Goal: Task Accomplishment & Management: Complete application form

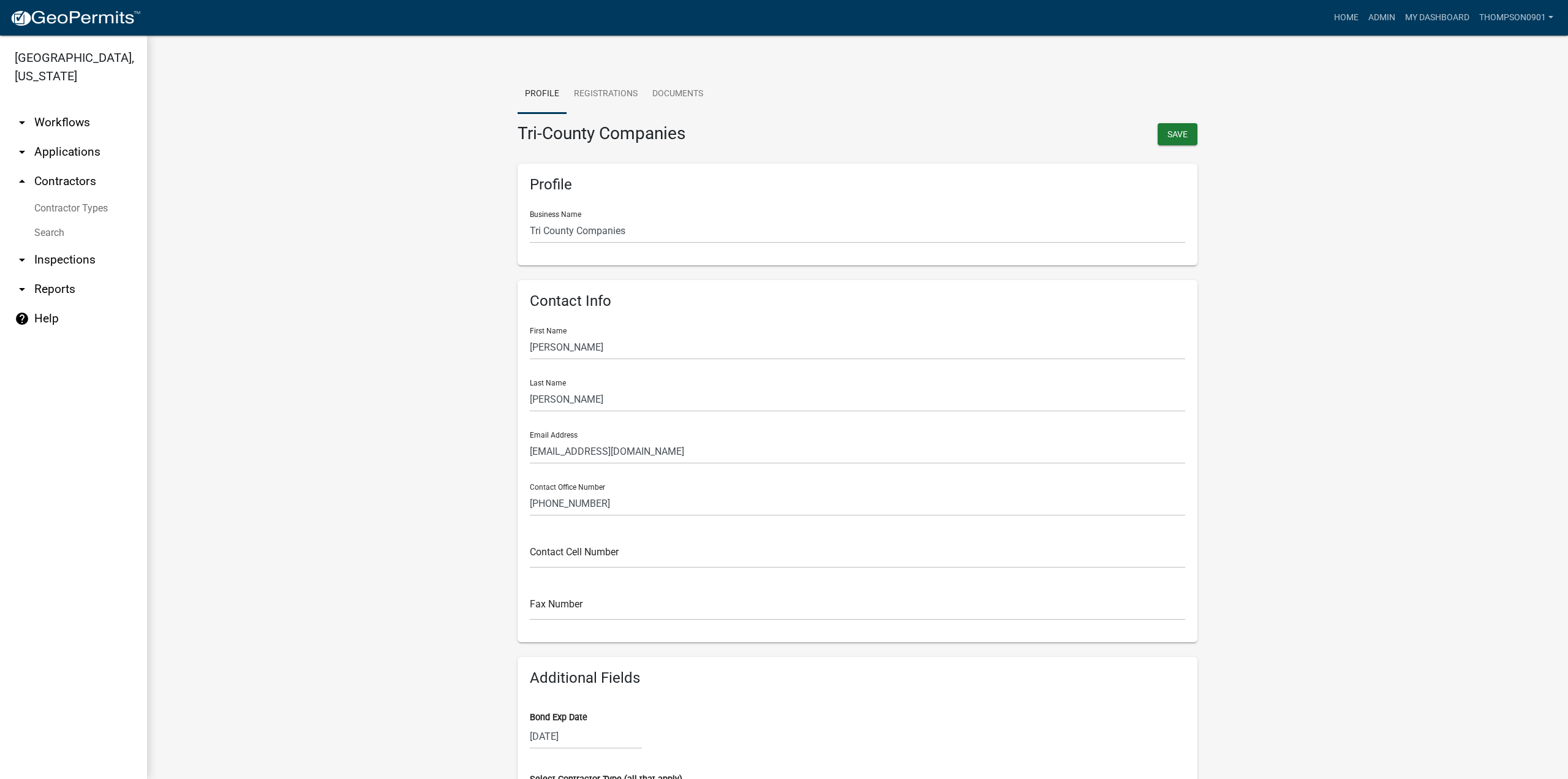
scroll to position [864, 0]
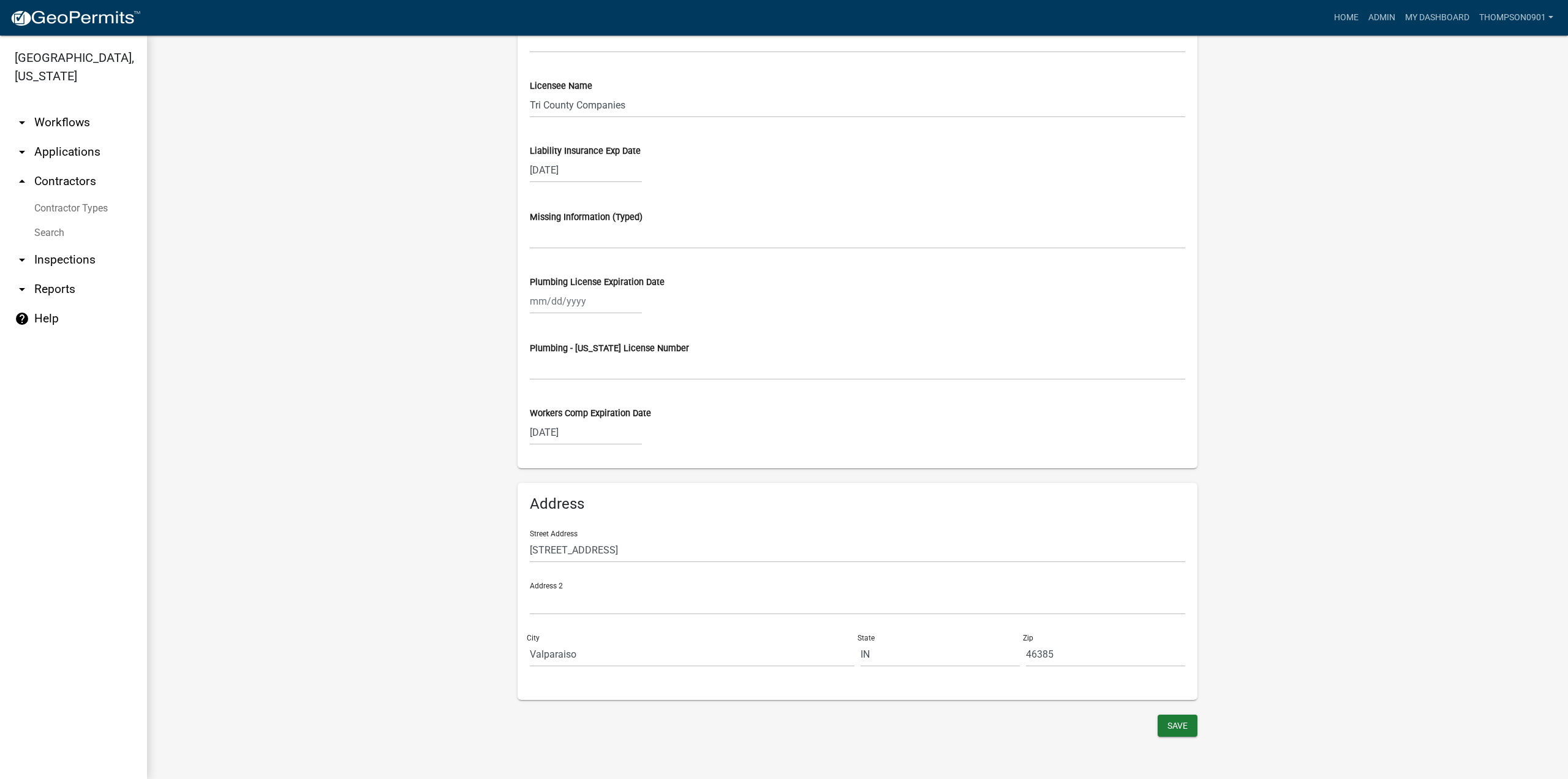
click at [52, 167] on link "arrow_drop_up Contractors" at bounding box center [73, 181] width 147 height 30
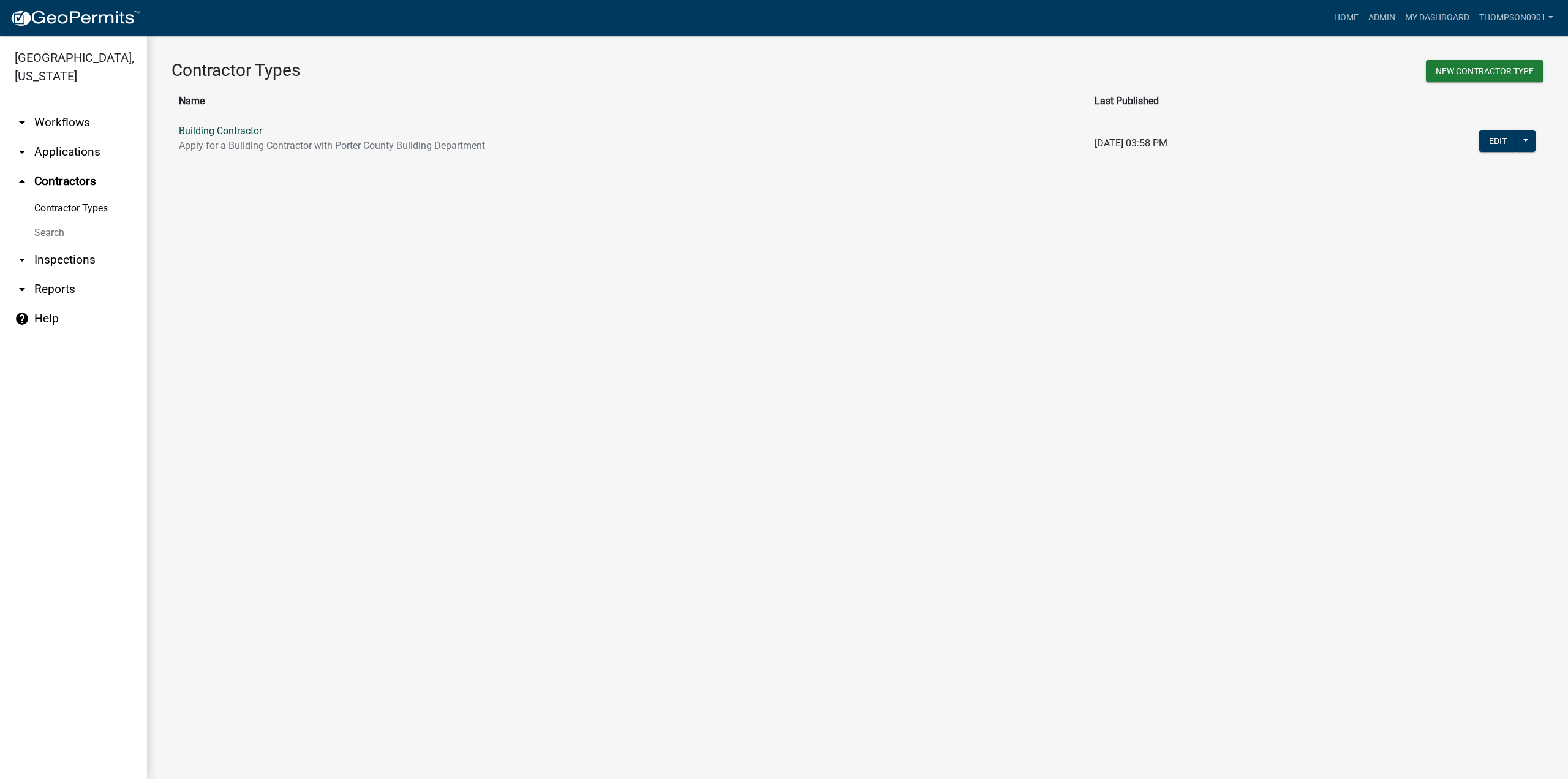
click at [219, 131] on link "Building Contractor" at bounding box center [221, 131] width 83 height 12
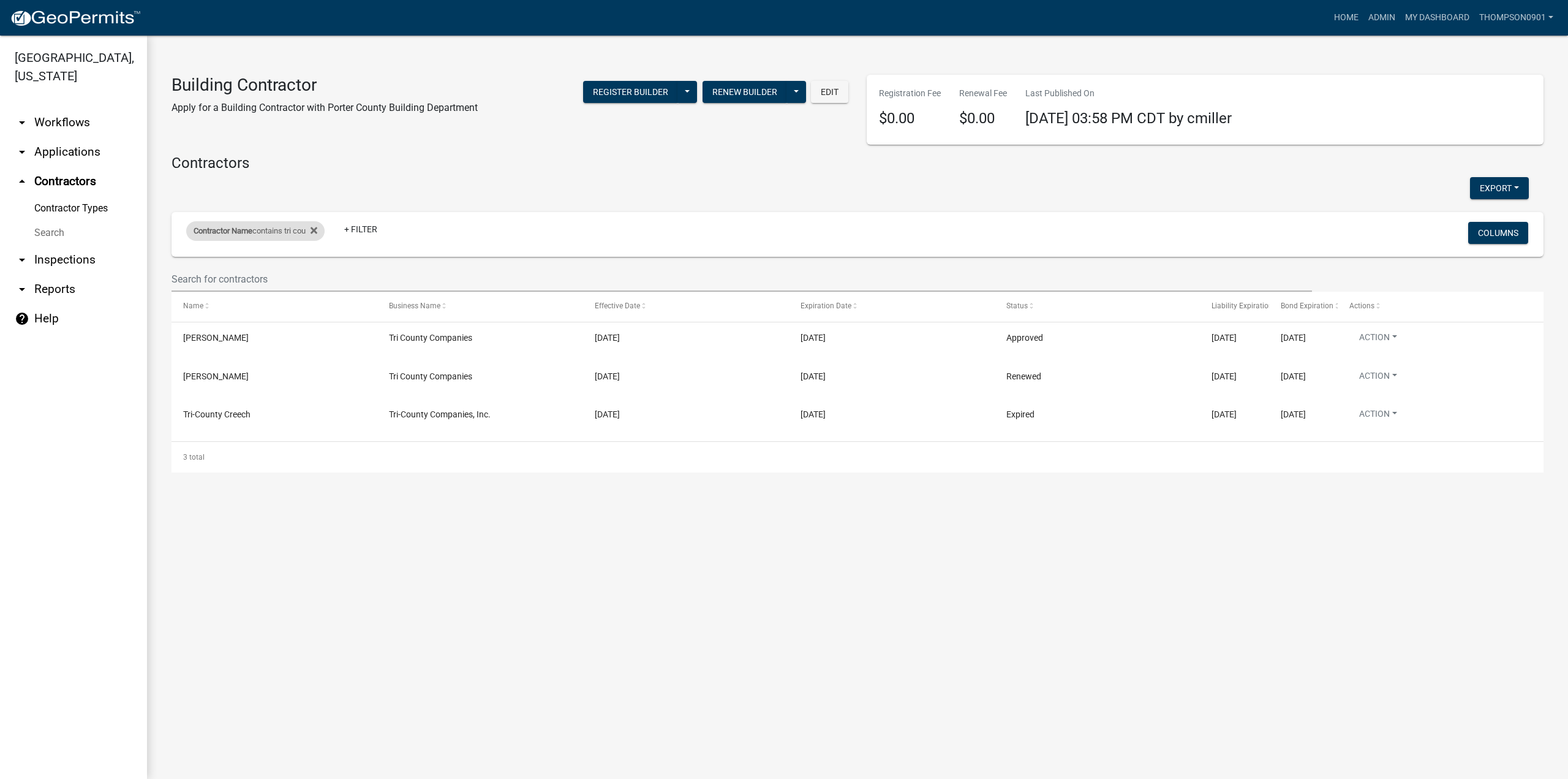
click at [283, 233] on div "Contractor Name contains tri cou" at bounding box center [256, 231] width 139 height 20
drag, startPoint x: 267, startPoint y: 283, endPoint x: 0, endPoint y: 291, distance: 267.1
click at [0, 291] on body "Internet Explorer does NOT work with GeoPermits. Get a new browser for more sec…" at bounding box center [784, 389] width 1568 height 779
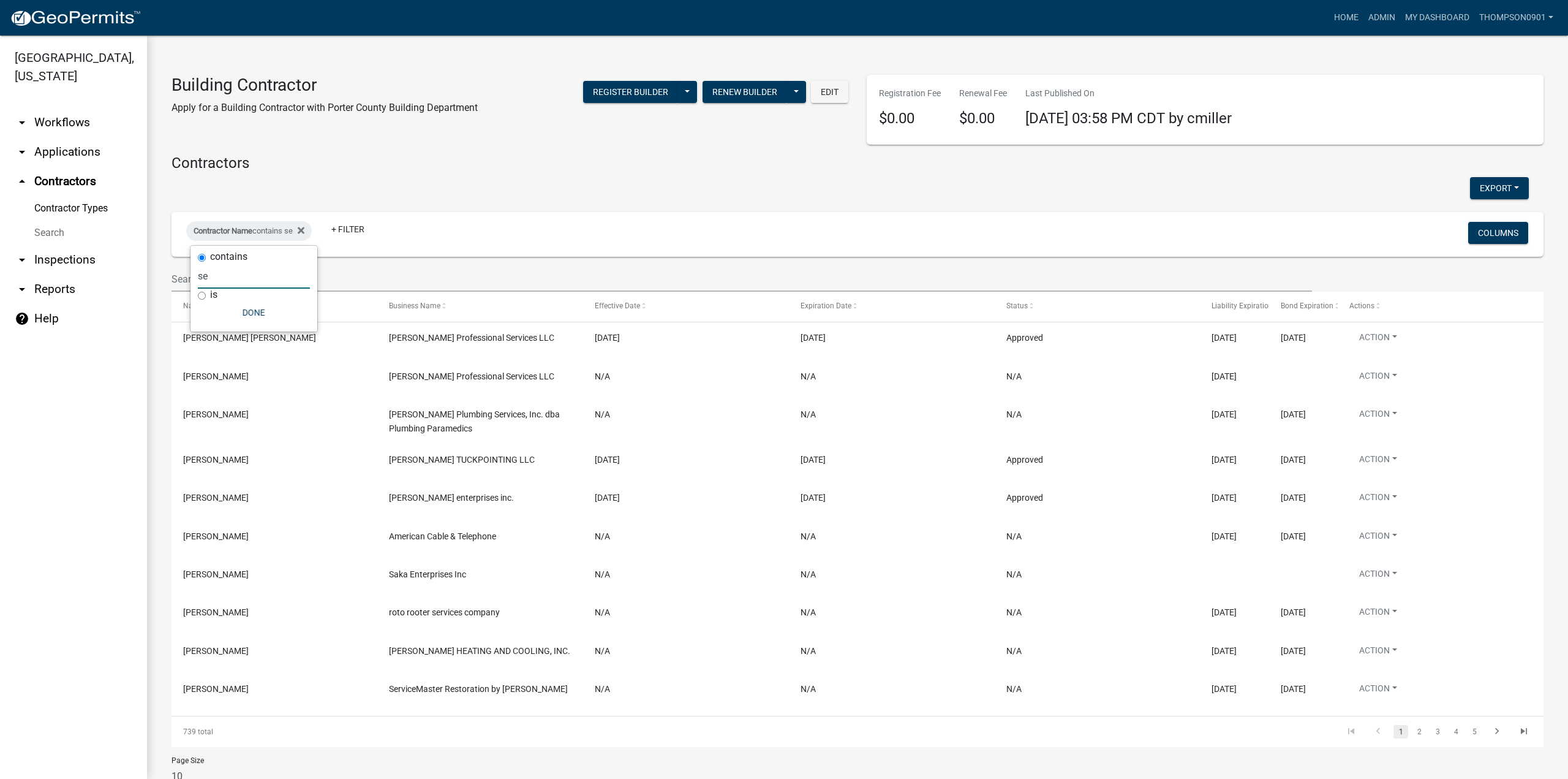
type input "s"
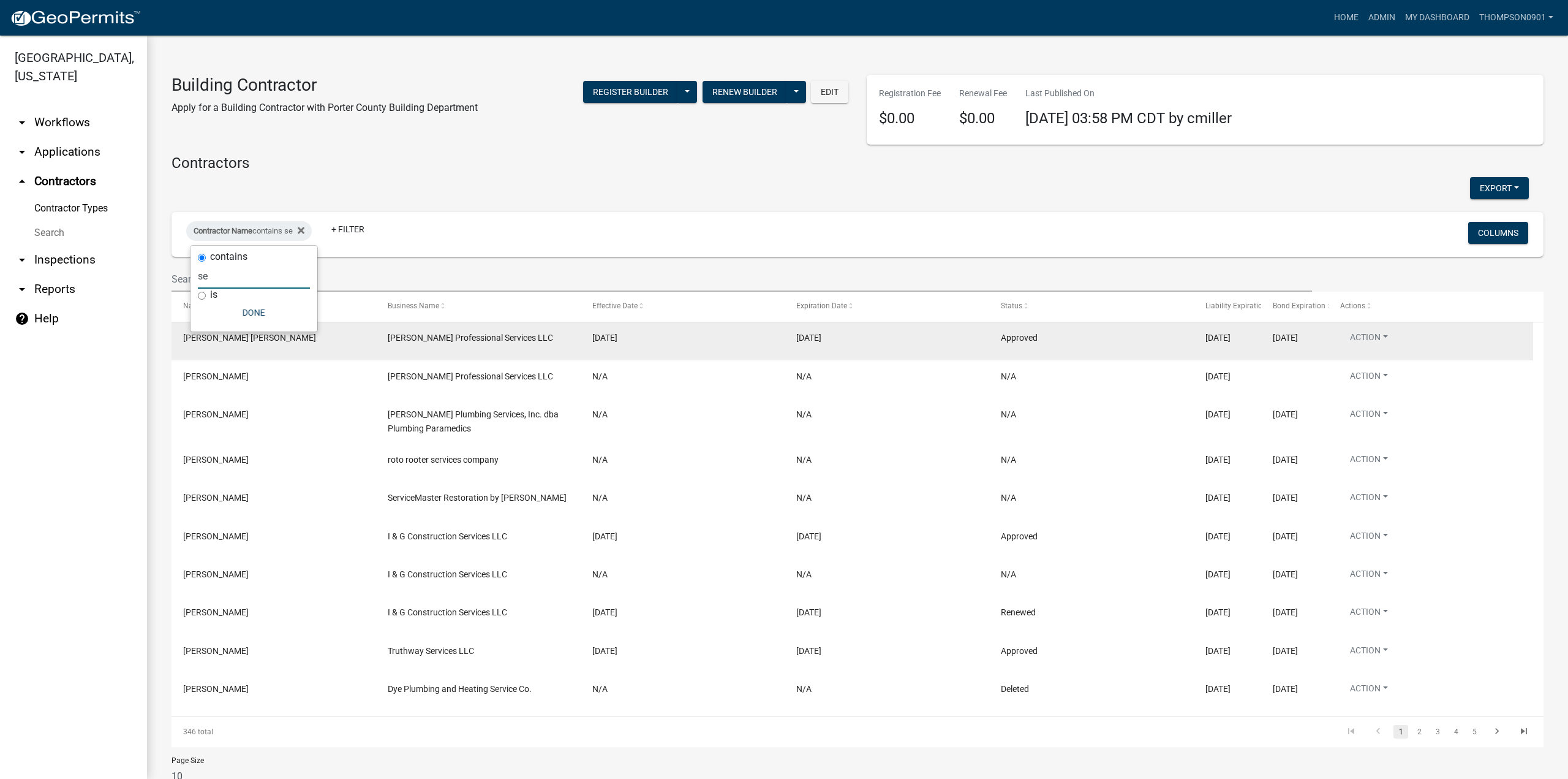
type input "s"
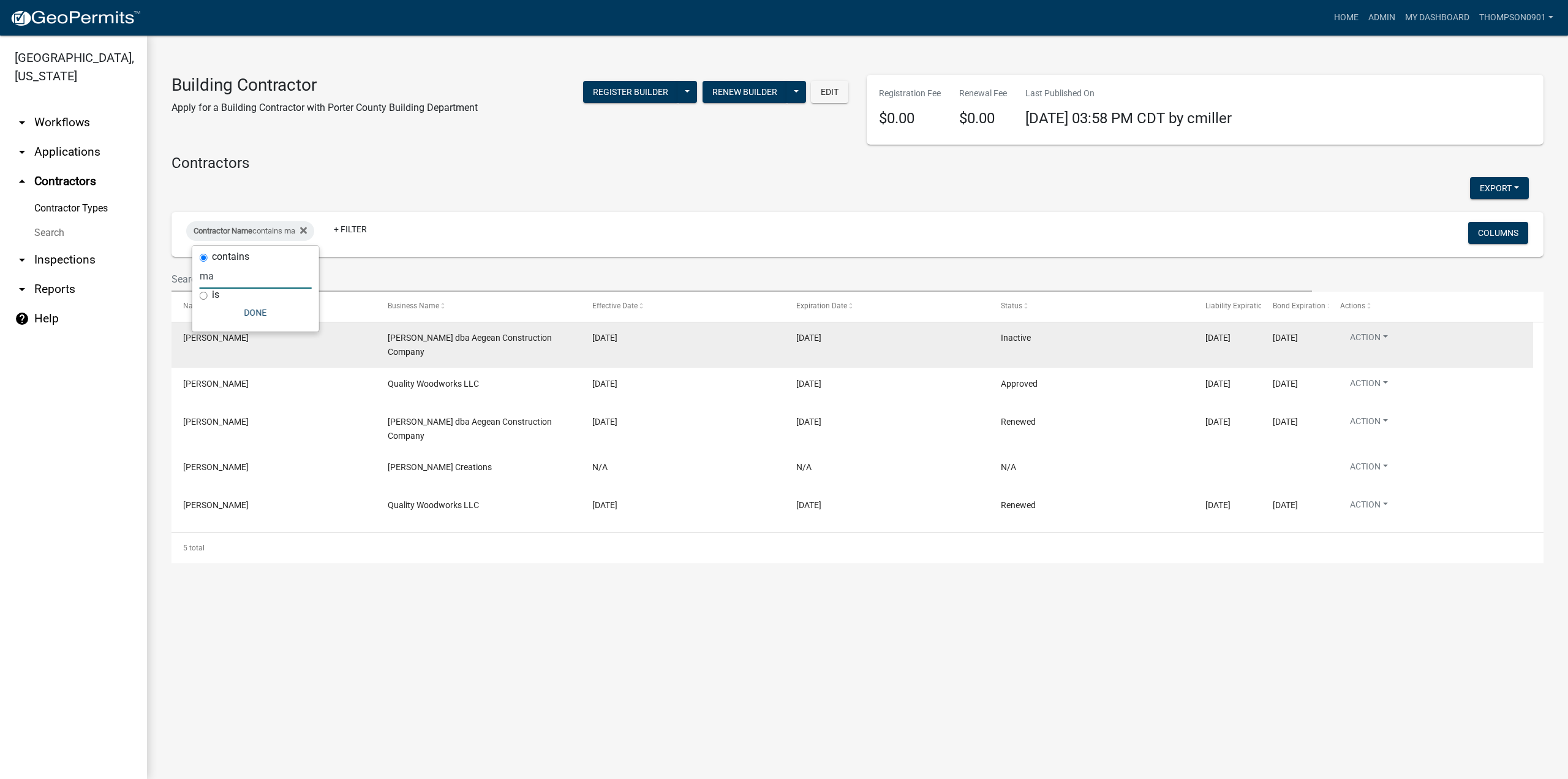
type input "m"
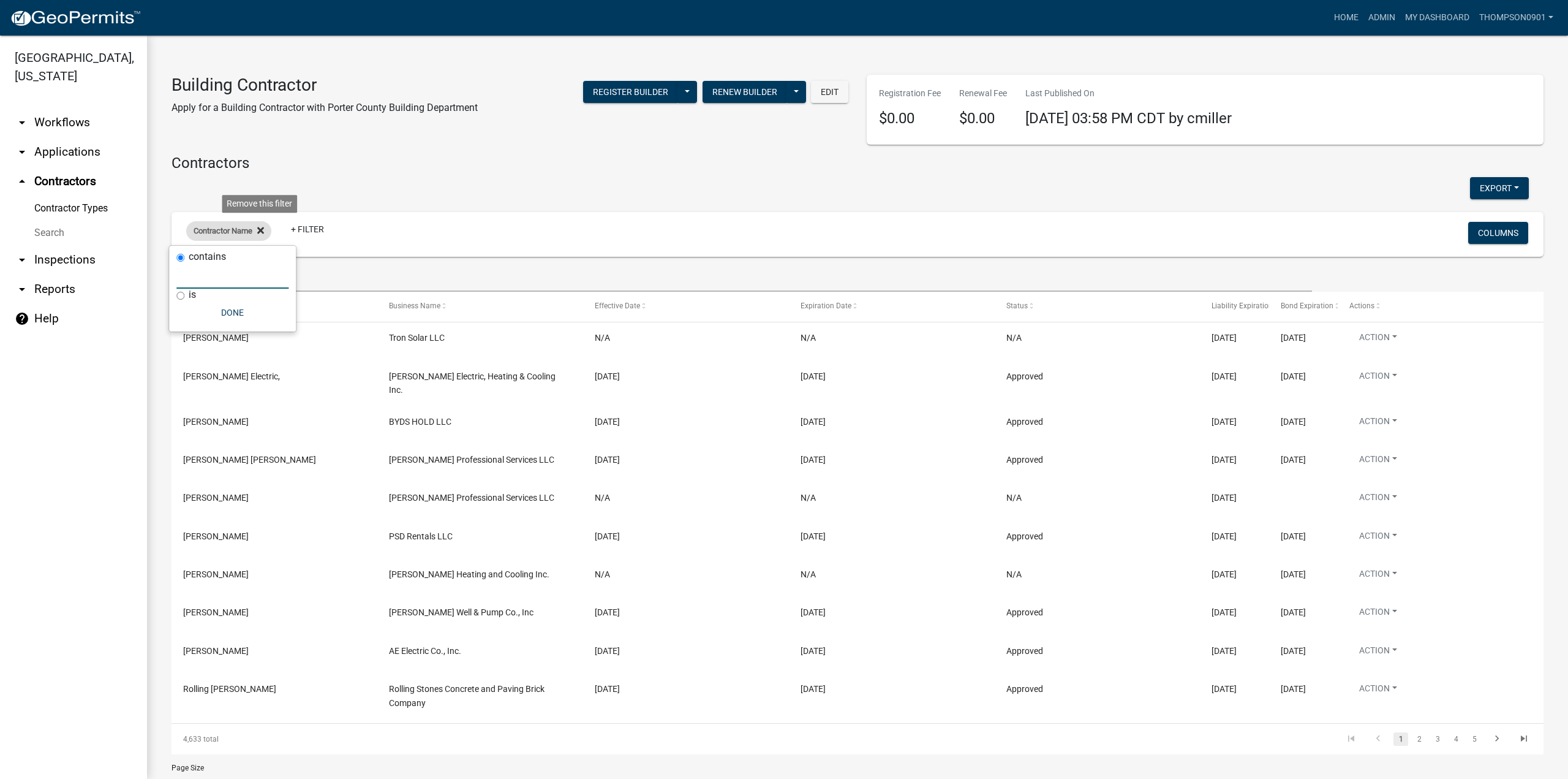
click at [263, 237] on fa-icon at bounding box center [258, 231] width 12 height 20
click at [208, 233] on link "+ Filter" at bounding box center [213, 233] width 53 height 22
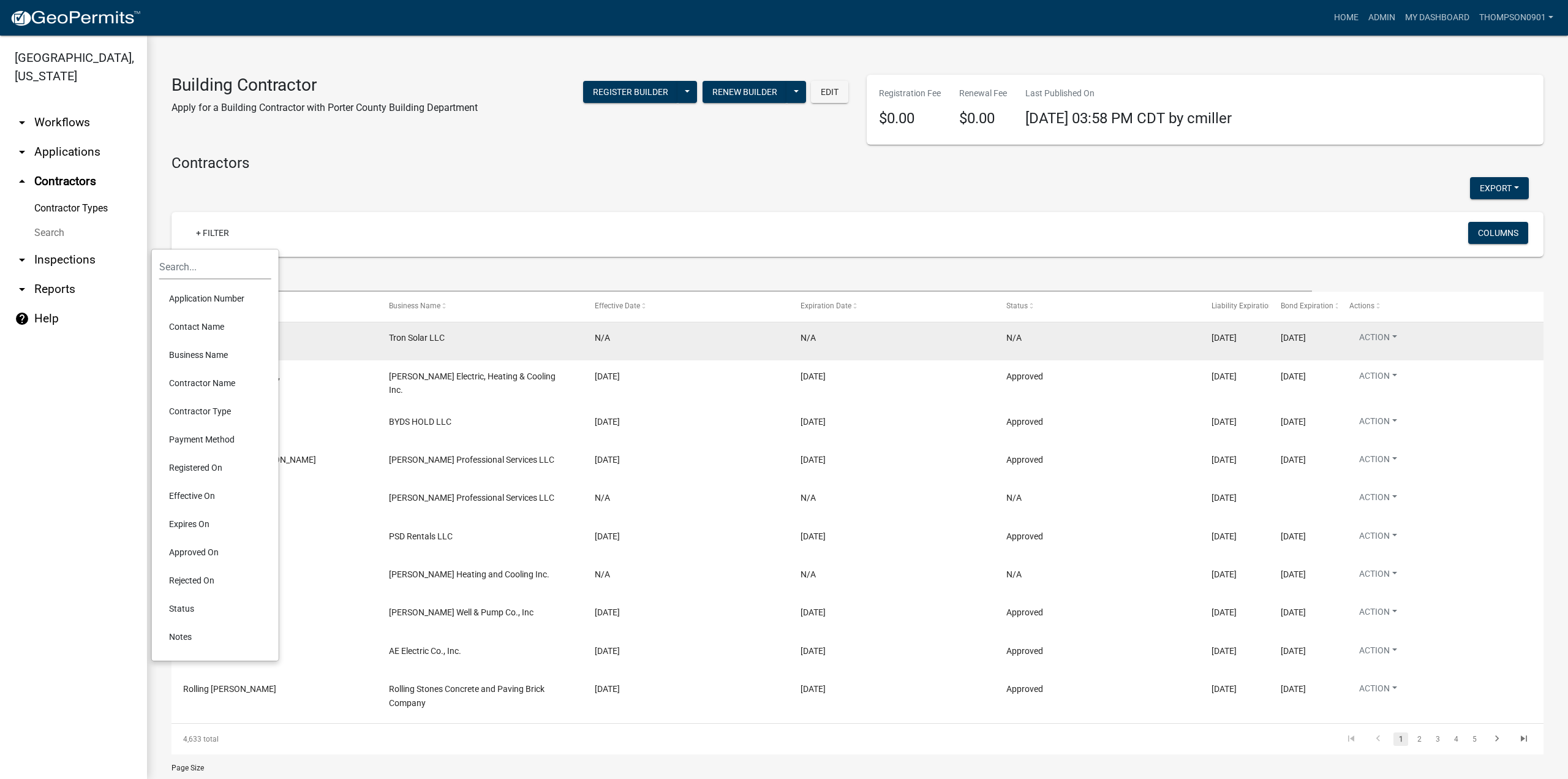
click at [199, 357] on li "Business Name" at bounding box center [215, 355] width 112 height 28
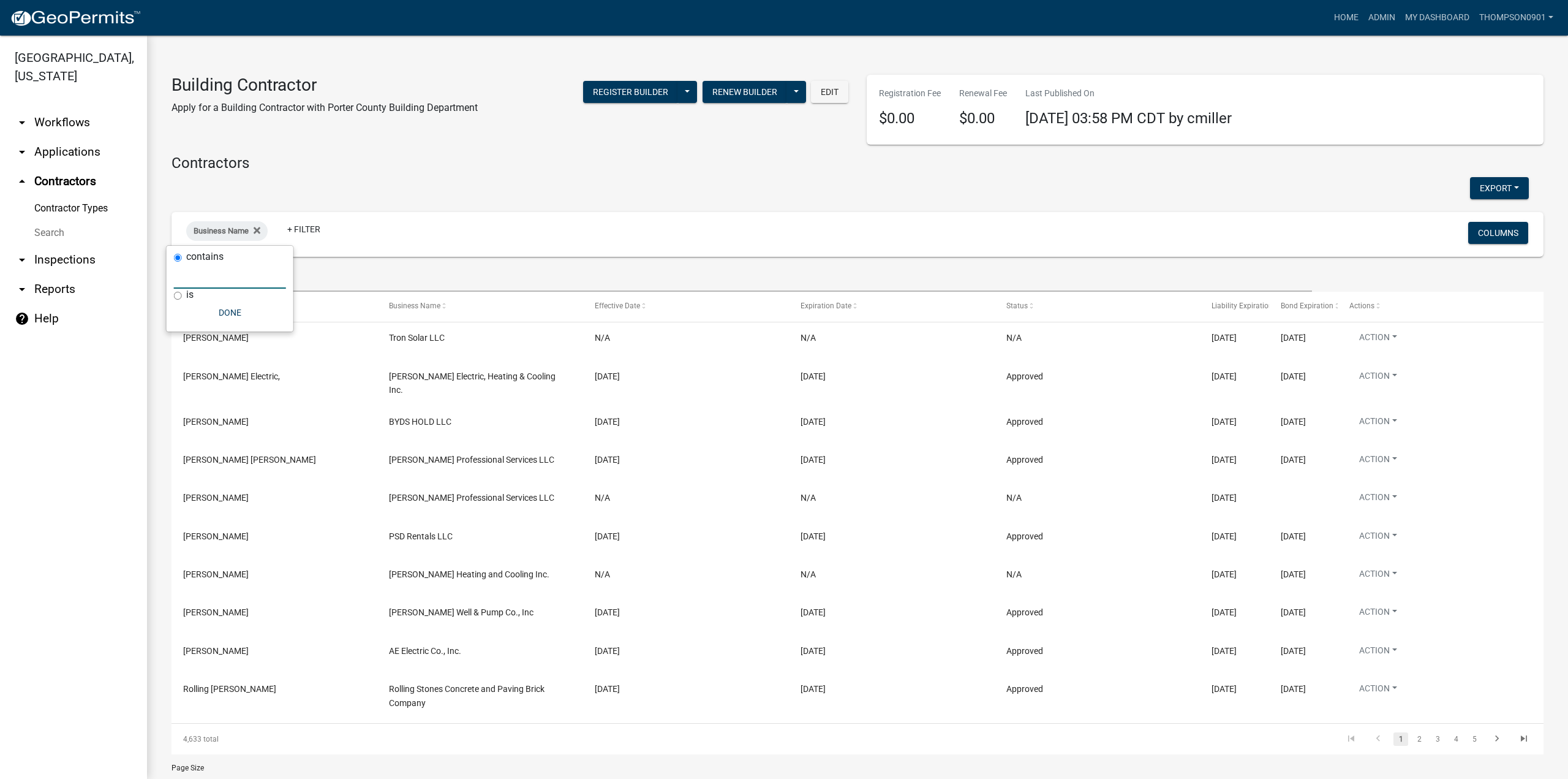
click at [219, 278] on input "text" at bounding box center [230, 276] width 112 height 25
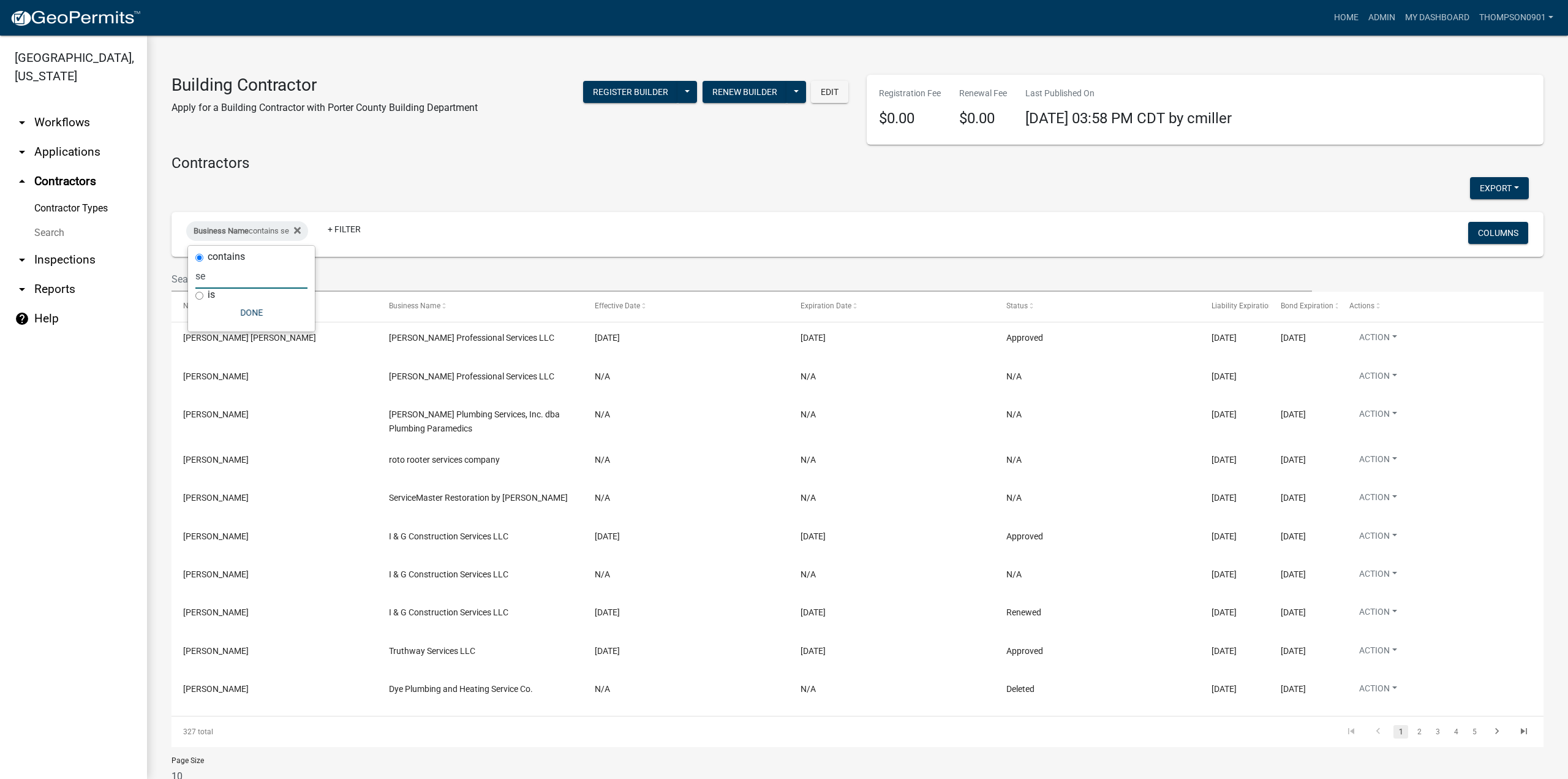
type input "s"
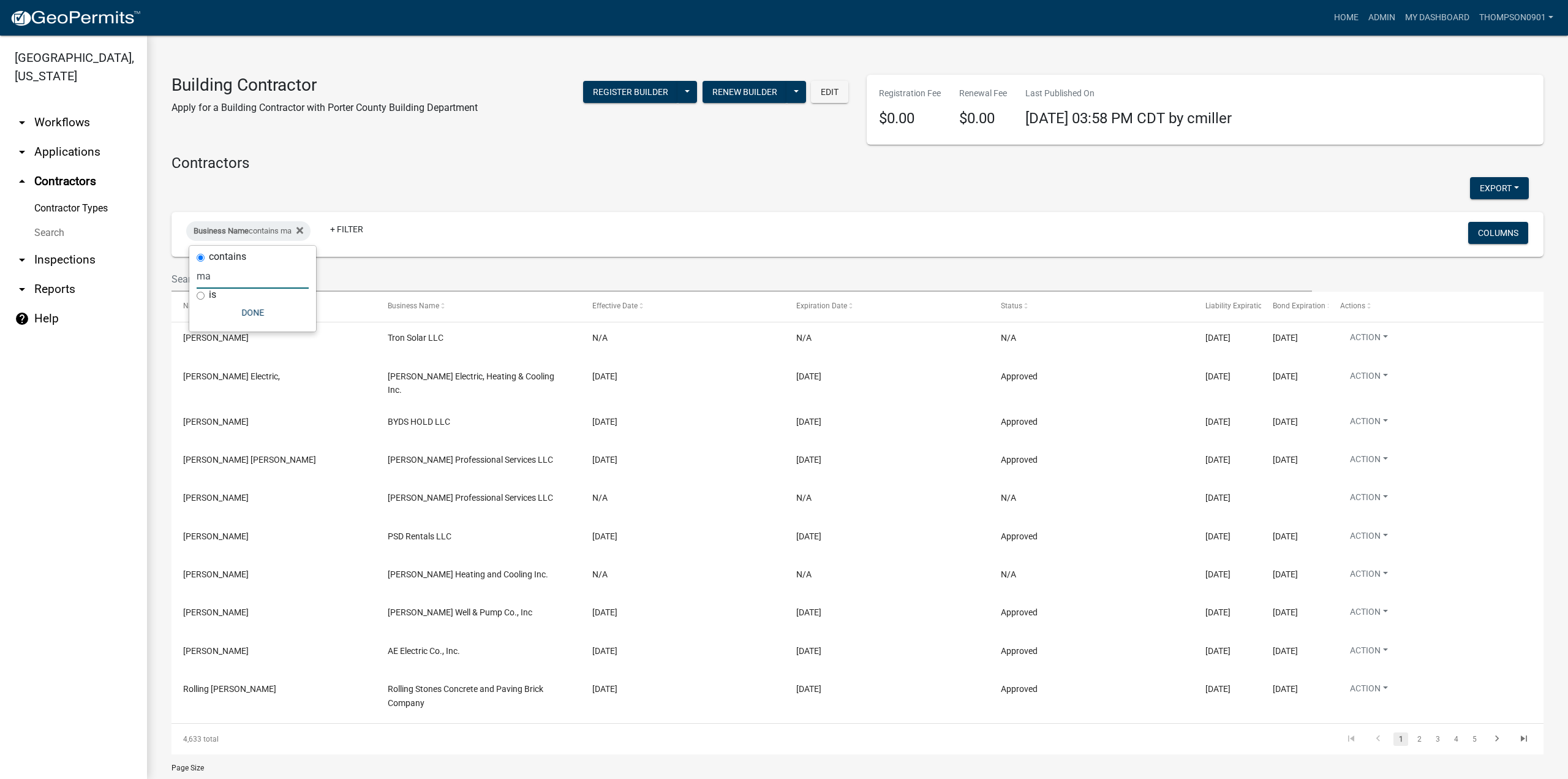
type input "man"
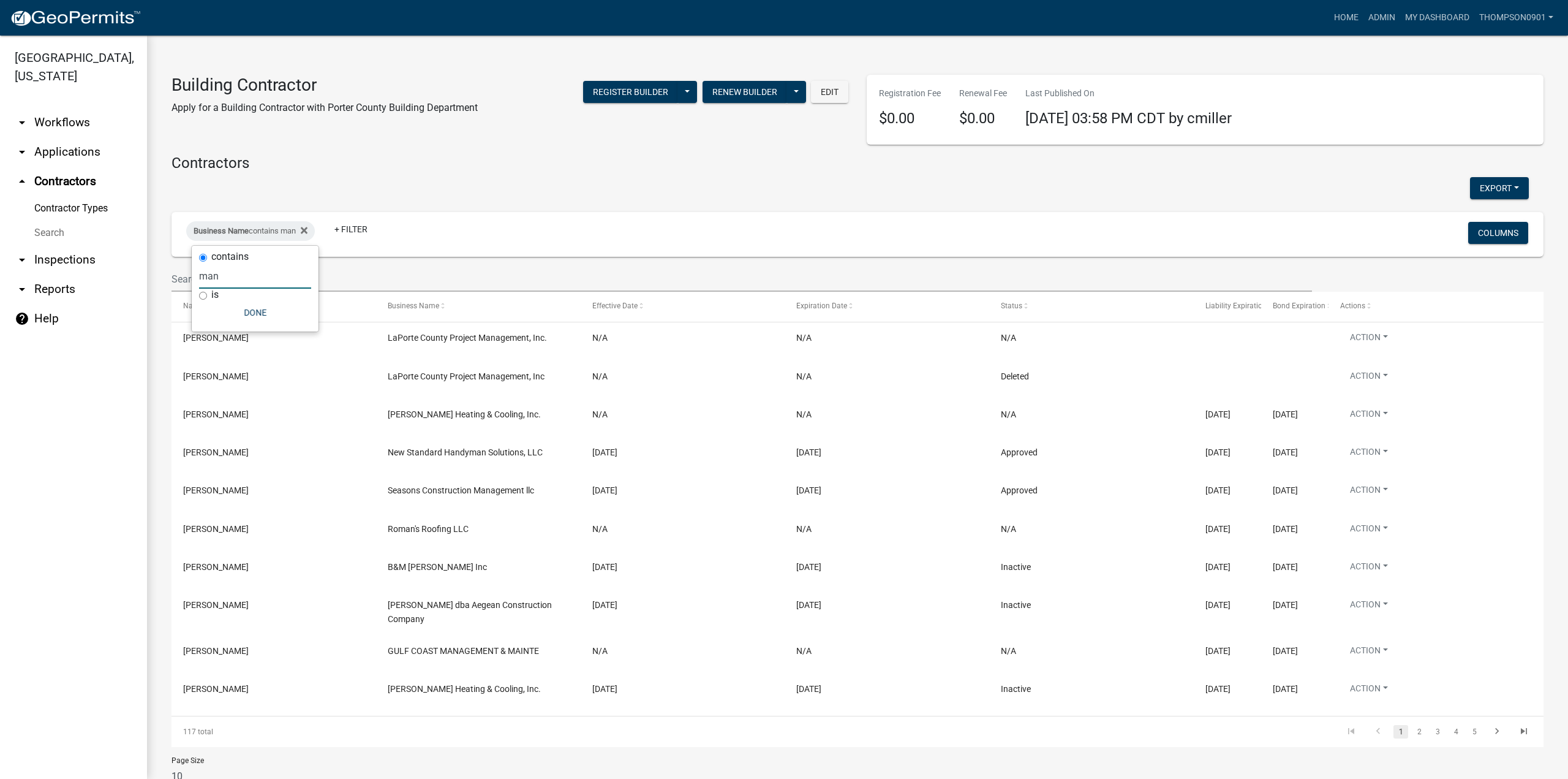
drag, startPoint x: 258, startPoint y: 275, endPoint x: 0, endPoint y: 287, distance: 258.3
click at [0, 287] on body "Internet Explorer does NOT work with GeoPermits. Get a new browser for more sec…" at bounding box center [784, 389] width 1568 height 779
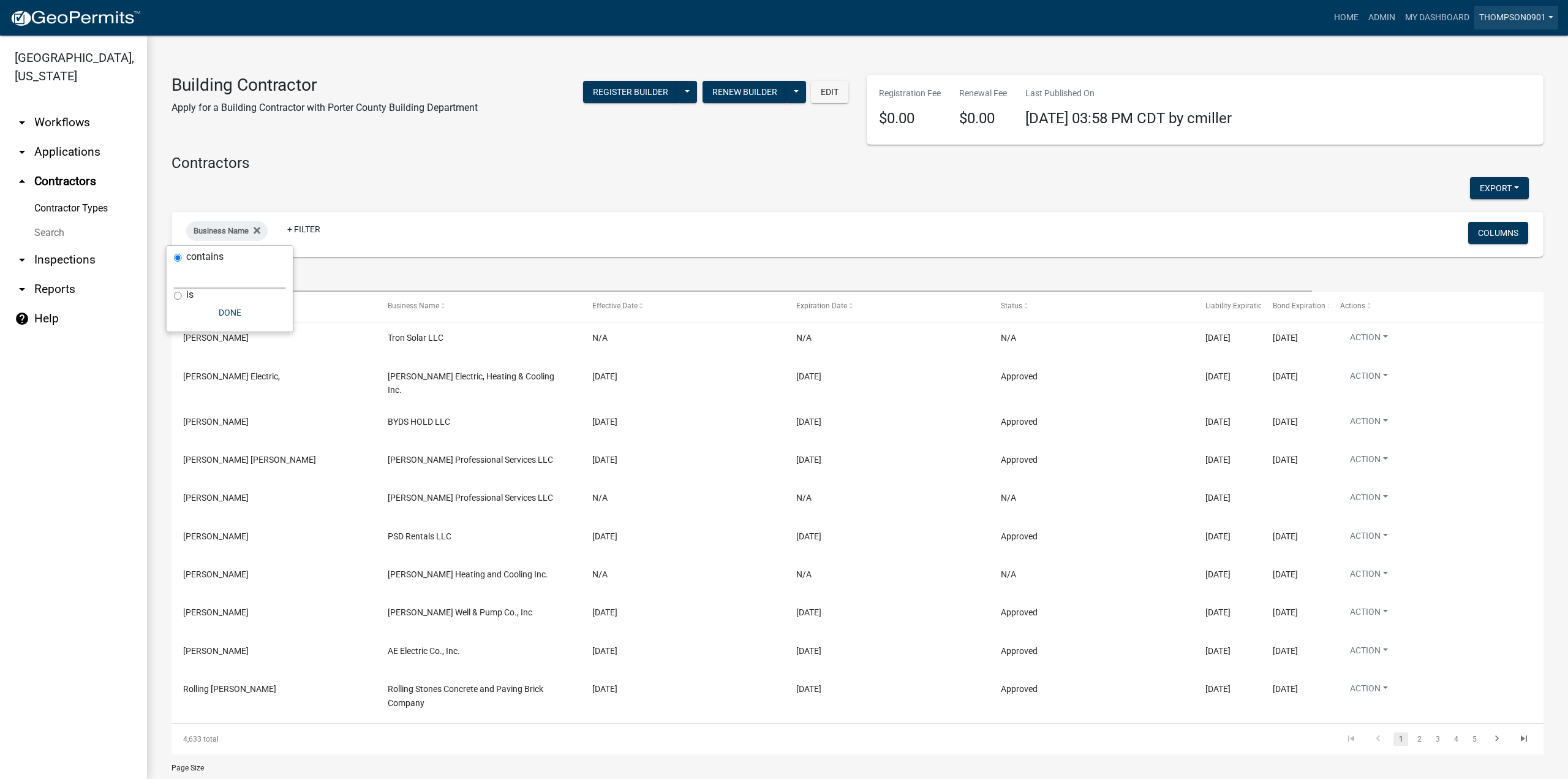
click at [1493, 12] on link "thompson0901" at bounding box center [1516, 17] width 84 height 23
click at [1491, 159] on link "Logout" at bounding box center [1506, 149] width 105 height 30
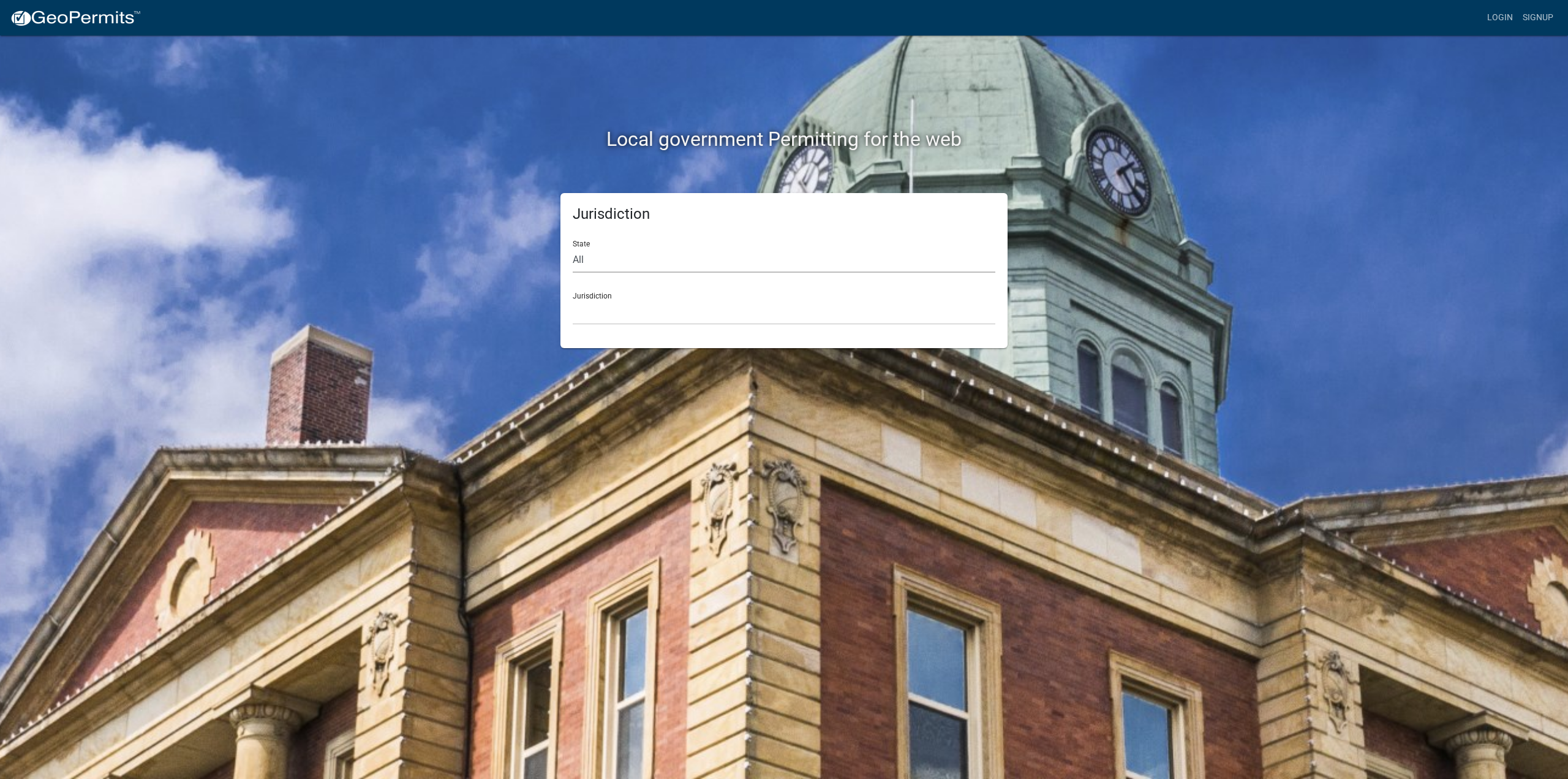
click at [635, 266] on select "All Colorado Georgia Indiana Iowa Kansas Minnesota Ohio South Carolina Wisconsin" at bounding box center [784, 260] width 423 height 25
select select "[US_STATE]"
click at [573, 248] on select "All Colorado Georgia Indiana Iowa Kansas Minnesota Ohio South Carolina Wisconsin" at bounding box center [784, 260] width 423 height 25
click at [620, 316] on select "City of Charlestown, Indiana City of Jeffersonville, Indiana City of Logansport…" at bounding box center [784, 313] width 423 height 25
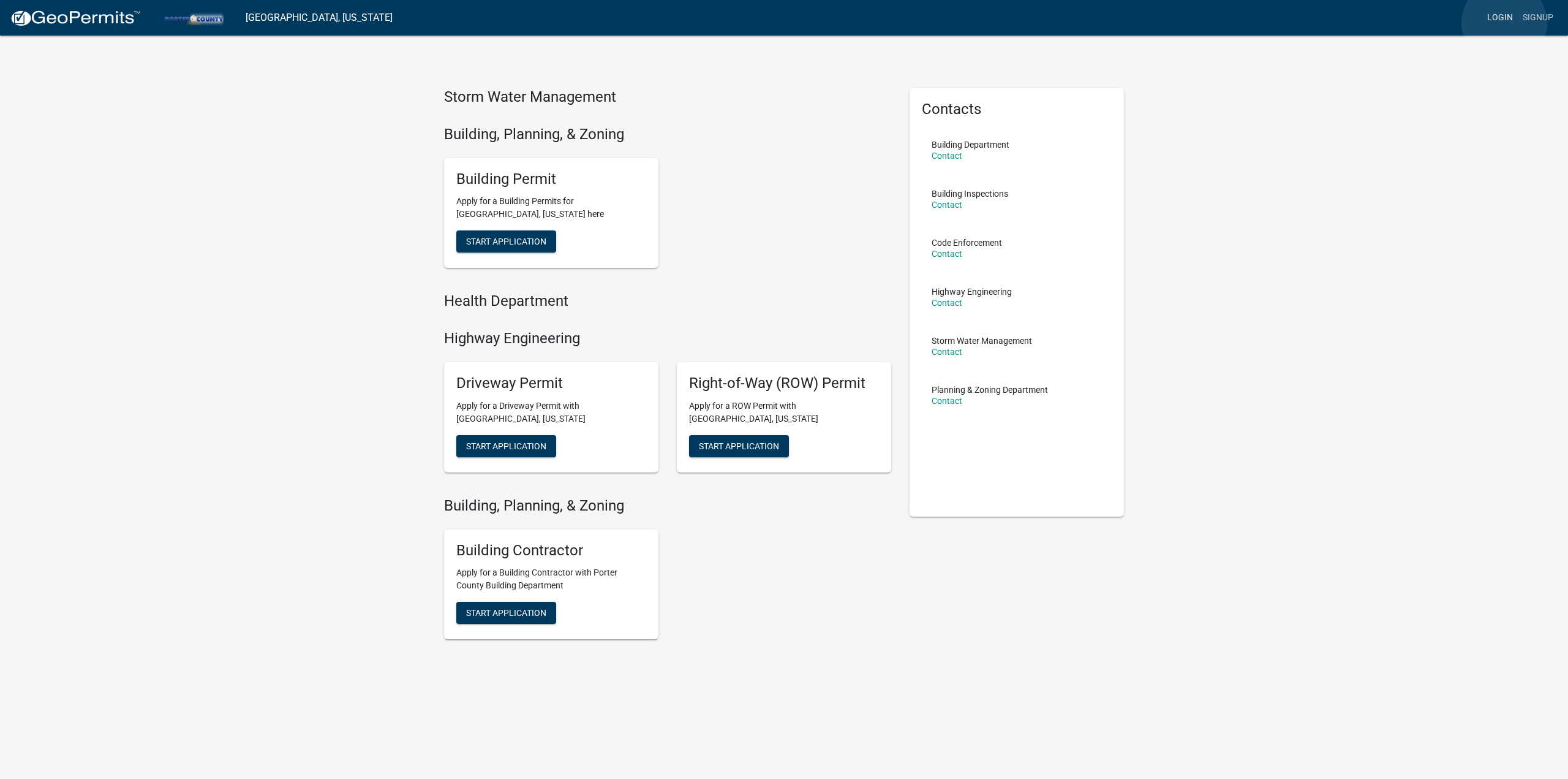
click at [1505, 22] on link "Login" at bounding box center [1501, 17] width 36 height 23
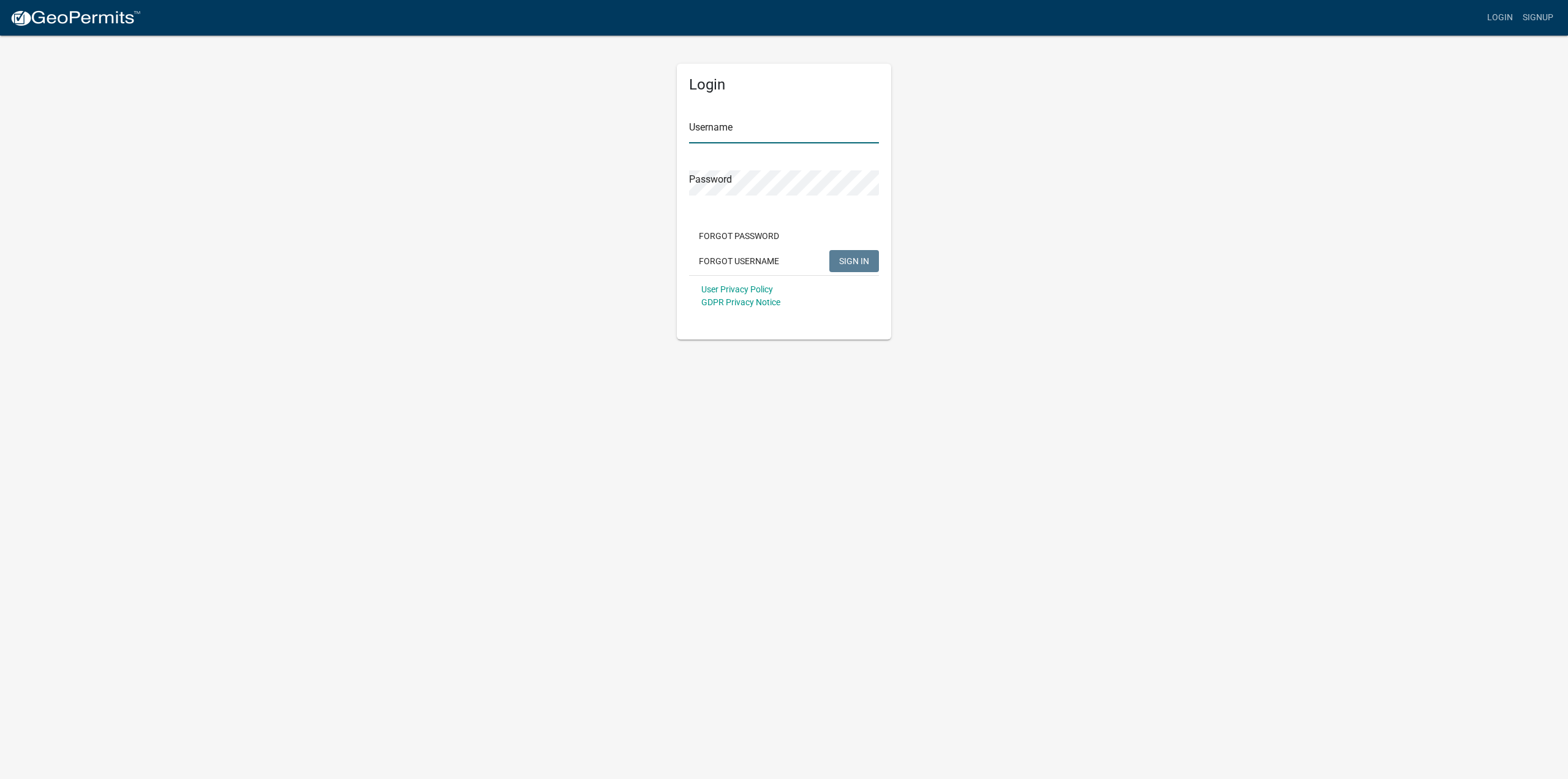
type input "thompson0901"
drag, startPoint x: 803, startPoint y: 131, endPoint x: 166, endPoint y: 148, distance: 637.2
click at [168, 148] on app-login-view "more_horiz Login Signup Login Username thompson0901 Password Forgot Password Fo…" at bounding box center [784, 170] width 1568 height 340
click at [131, 178] on app-login-view "more_horiz Login Signup Login Username Serranoroofing Password Forgot Password …" at bounding box center [784, 170] width 1568 height 340
click at [850, 259] on span "SIGN IN" at bounding box center [854, 260] width 30 height 10
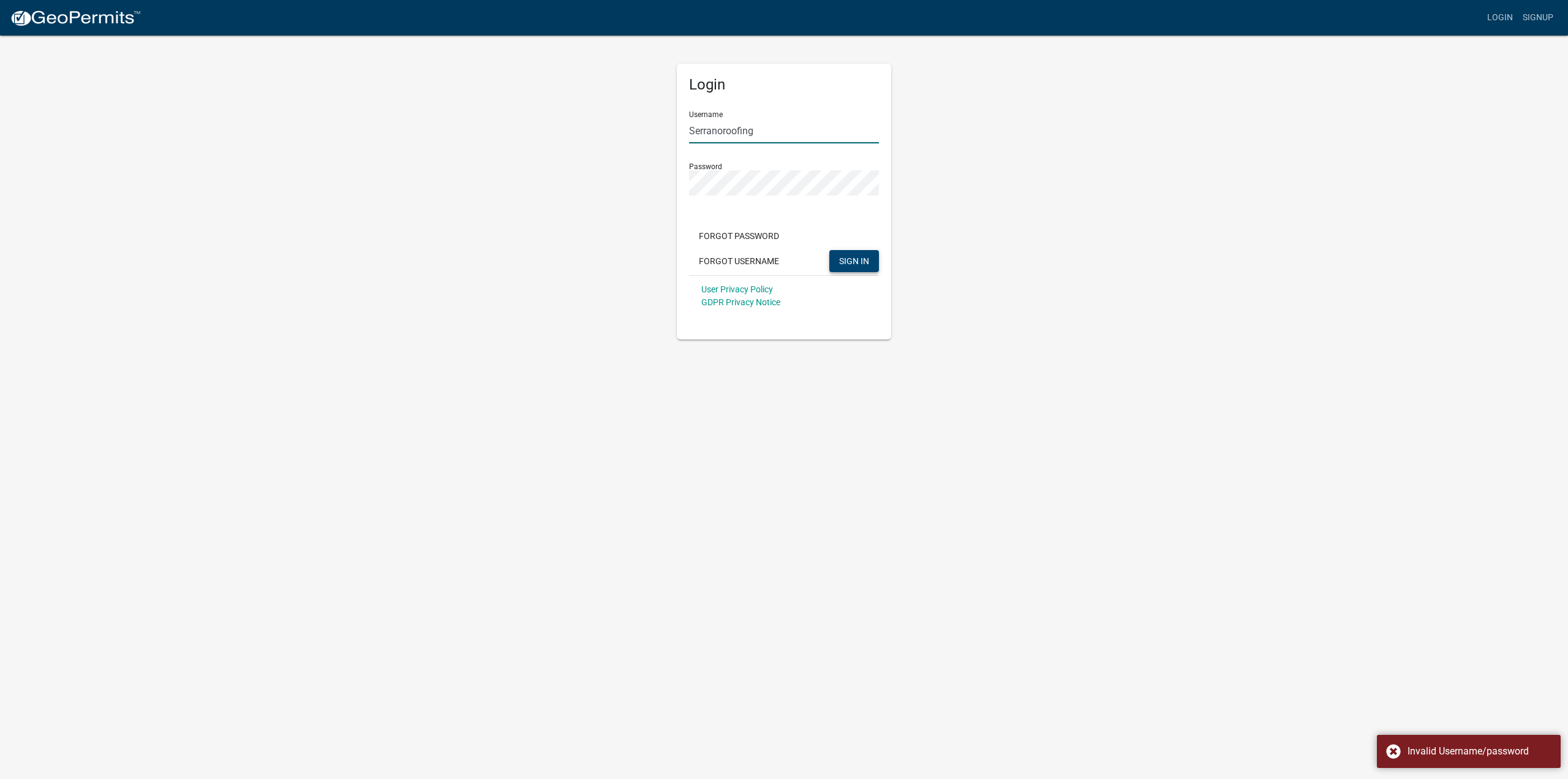
click at [694, 131] on input "Serranoroofing" at bounding box center [784, 131] width 190 height 25
type input "serranoroofing"
click at [368, 157] on app-login-view "more_horiz Login Signup Login Username serranoroofing Password Forgot Password …" at bounding box center [784, 170] width 1568 height 340
click at [851, 257] on span "SIGN IN" at bounding box center [854, 260] width 30 height 10
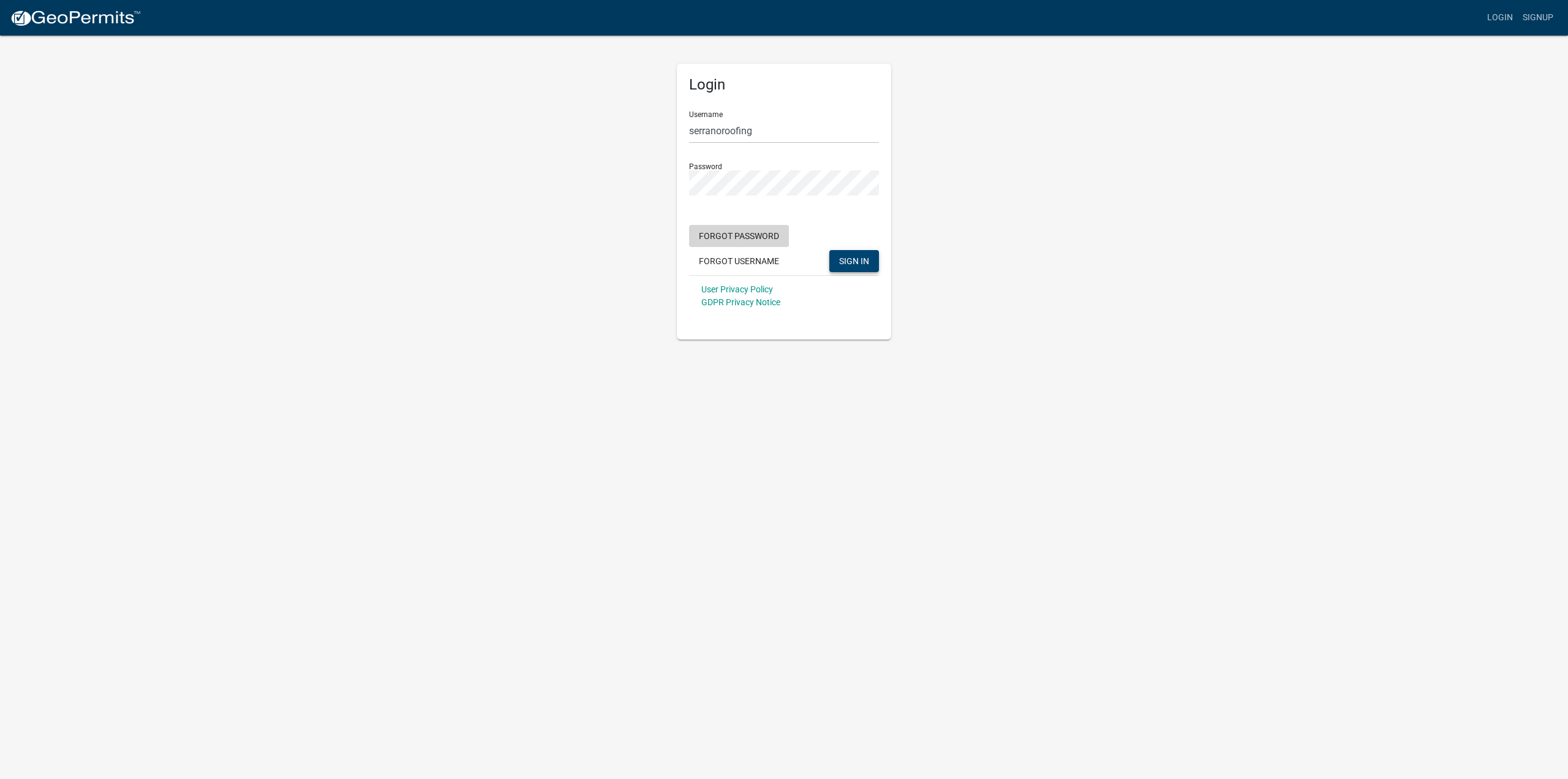
click at [731, 233] on button "Forgot Password" at bounding box center [738, 235] width 100 height 22
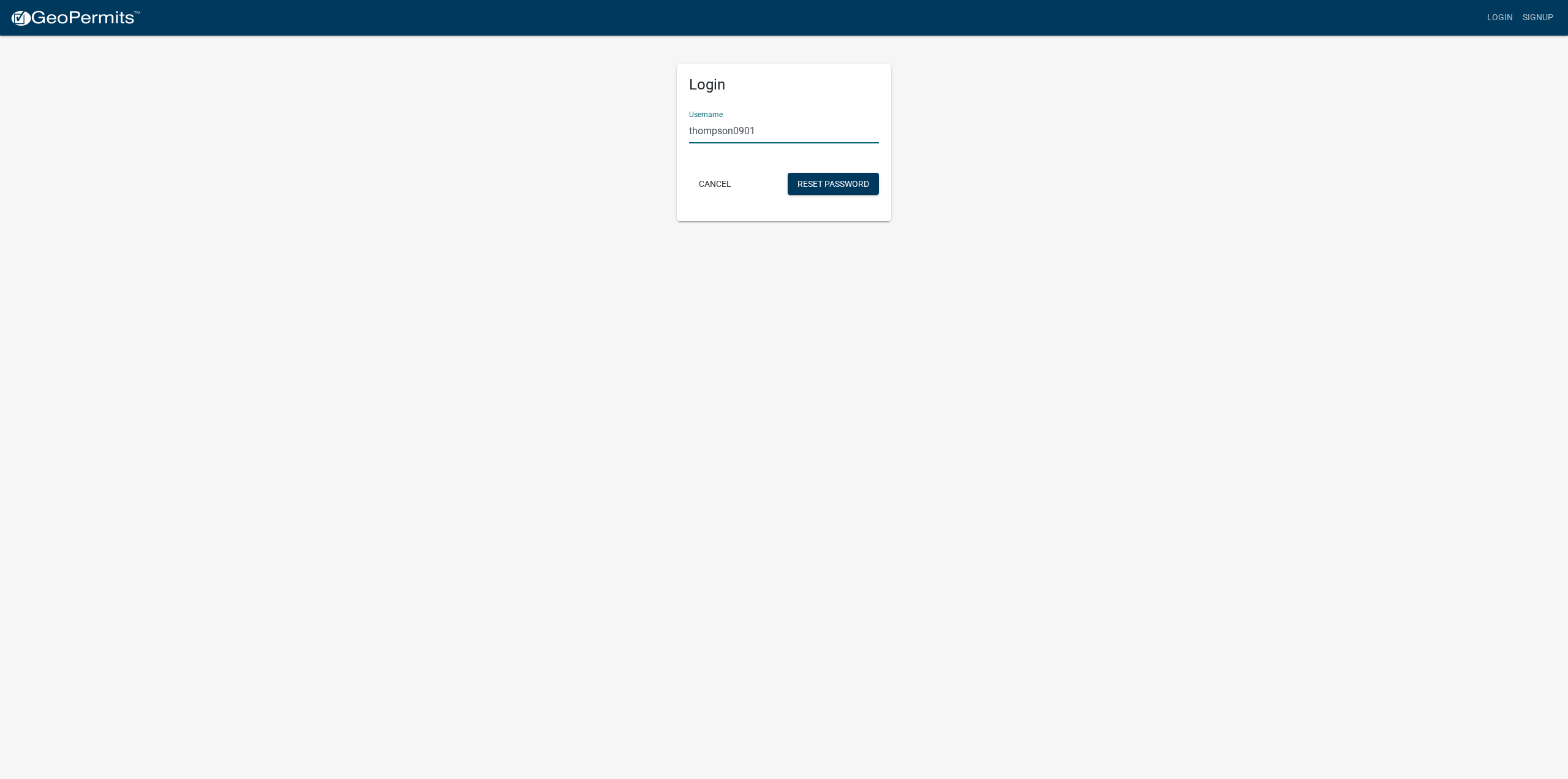
drag, startPoint x: 812, startPoint y: 136, endPoint x: 89, endPoint y: 106, distance: 723.6
click at [90, 106] on app-login-view "more_horiz Login Signup Login Username thompson0901 Cancel Reset Password" at bounding box center [784, 110] width 1568 height 221
type input "serranoroofing"
click at [843, 182] on button "Reset Password" at bounding box center [834, 184] width 91 height 22
click at [715, 204] on button "Cancel" at bounding box center [715, 206] width 52 height 22
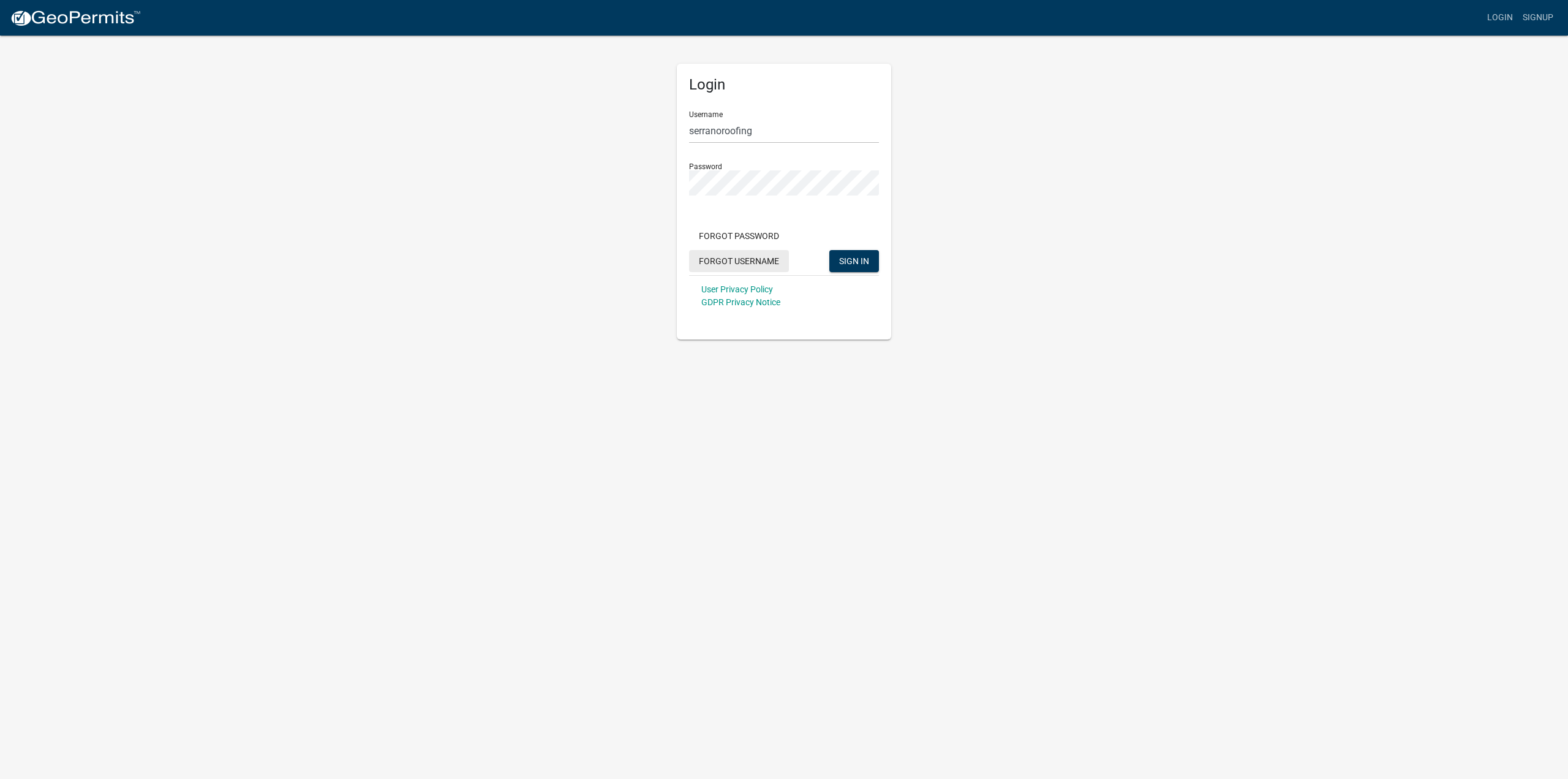
click at [724, 257] on button "Forgot Username" at bounding box center [738, 260] width 100 height 22
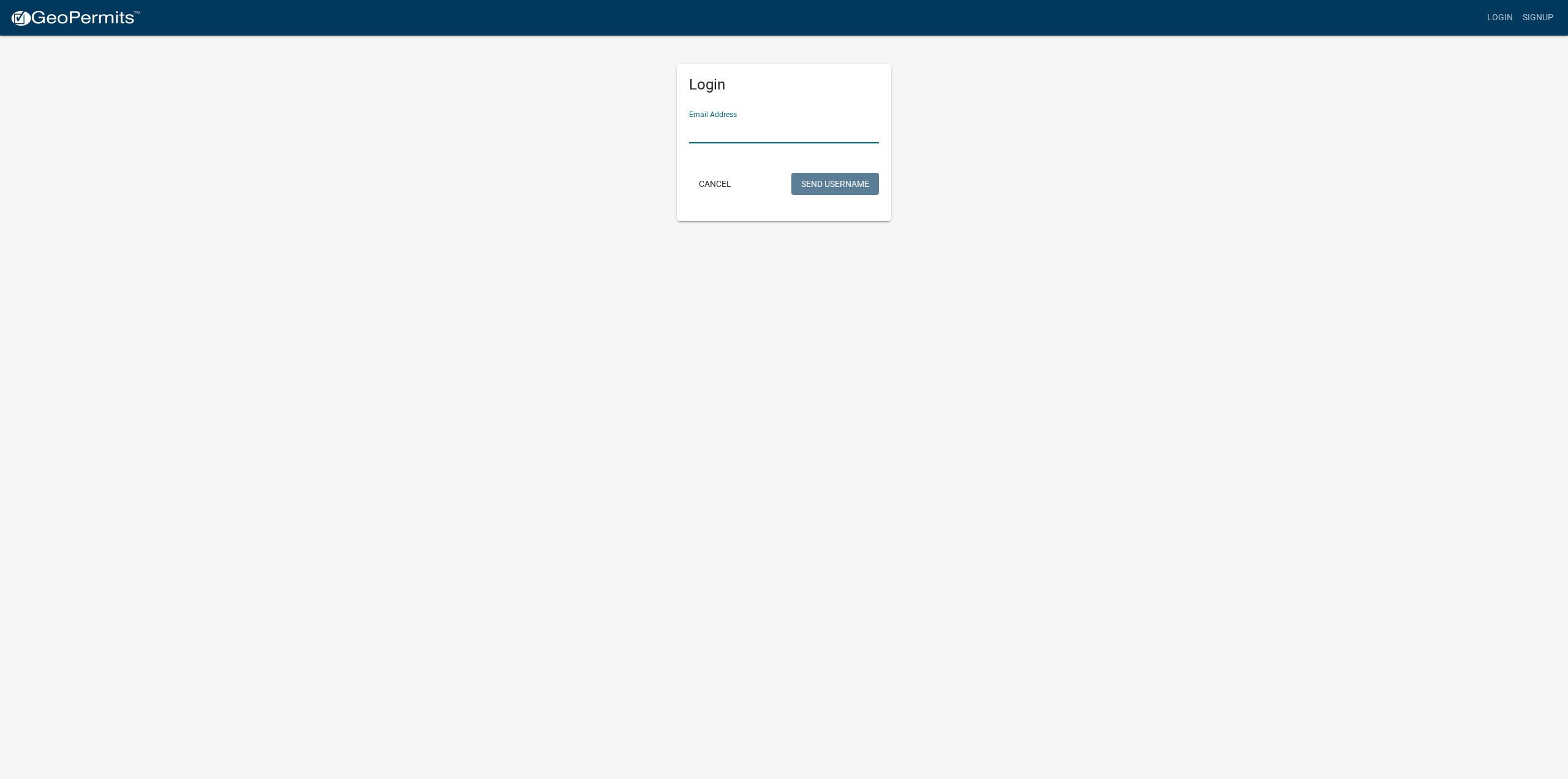
click at [788, 130] on input "Email Address" at bounding box center [784, 131] width 190 height 25
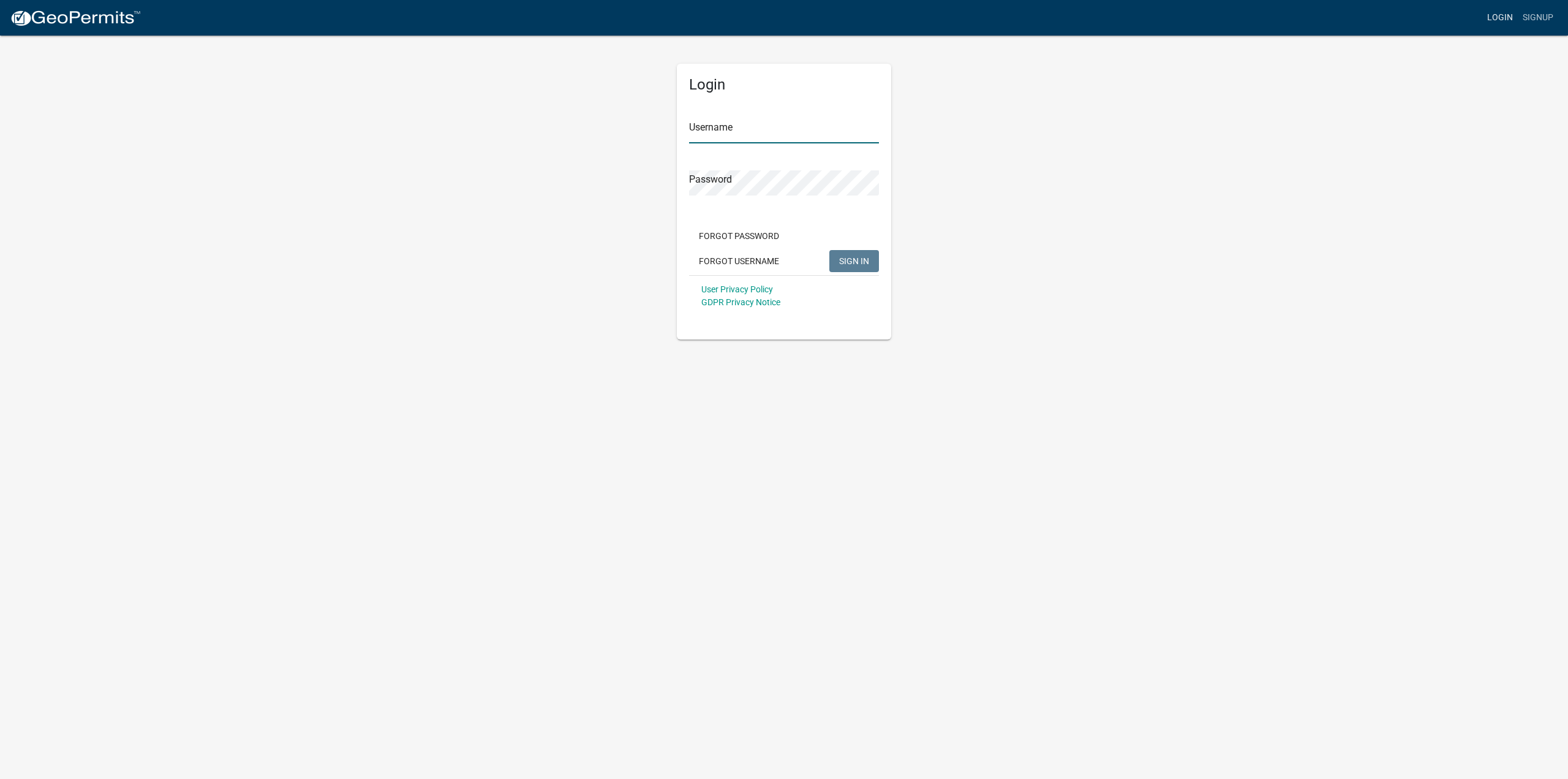
type input "thompson0901"
click at [1503, 19] on link "Login" at bounding box center [1501, 17] width 36 height 23
click at [868, 247] on div "Forgot Password Forgot Username SIGN IN" at bounding box center [784, 250] width 190 height 50
click at [857, 260] on span "SIGN IN" at bounding box center [854, 260] width 30 height 10
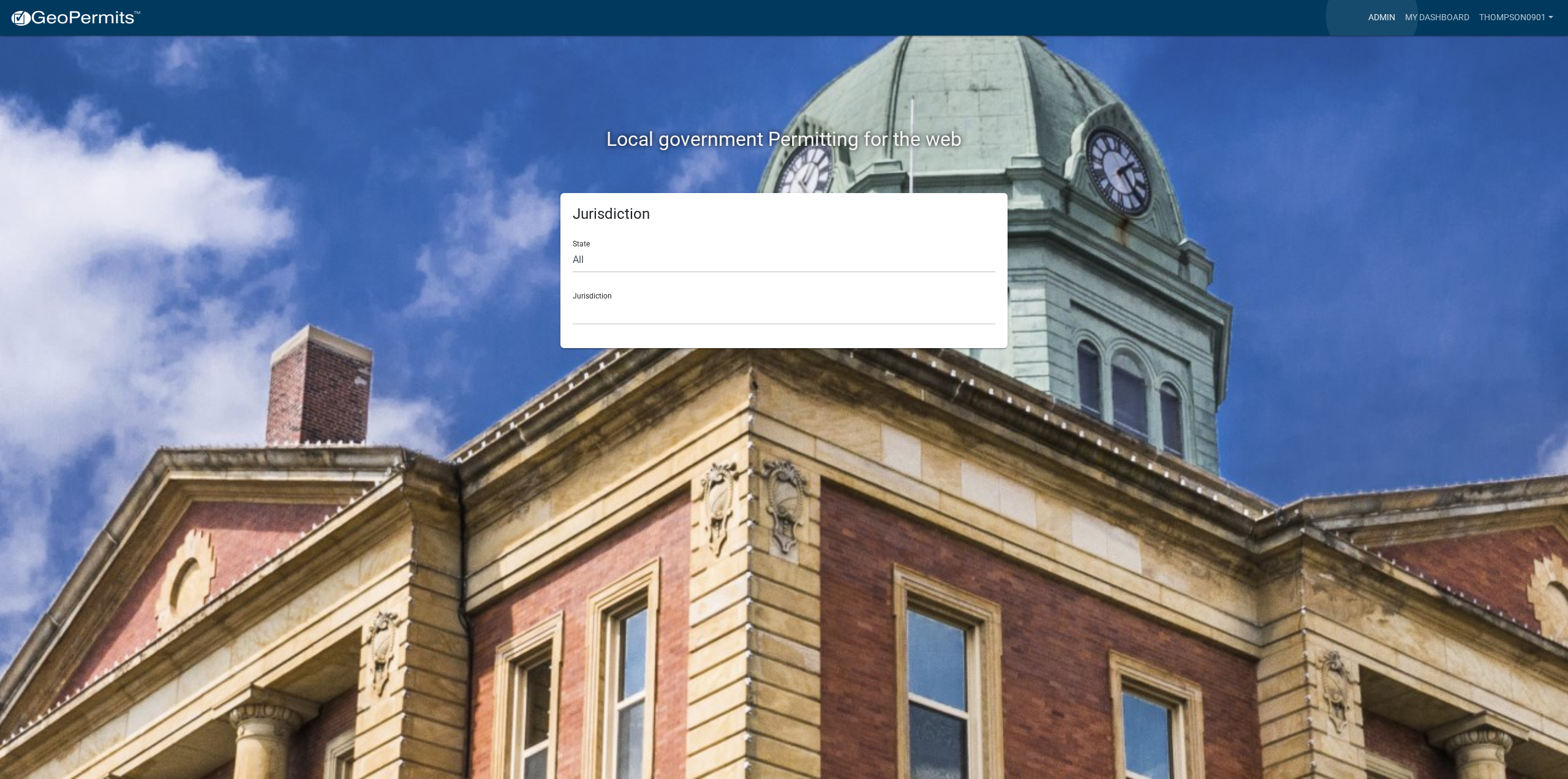
click at [1373, 17] on link "Admin" at bounding box center [1382, 17] width 37 height 23
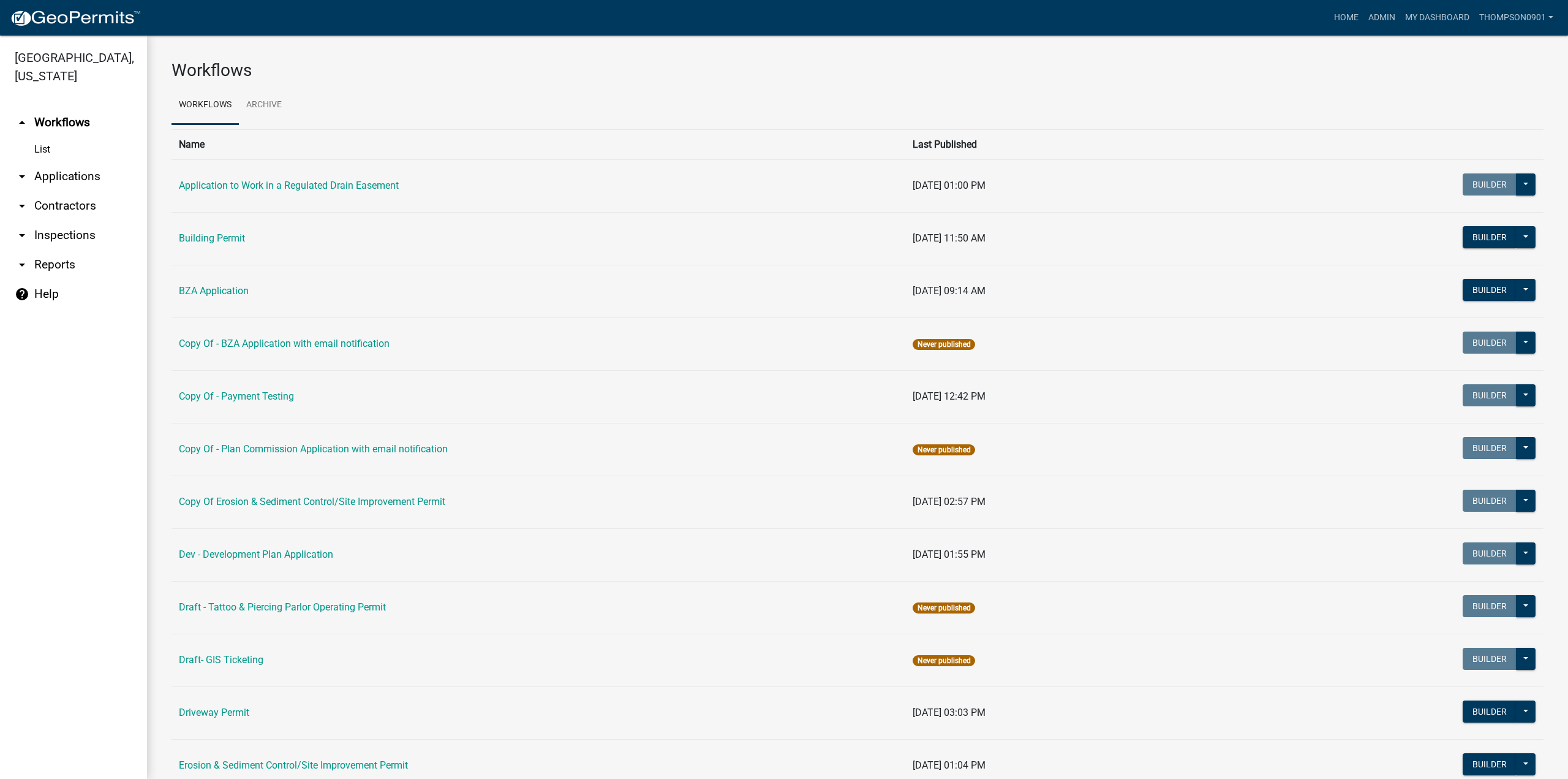
click at [59, 191] on link "arrow_drop_down Contractors" at bounding box center [73, 205] width 147 height 30
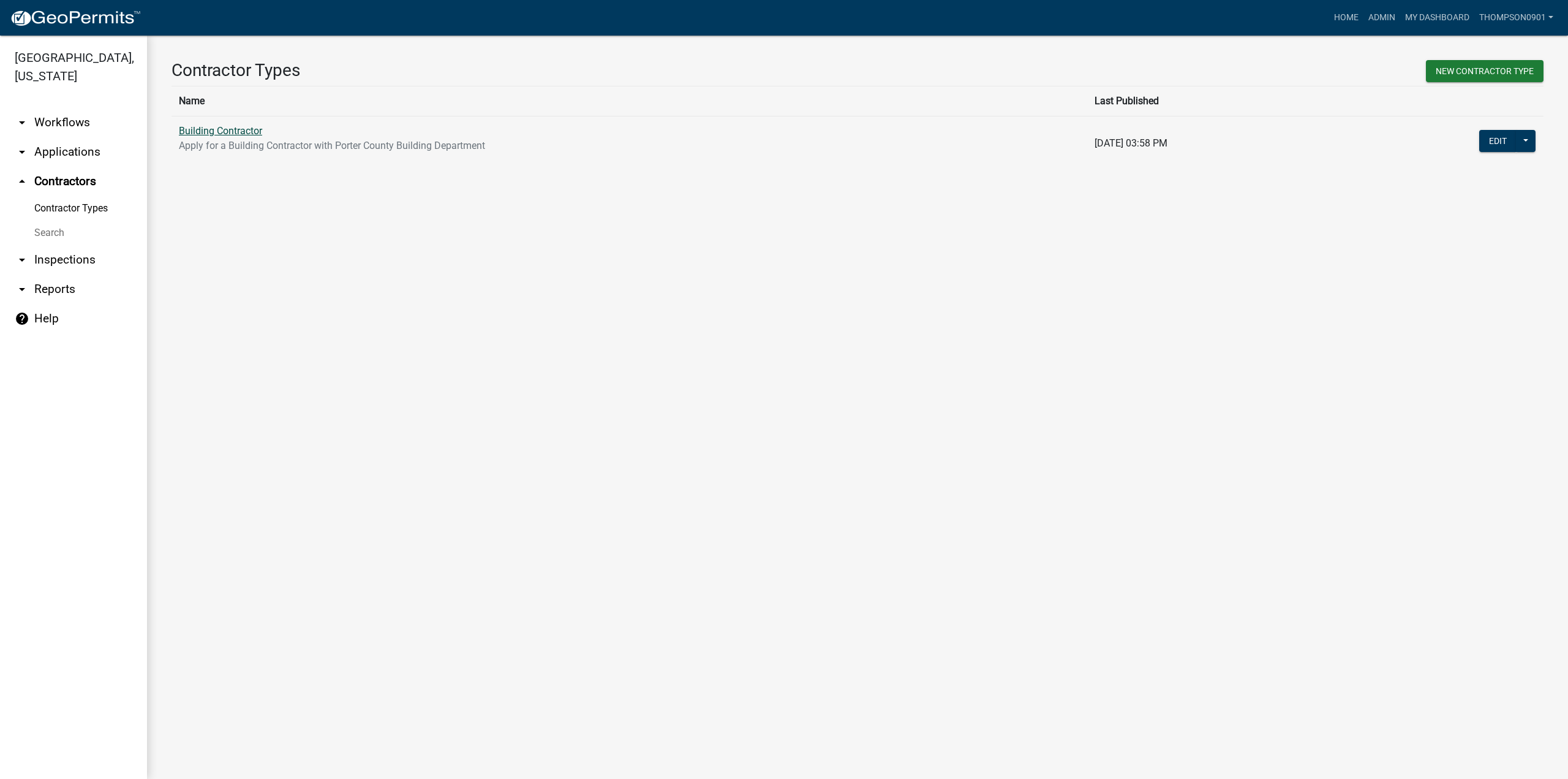
click at [211, 127] on link "Building Contractor" at bounding box center [221, 131] width 83 height 12
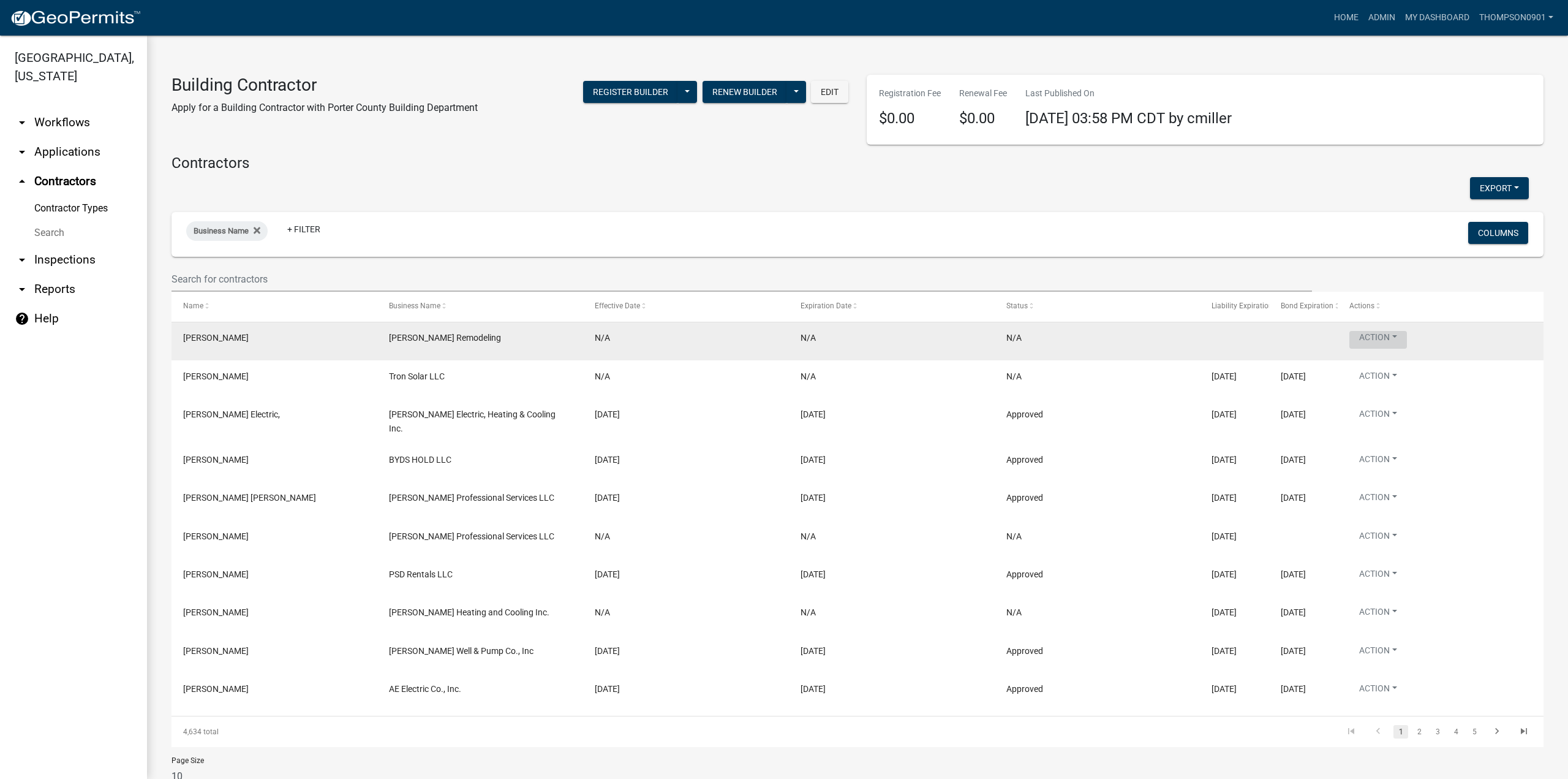
click at [1402, 335] on button "Action" at bounding box center [1378, 340] width 57 height 18
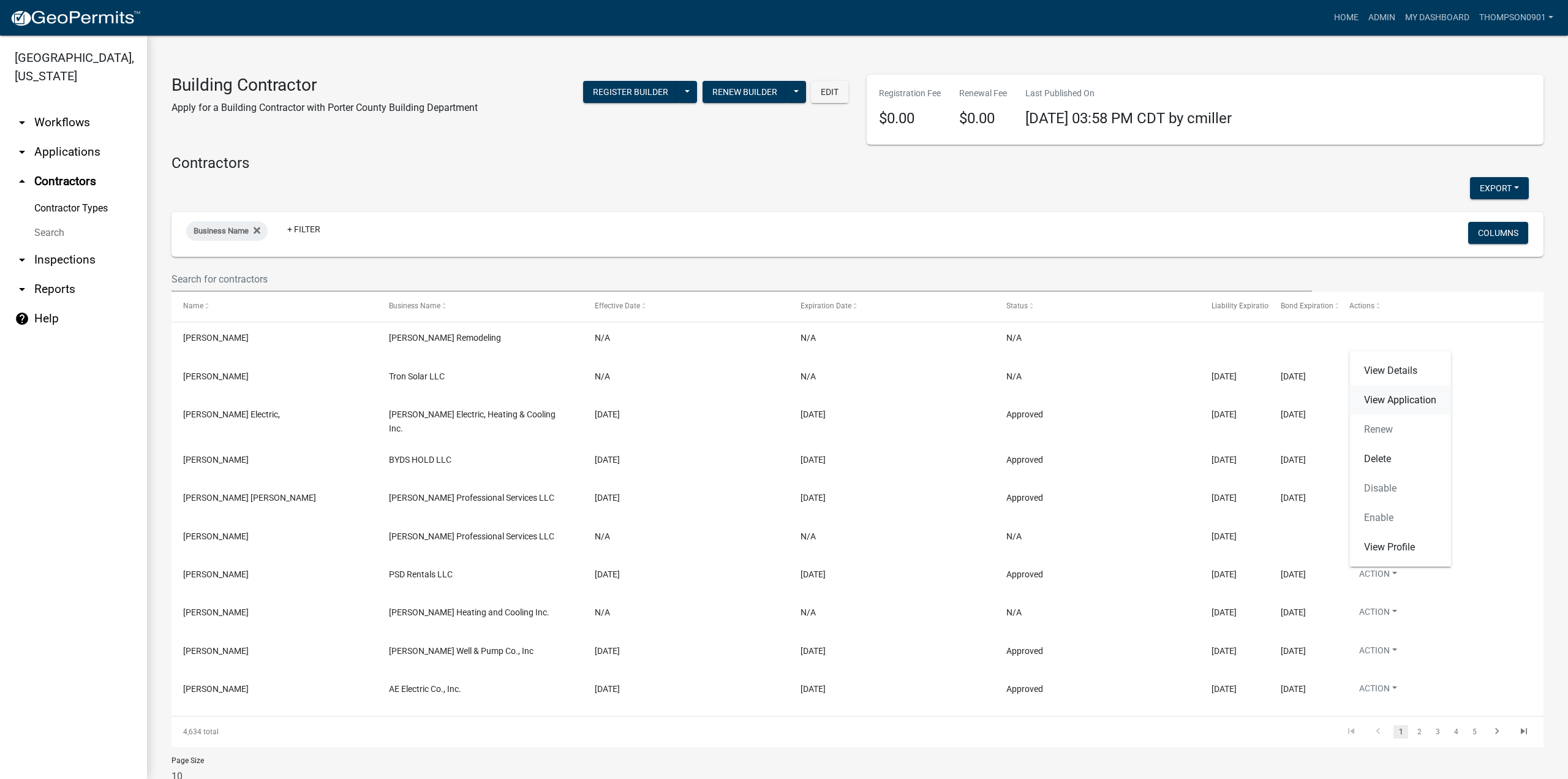
click at [1390, 400] on link "View Application" at bounding box center [1400, 400] width 102 height 30
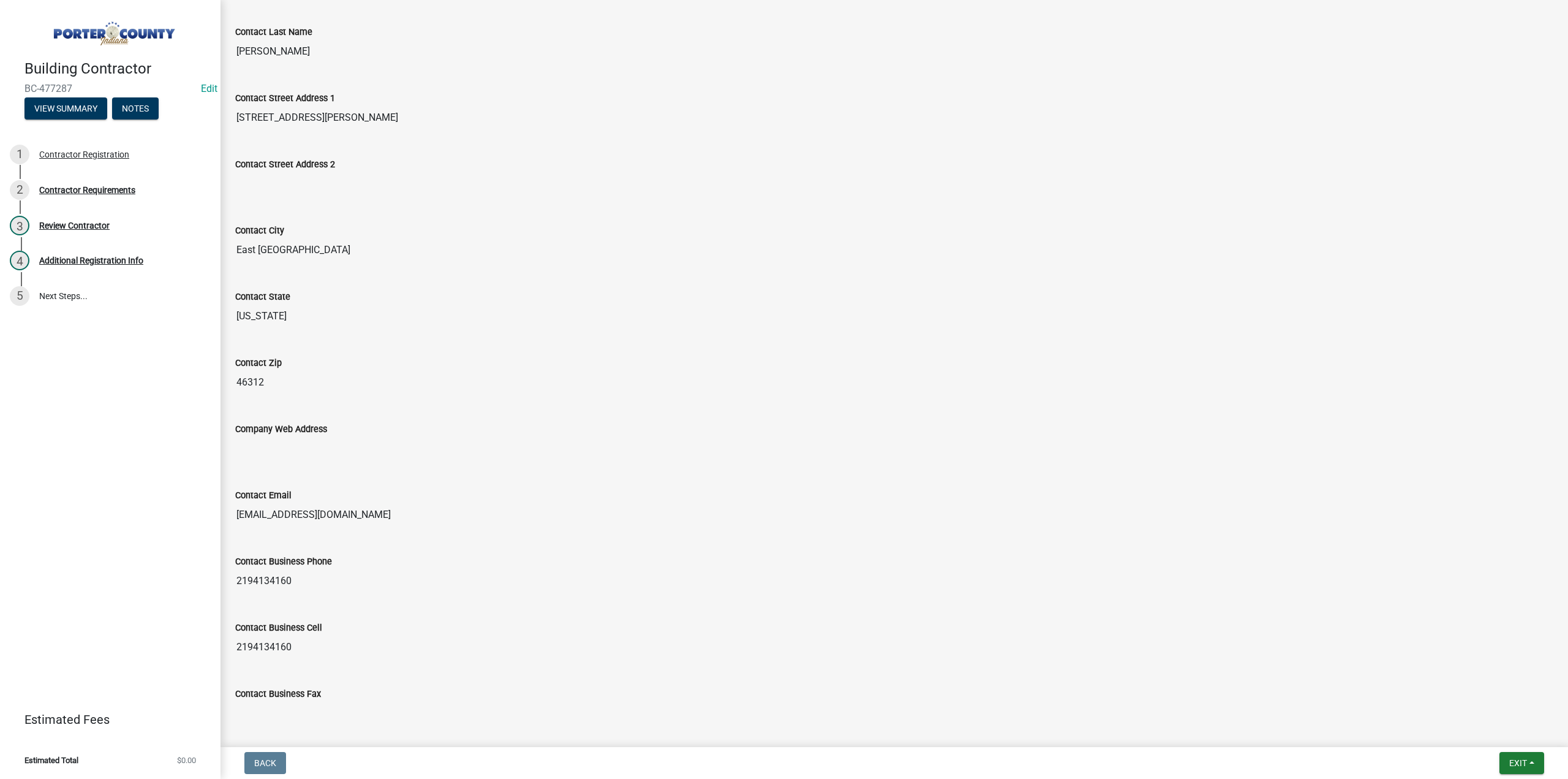
scroll to position [453, 0]
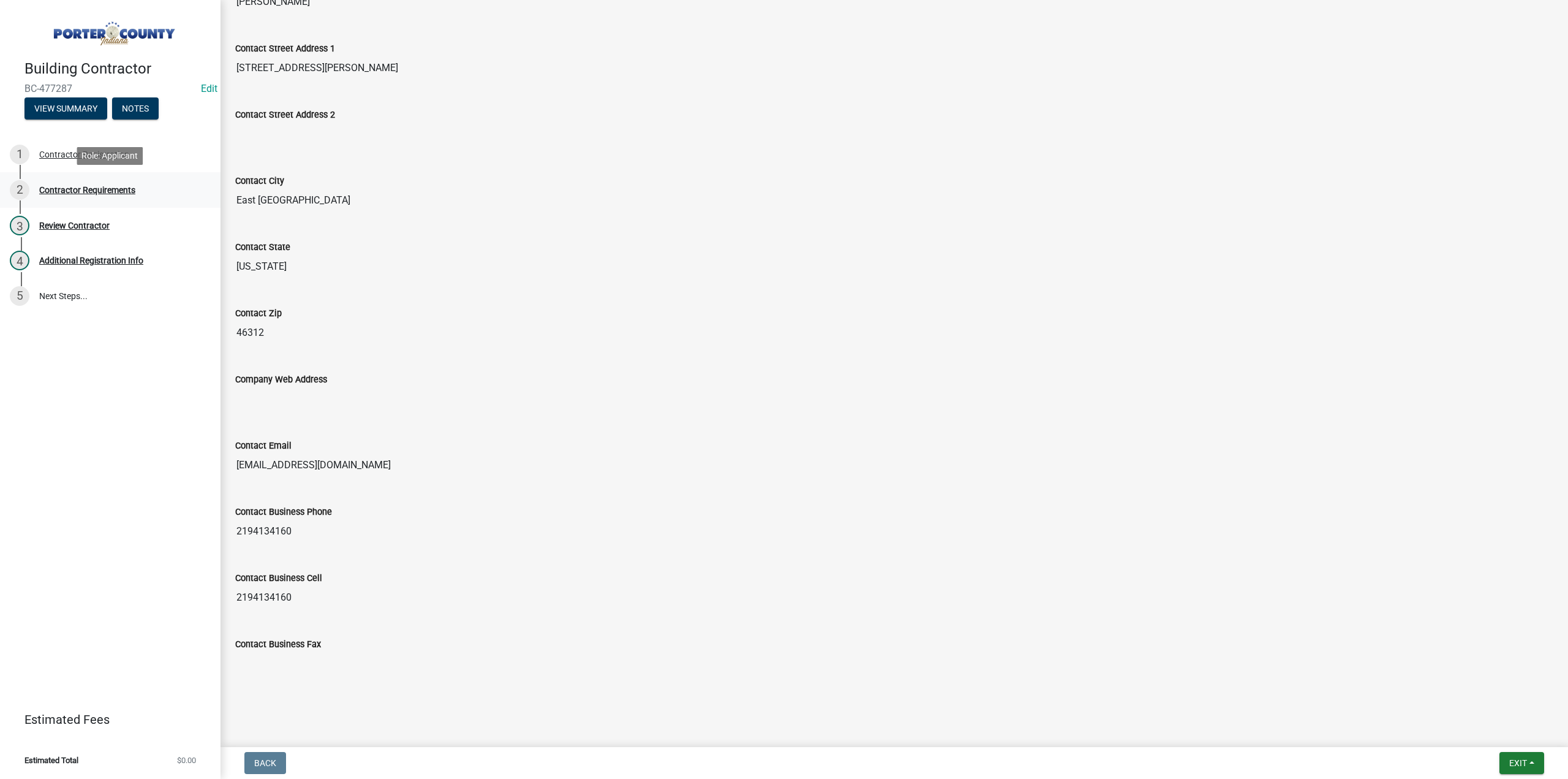
click at [78, 190] on div "Contractor Requirements" at bounding box center [87, 190] width 96 height 9
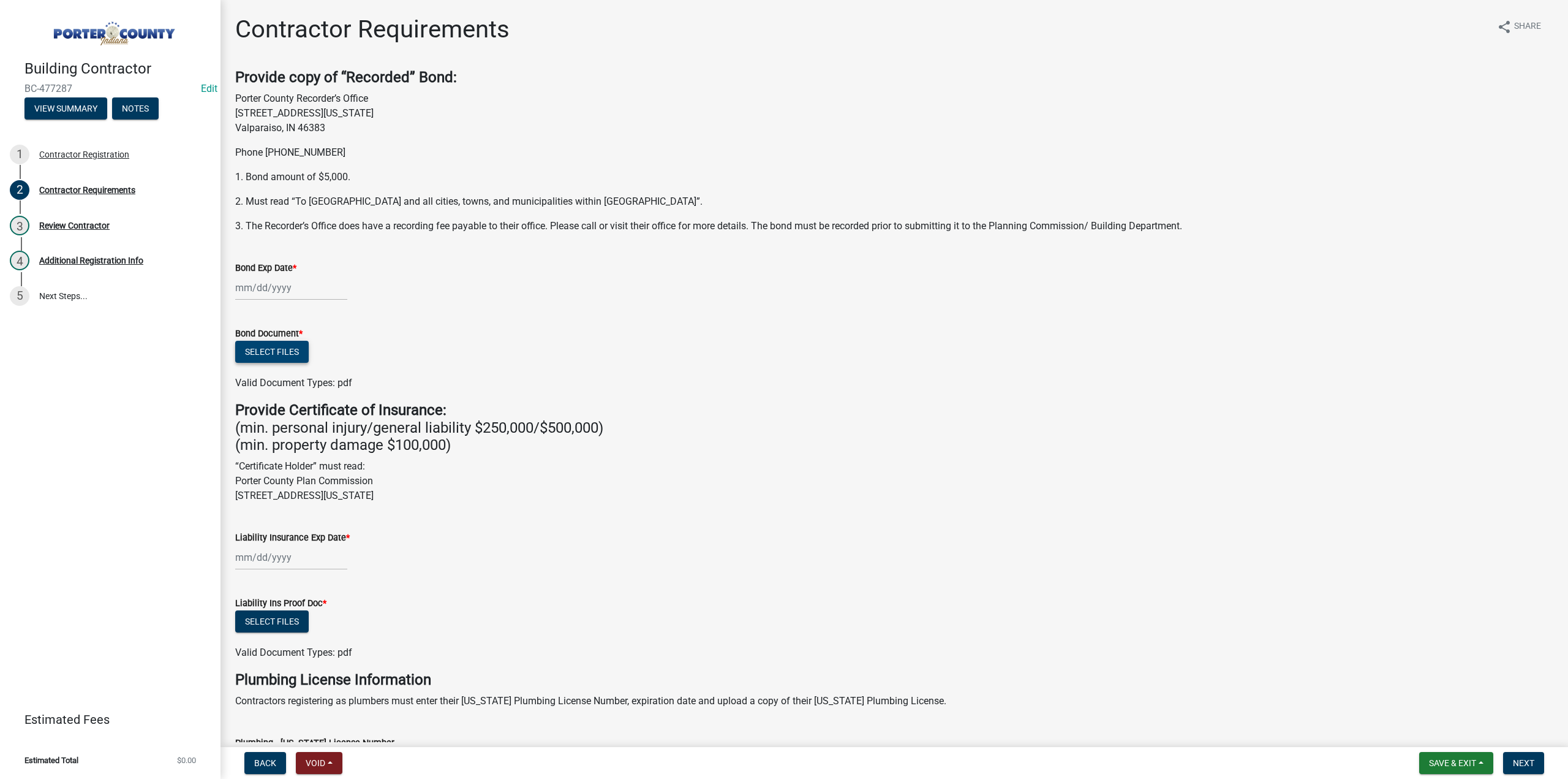
click at [277, 344] on button "Select files" at bounding box center [271, 352] width 73 height 22
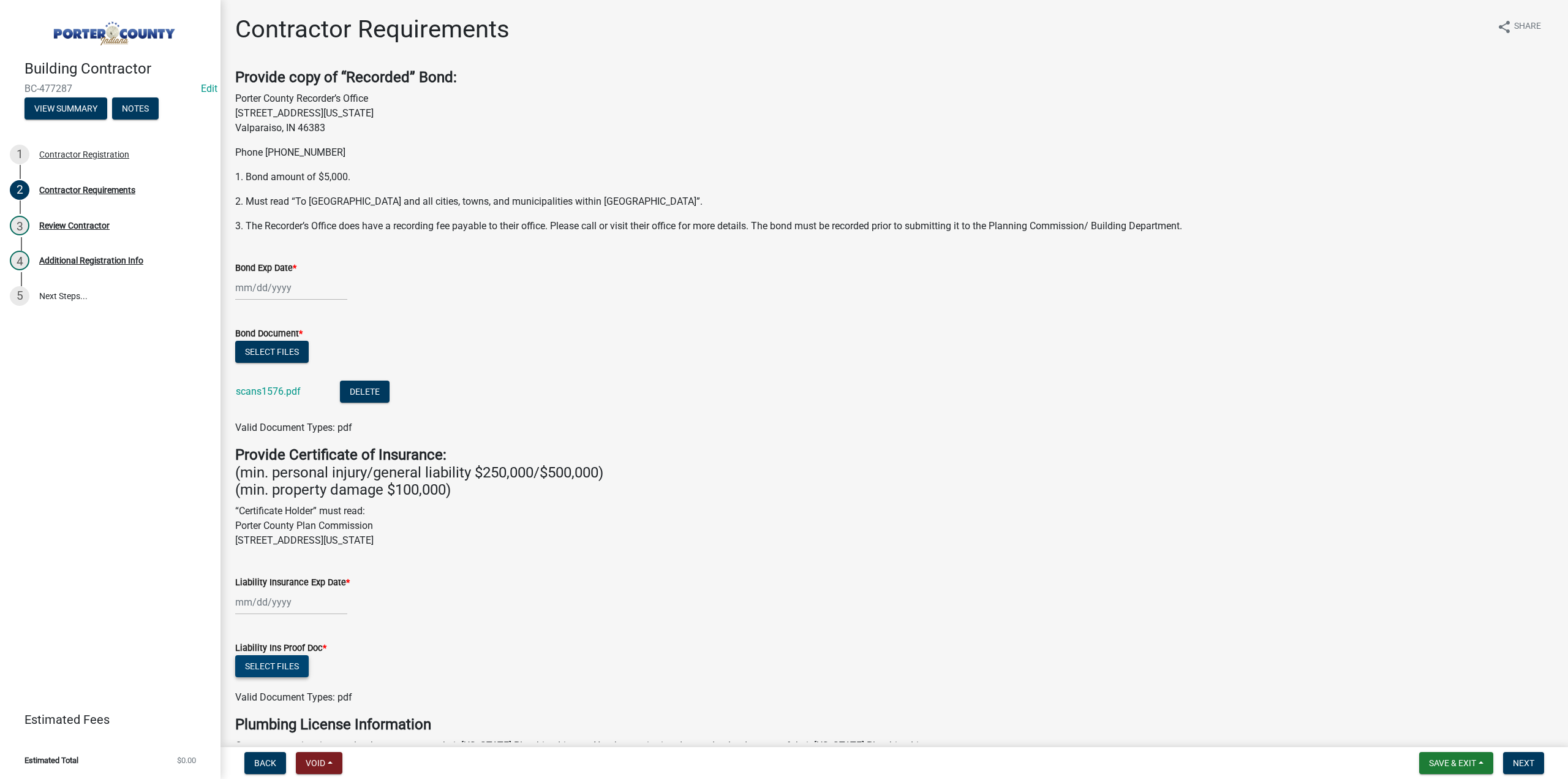
click at [275, 659] on button "Select files" at bounding box center [271, 665] width 73 height 22
click at [259, 286] on div at bounding box center [291, 287] width 112 height 25
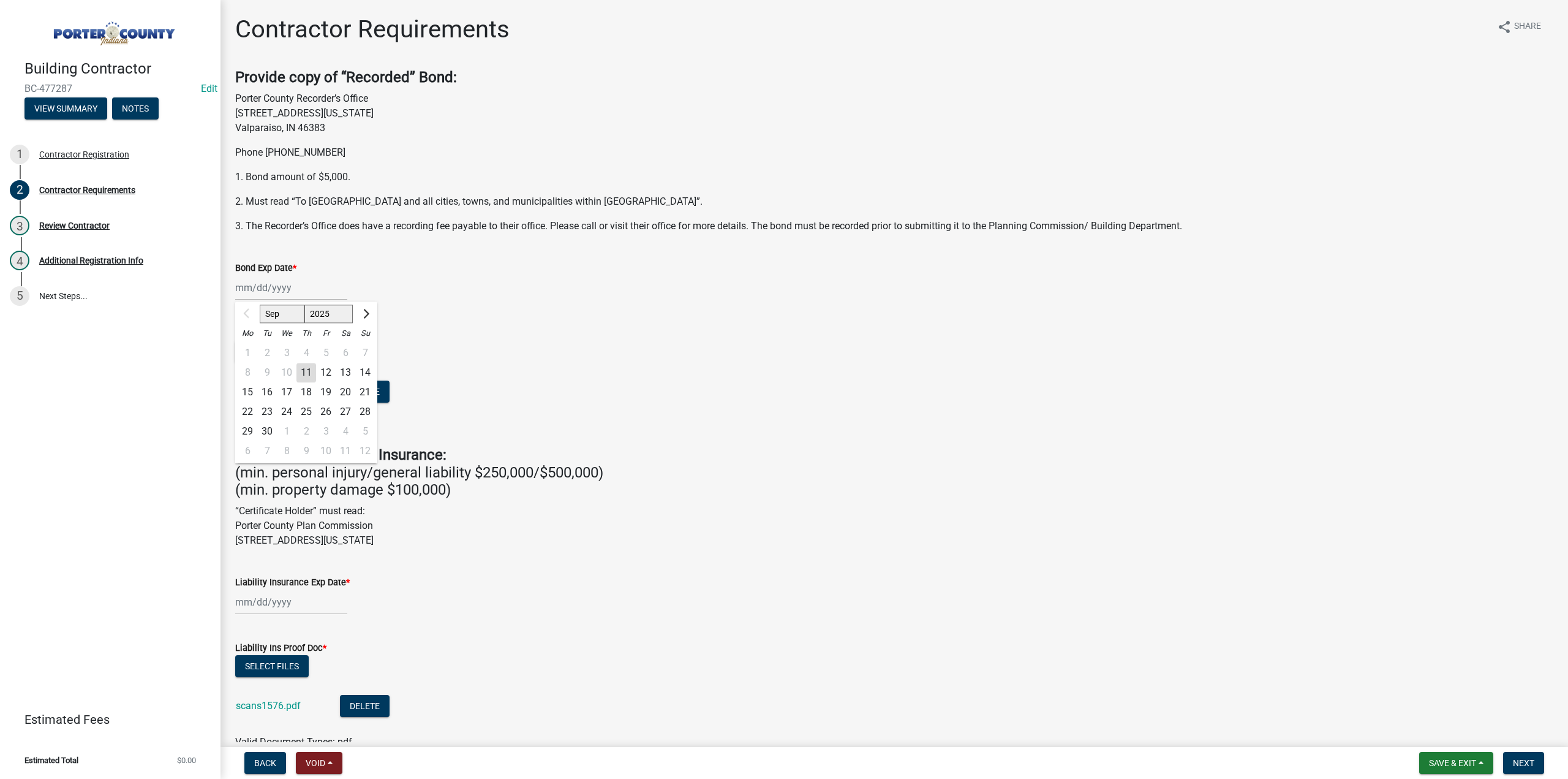
click at [692, 336] on div "Bond Document *" at bounding box center [894, 333] width 1318 height 15
click at [300, 284] on div "Sep Oct Nov Dec 2025 2026 2027 2028 2029 2030 2031 2032 2033 2034 2035 2036 203…" at bounding box center [291, 287] width 112 height 25
click at [312, 312] on select "2025 2026 2027 2028 2029 2030 2031 2032 2033 2034 2035 2036 2037 2038 2039 2040…" at bounding box center [329, 314] width 49 height 19
select select "2026"
click at [304, 305] on select "2025 2026 2027 2028 2029 2030 2031 2032 2033 2034 2035 2036 2037 2038 2039 2040…" at bounding box center [329, 314] width 49 height 19
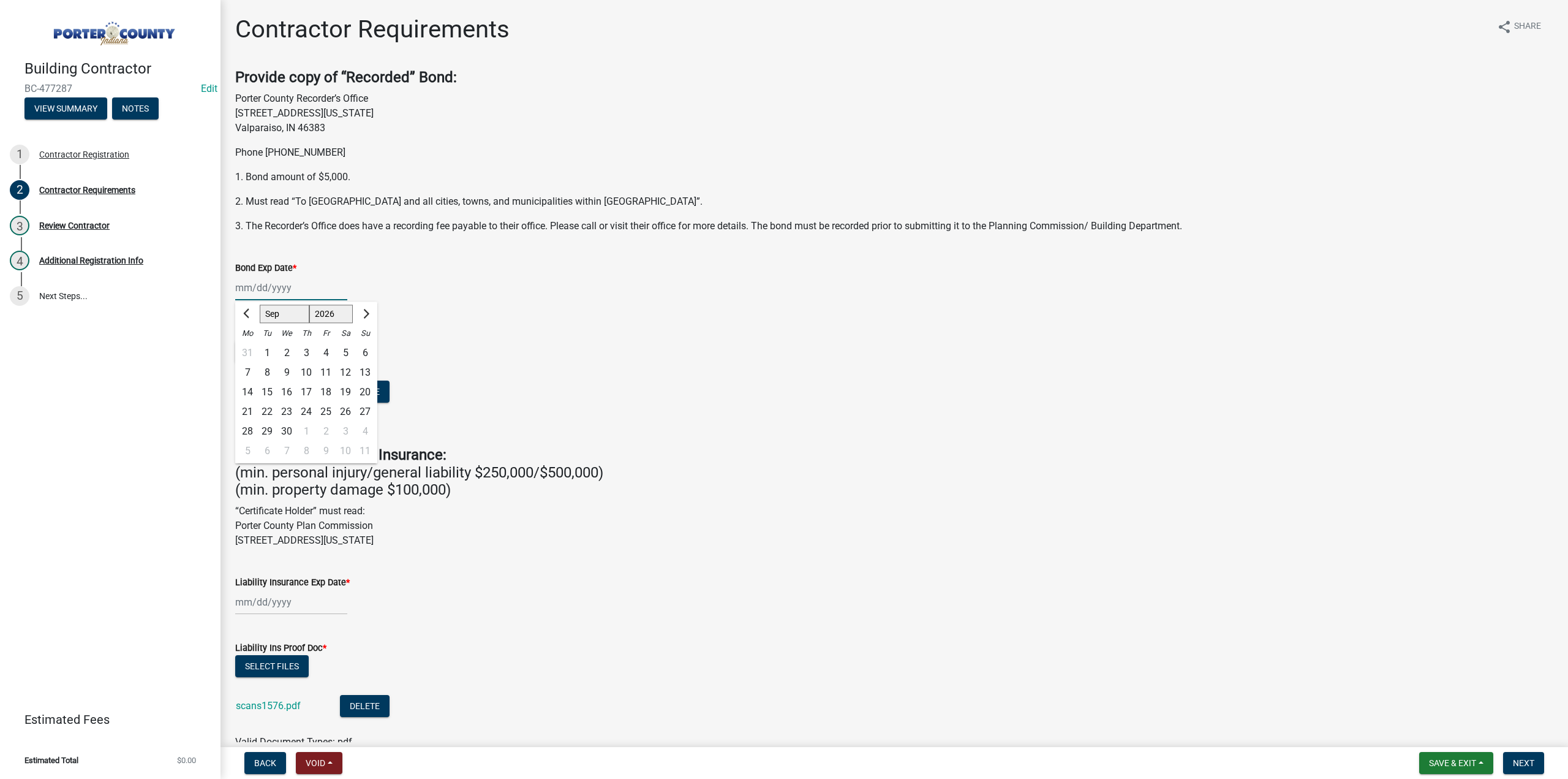
click at [291, 316] on select "Jan Feb Mar Apr May Jun Jul Aug Sep Oct Nov Dec" at bounding box center [284, 314] width 50 height 19
select select "1"
click at [260, 305] on select "Jan Feb Mar Apr May Jun Jul Aug Sep Oct Nov Dec" at bounding box center [284, 314] width 50 height 19
click at [306, 352] on div "1" at bounding box center [306, 353] width 20 height 20
type input "[DATE]"
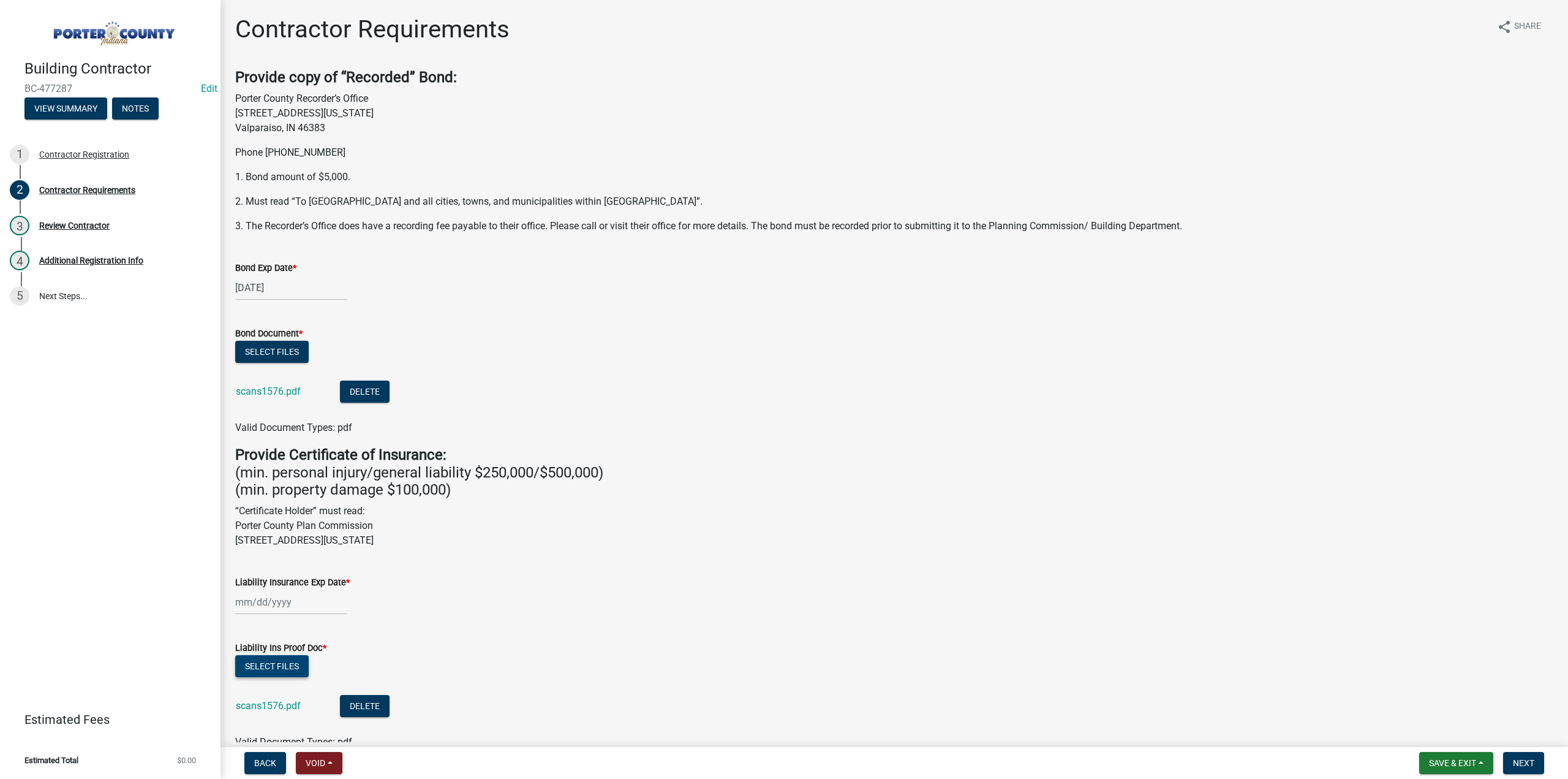
click at [293, 669] on button "Select files" at bounding box center [271, 665] width 73 height 22
click at [288, 604] on div at bounding box center [291, 602] width 112 height 25
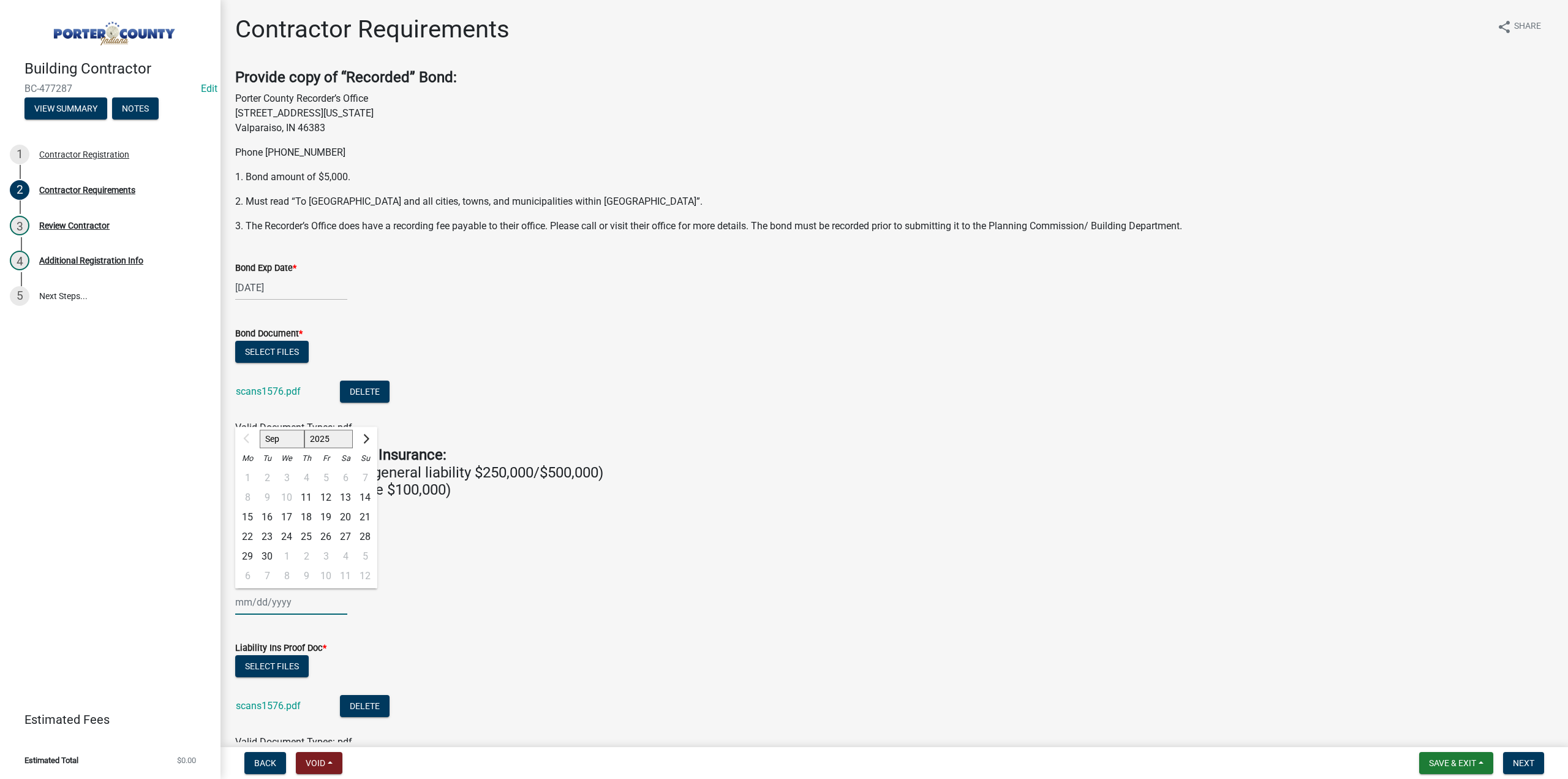
click at [327, 435] on select "2025 2026 2027 2028 2029 2030 2031 2032 2033 2034 2035 2036 2037 2038 2039 2040…" at bounding box center [329, 439] width 49 height 19
select select "2026"
click at [304, 430] on select "2025 2026 2027 2028 2029 2030 2031 2032 2033 2034 2035 2036 2037 2038 2039 2040…" at bounding box center [329, 439] width 49 height 19
click at [236, 500] on div "7 8 9 10 11 12 13" at bounding box center [306, 498] width 142 height 20
click at [266, 436] on select "Jan Feb Mar Apr May Jun Jul Aug Sep Oct Nov Dec" at bounding box center [284, 439] width 50 height 19
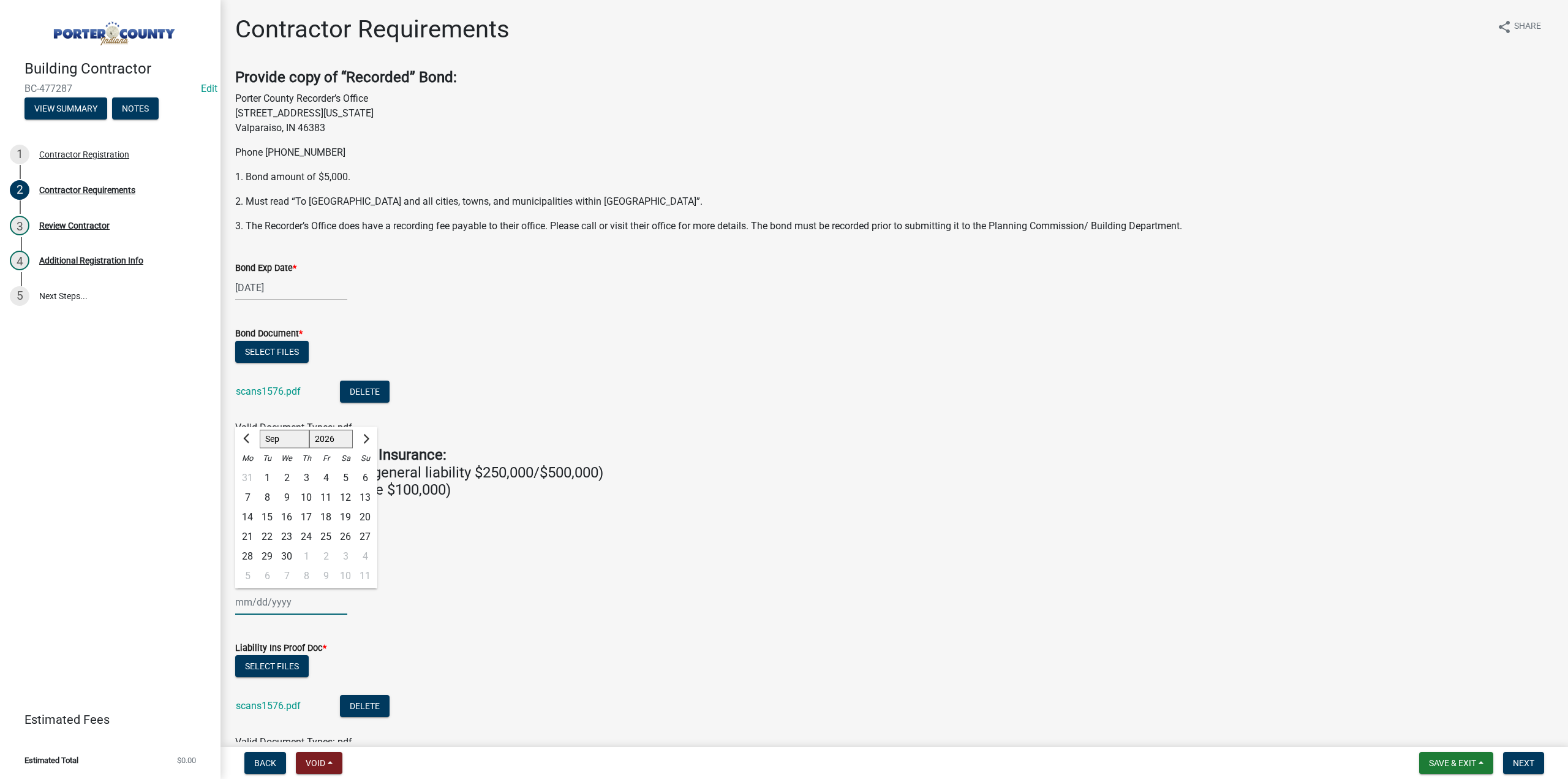
select select "2"
click at [260, 430] on select "Jan Feb Mar Apr May Jun Jul Aug Sep Oct Nov Dec" at bounding box center [284, 439] width 50 height 19
click at [349, 493] on div "7" at bounding box center [345, 498] width 20 height 20
type input "02/07/2026"
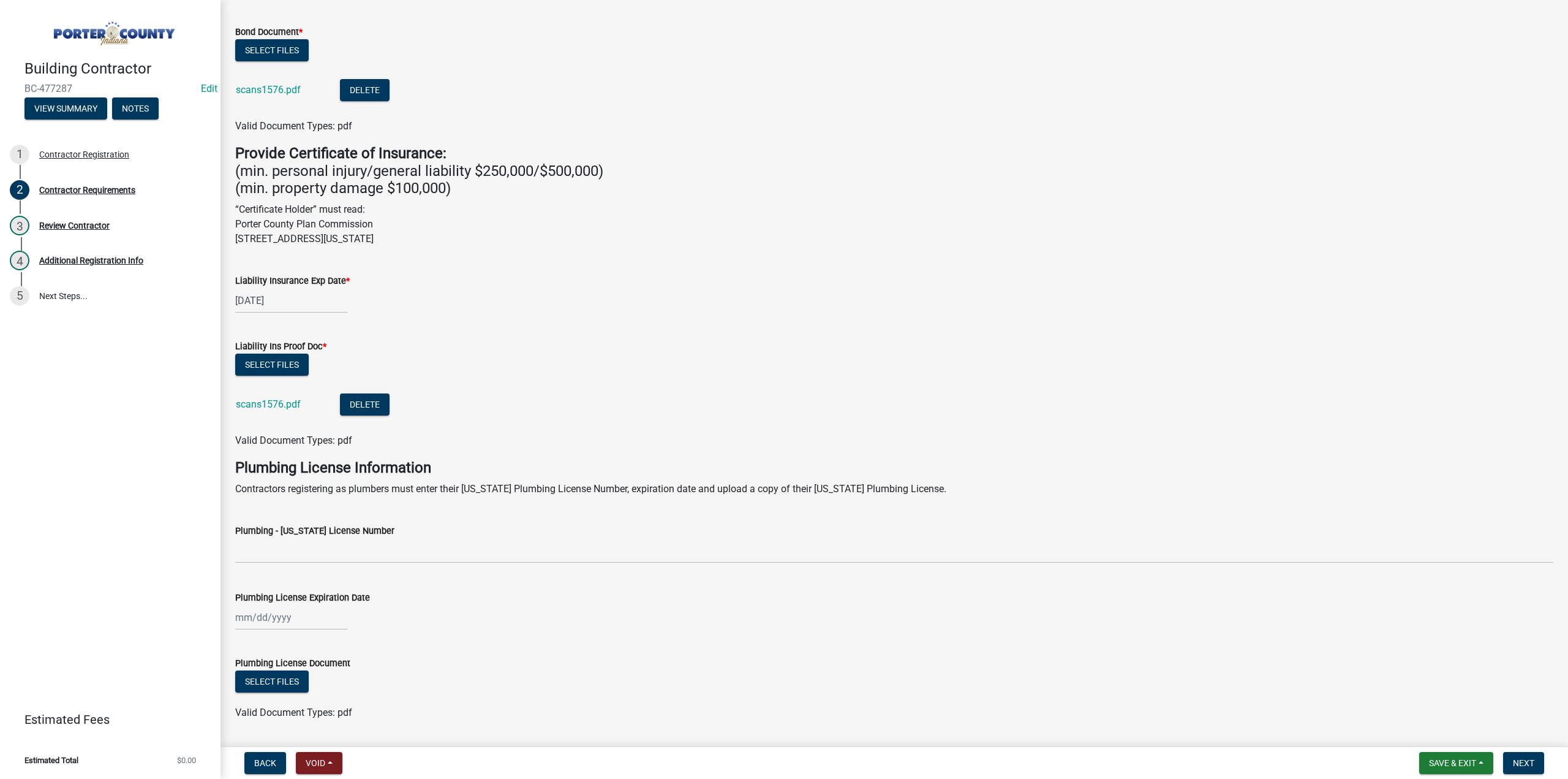
scroll to position [338, 0]
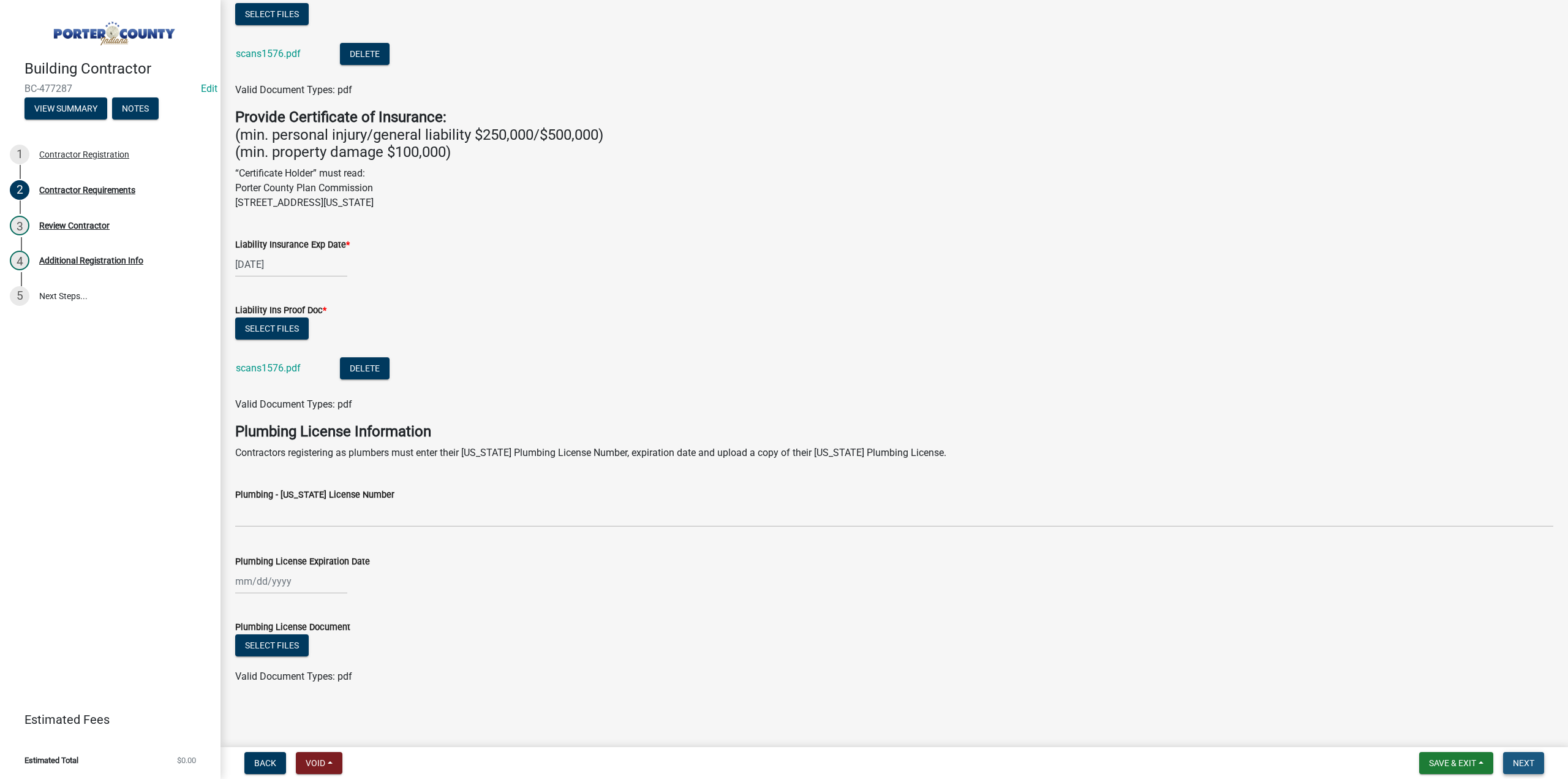
click at [1535, 760] on button "Next" at bounding box center [1524, 762] width 41 height 22
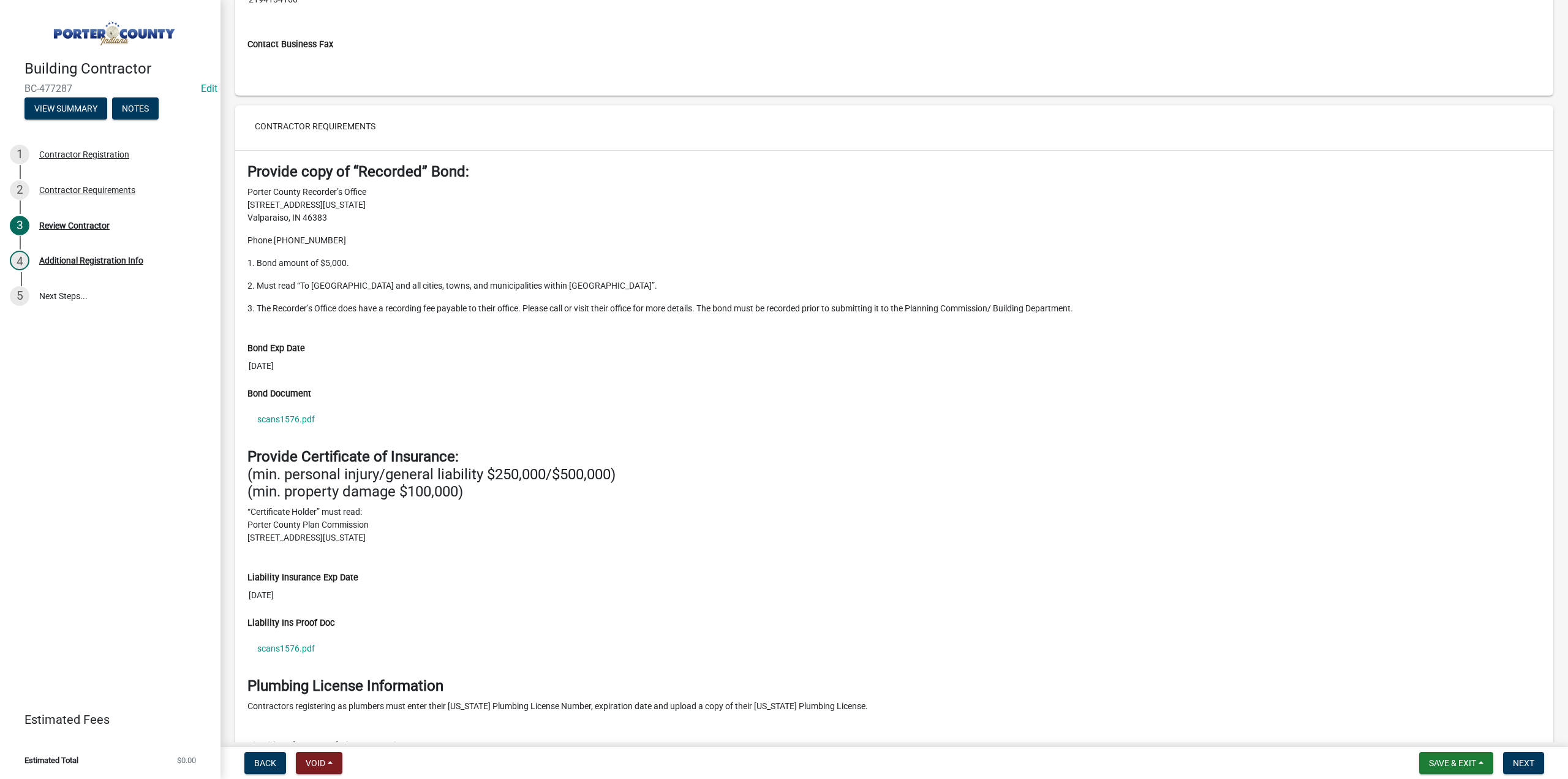
scroll to position [1170, 0]
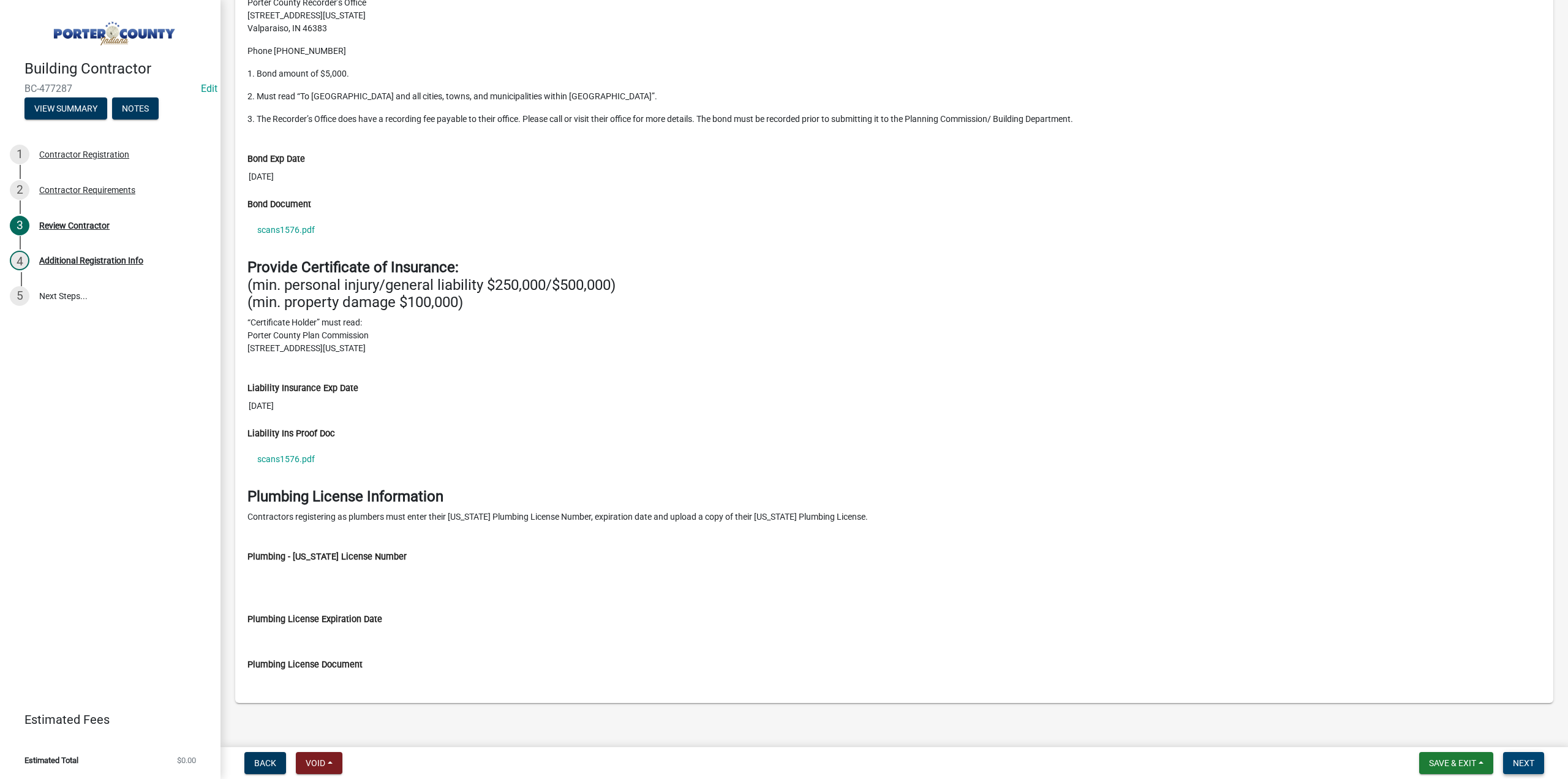
click at [1523, 755] on button "Next" at bounding box center [1524, 762] width 41 height 22
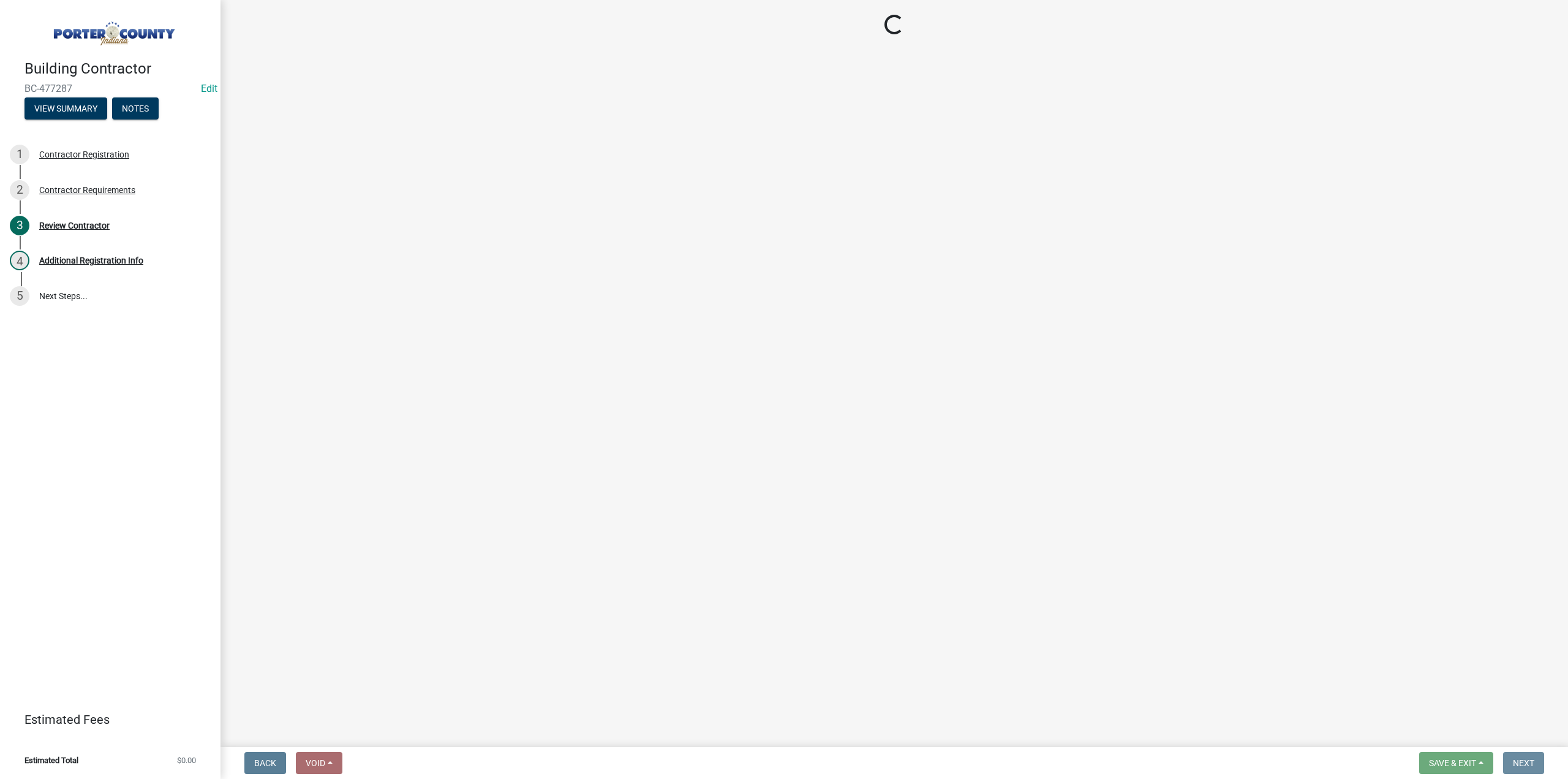
scroll to position [0, 0]
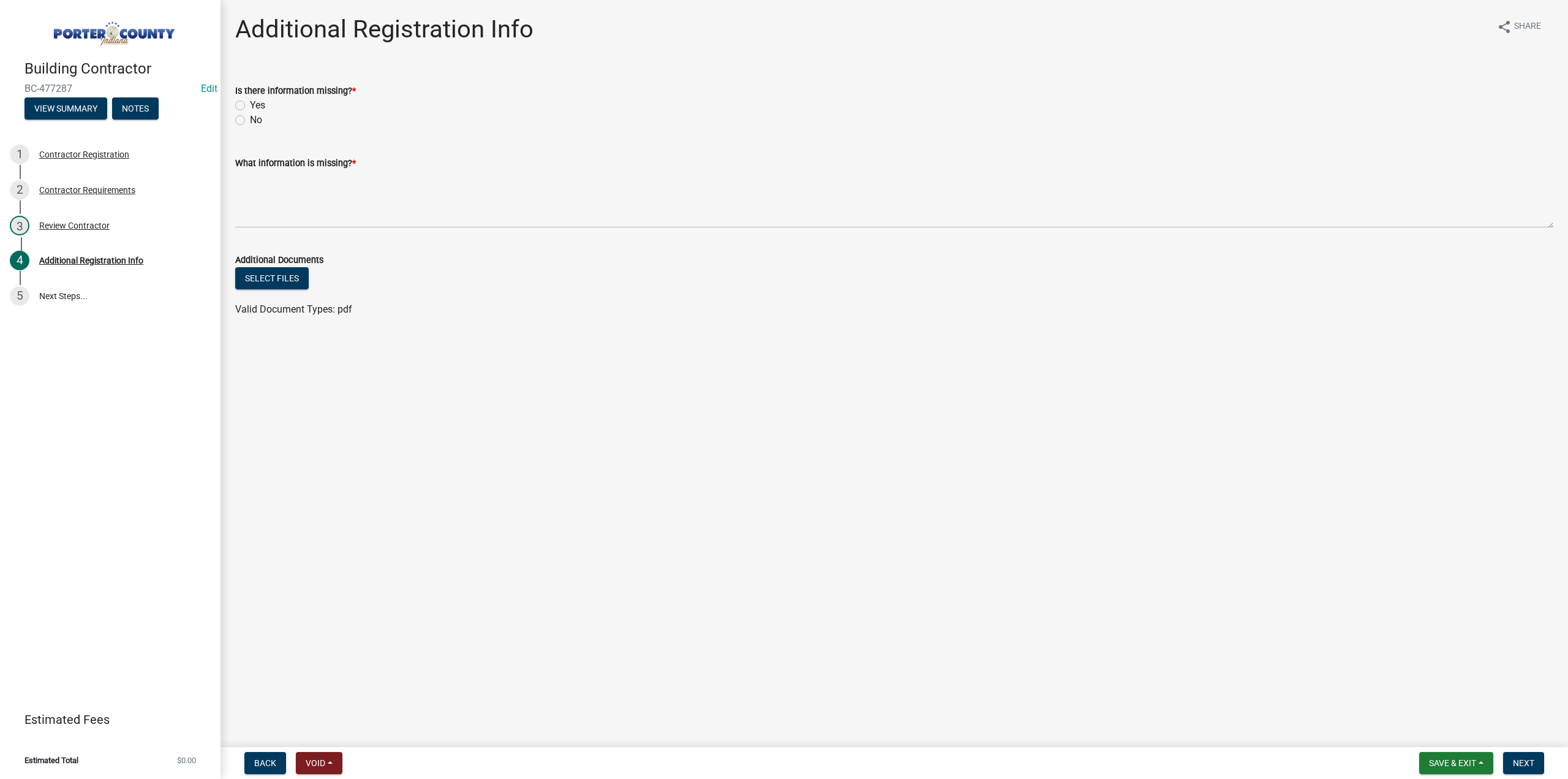
click at [250, 120] on label "No" at bounding box center [256, 120] width 13 height 15
click at [250, 120] on input "No" at bounding box center [254, 117] width 8 height 8
radio input "true"
click at [336, 183] on textarea "What information is missing? *" at bounding box center [894, 199] width 1318 height 57
type textarea "none"
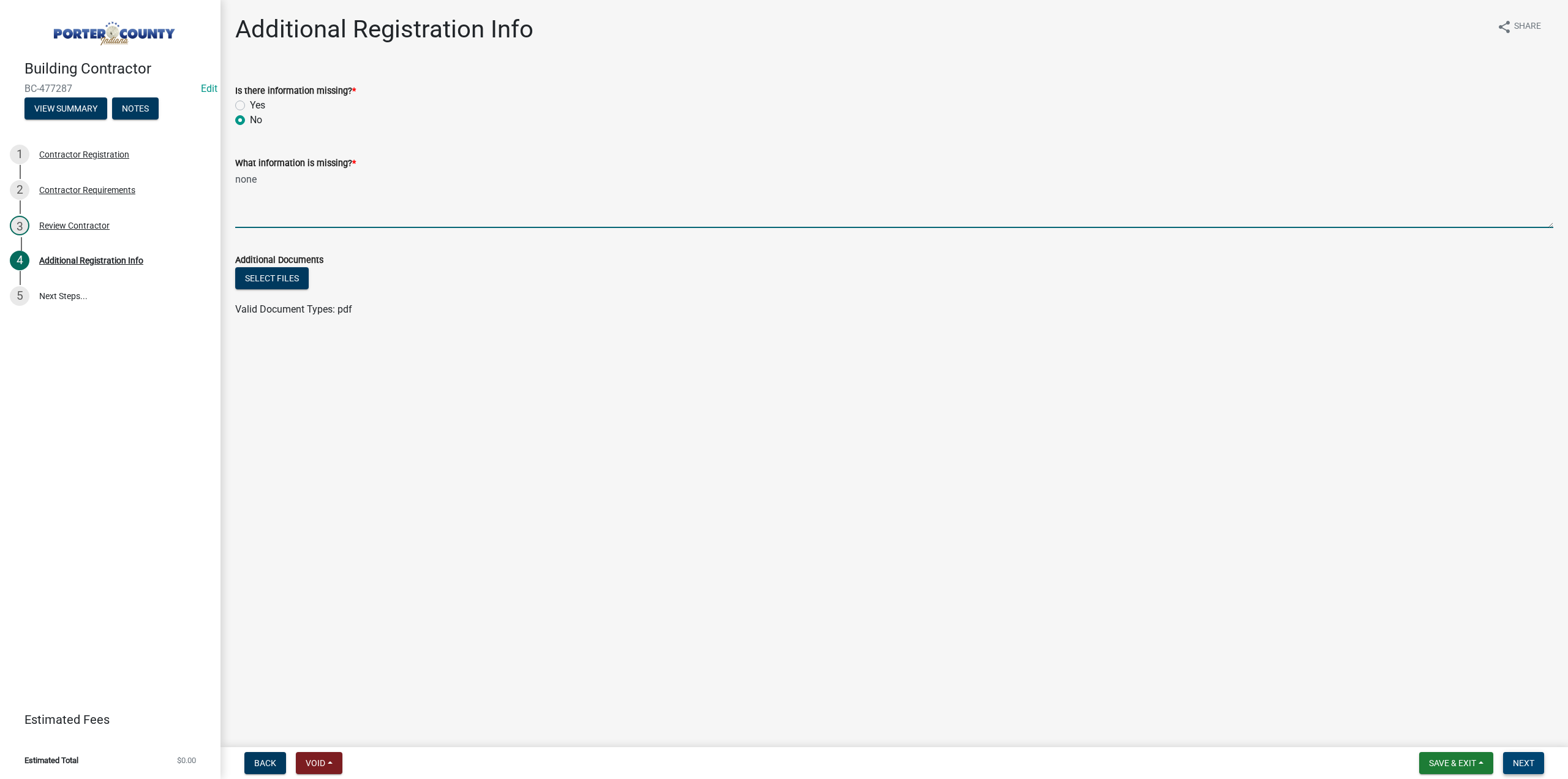
click at [1527, 760] on span "Next" at bounding box center [1524, 762] width 21 height 10
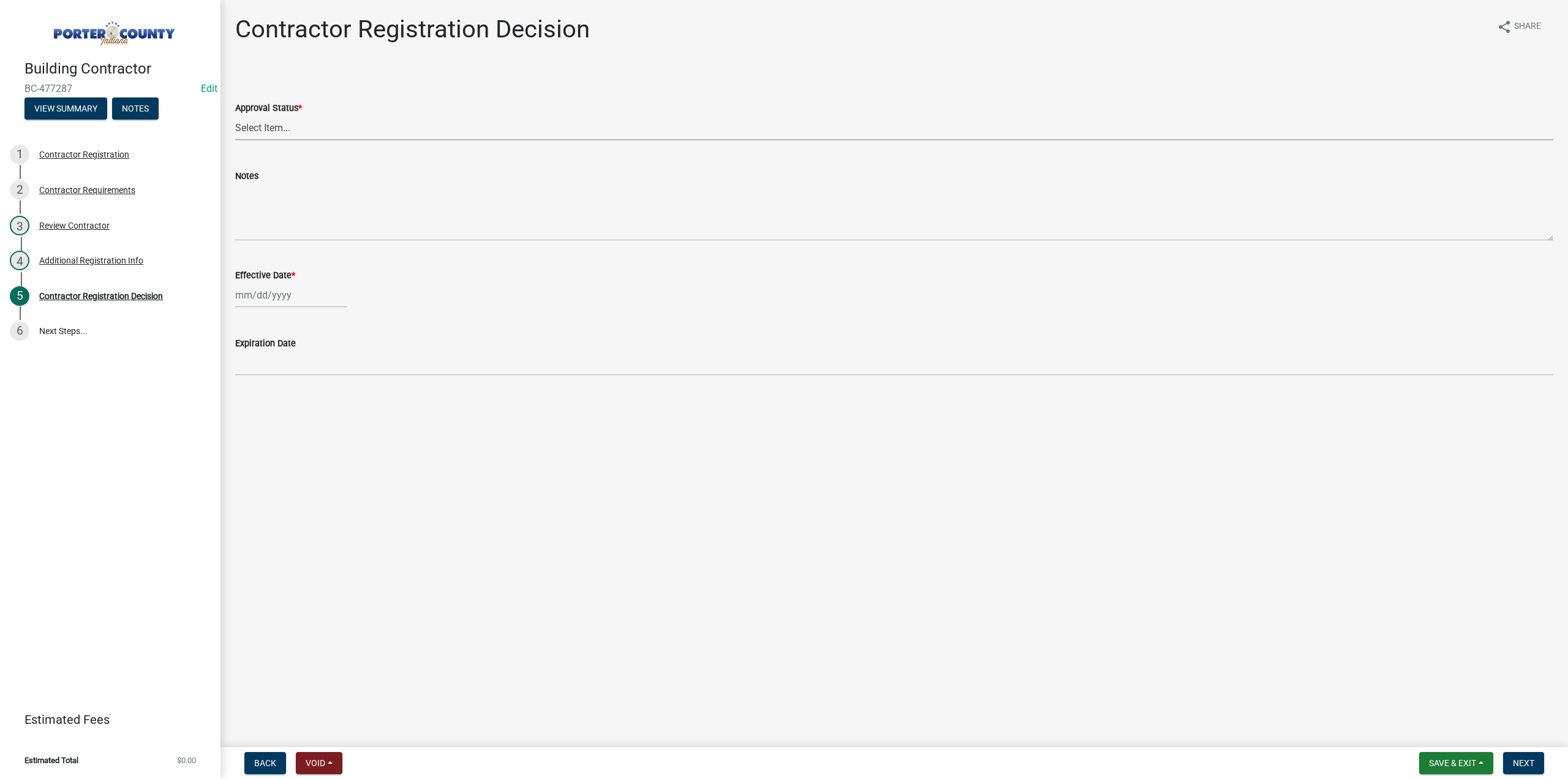
click at [241, 137] on select "Select Item... Approved Denied" at bounding box center [894, 128] width 1318 height 25
click at [235, 115] on select "Select Item... Approved Denied" at bounding box center [894, 128] width 1318 height 25
select select "4b86b809-39dd-4c68-9f3d-fdb3e7050482"
click at [273, 291] on div at bounding box center [291, 295] width 112 height 25
select select "9"
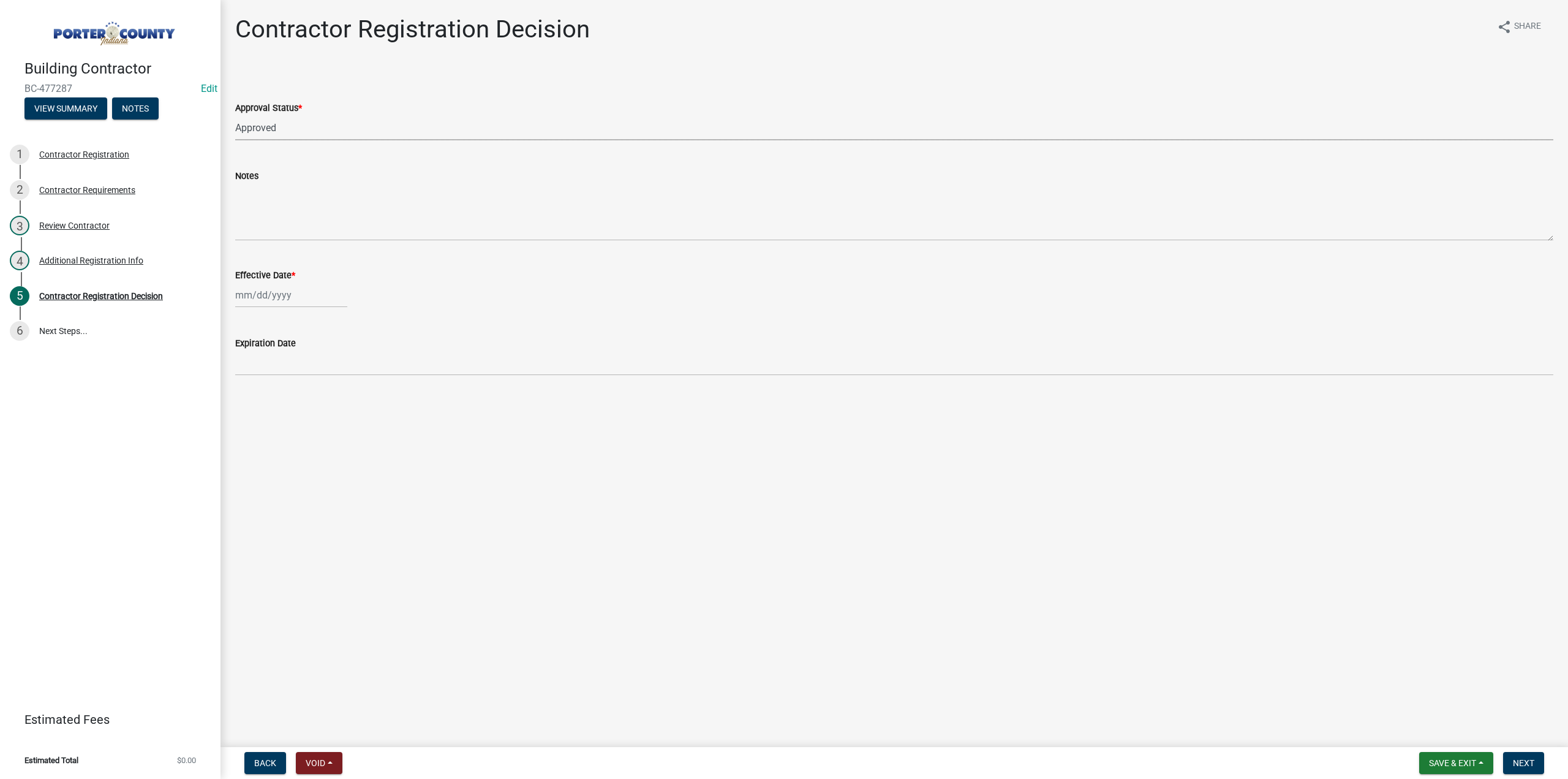
select select "2025"
click at [305, 377] on div "11" at bounding box center [306, 380] width 20 height 20
type input "09/11/2025"
drag, startPoint x: 1526, startPoint y: 758, endPoint x: 1349, endPoint y: 730, distance: 179.2
click at [1526, 752] on button "Next" at bounding box center [1524, 762] width 41 height 22
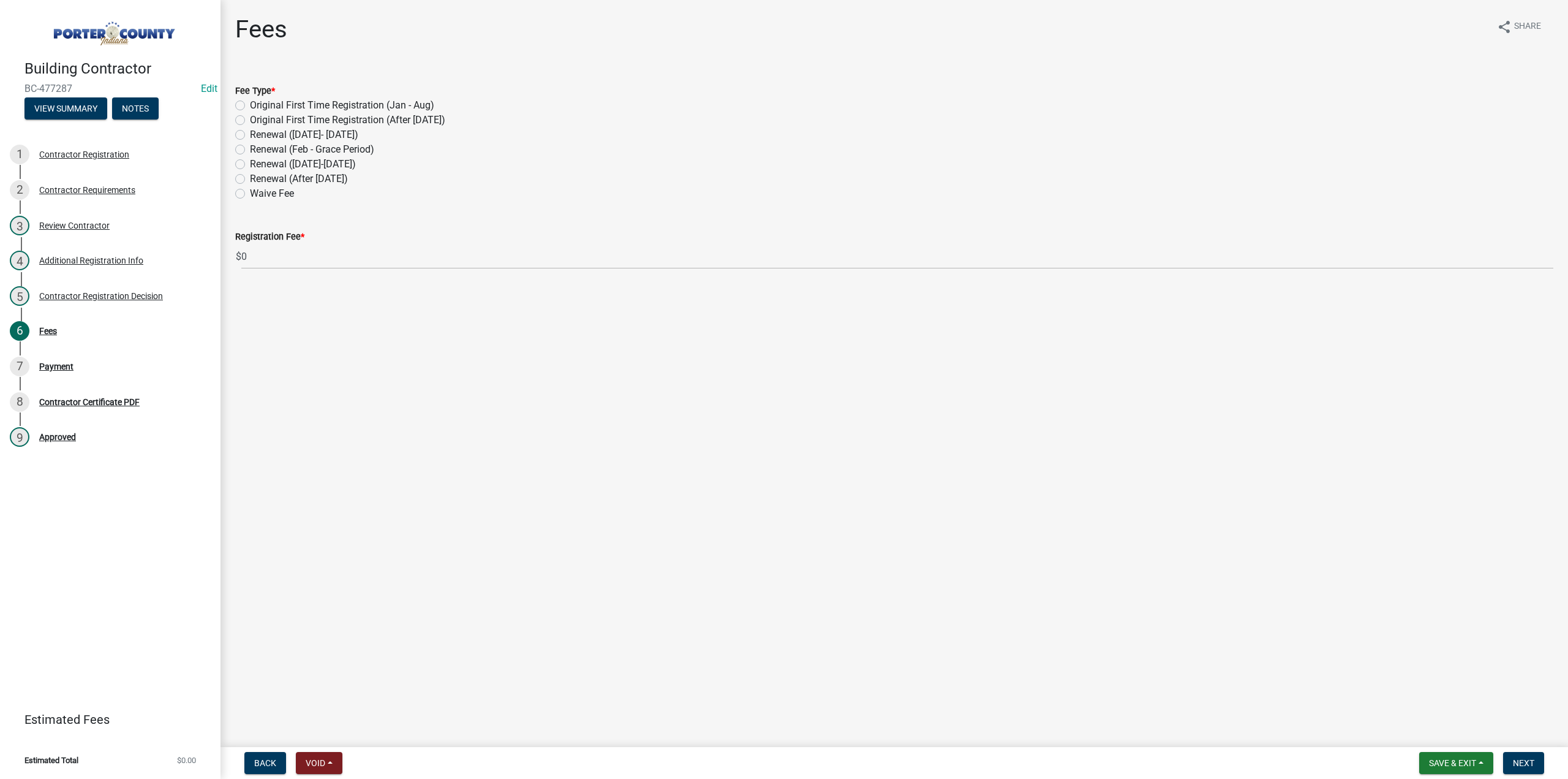
click at [250, 178] on label "Renewal (After Sept 1)" at bounding box center [299, 179] width 98 height 15
click at [250, 178] on input "Renewal (After Sept 1)" at bounding box center [254, 176] width 8 height 8
radio input "true"
click at [1518, 763] on span "Next" at bounding box center [1524, 762] width 21 height 10
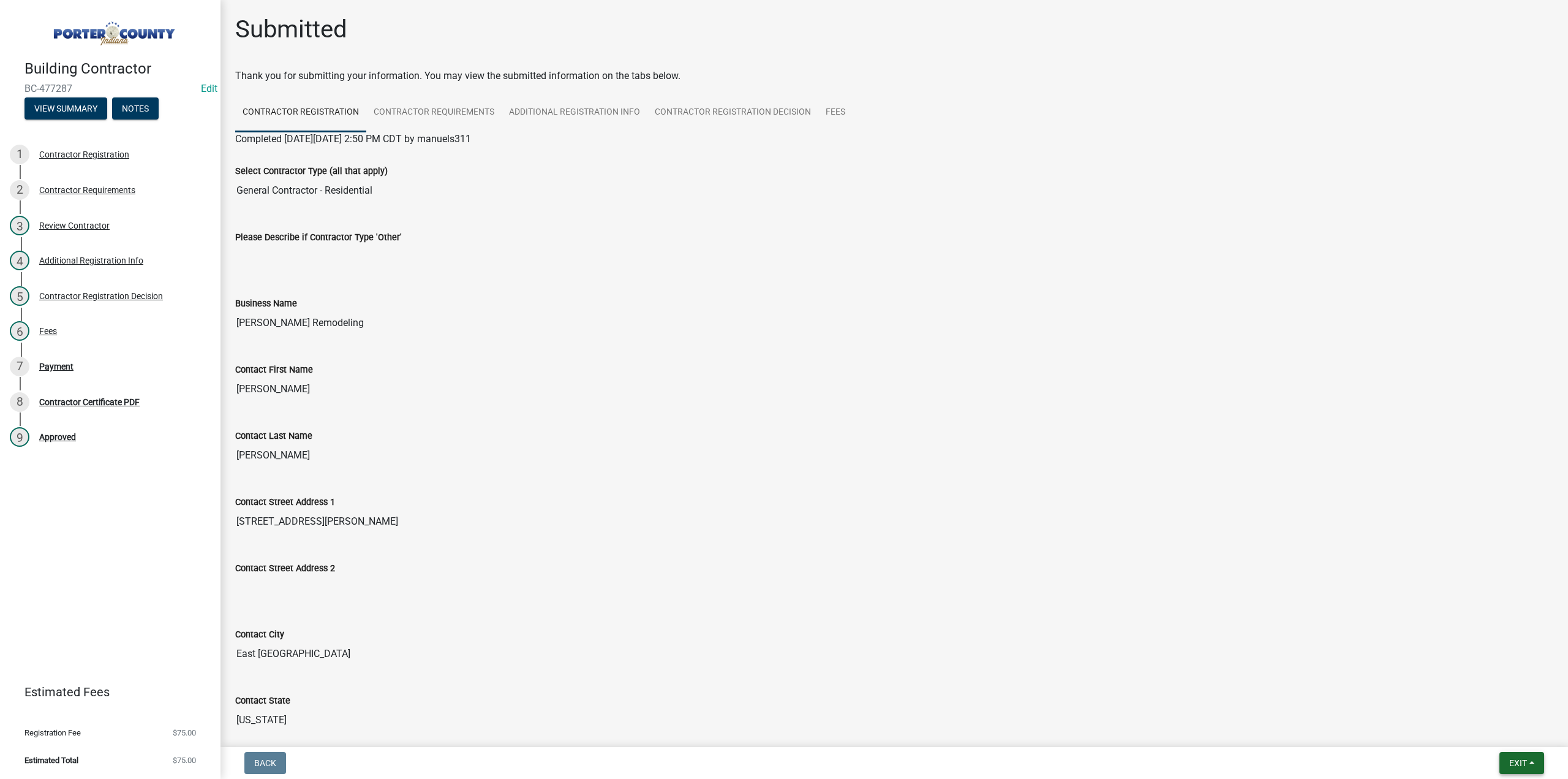
click at [1512, 760] on span "Exit" at bounding box center [1518, 762] width 18 height 10
click at [1516, 725] on button "Save & Exit" at bounding box center [1496, 731] width 98 height 30
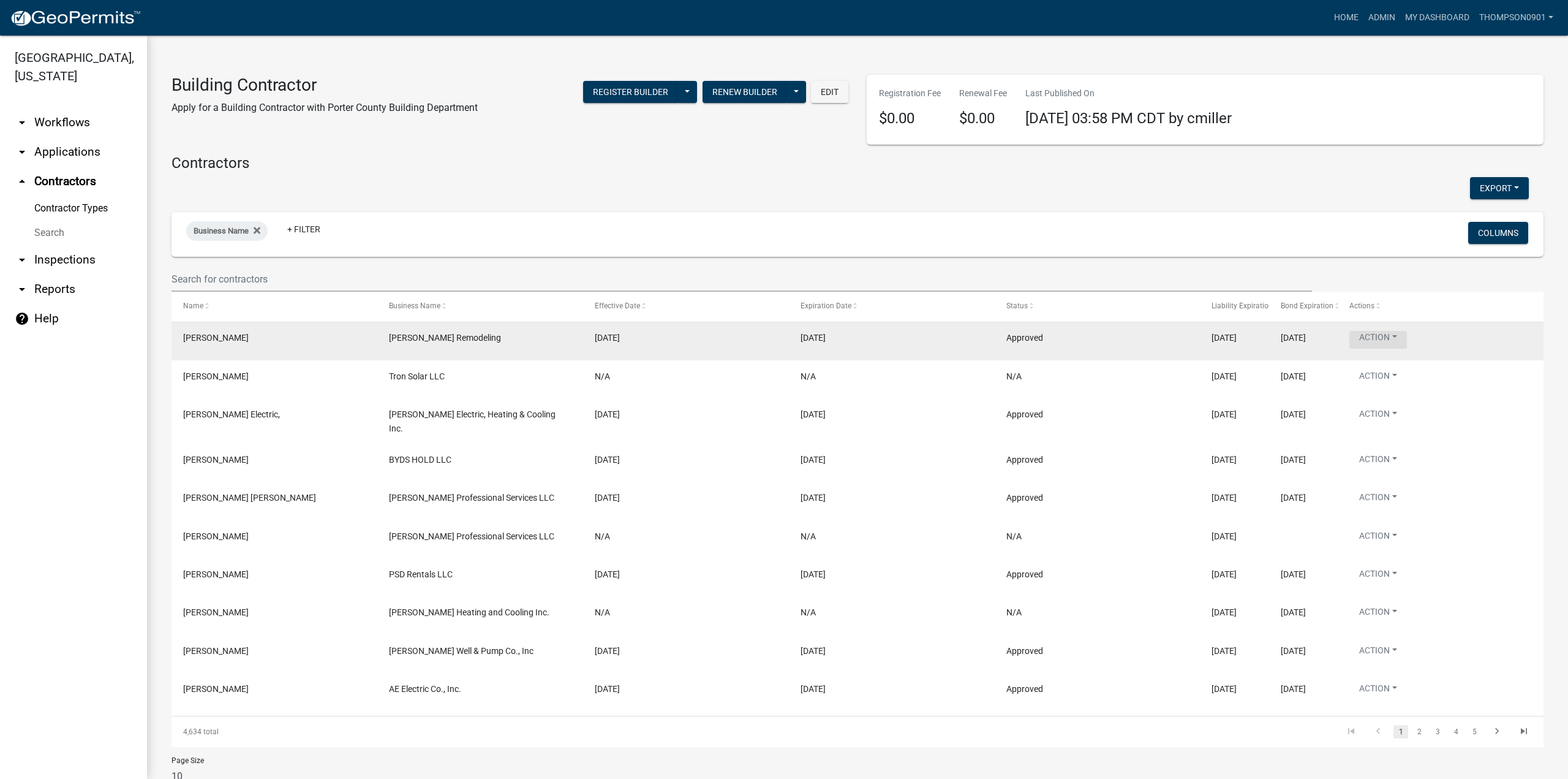
click at [1398, 335] on button "Action" at bounding box center [1378, 340] width 57 height 18
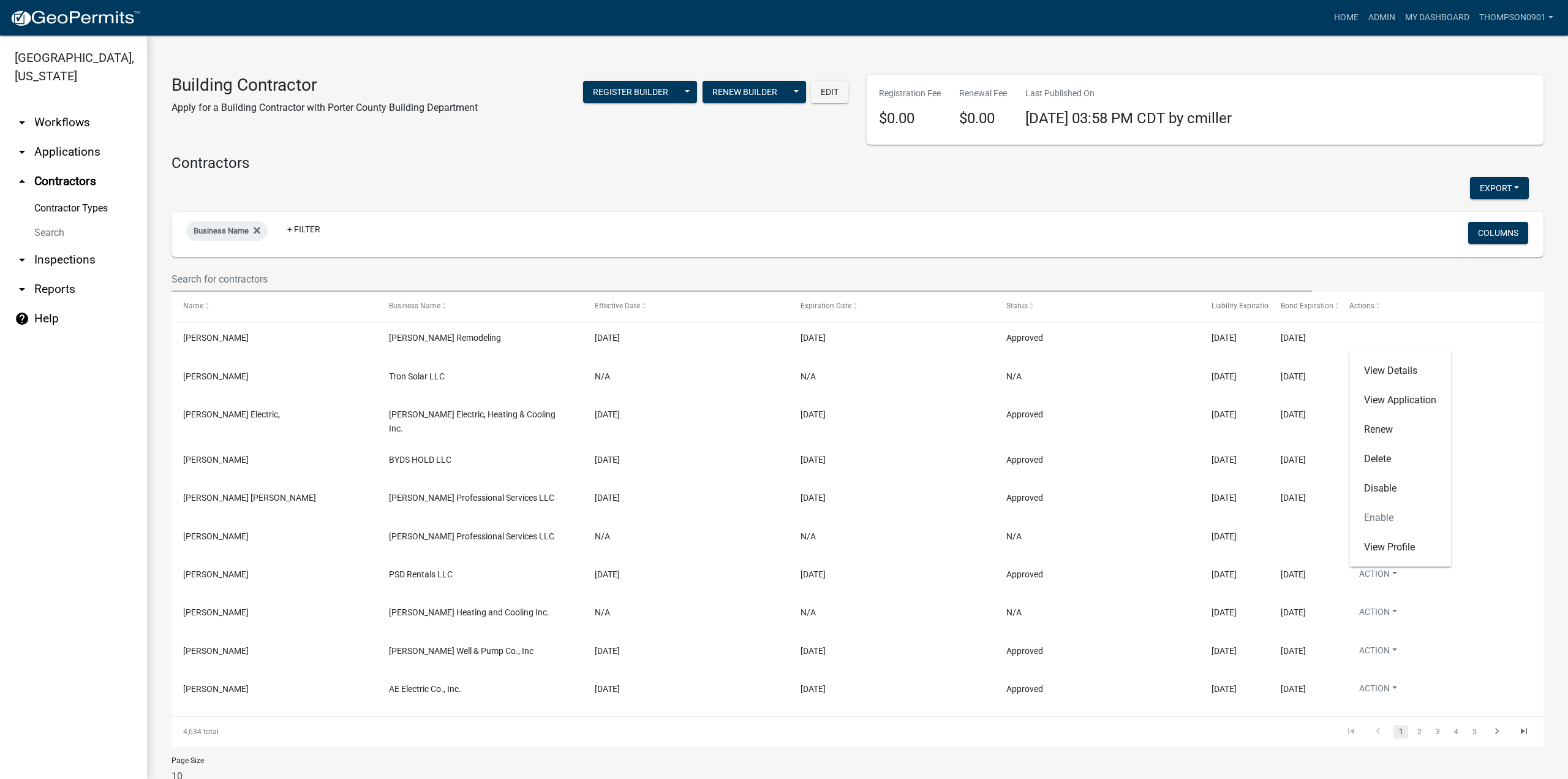
click at [68, 137] on link "arrow_drop_down Applications" at bounding box center [73, 152] width 147 height 30
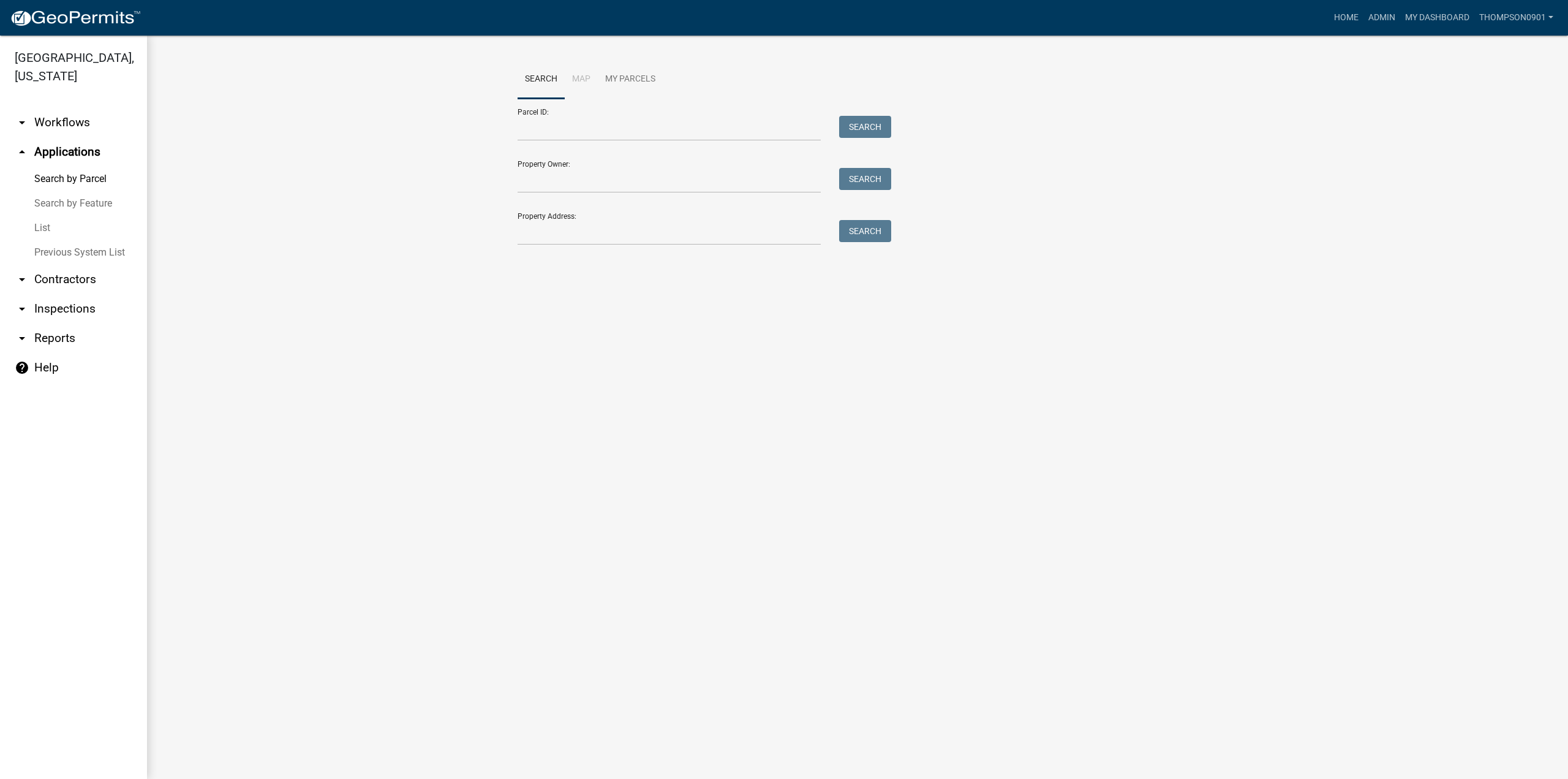
click at [74, 265] on link "arrow_drop_down Contractors" at bounding box center [73, 279] width 147 height 30
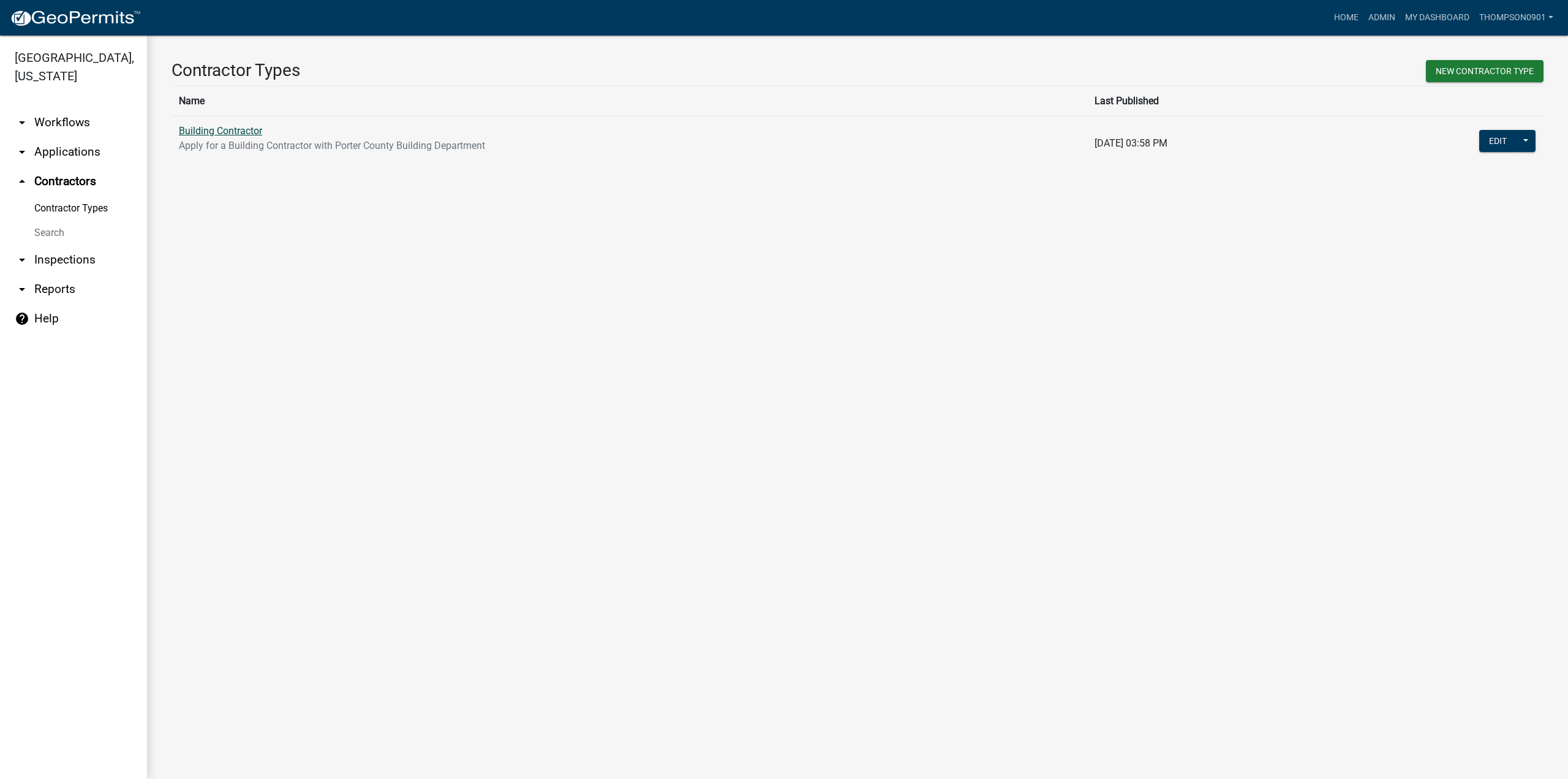
click at [238, 132] on link "Building Contractor" at bounding box center [221, 131] width 83 height 12
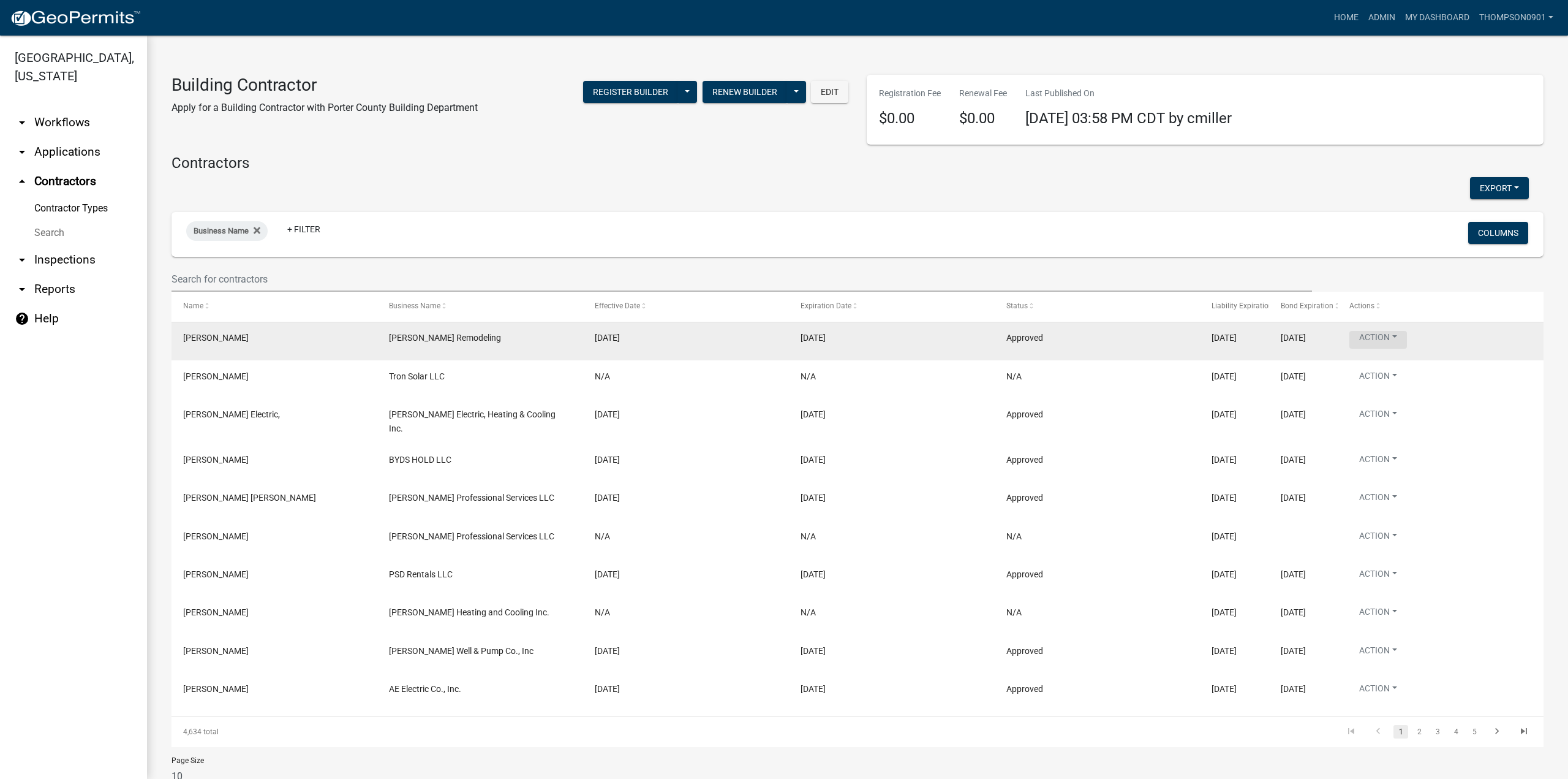
click at [1402, 341] on button "Action" at bounding box center [1378, 340] width 57 height 18
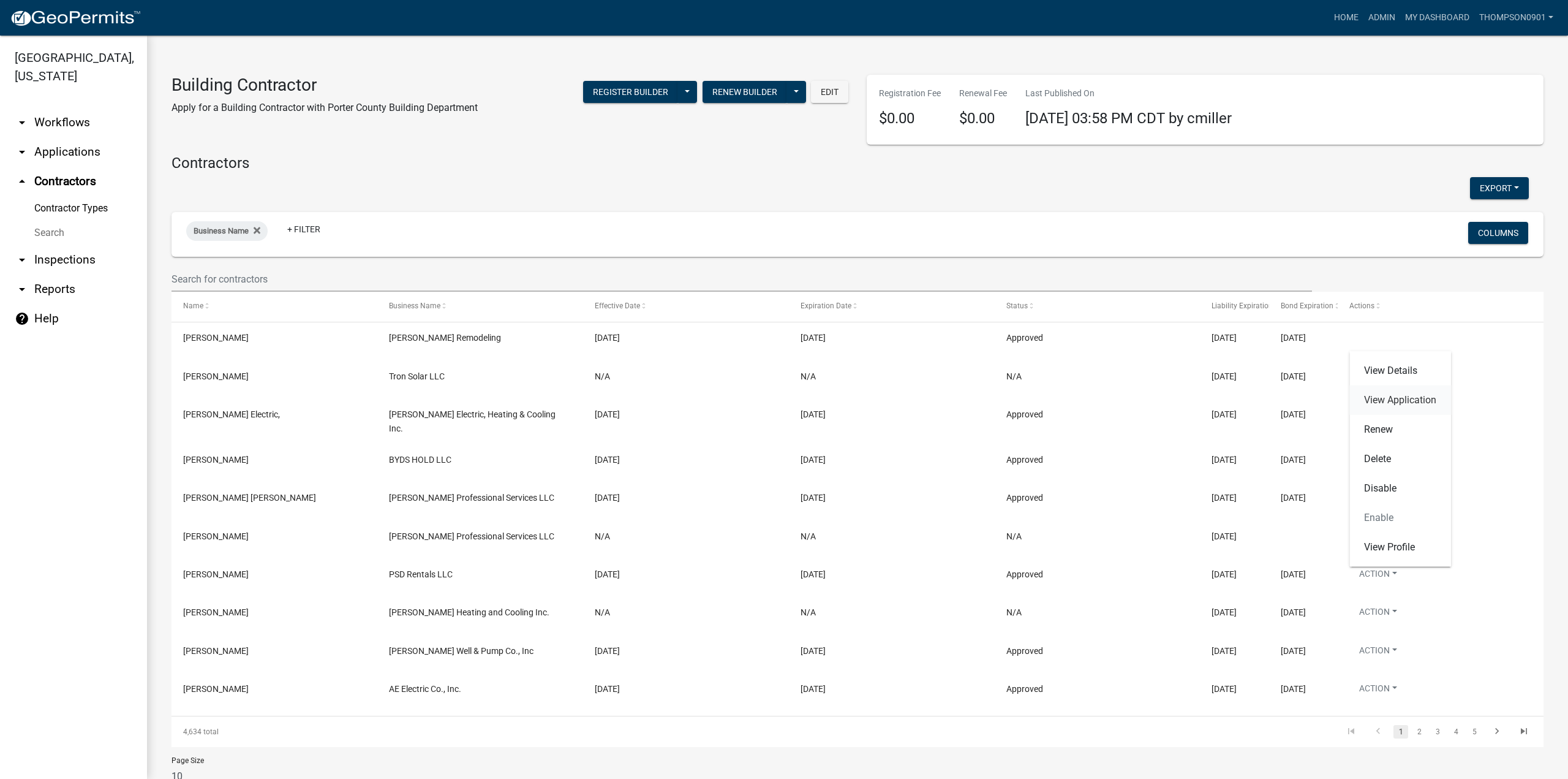
click at [1378, 405] on link "View Application" at bounding box center [1400, 400] width 102 height 30
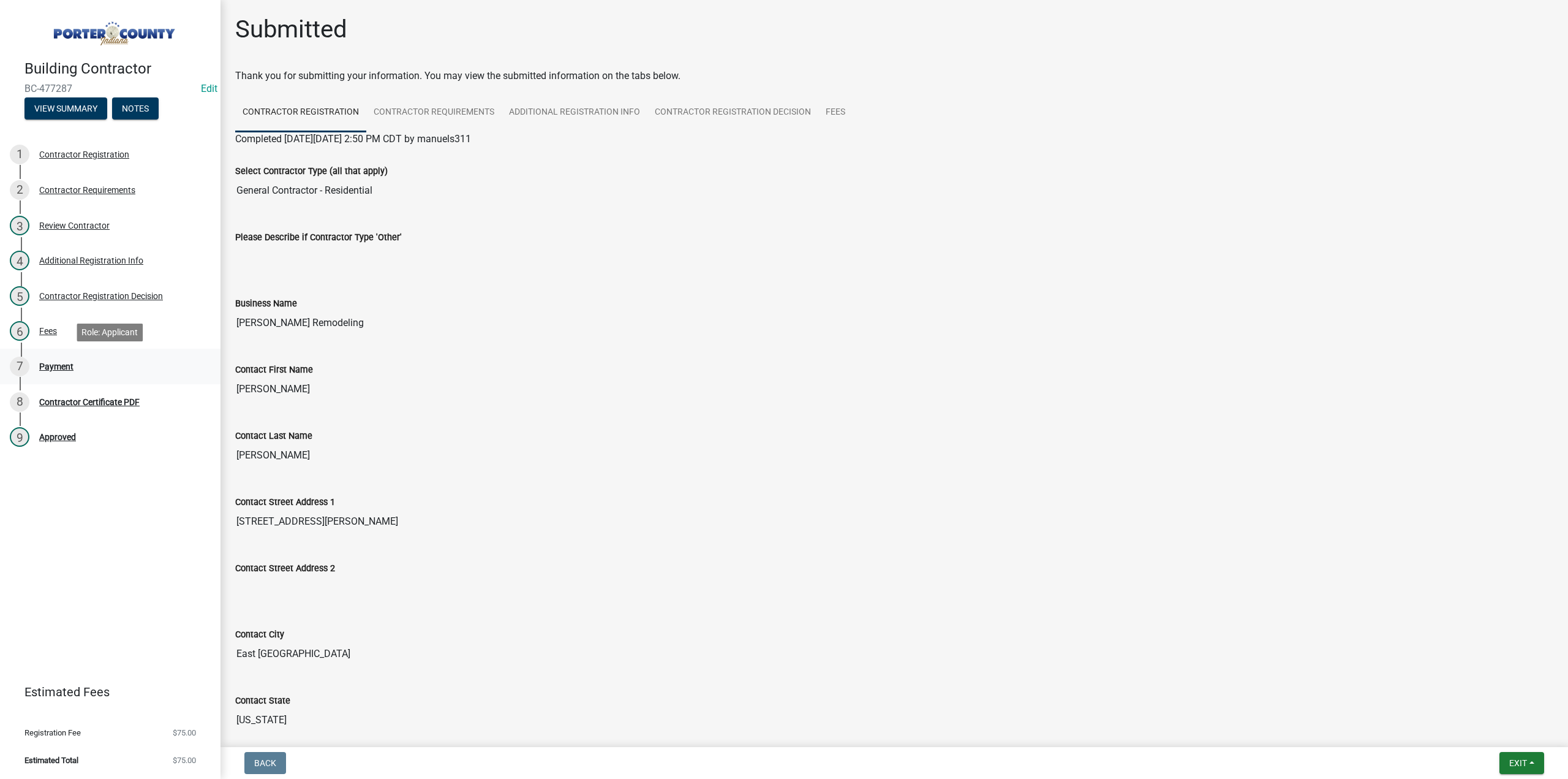
click at [55, 359] on div "7 Payment" at bounding box center [105, 367] width 191 height 20
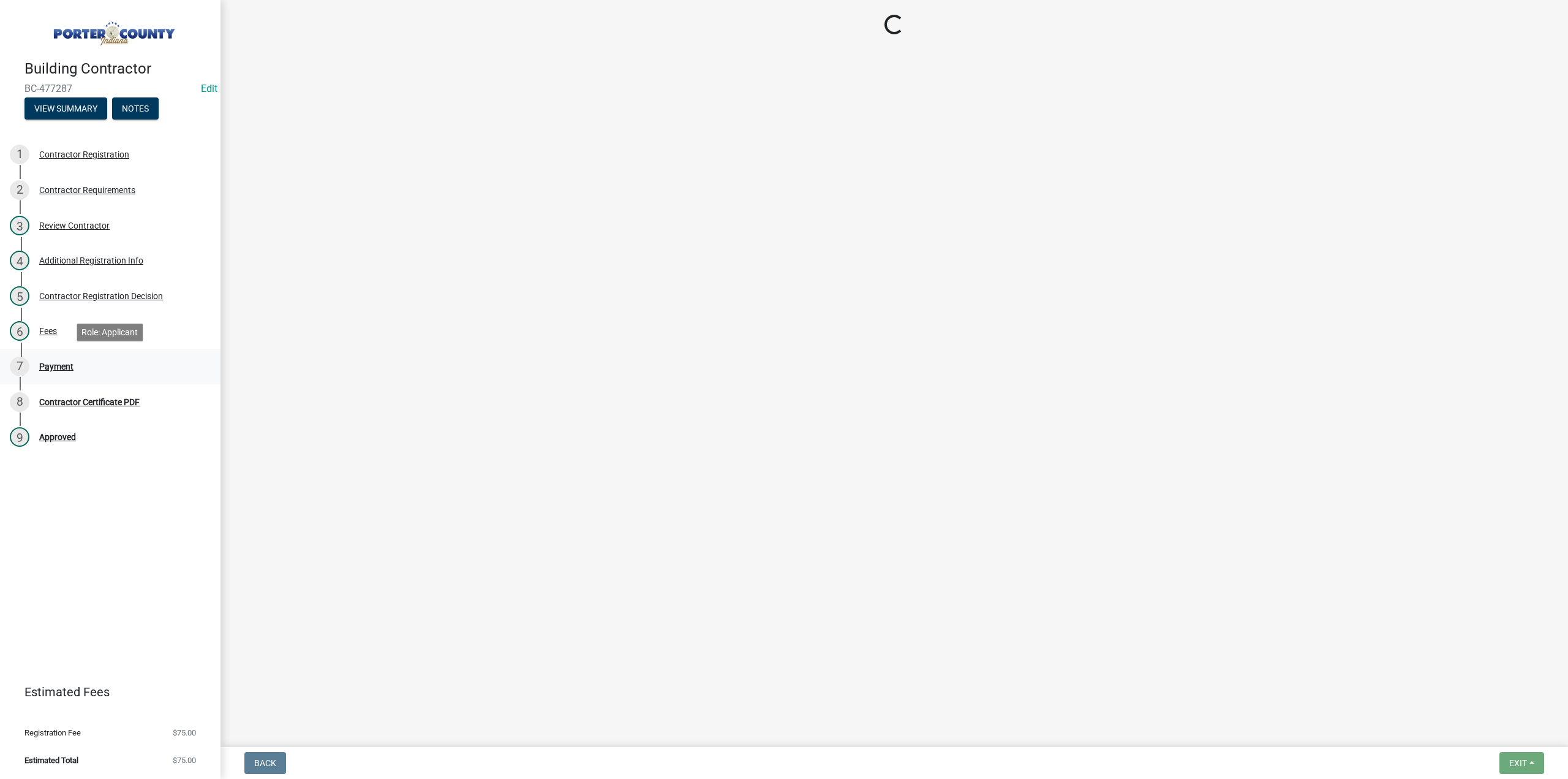
select select "3: 3"
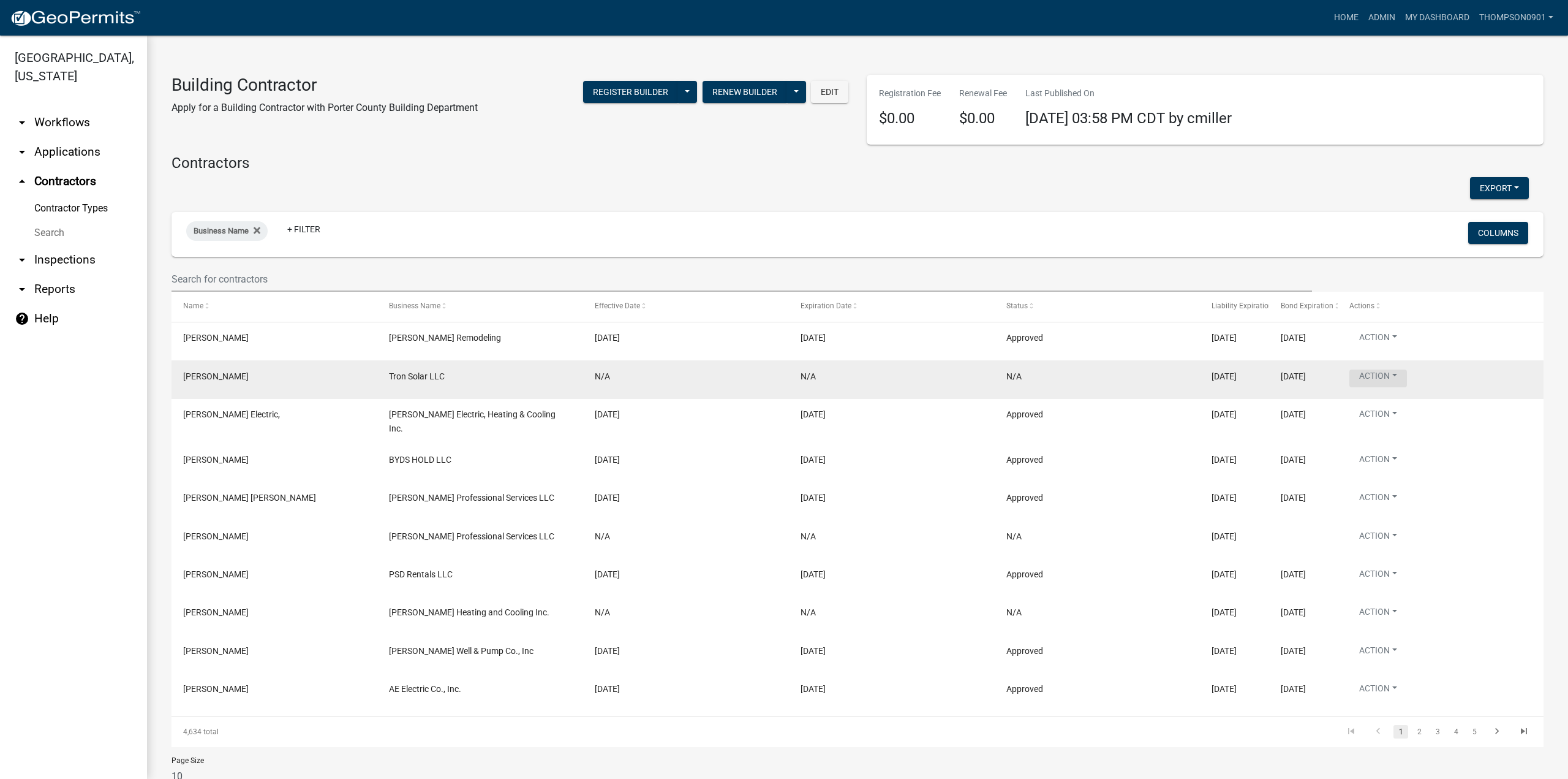
click at [1393, 382] on button "Action" at bounding box center [1378, 378] width 57 height 18
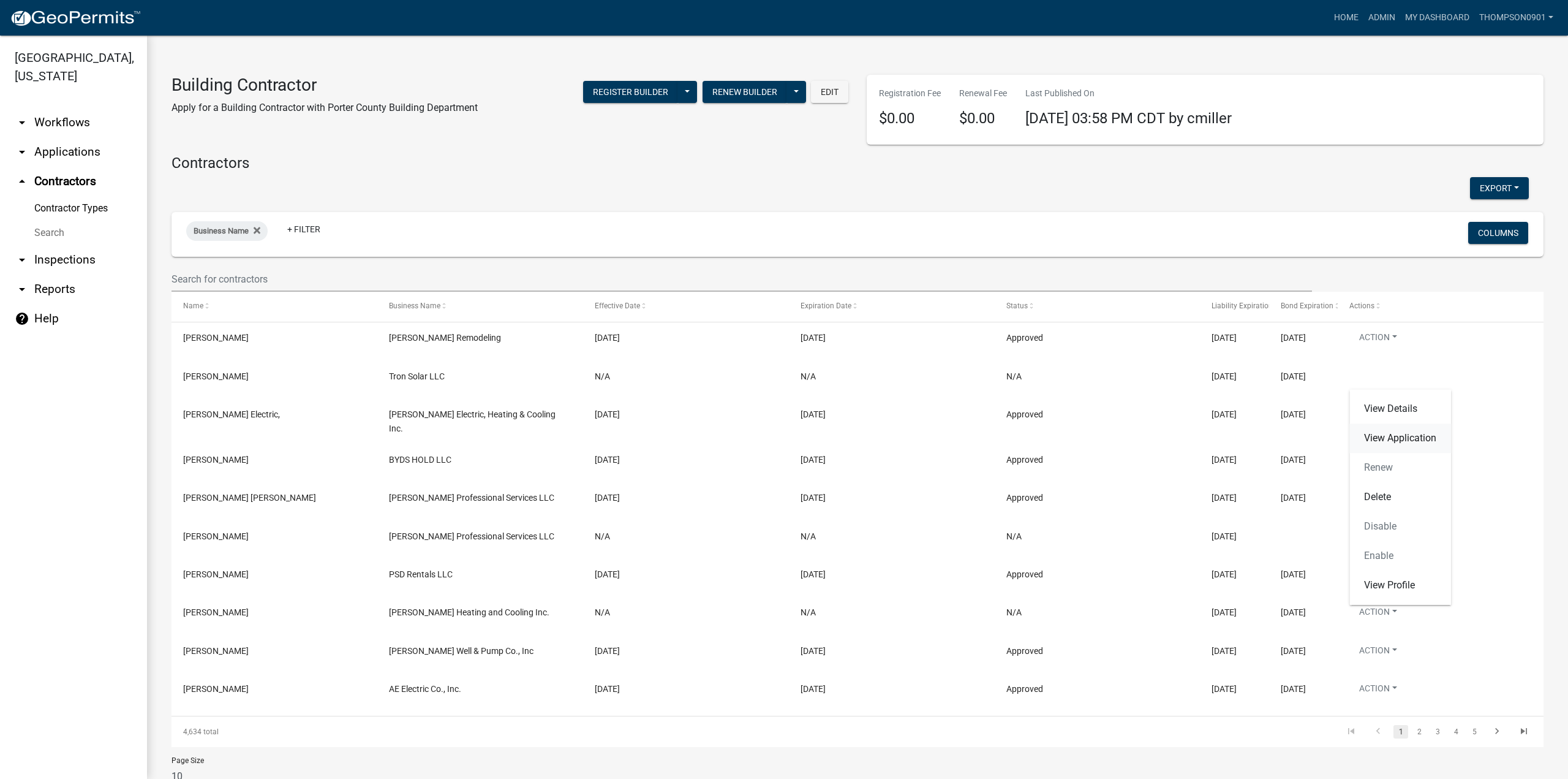
click at [1394, 439] on link "View Application" at bounding box center [1400, 438] width 102 height 30
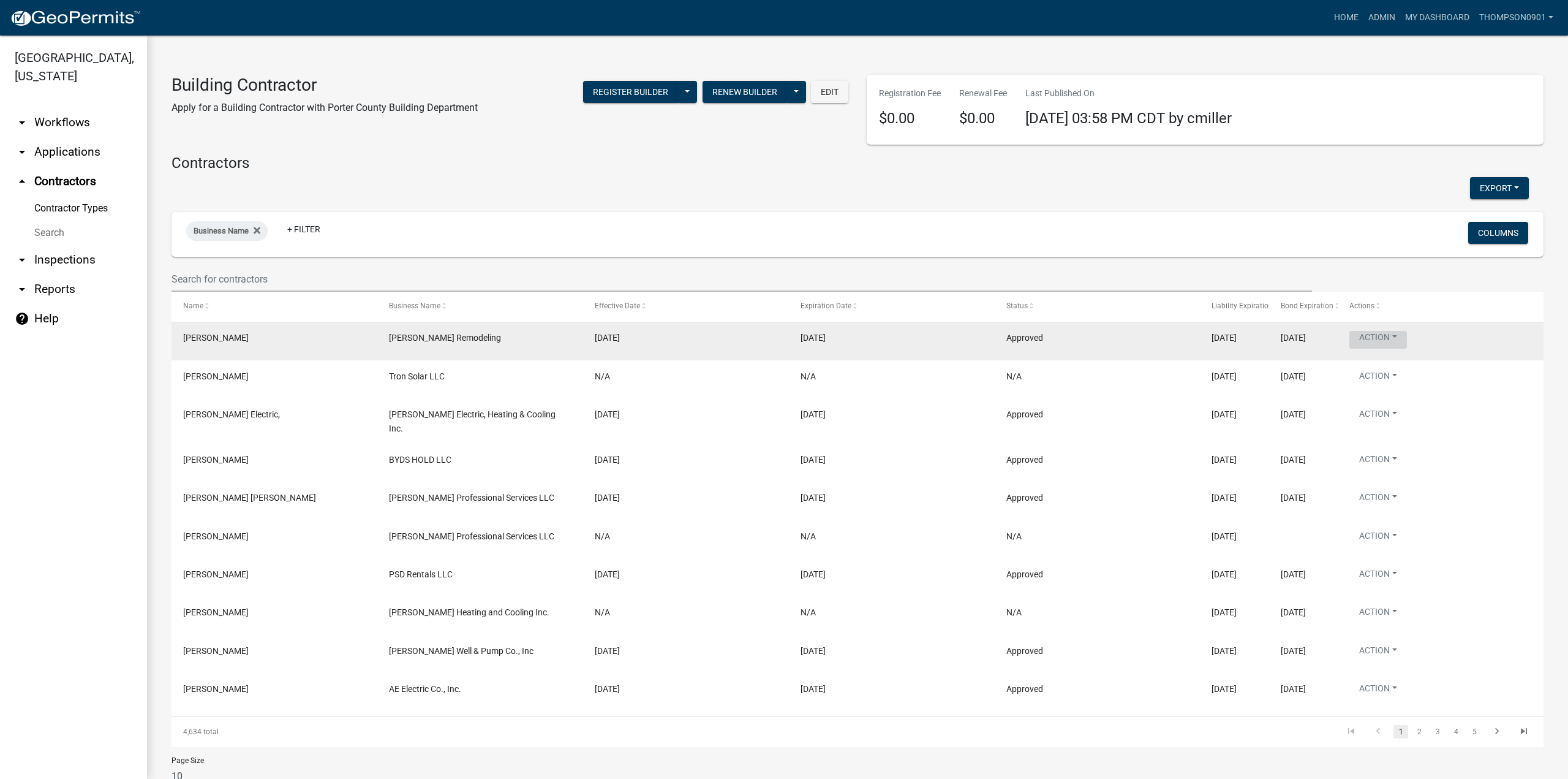
click at [1397, 338] on button "Action" at bounding box center [1378, 340] width 57 height 18
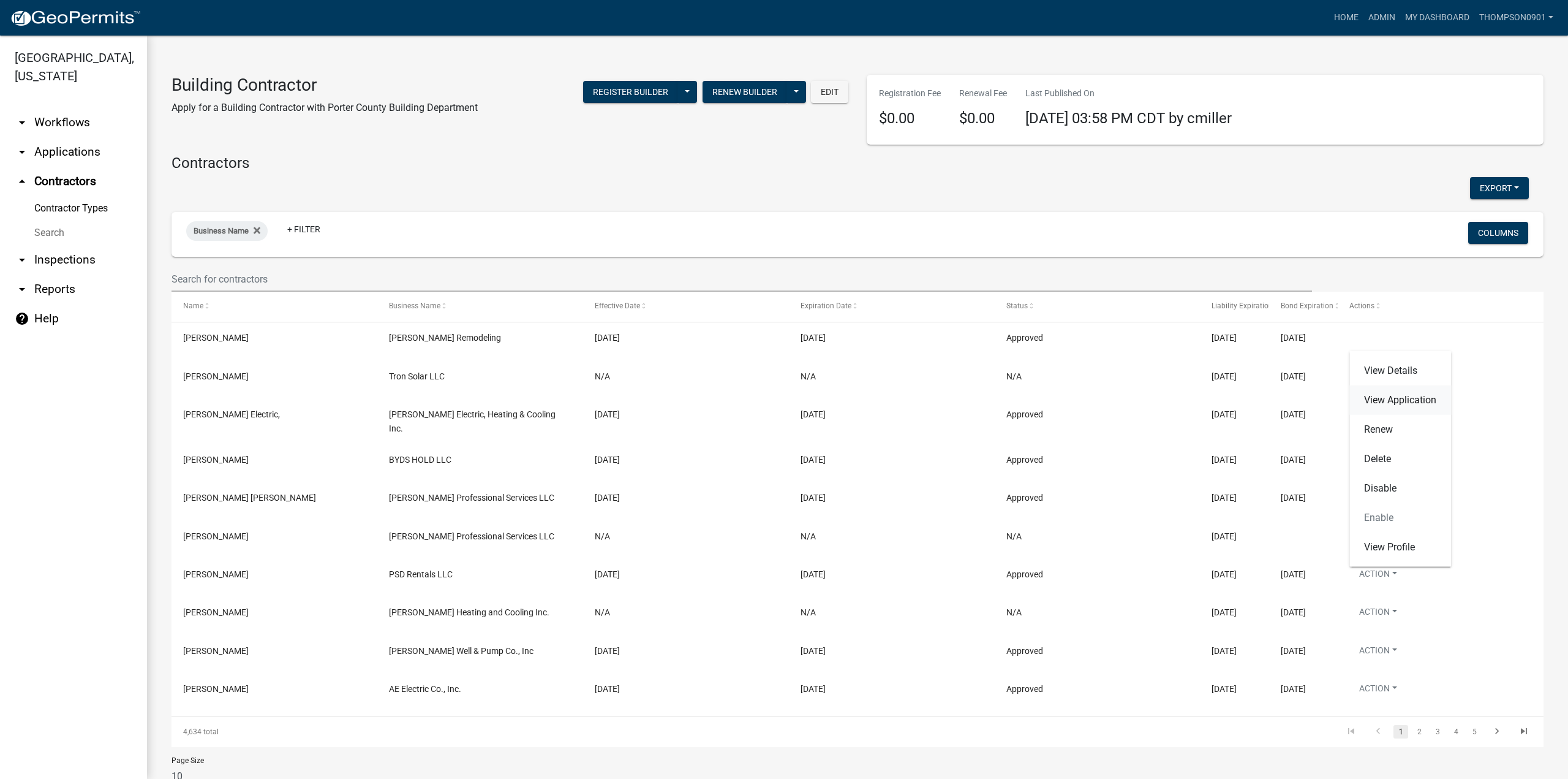
click at [1392, 394] on link "View Application" at bounding box center [1400, 400] width 102 height 30
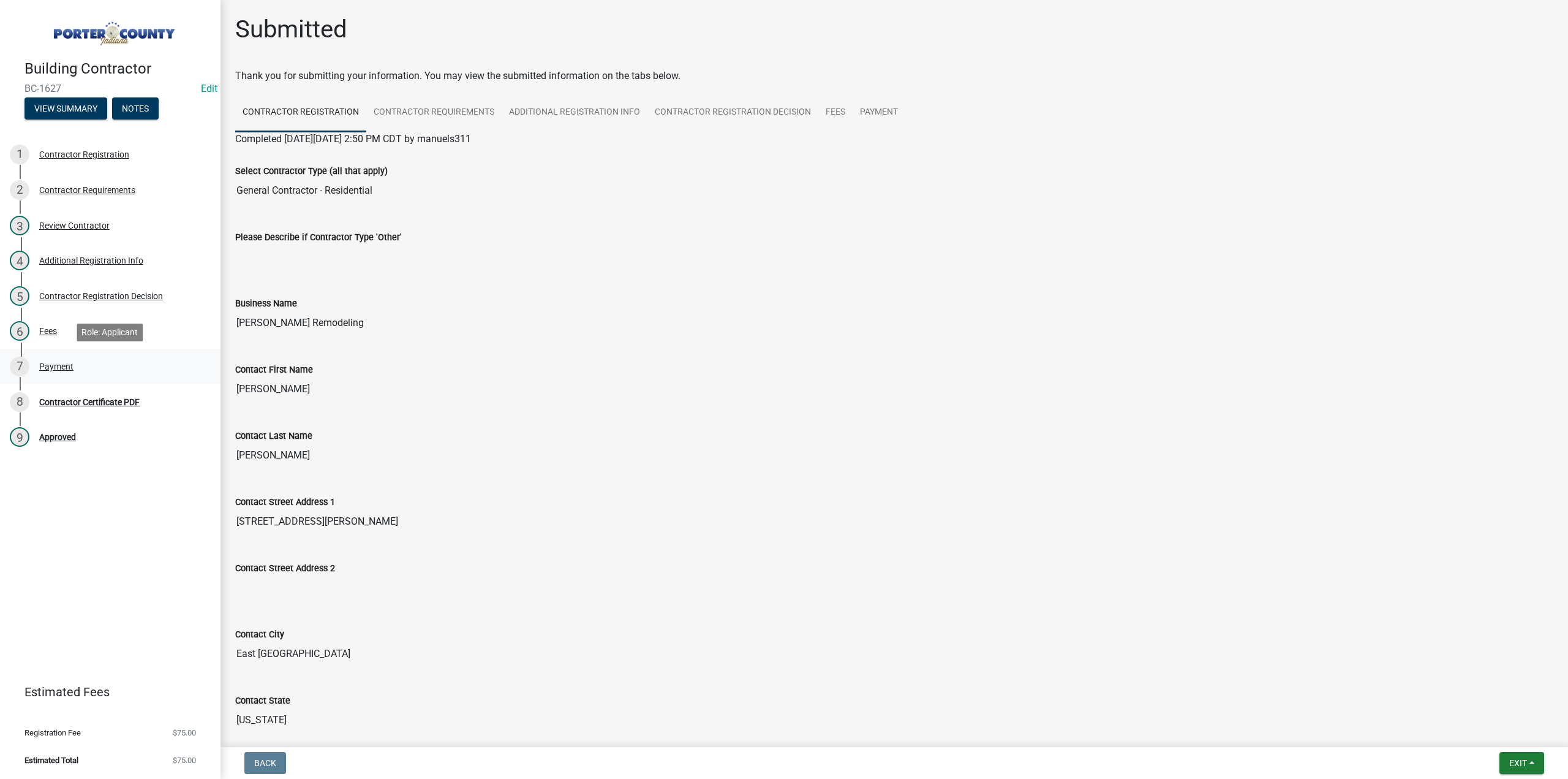
click at [65, 365] on div "Payment" at bounding box center [56, 366] width 34 height 9
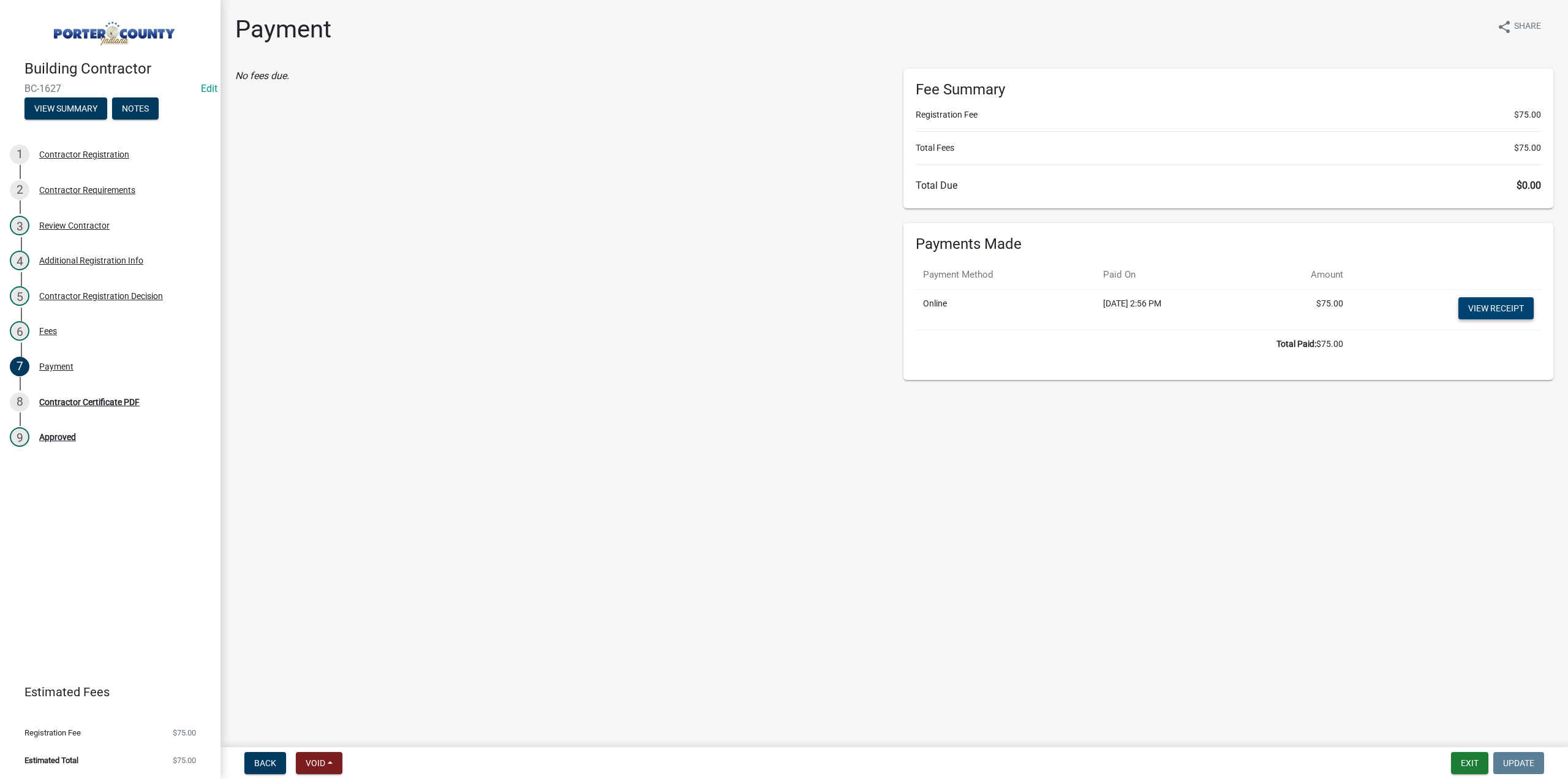
click at [1511, 299] on link "View receipt" at bounding box center [1496, 308] width 75 height 22
click at [68, 398] on div "Contractor Certificate PDF" at bounding box center [89, 402] width 100 height 9
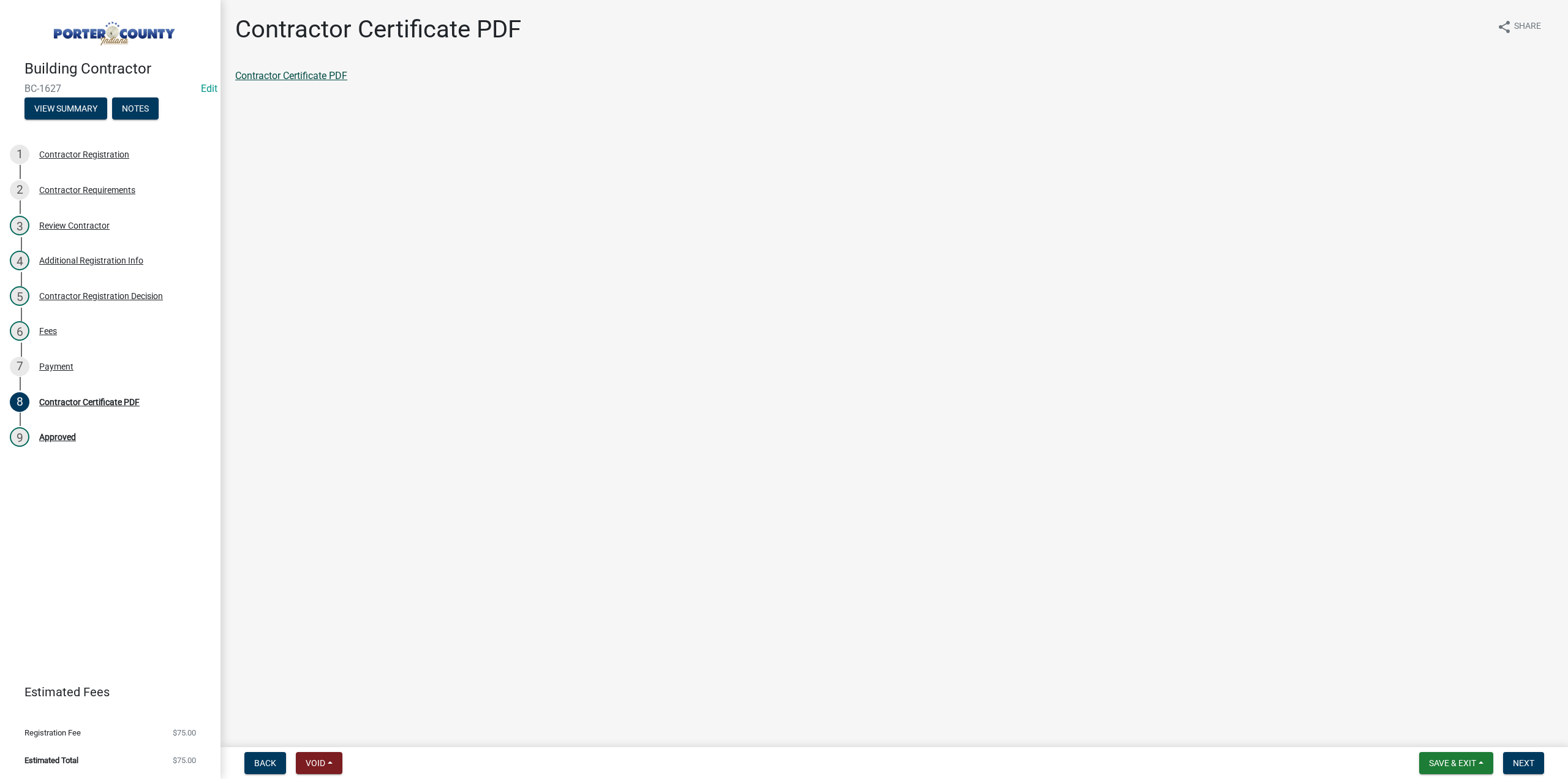
click at [318, 79] on link "Contractor Certificate PDF" at bounding box center [291, 76] width 112 height 12
click at [1444, 762] on span "Save & Exit" at bounding box center [1452, 762] width 47 height 10
click at [1426, 720] on button "Save & Exit" at bounding box center [1444, 731] width 98 height 30
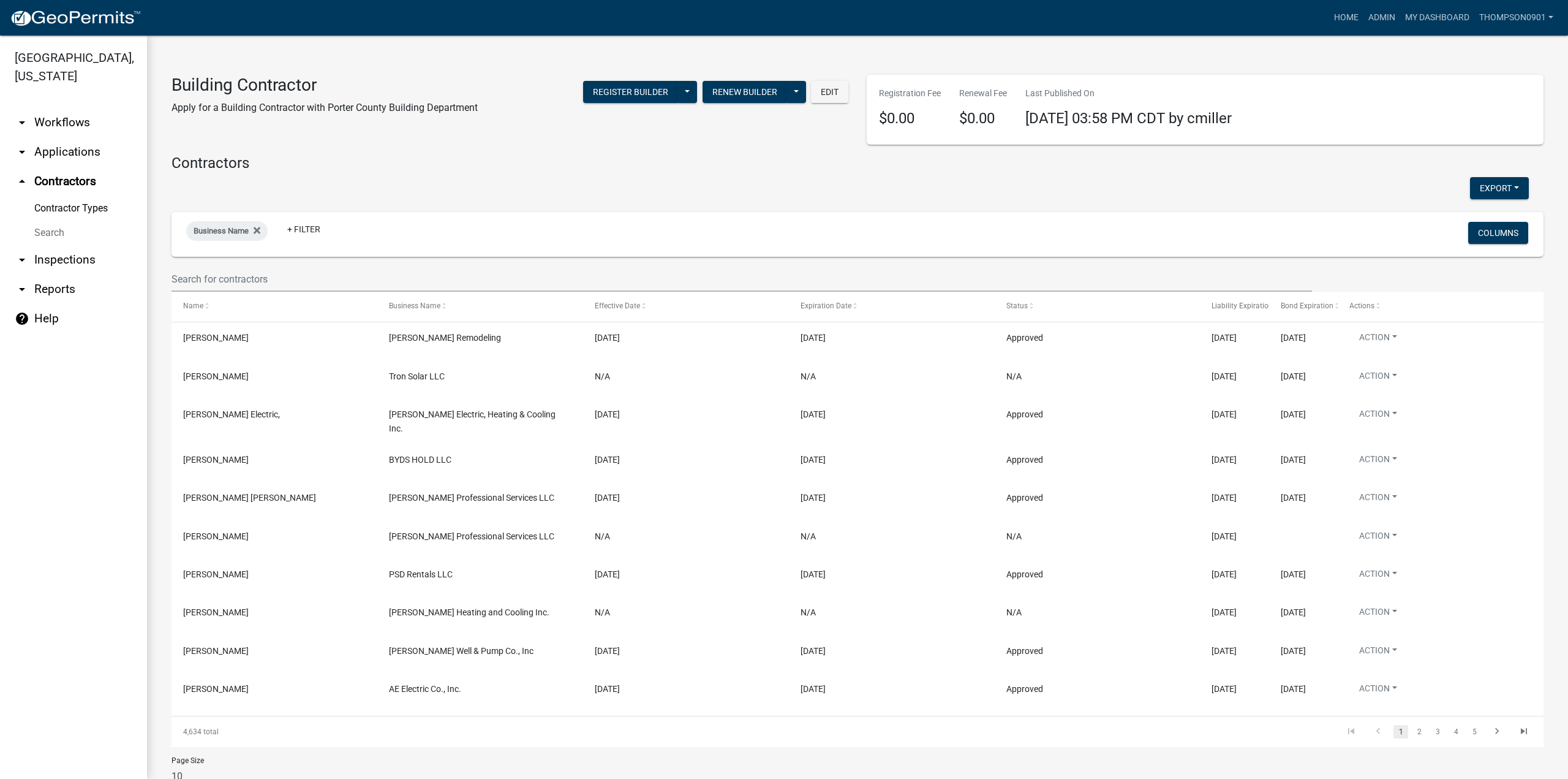
click at [96, 137] on link "arrow_drop_down Applications" at bounding box center [73, 152] width 147 height 30
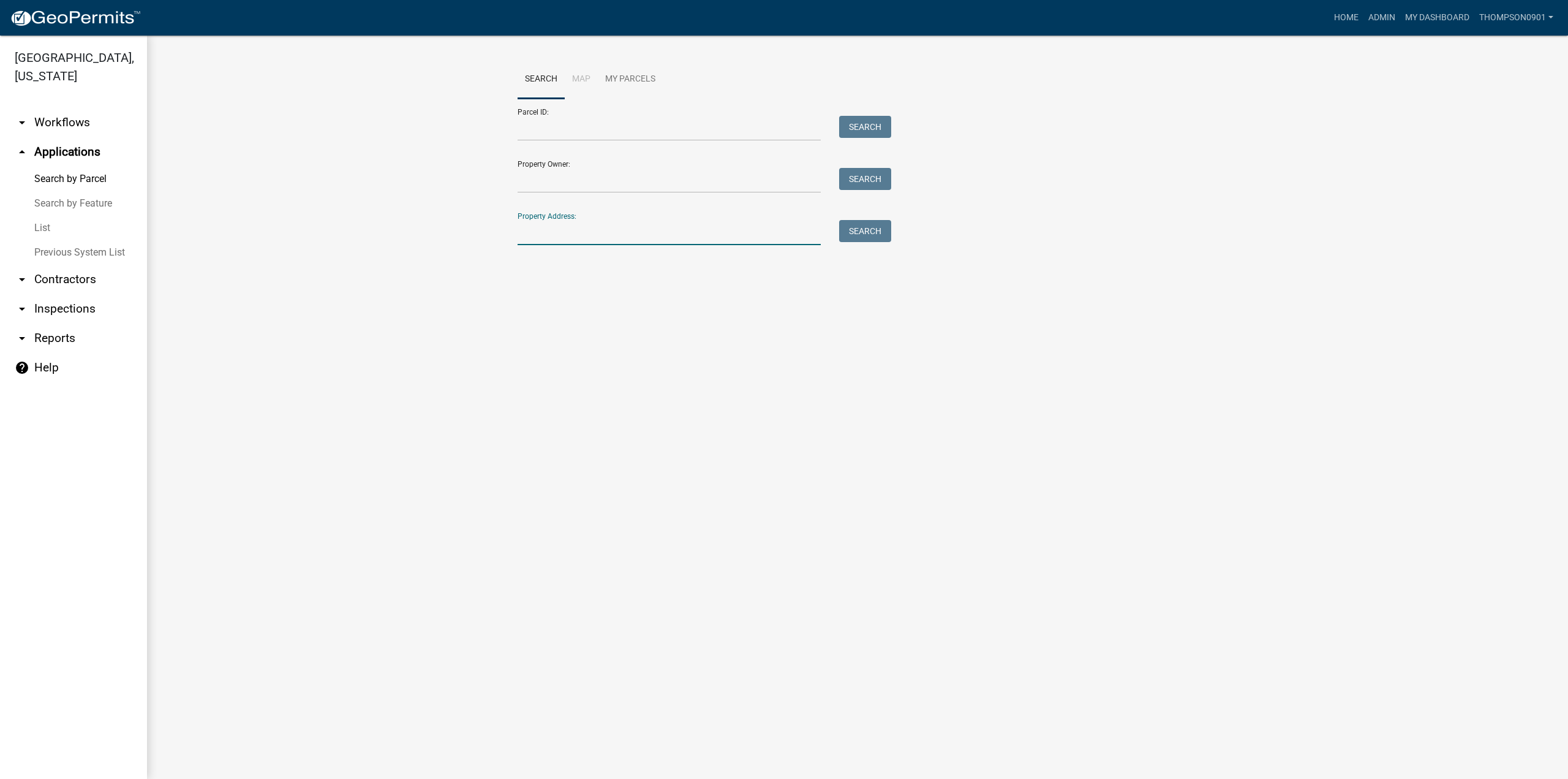
click at [581, 236] on input "Property Address:" at bounding box center [669, 233] width 303 height 25
click at [864, 237] on button "Search" at bounding box center [865, 231] width 52 height 22
click at [527, 231] on input "133 wood" at bounding box center [669, 233] width 303 height 25
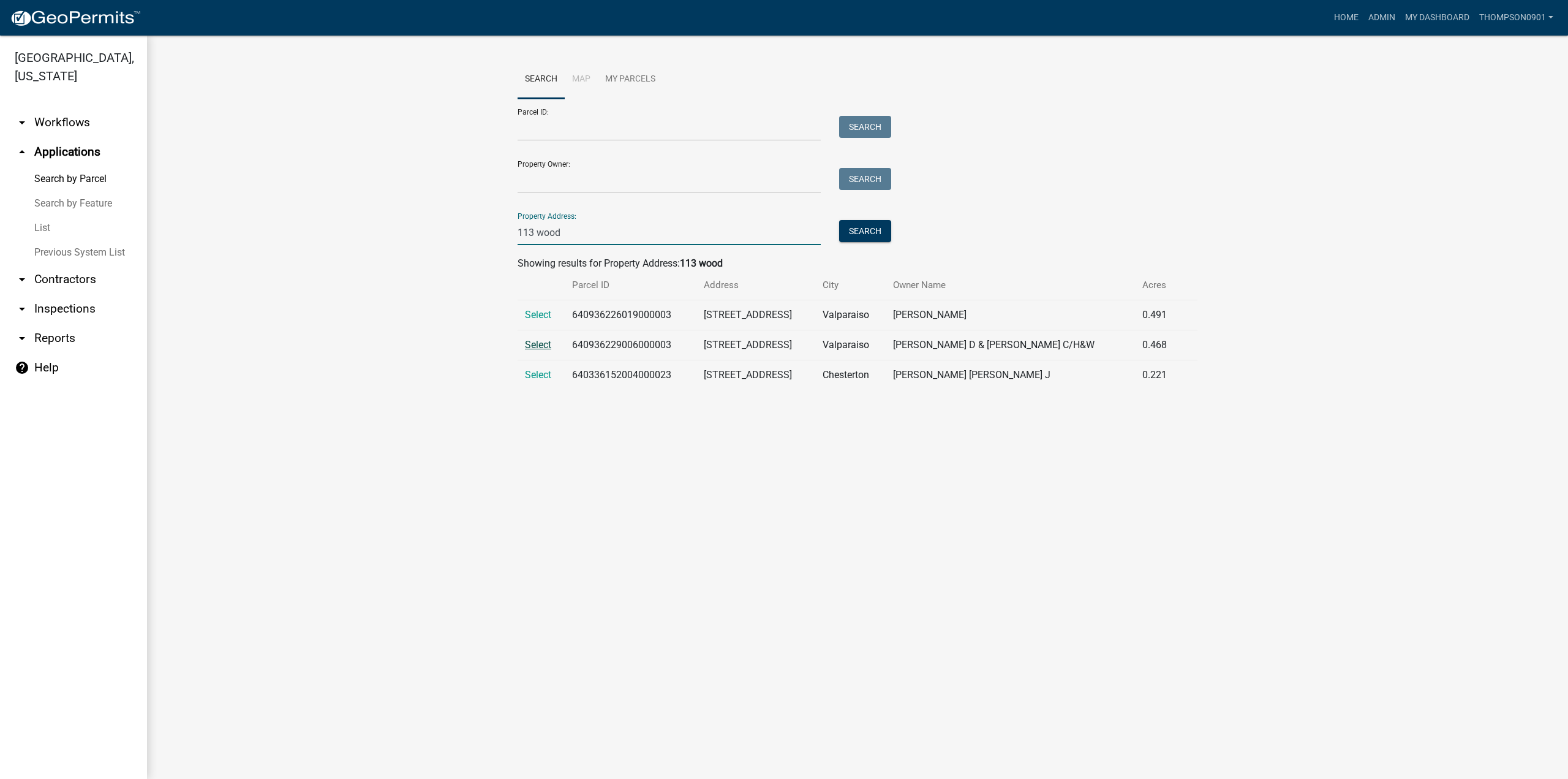
type input "113 wood"
click at [542, 344] on span "Select" at bounding box center [538, 345] width 26 height 12
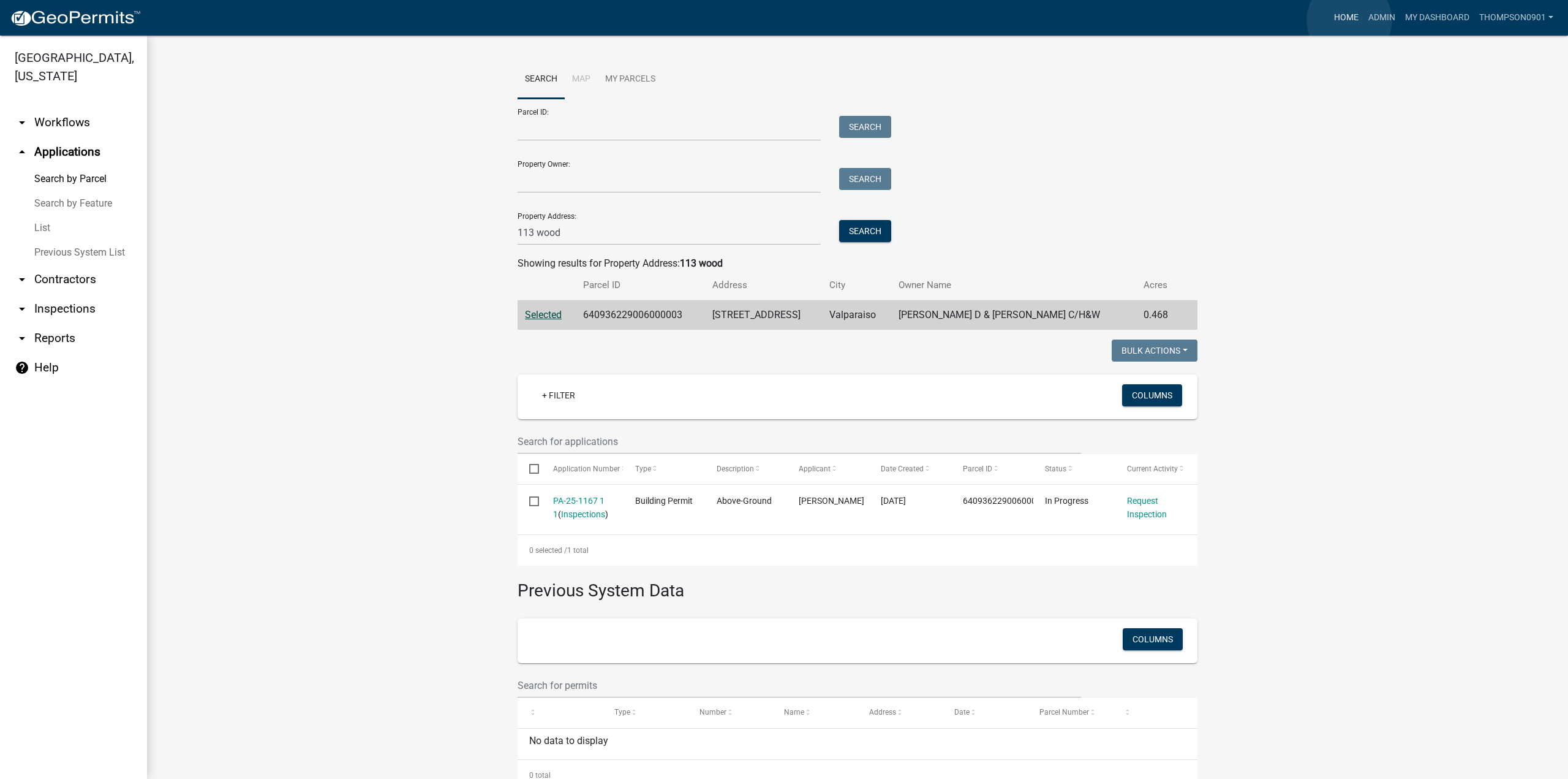
click at [1349, 20] on link "Home" at bounding box center [1347, 17] width 34 height 23
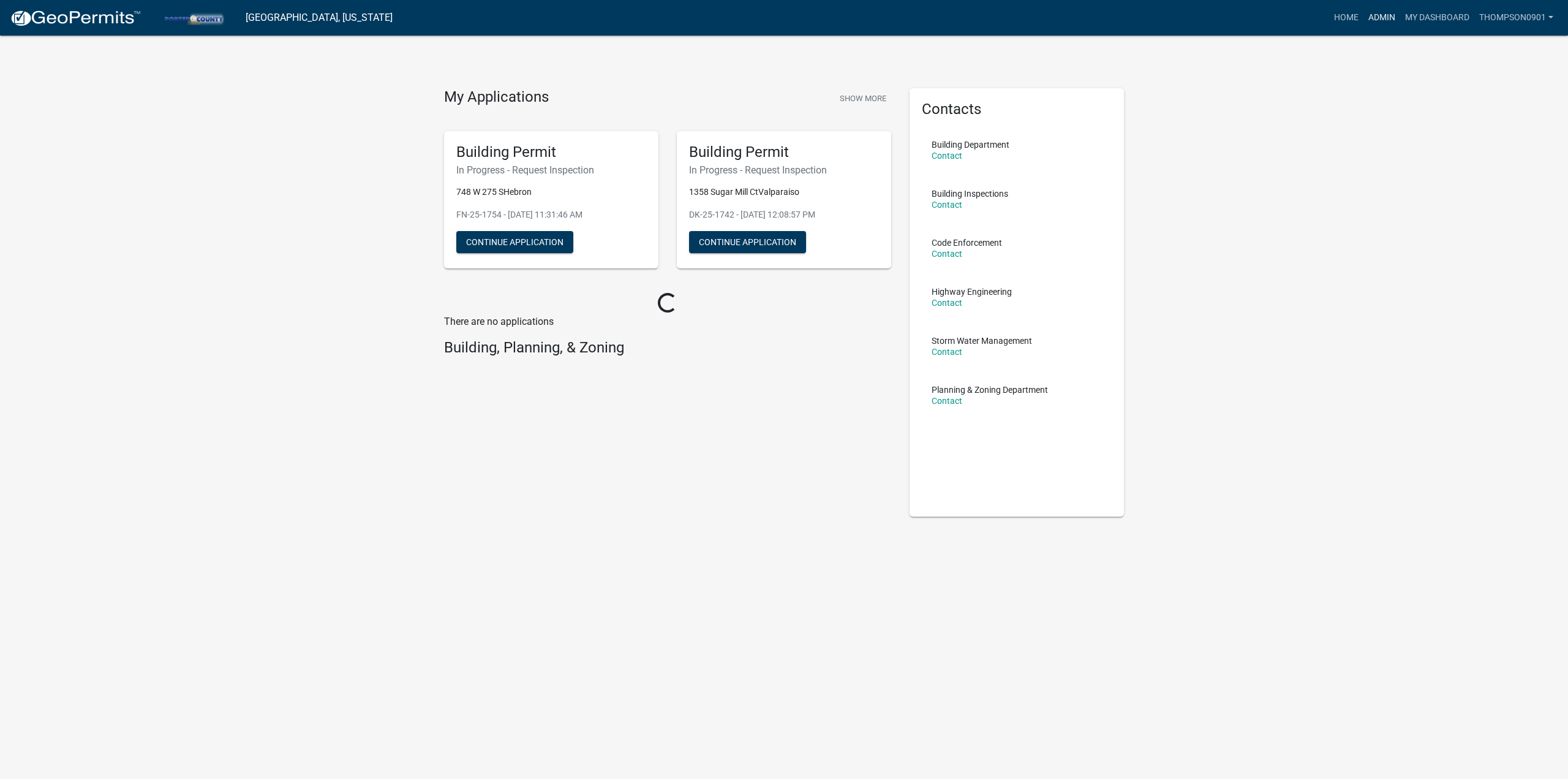
click at [1380, 18] on link "Admin" at bounding box center [1382, 17] width 37 height 23
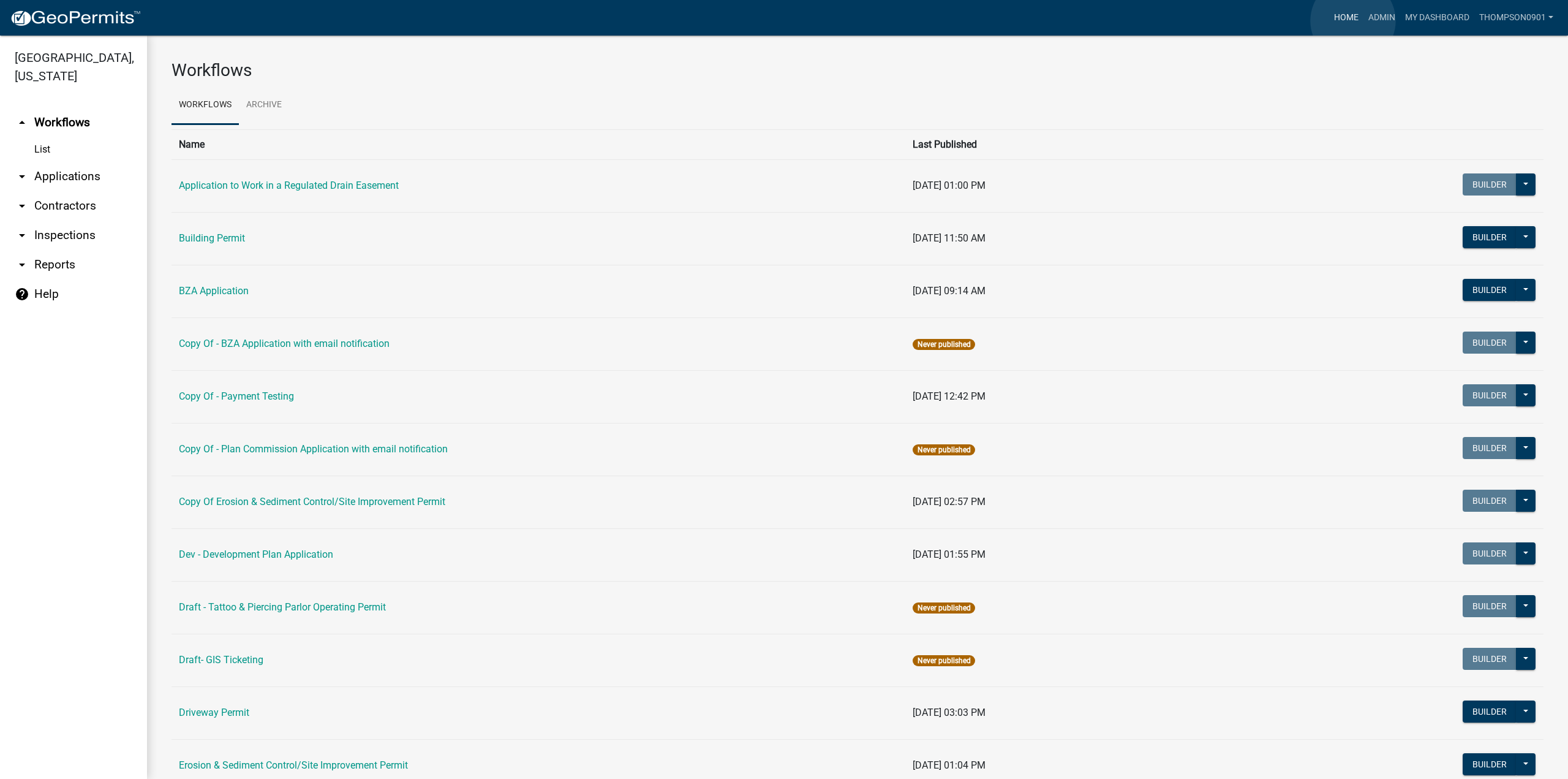
click at [1353, 21] on link "Home" at bounding box center [1347, 17] width 34 height 23
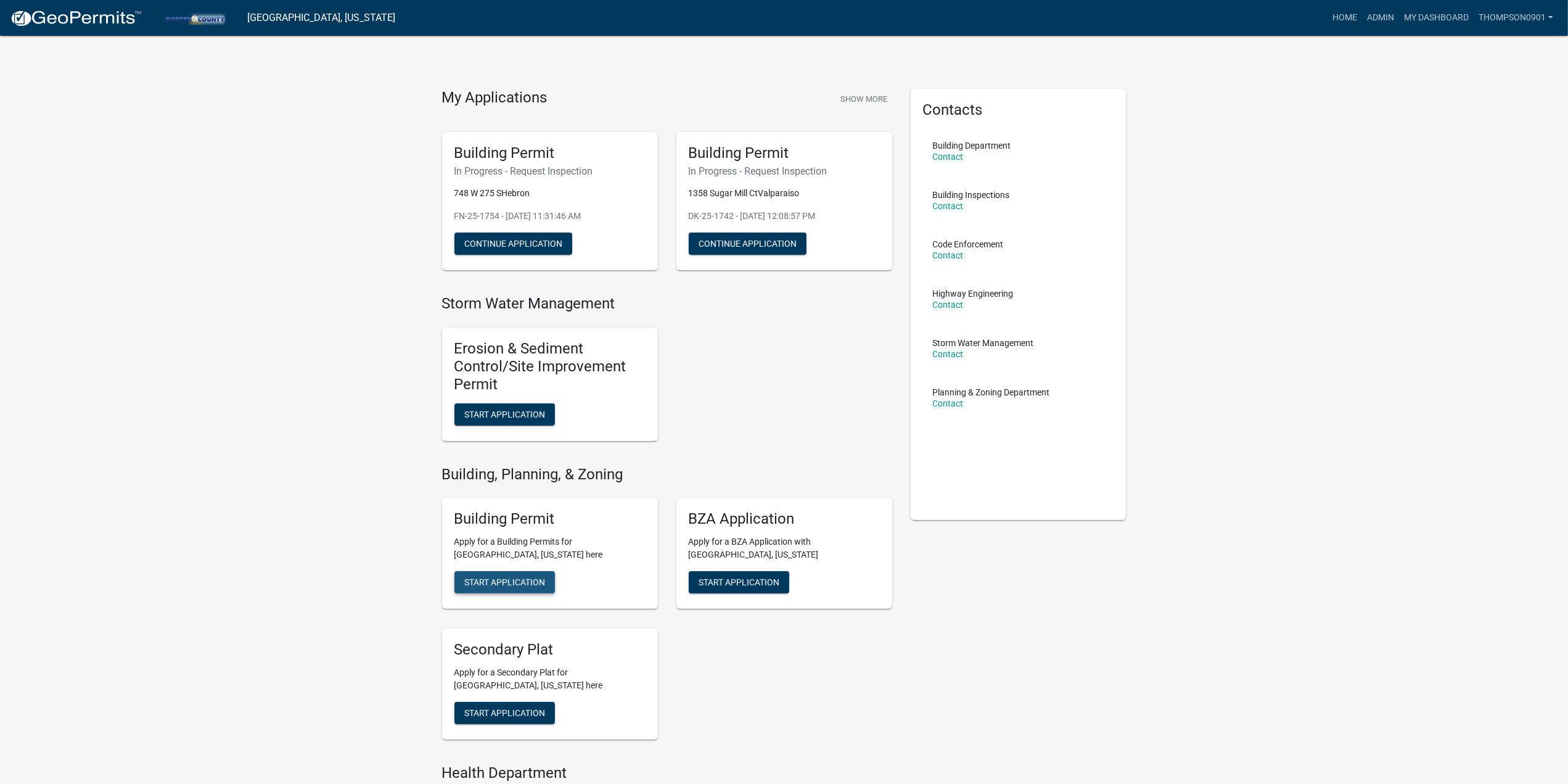
click at [525, 583] on span "Start Application" at bounding box center [504, 582] width 81 height 10
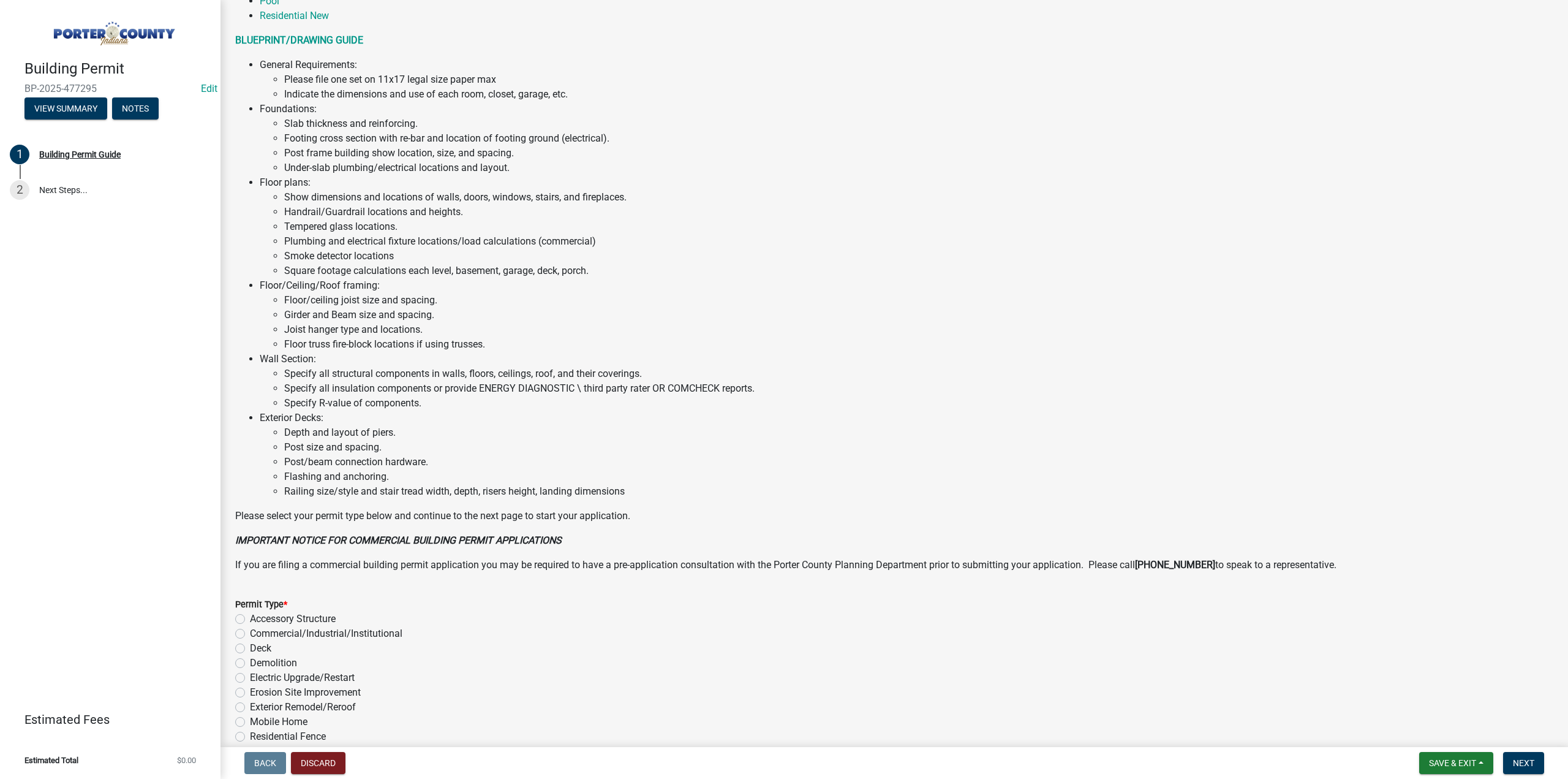
scroll to position [577, 0]
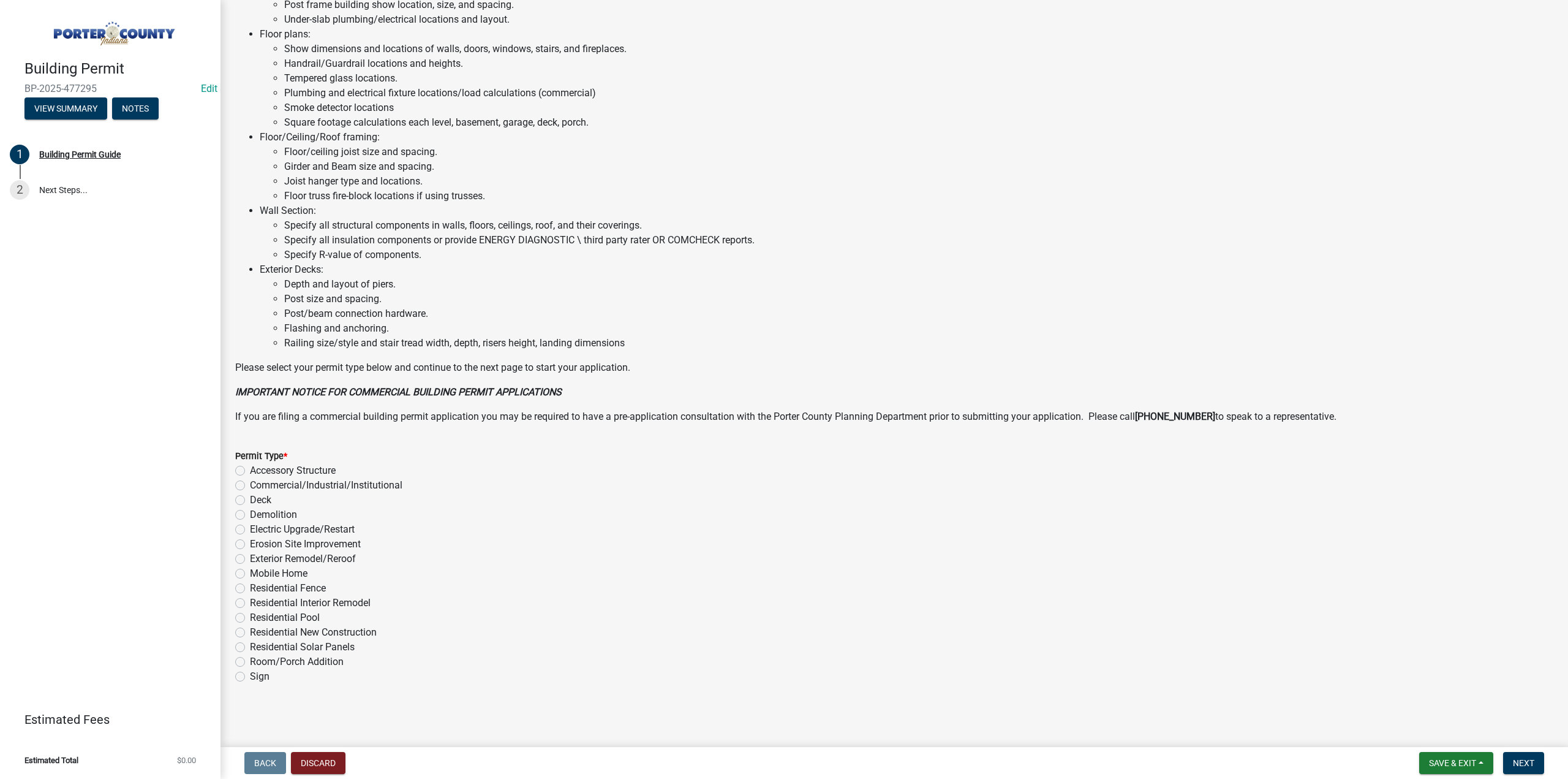
drag, startPoint x: 240, startPoint y: 497, endPoint x: 247, endPoint y: 511, distance: 15.7
click at [250, 497] on label "Deck" at bounding box center [260, 500] width 21 height 15
click at [250, 497] on input "Deck" at bounding box center [254, 497] width 8 height 8
radio input "true"
click at [1526, 759] on span "Next" at bounding box center [1524, 762] width 21 height 10
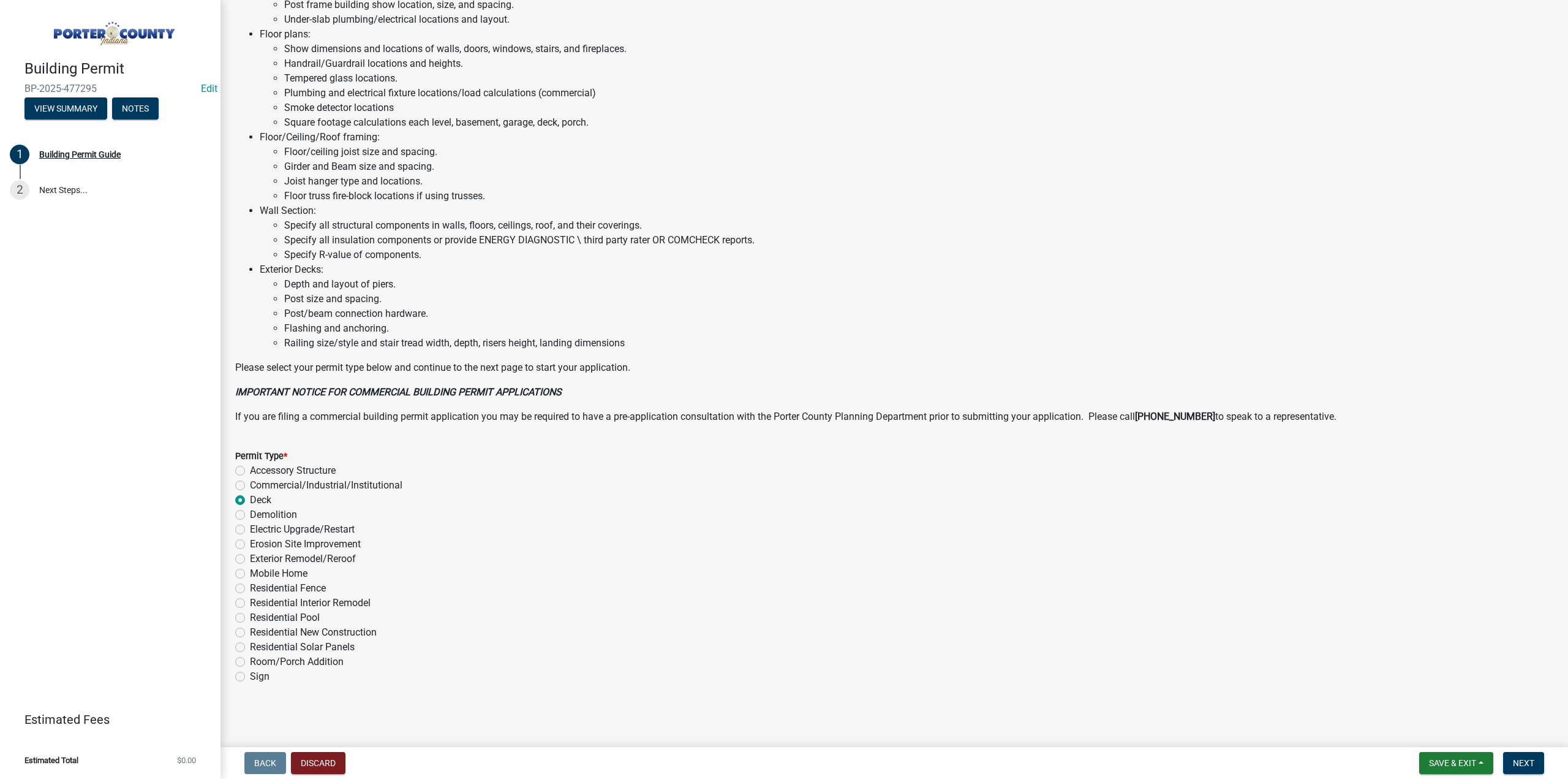
scroll to position [0, 0]
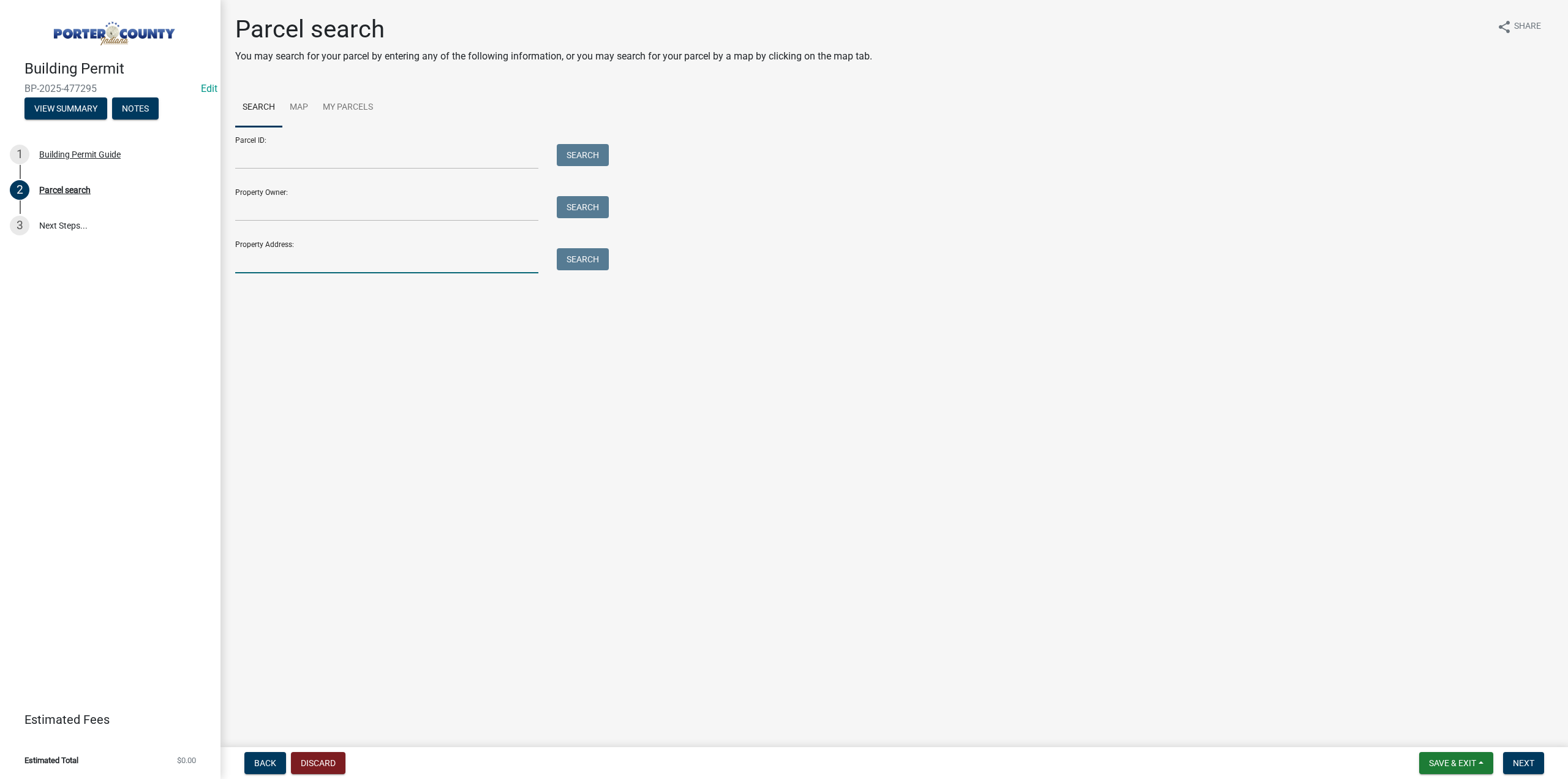
click at [279, 258] on input "Property Address:" at bounding box center [386, 261] width 303 height 25
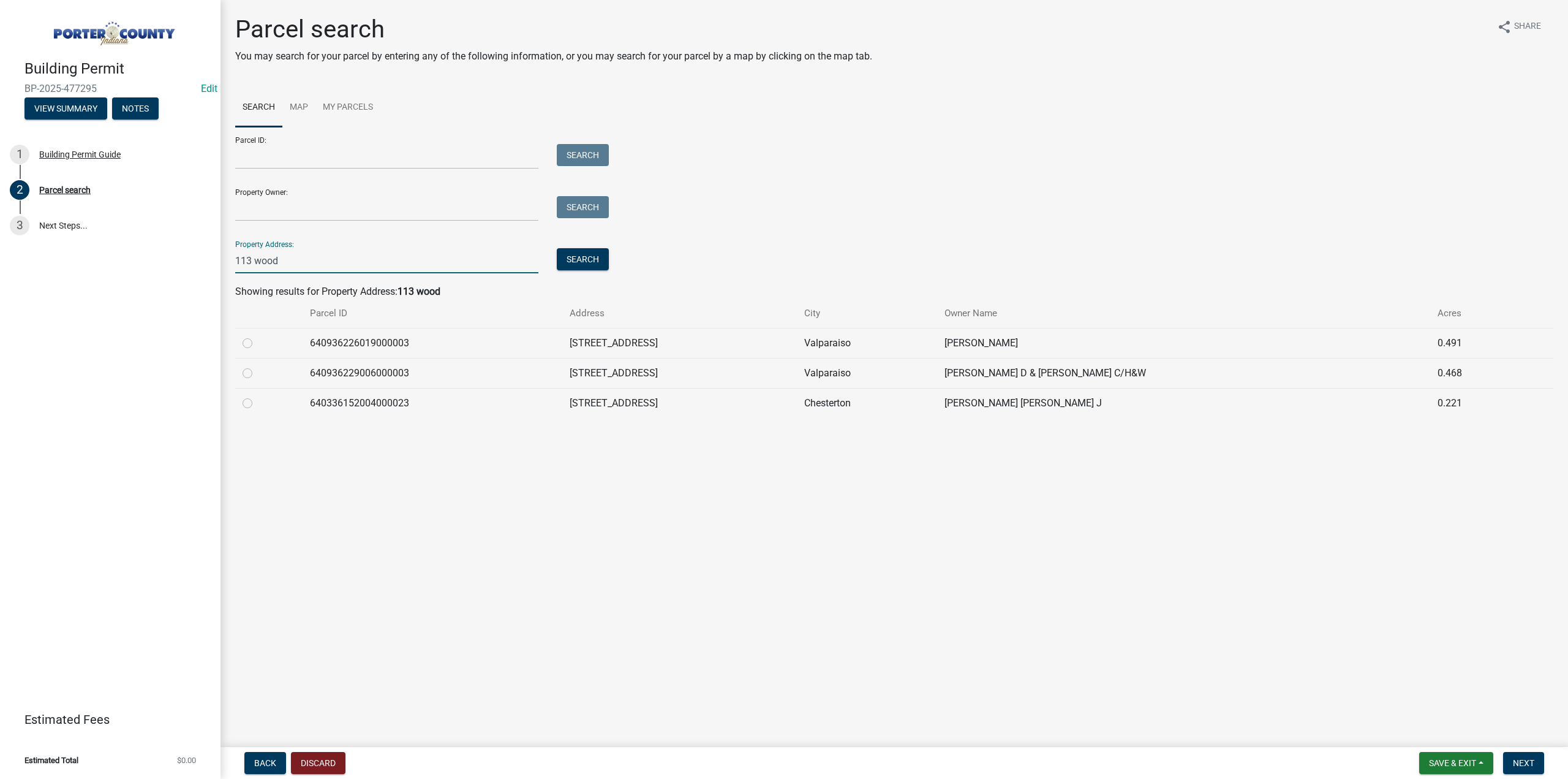
type input "113 wood"
click at [249, 378] on div at bounding box center [269, 373] width 53 height 15
click at [258, 366] on label at bounding box center [258, 366] width 0 height 0
click at [258, 374] on input "radio" at bounding box center [262, 370] width 8 height 8
radio input "true"
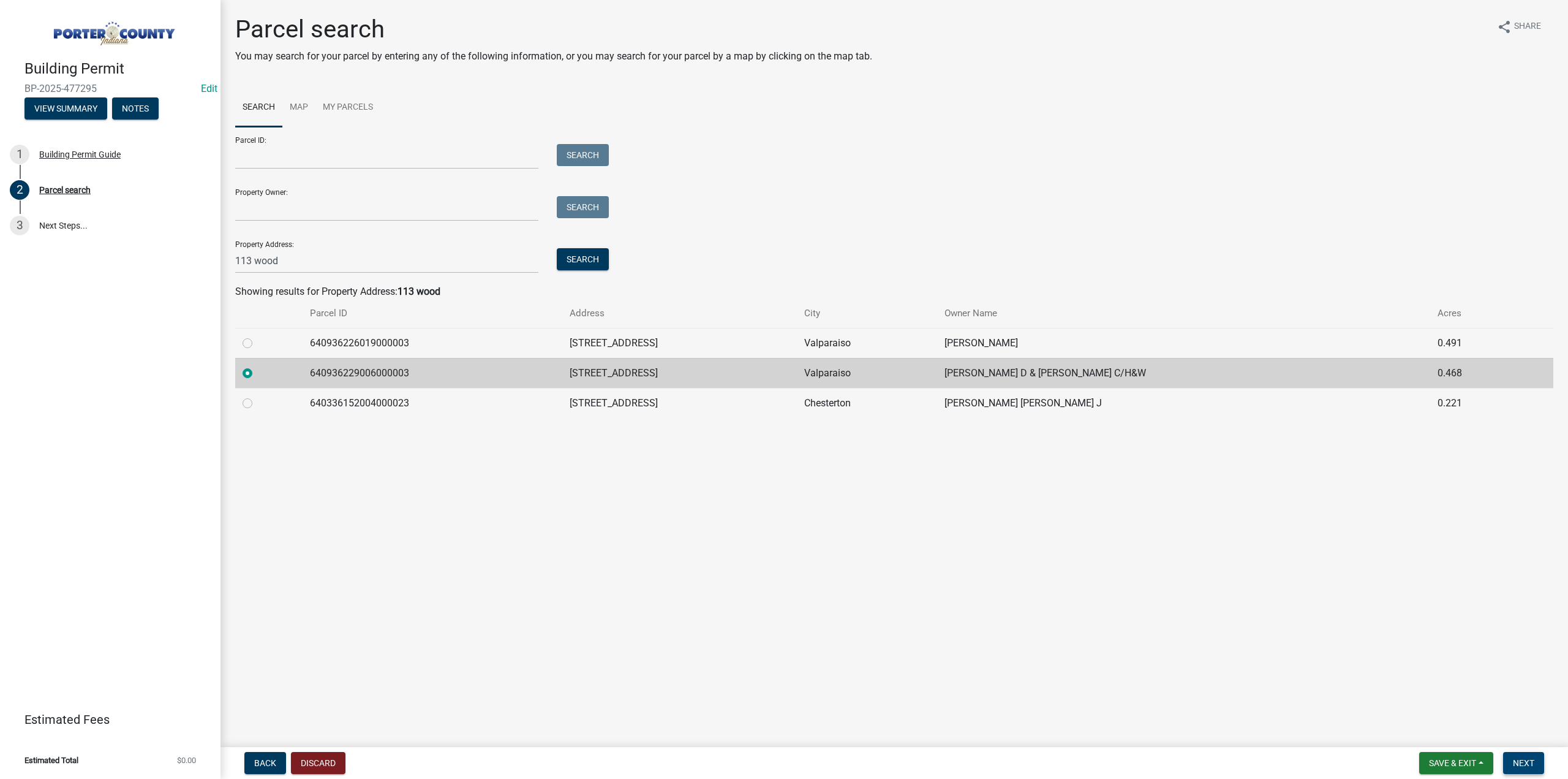
click at [1528, 763] on span "Next" at bounding box center [1524, 762] width 21 height 10
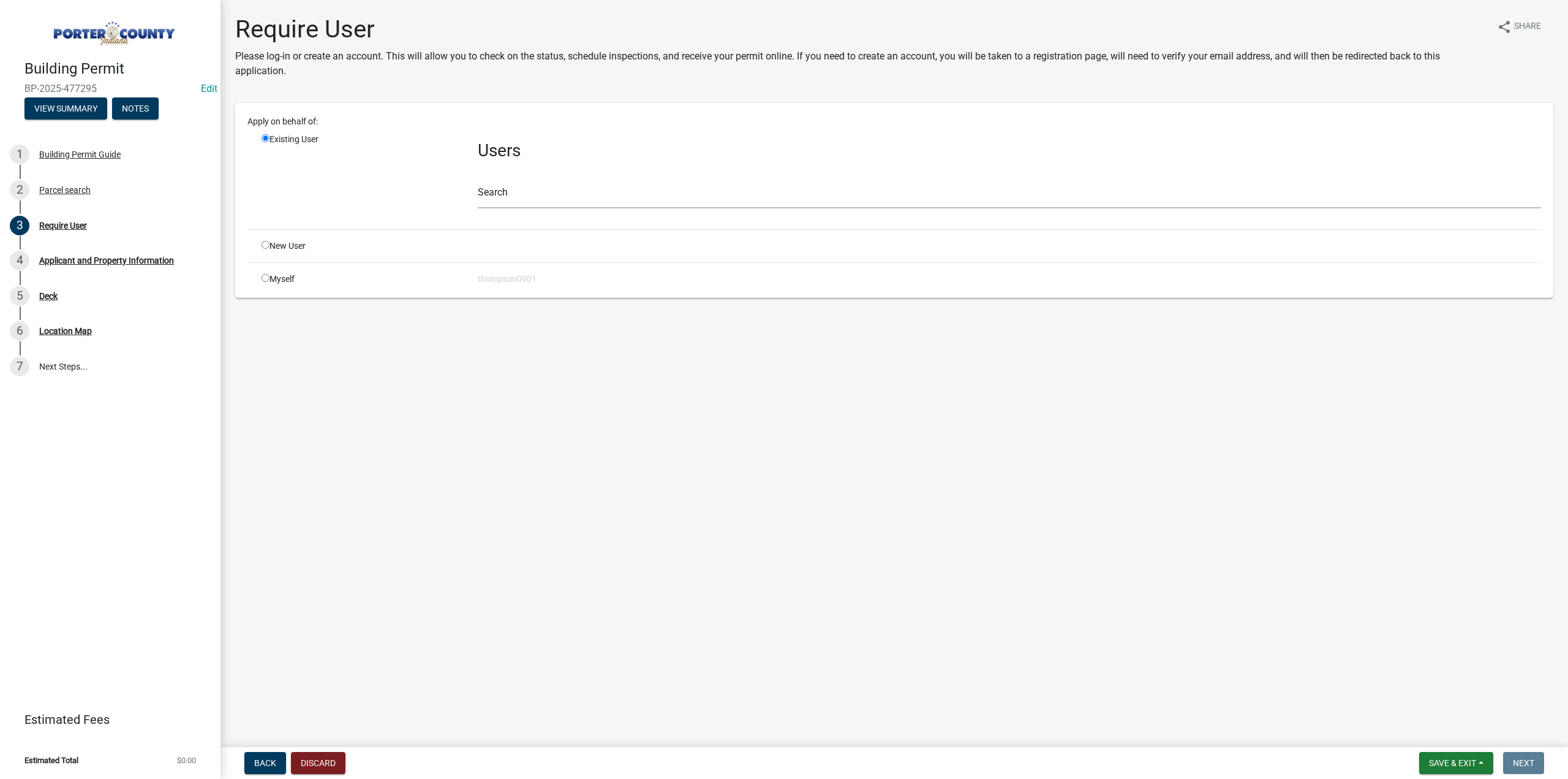
click at [266, 279] on input "radio" at bounding box center [266, 278] width 8 height 8
radio input "true"
radio input "false"
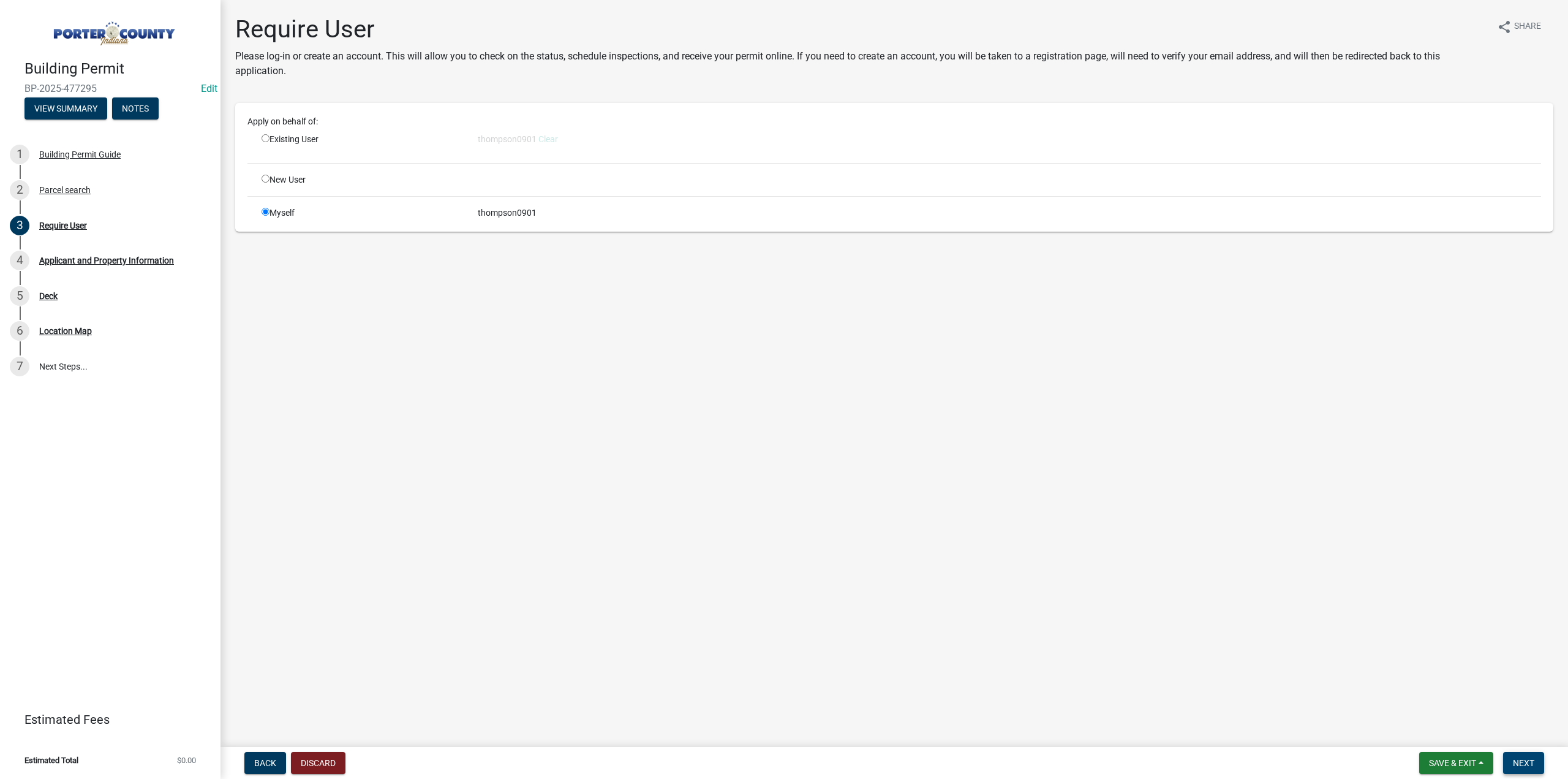
click at [1532, 765] on span "Next" at bounding box center [1524, 762] width 21 height 10
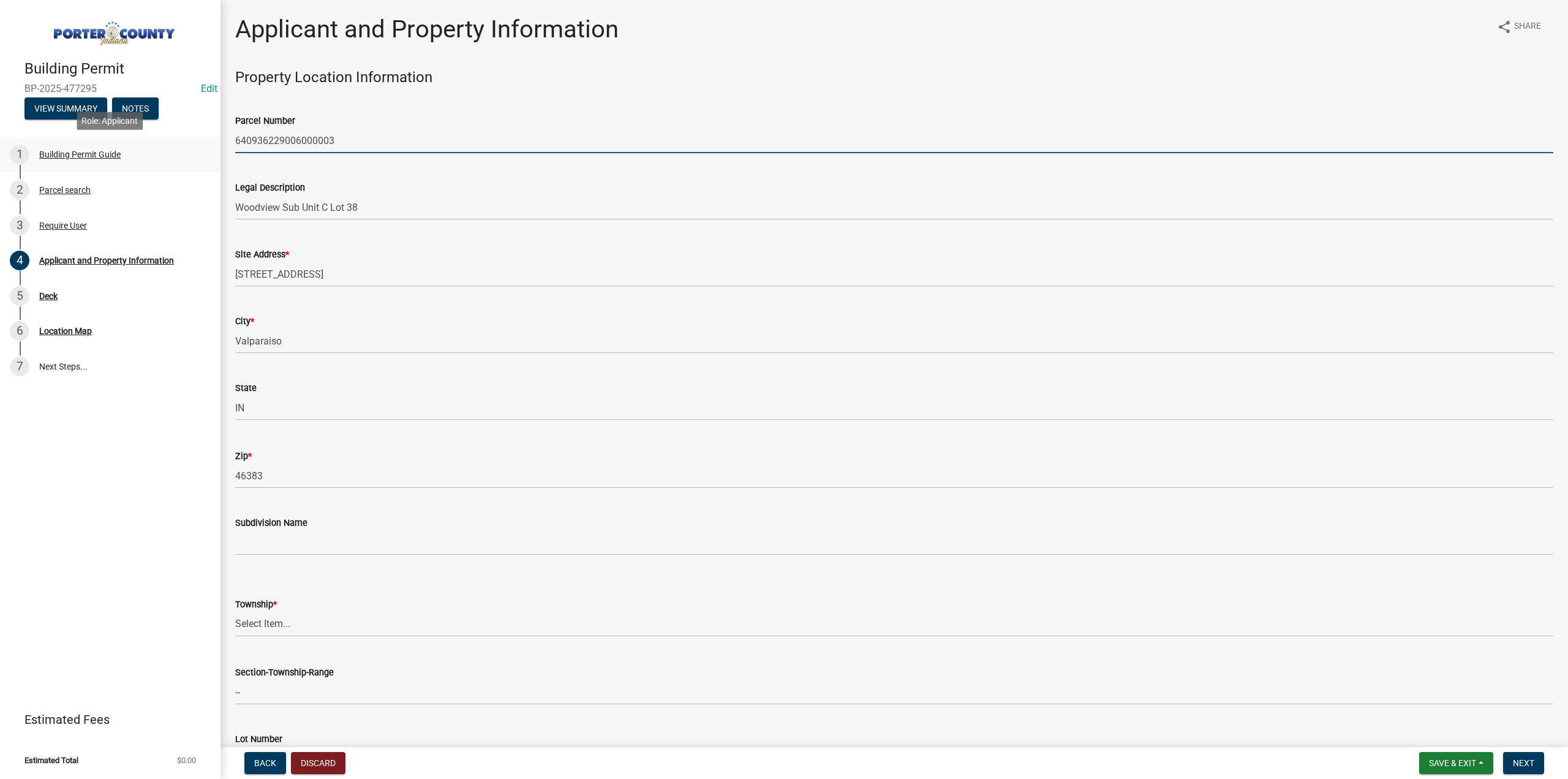
drag, startPoint x: 360, startPoint y: 139, endPoint x: 67, endPoint y: 139, distance: 293.0
click at [67, 139] on div "Building Permit BP-2025-477295 Edit View Summary Notes 1 Building Permit Guide …" at bounding box center [784, 389] width 1568 height 779
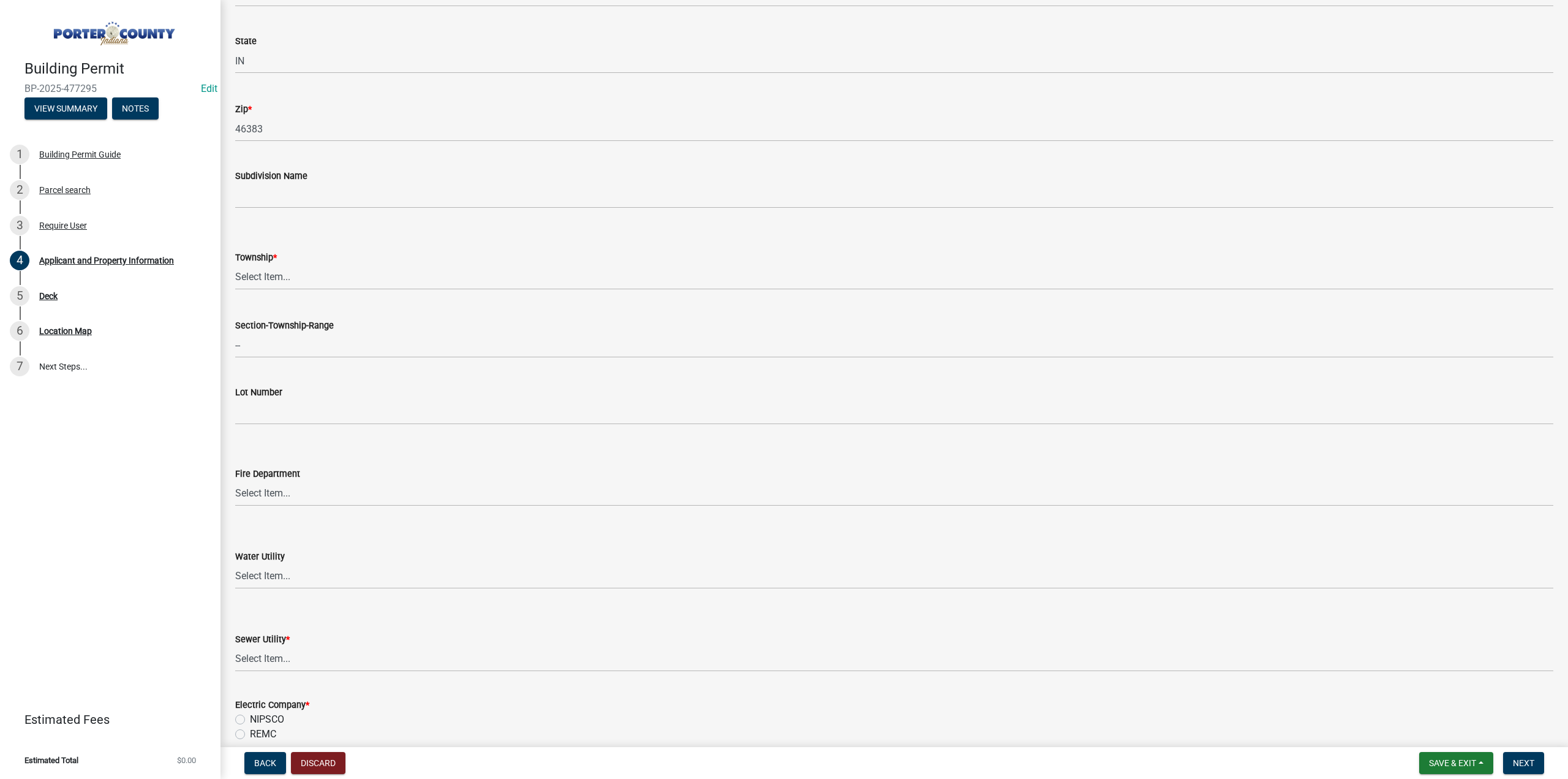
scroll to position [367, 0]
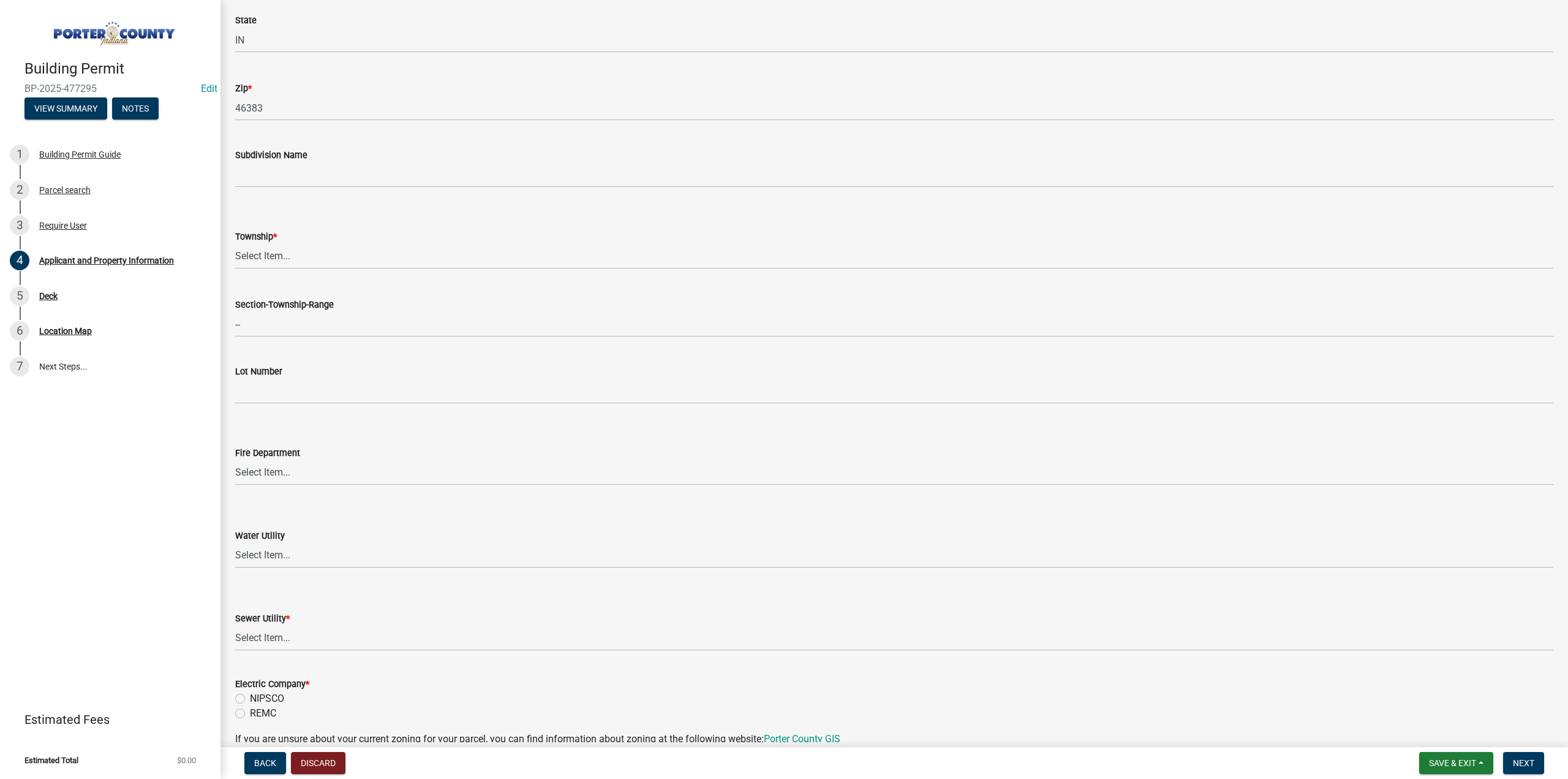
click at [287, 235] on div "Township *" at bounding box center [894, 237] width 1318 height 15
click at [288, 252] on select "Select Item... Boone Center Jackson Liberty Morgan Pine Pleasant Portage Porter…" at bounding box center [894, 256] width 1318 height 25
click at [235, 244] on select "Select Item... Boone Center Jackson Liberty Morgan Pine Pleasant Portage Porter…" at bounding box center [894, 256] width 1318 height 25
select select "6f5aa9ae-62ac-41bd-979a-9c71eae504cc"
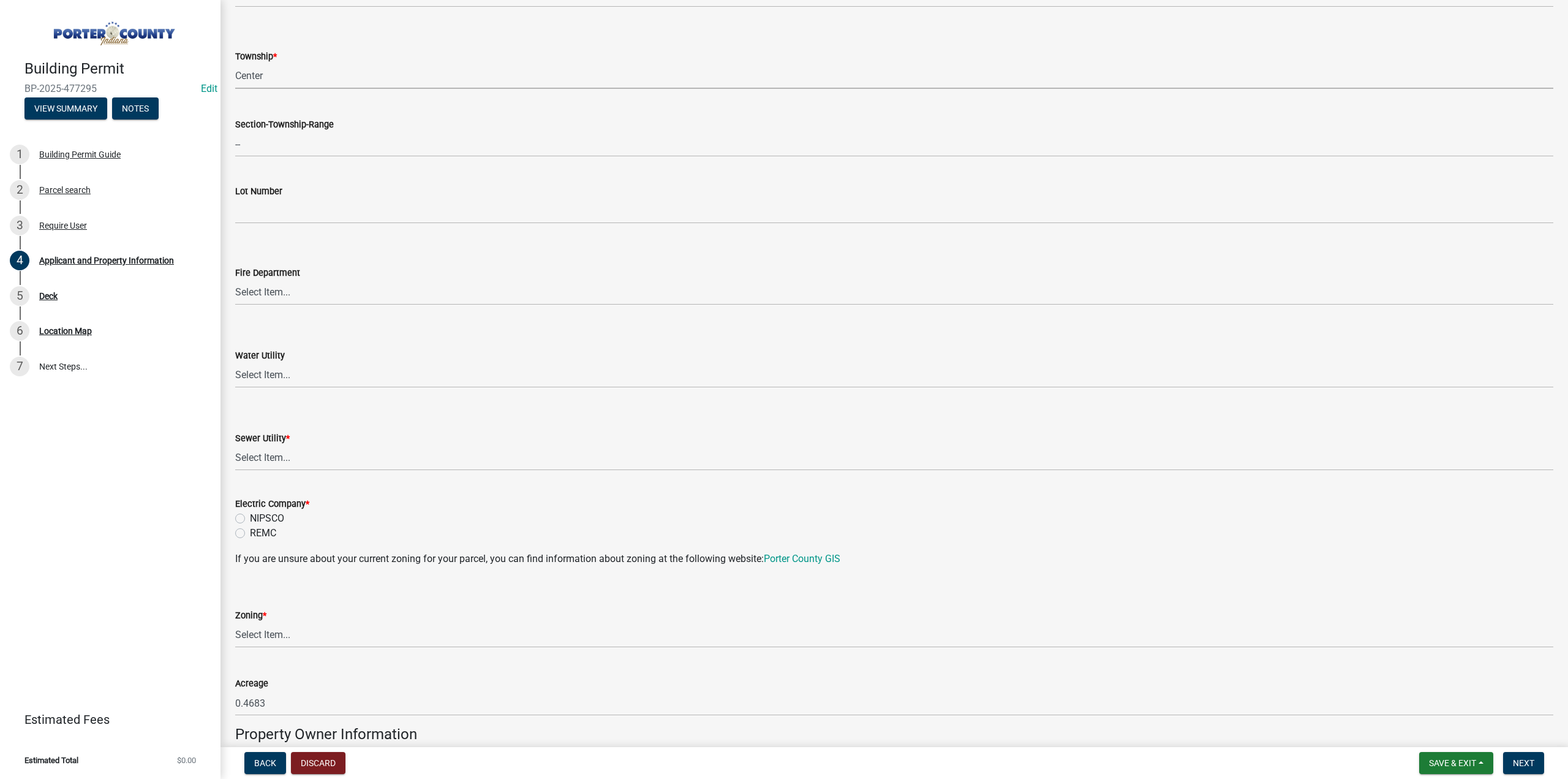
scroll to position [552, 0]
click at [310, 439] on div "Sewer Utility *" at bounding box center [894, 434] width 1318 height 15
click at [308, 459] on select "Select Item... Aqua Indiana Inc Damon Run Falling Waters Lake Eliza - LEACD Nat…" at bounding box center [894, 455] width 1318 height 25
click at [235, 442] on select "Select Item... Aqua Indiana Inc Damon Run Falling Waters Lake Eliza - LEACD Nat…" at bounding box center [894, 455] width 1318 height 25
select select "ea6751d4-6bf7-4a16-89ee-f7801ab82aa1"
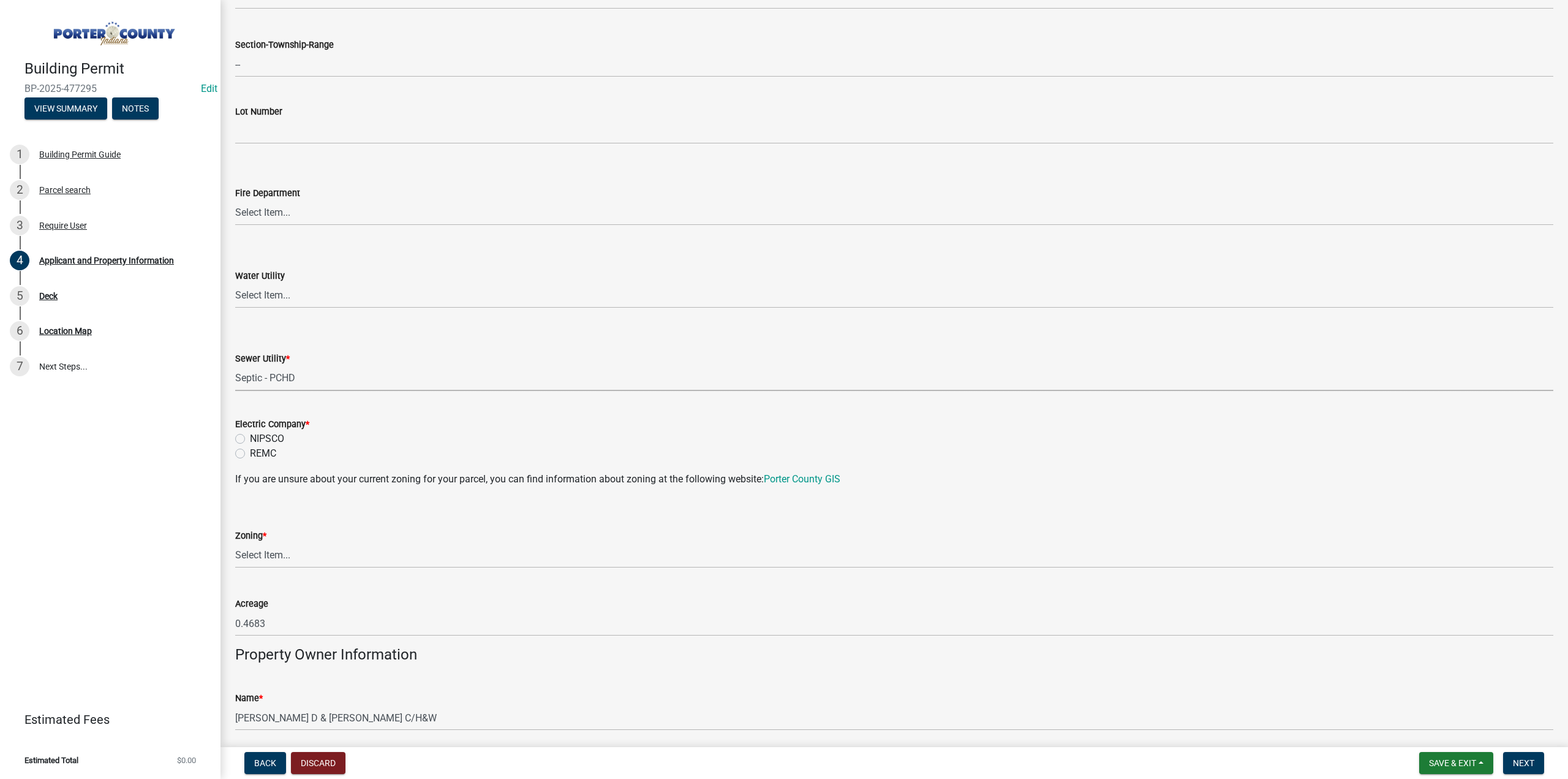
scroll to position [735, 0]
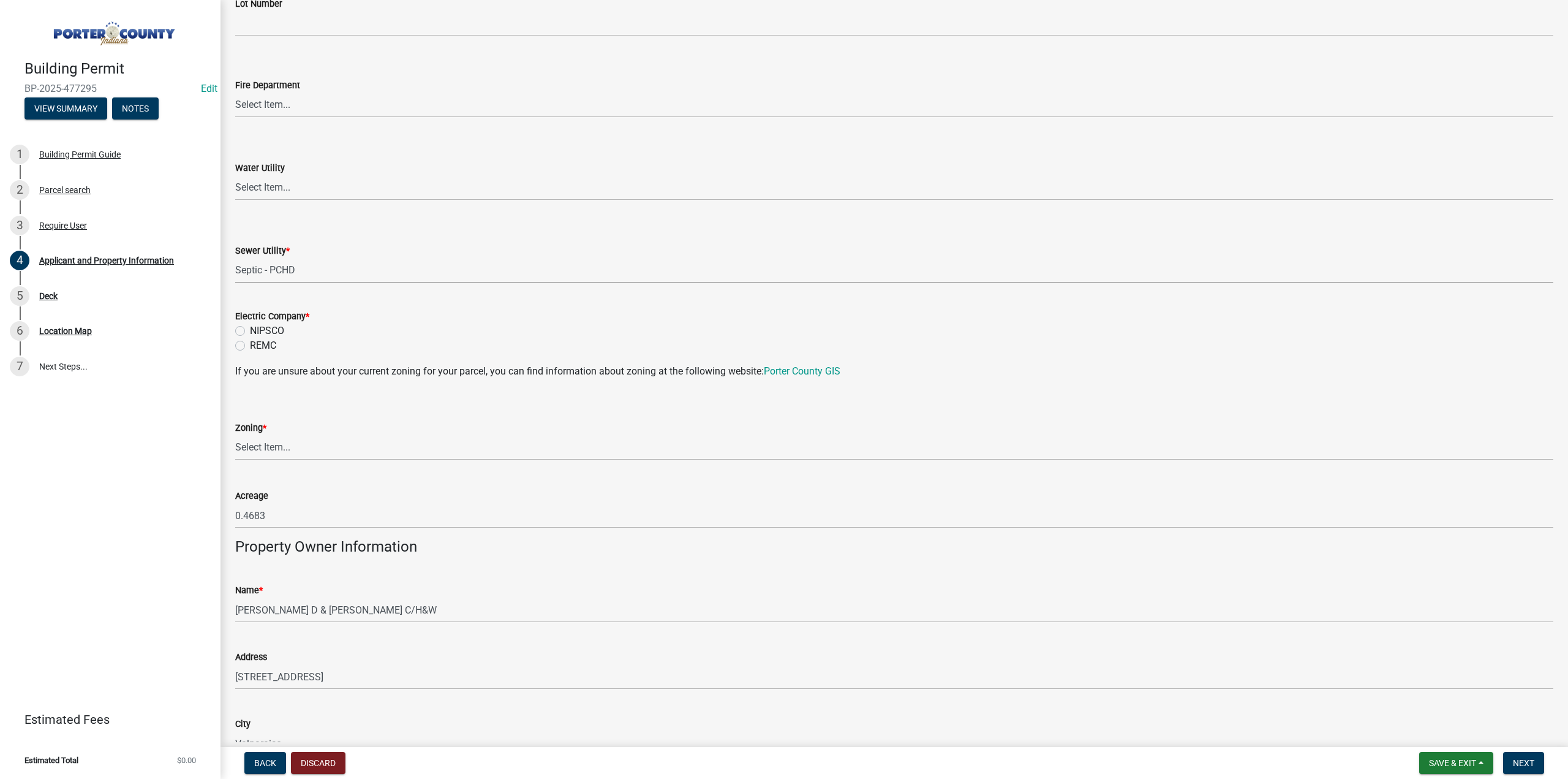
click at [250, 332] on label "NIPSCO" at bounding box center [267, 331] width 34 height 15
click at [250, 332] on input "NIPSCO" at bounding box center [254, 328] width 8 height 8
radio input "true"
click at [245, 444] on select "Select Item... A1 A2 CH CM CN I1 I2 I3 IN MP OT P1 P2 PUD R1 R2 R3 R4 RL RR" at bounding box center [894, 448] width 1318 height 25
click at [235, 435] on select "Select Item... A1 A2 CH CM CN I1 I2 I3 IN MP OT P1 P2 PUD R1 R2 R3 R4 RL RR" at bounding box center [894, 448] width 1318 height 25
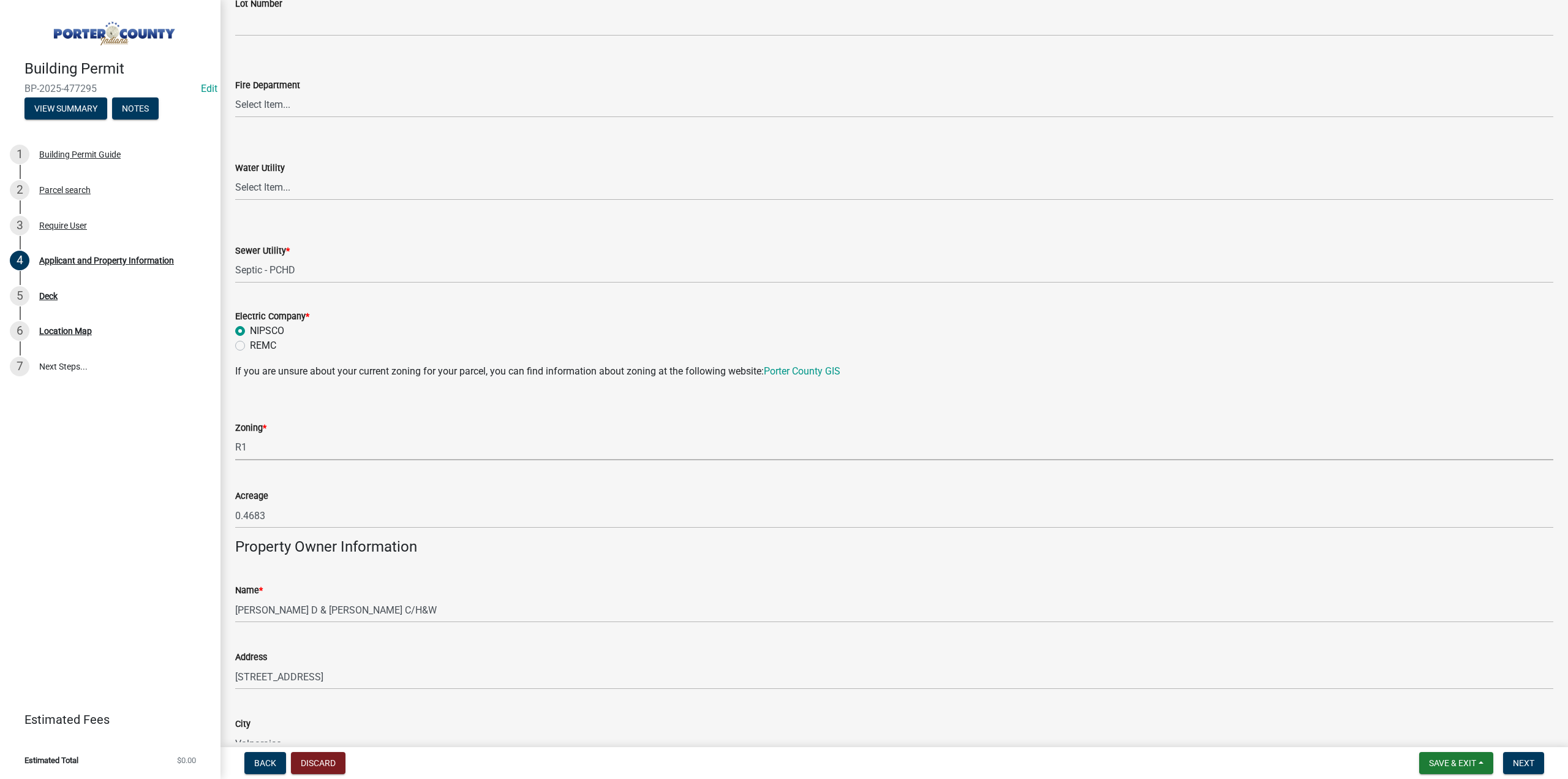
select select "e2d1b1d7-ccc9-456b-9e96-e16306515997"
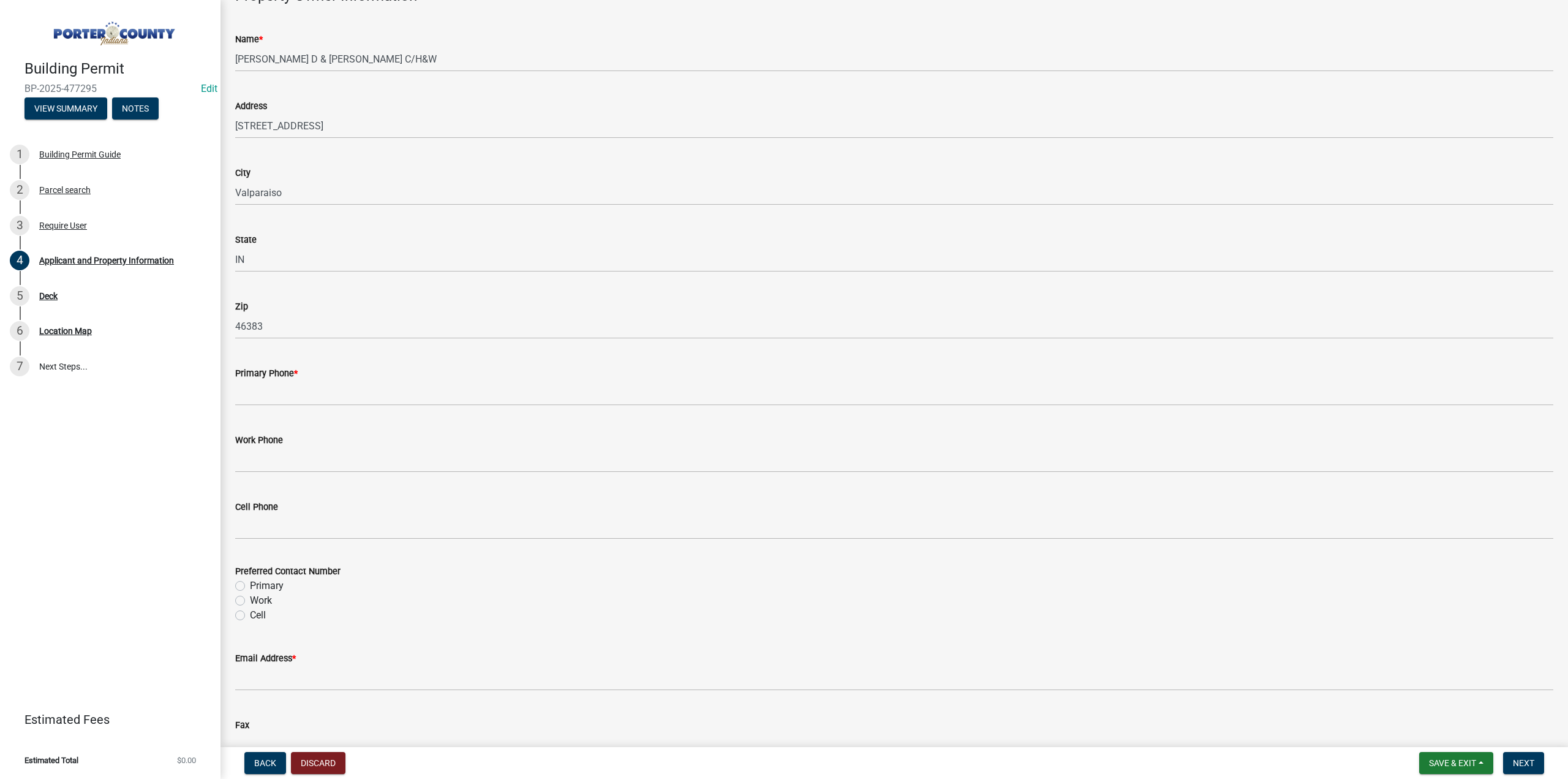
scroll to position [1287, 0]
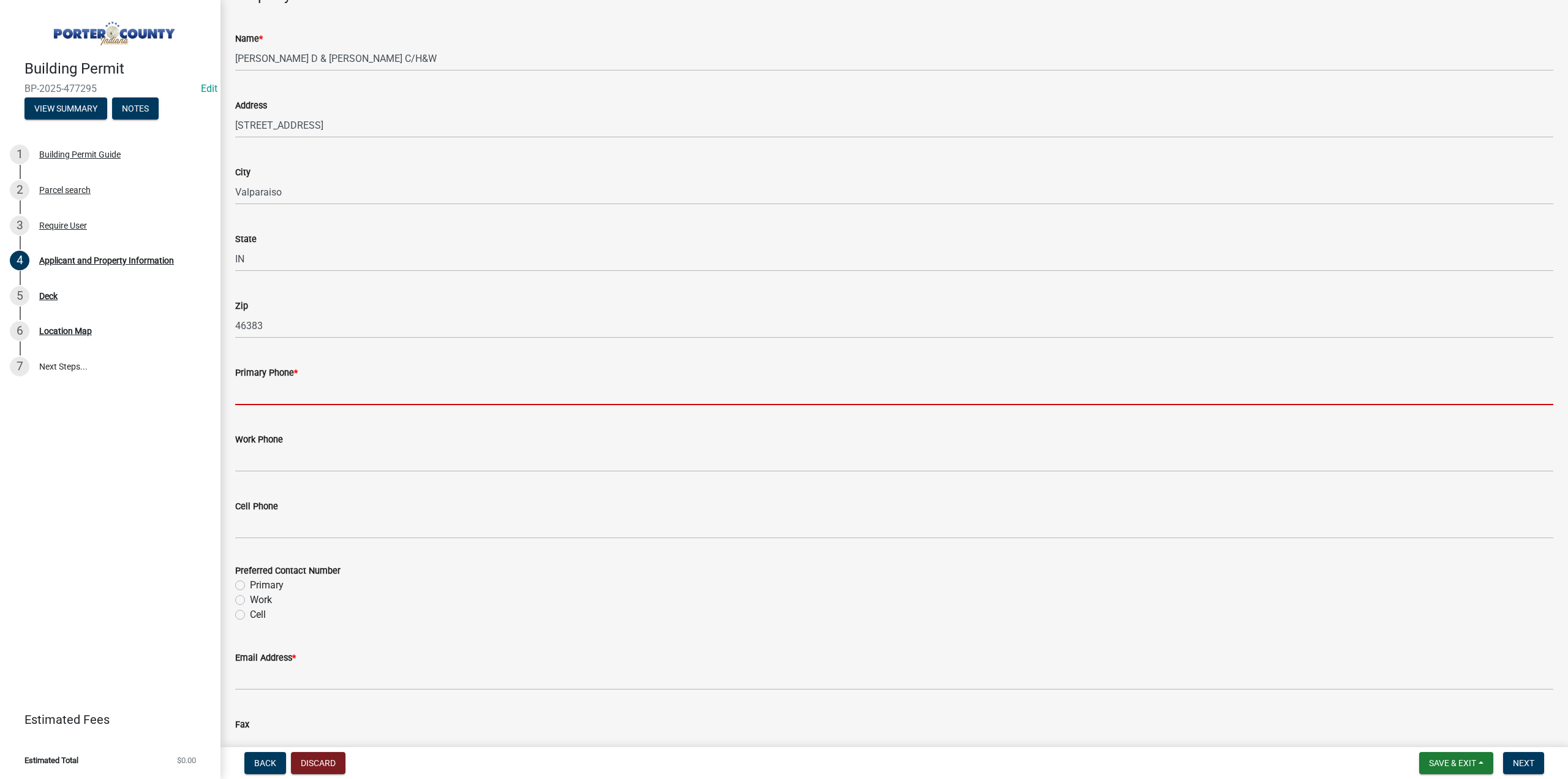
click at [260, 398] on input "Primary Phone *" at bounding box center [894, 392] width 1318 height 25
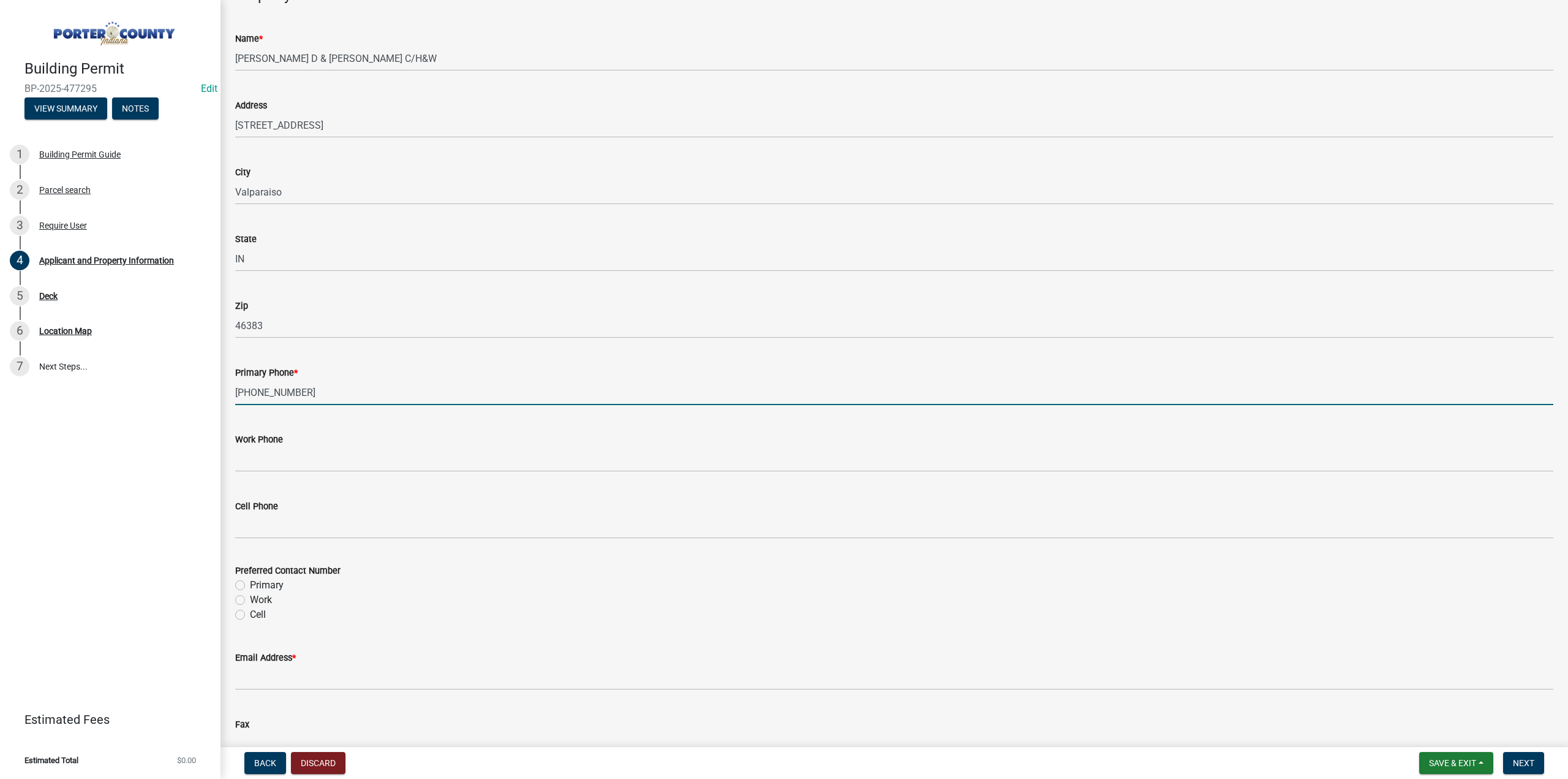
type input "219-517-6811"
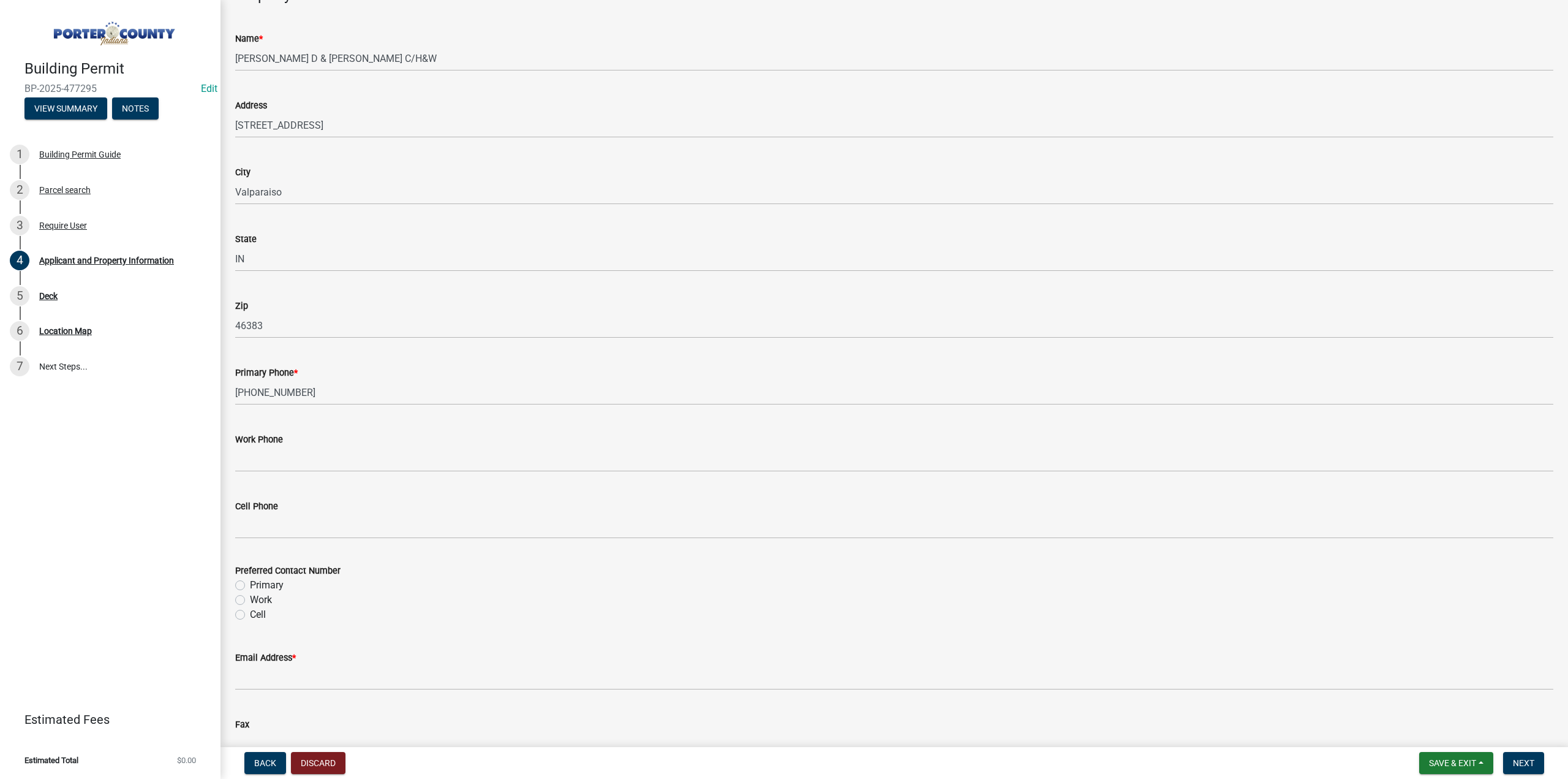
click at [250, 583] on label "Primary" at bounding box center [266, 585] width 34 height 15
click at [250, 583] on input "Primary" at bounding box center [254, 582] width 8 height 8
radio input "true"
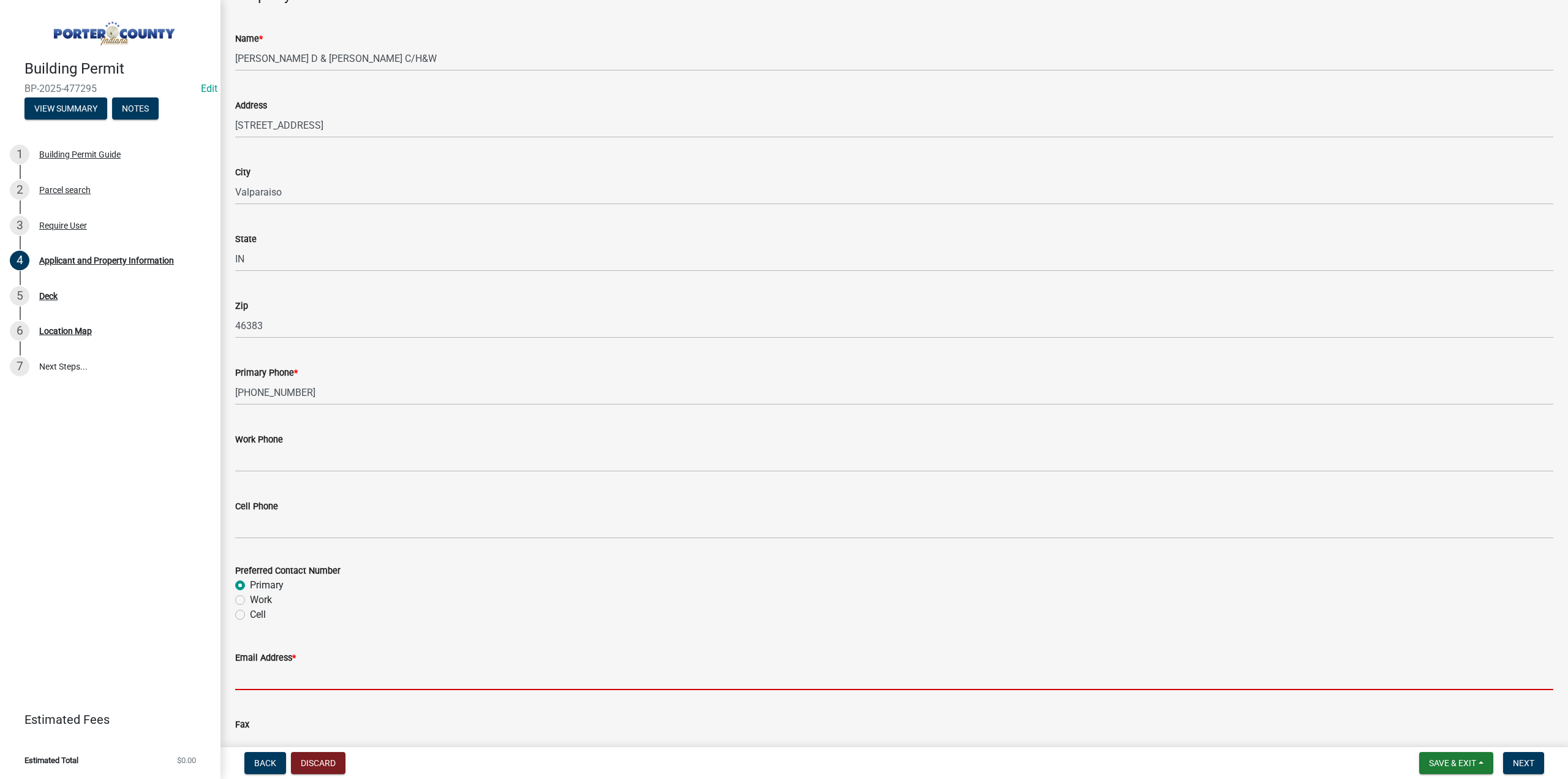
click at [288, 669] on input "Email Address *" at bounding box center [894, 677] width 1318 height 25
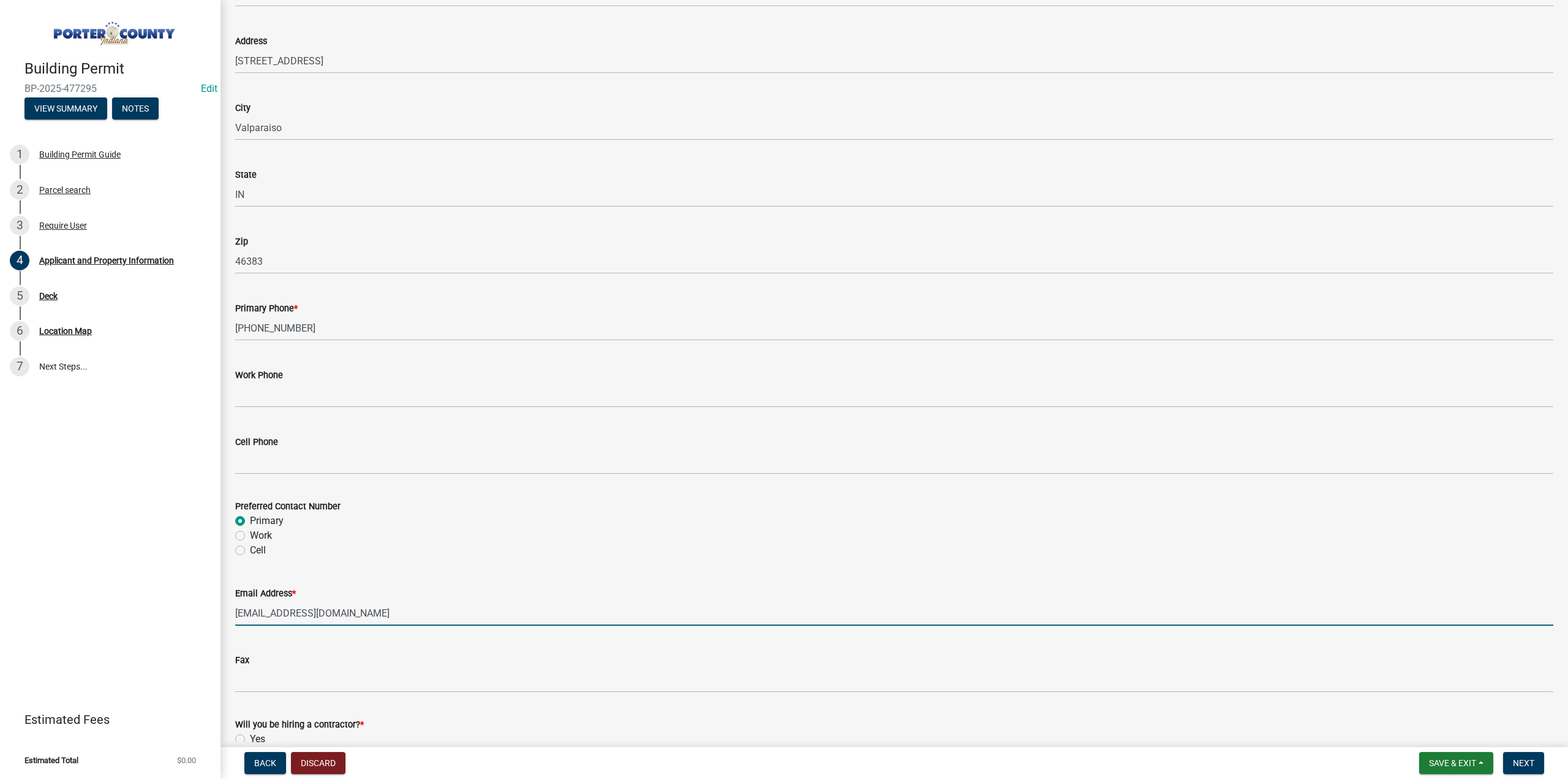
scroll to position [1513, 0]
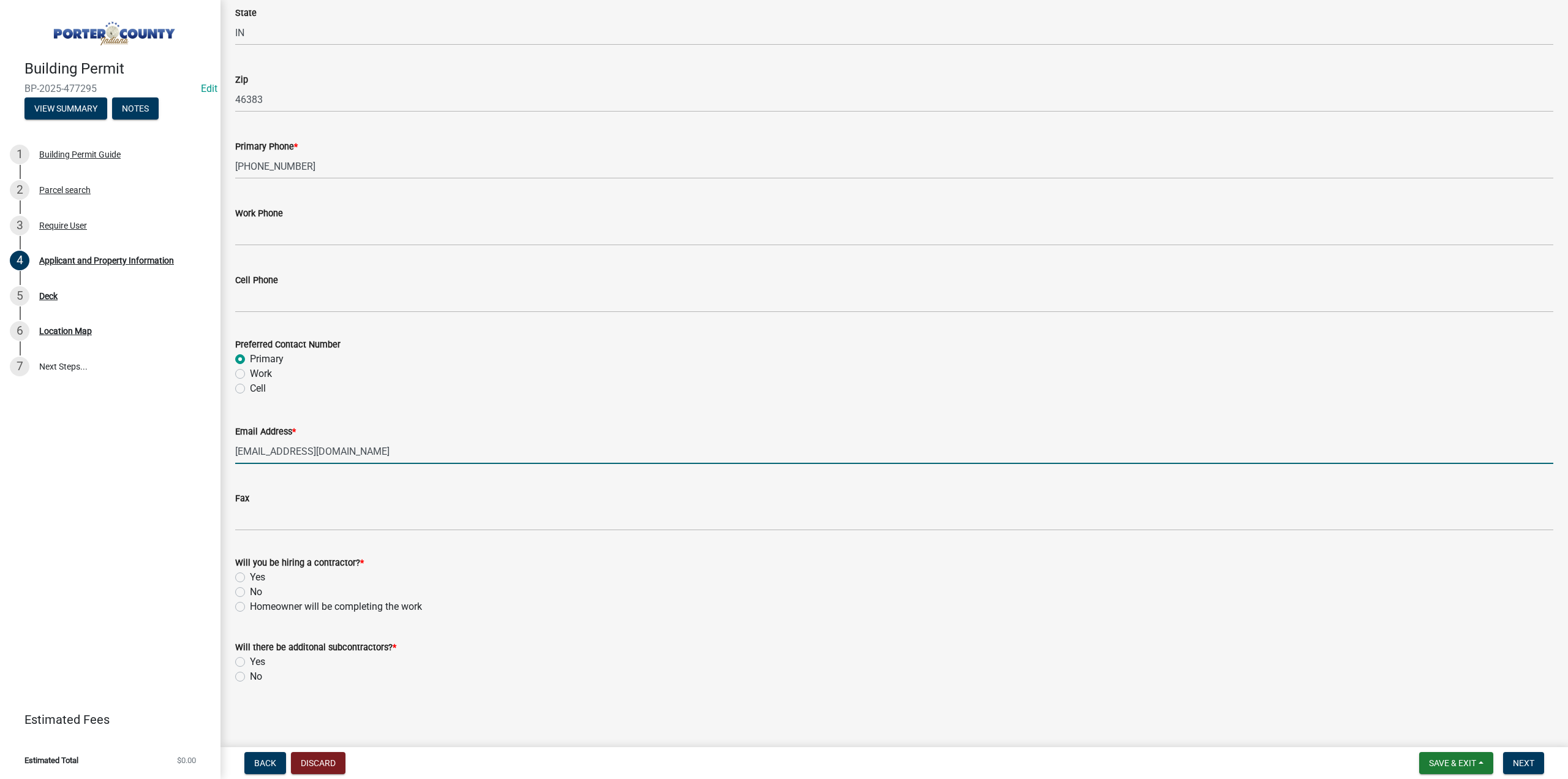
type input "phernettonbryan@gmail.com"
drag, startPoint x: 239, startPoint y: 579, endPoint x: 246, endPoint y: 628, distance: 49.5
click at [250, 579] on label "Yes" at bounding box center [257, 577] width 15 height 15
click at [250, 578] on input "Yes" at bounding box center [254, 574] width 8 height 8
radio input "true"
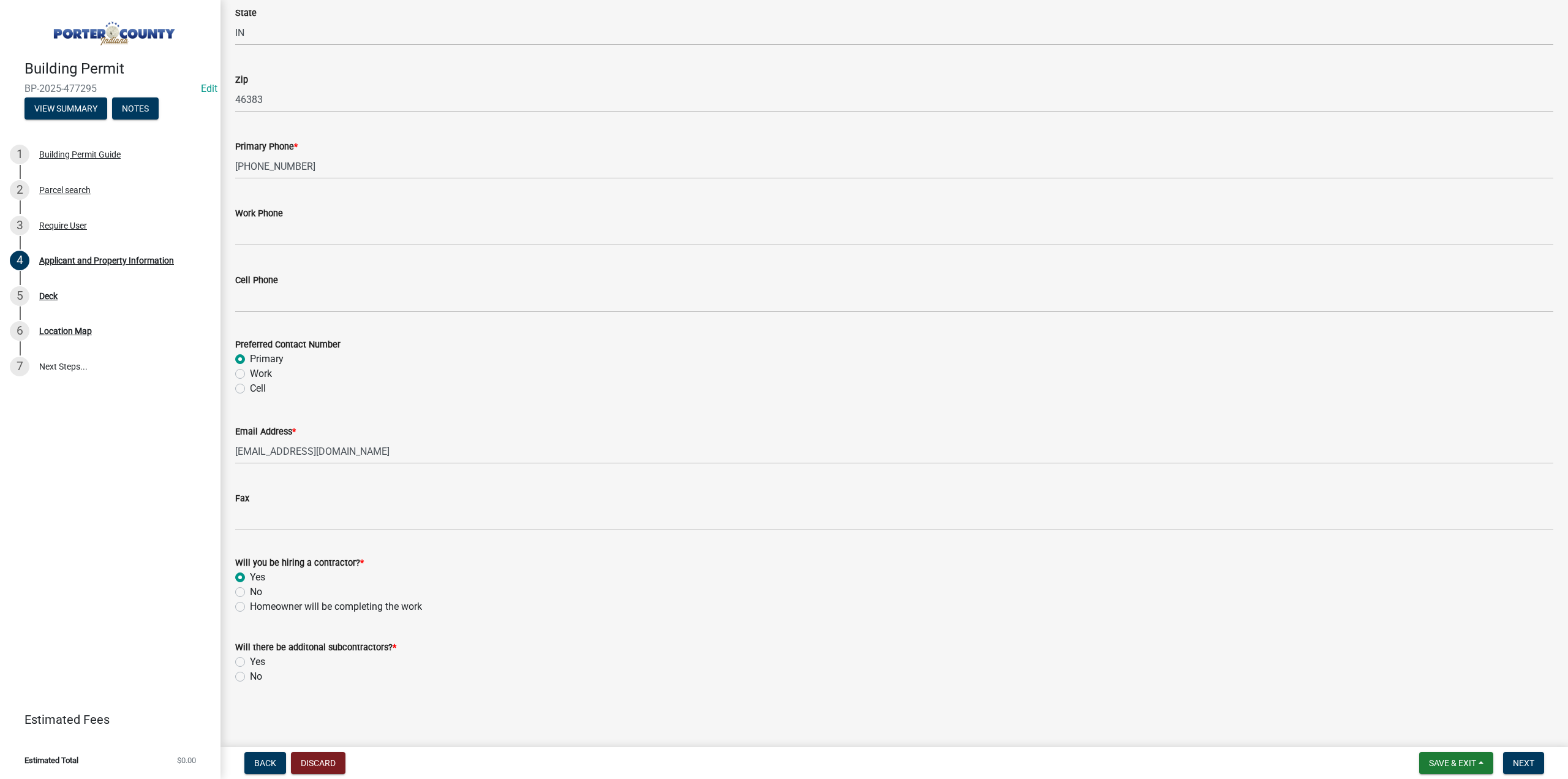
click at [250, 677] on label "No" at bounding box center [256, 677] width 13 height 15
click at [250, 677] on input "No" at bounding box center [254, 673] width 8 height 8
radio input "true"
drag, startPoint x: 1536, startPoint y: 762, endPoint x: 1529, endPoint y: 764, distance: 7.3
click at [1536, 762] on button "Next" at bounding box center [1524, 762] width 41 height 22
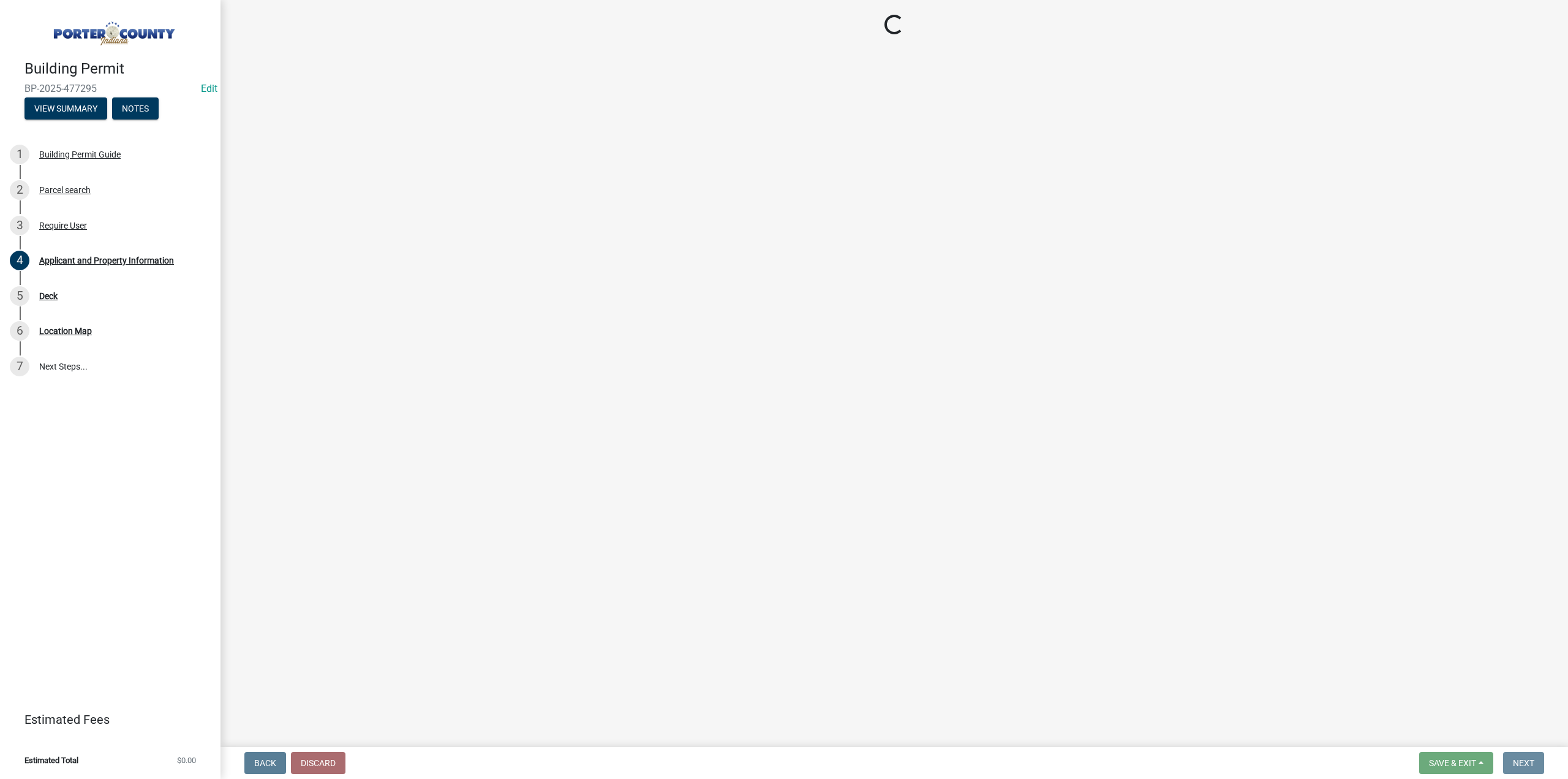
scroll to position [0, 0]
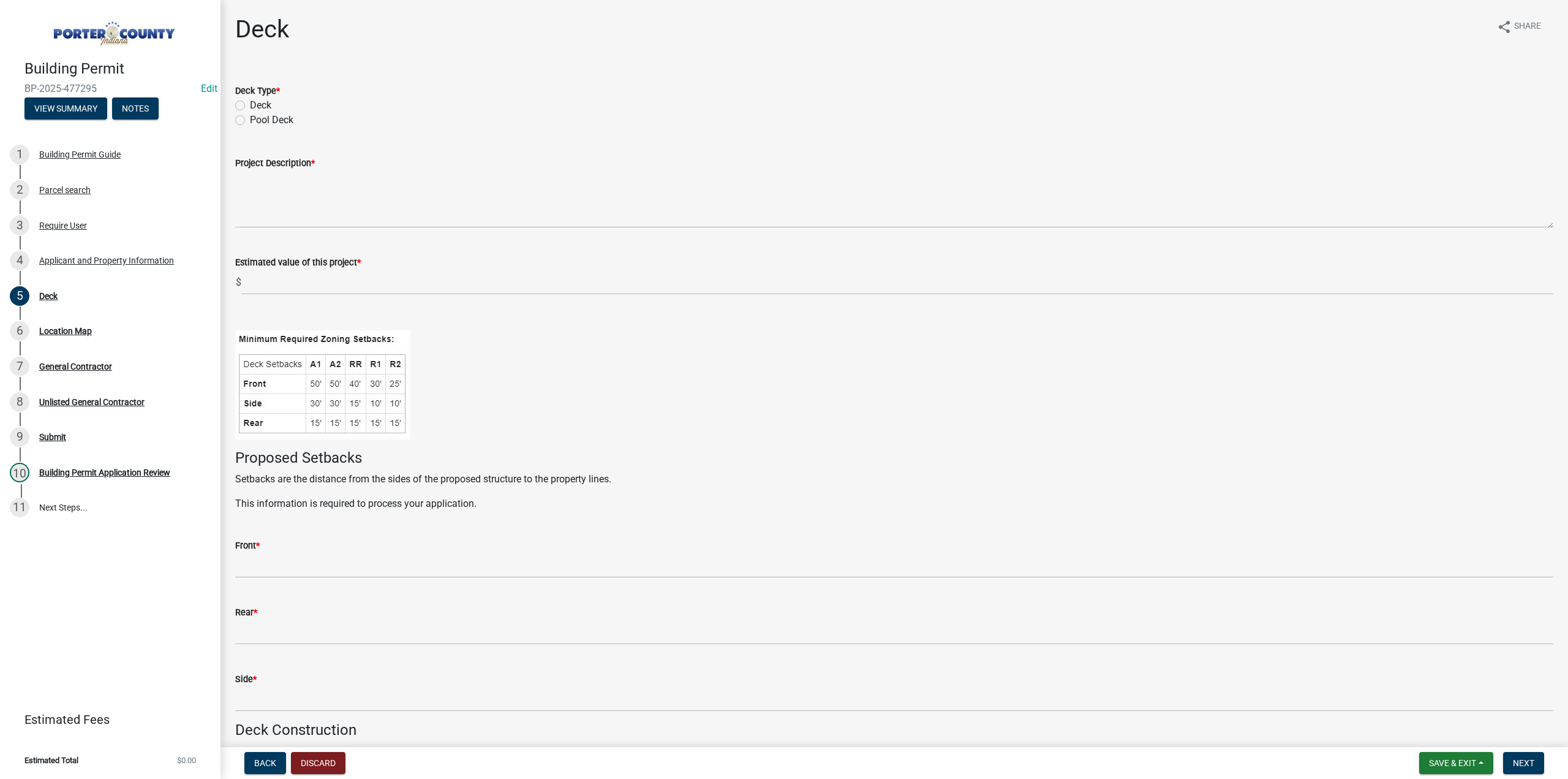
click at [250, 108] on label "Deck" at bounding box center [260, 105] width 21 height 15
click at [250, 106] on input "Deck" at bounding box center [254, 102] width 8 height 8
radio input "true"
click at [281, 198] on textarea "Project Description *" at bounding box center [894, 199] width 1318 height 57
type textarea "pool deck"
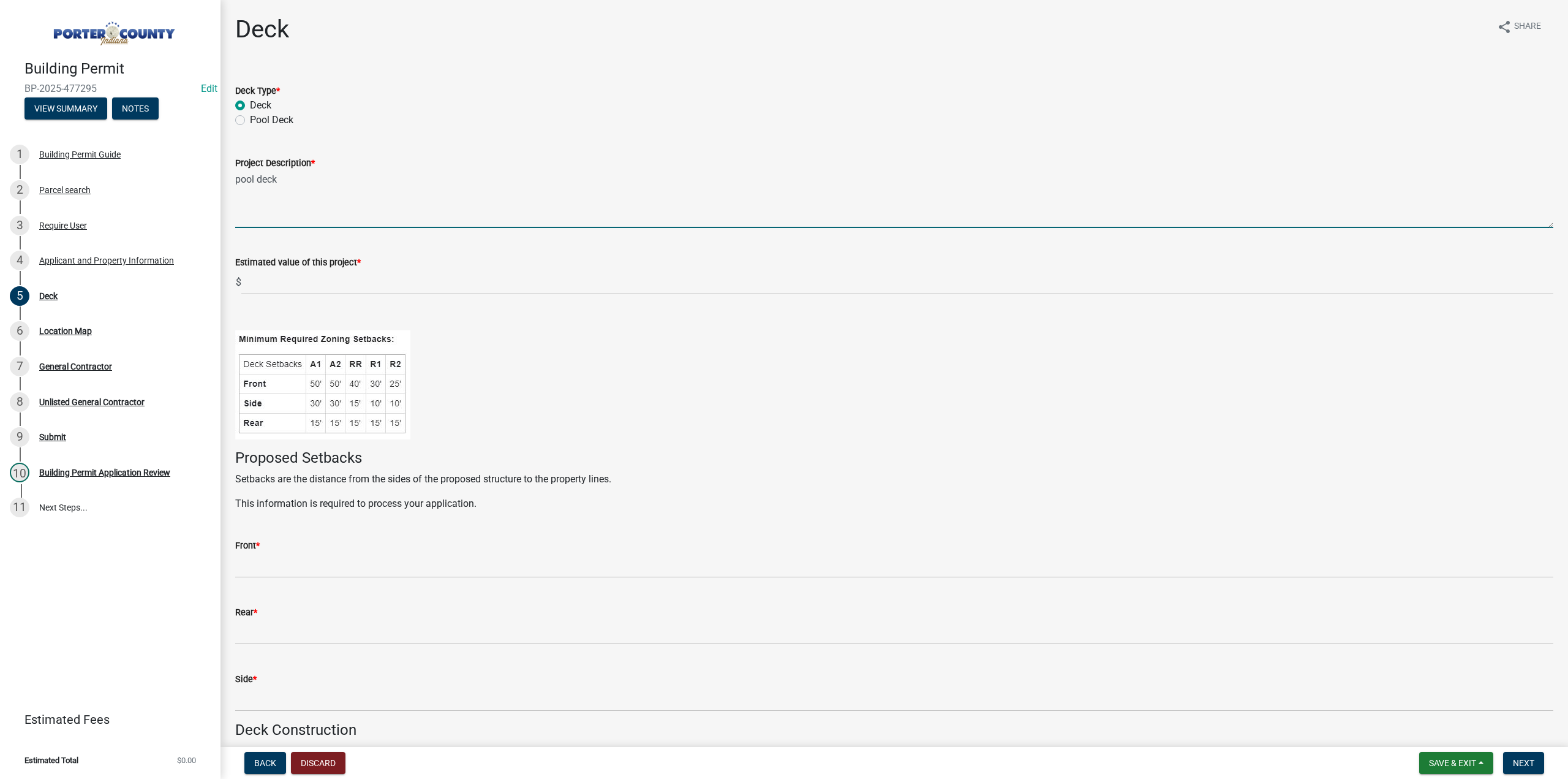
click at [250, 118] on label "Pool Deck" at bounding box center [271, 120] width 44 height 15
click at [250, 118] on input "Pool Deck" at bounding box center [254, 117] width 8 height 8
radio input "true"
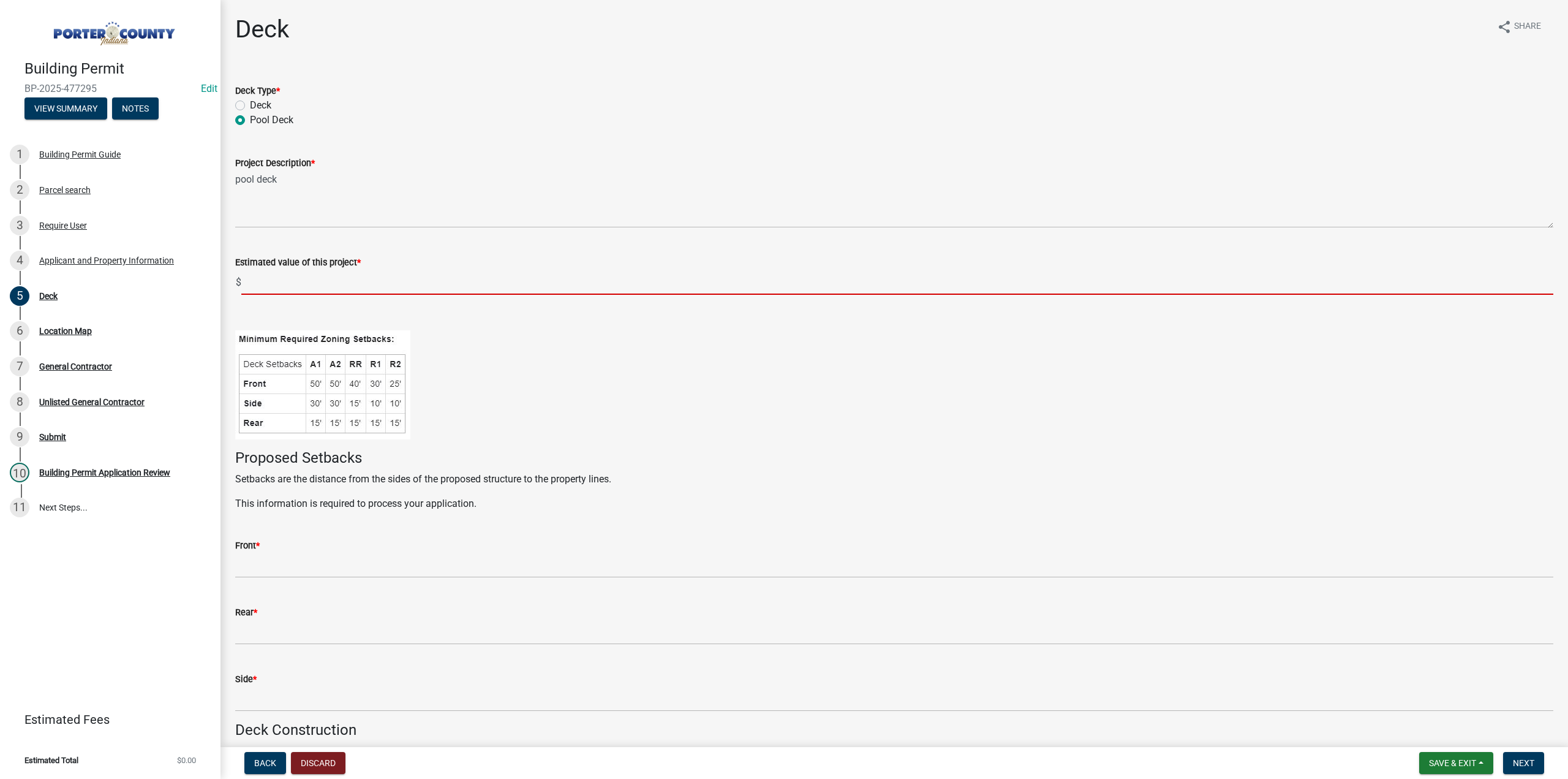
drag, startPoint x: 260, startPoint y: 279, endPoint x: 254, endPoint y: 279, distance: 6.0
click at [260, 279] on input "text" at bounding box center [897, 282] width 1312 height 25
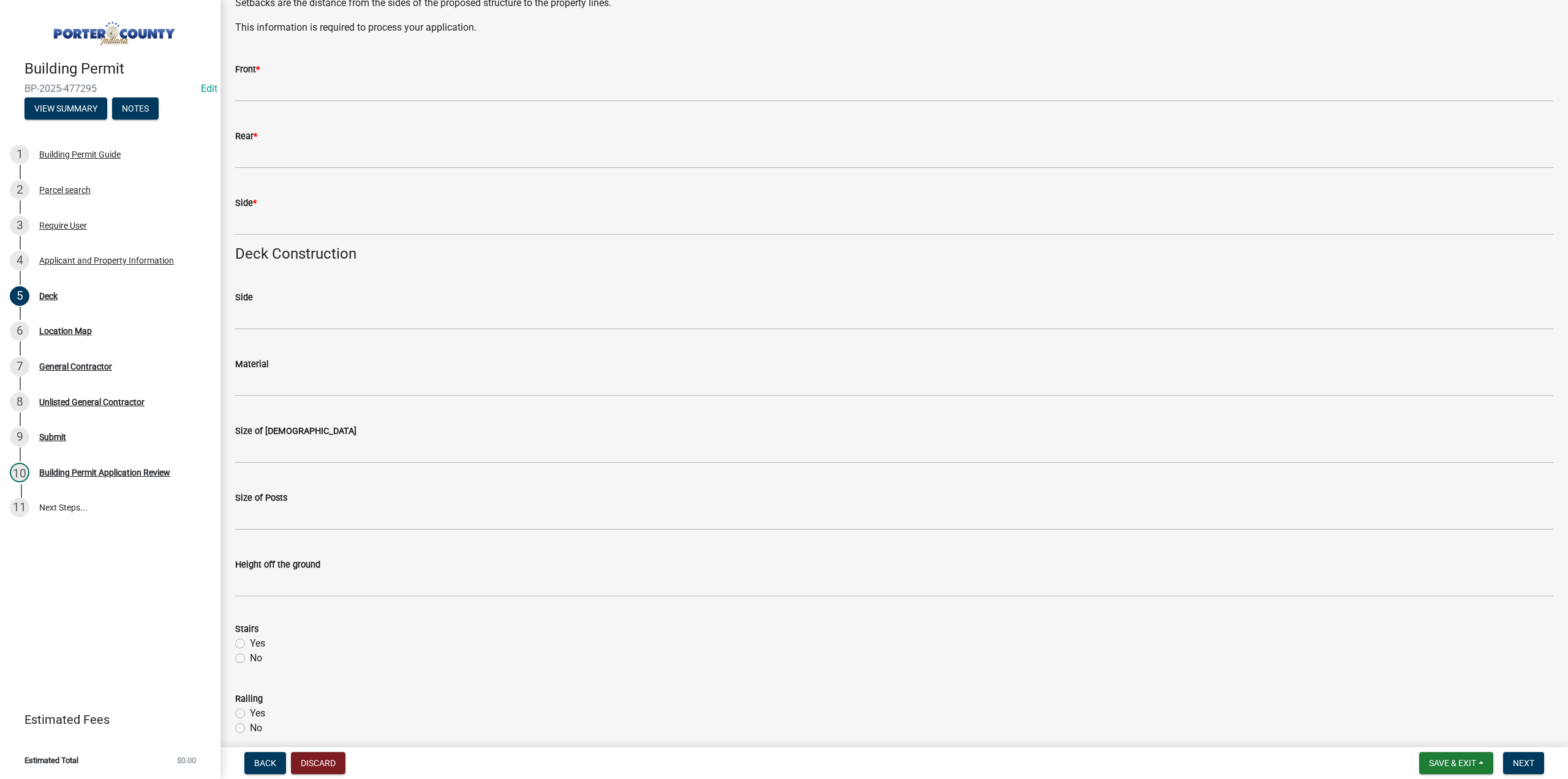
scroll to position [490, 0]
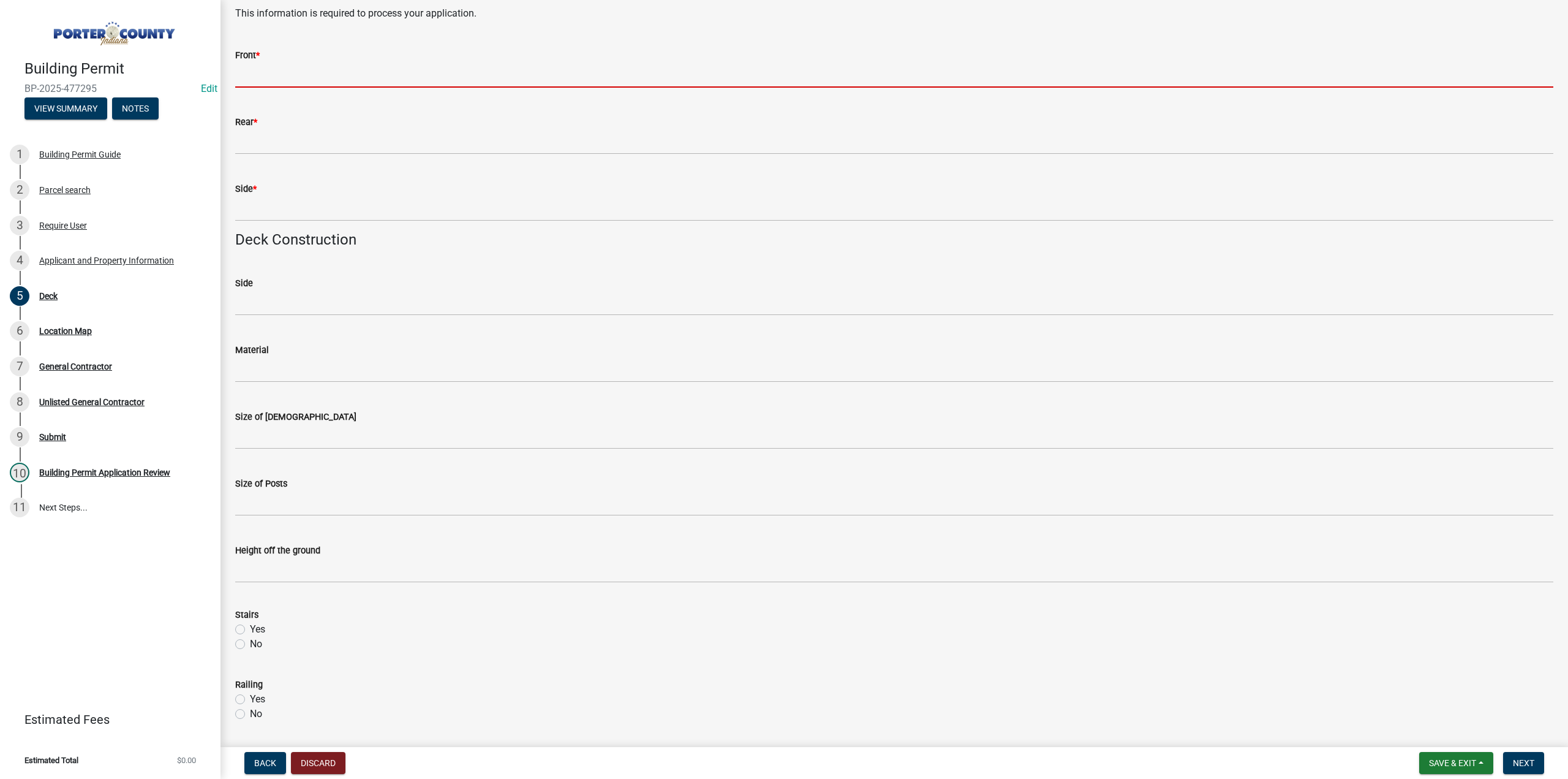
type input "8150"
click at [288, 72] on input "Front *" at bounding box center [894, 75] width 1318 height 25
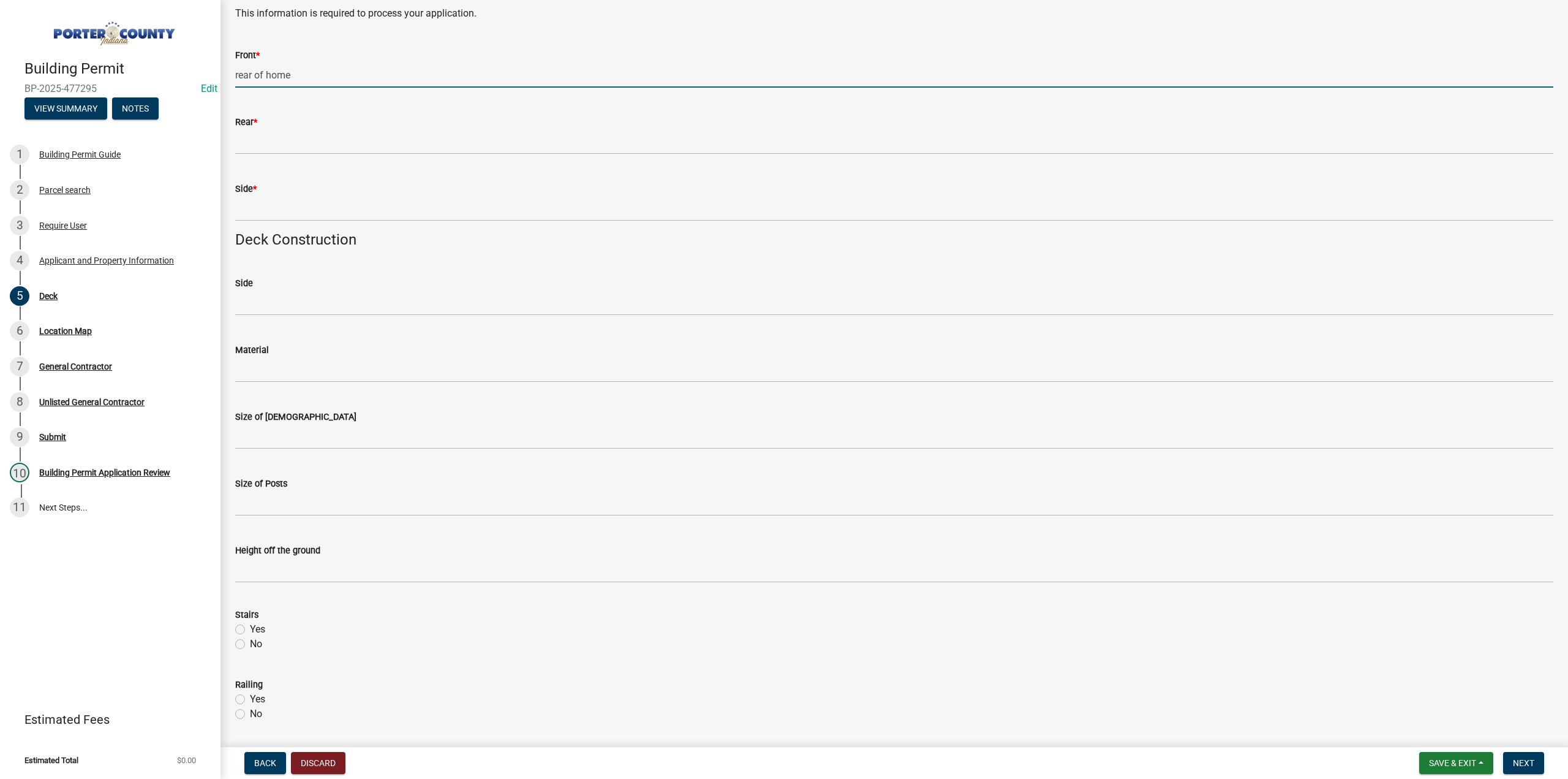
type input "rear of home"
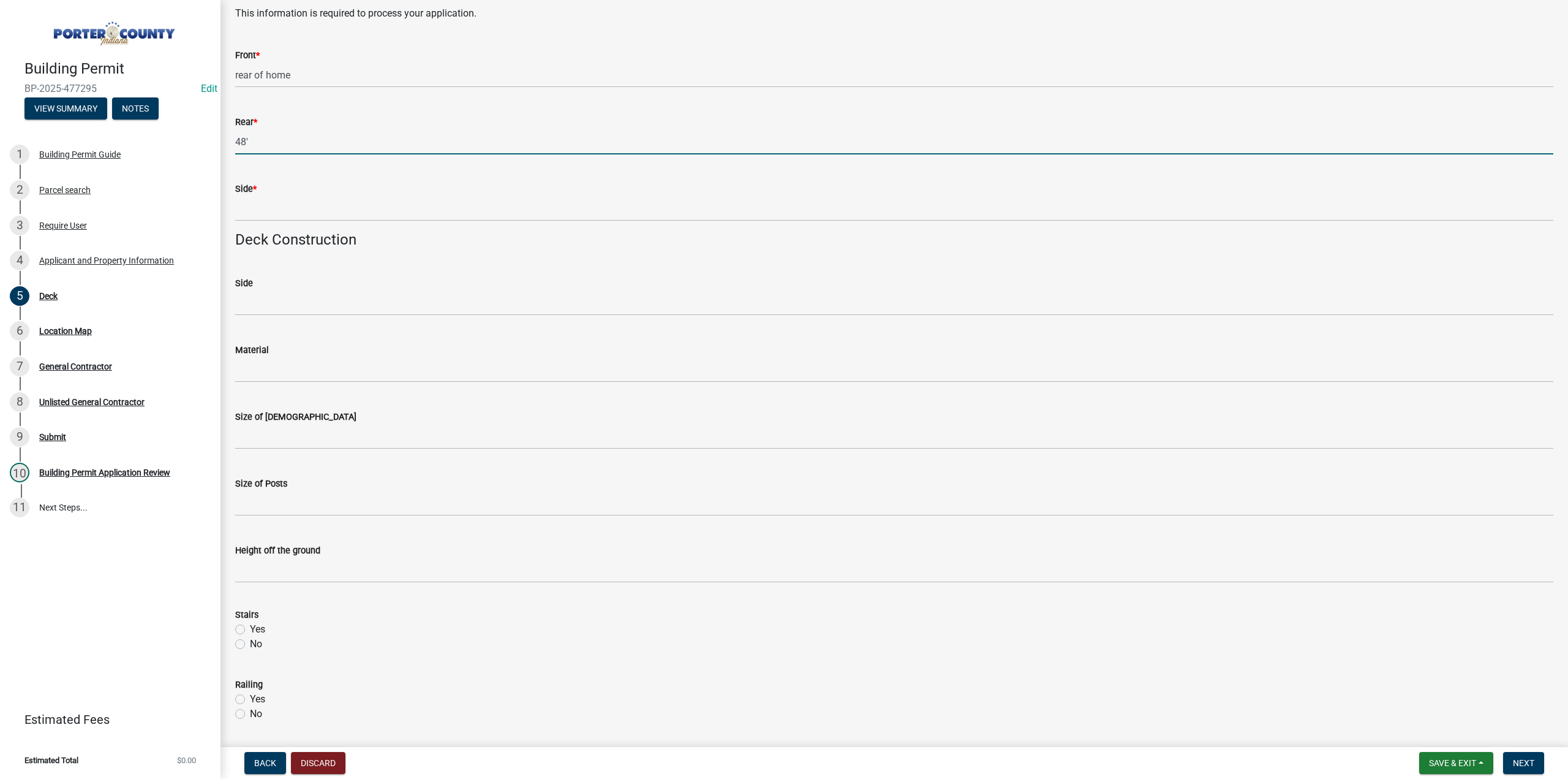
type input "48'"
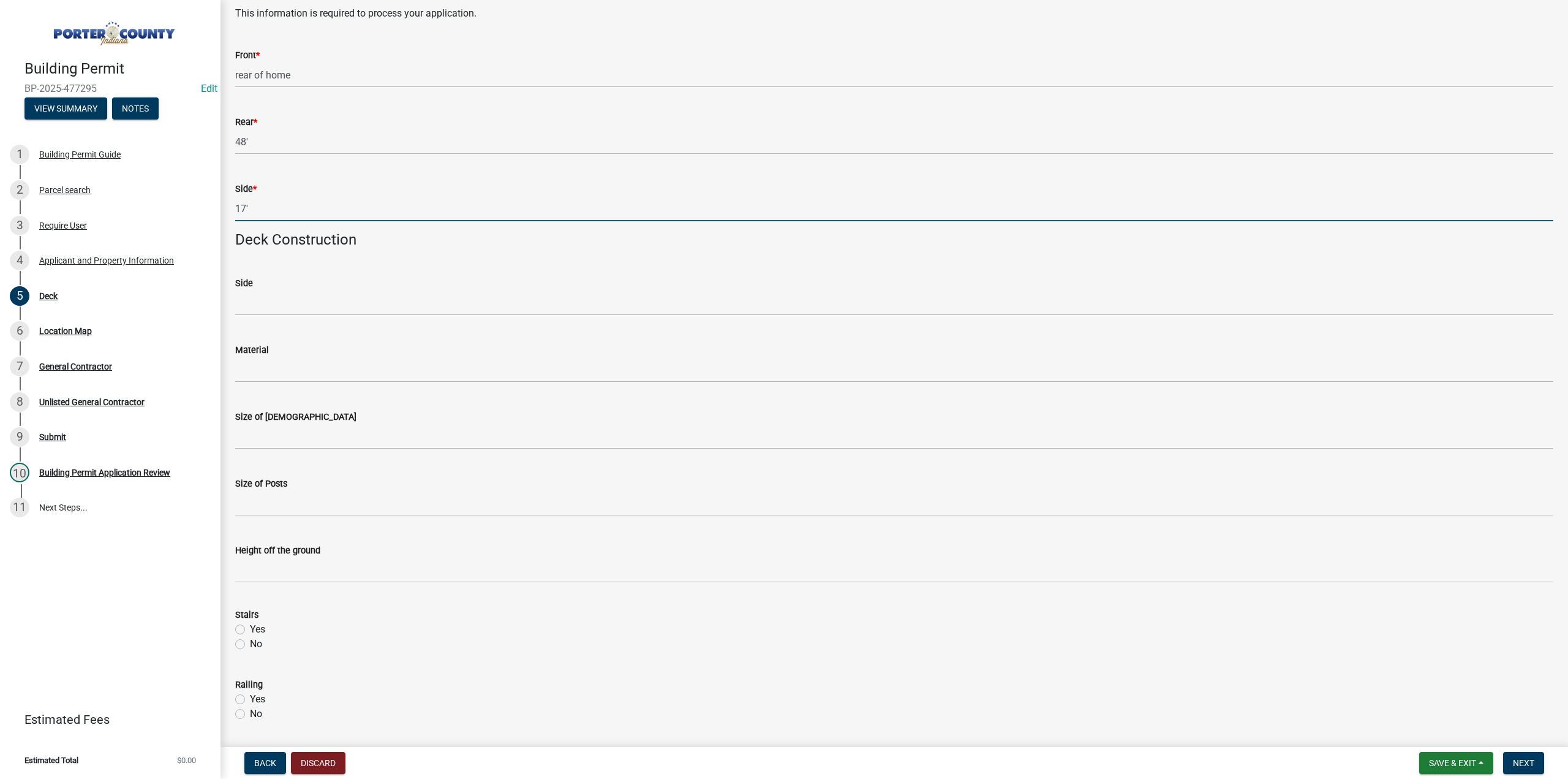
type input "17'"
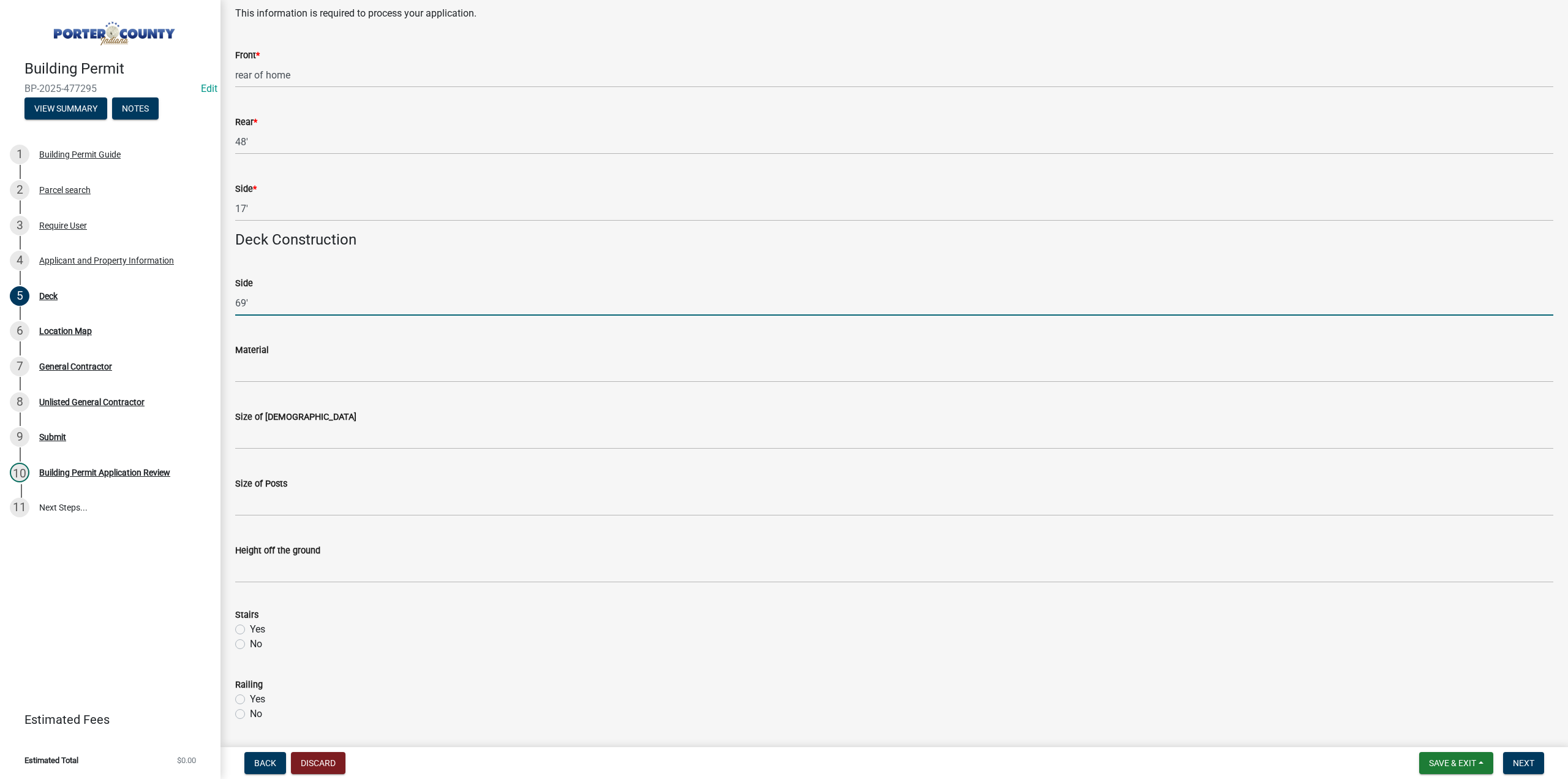
type input "69'"
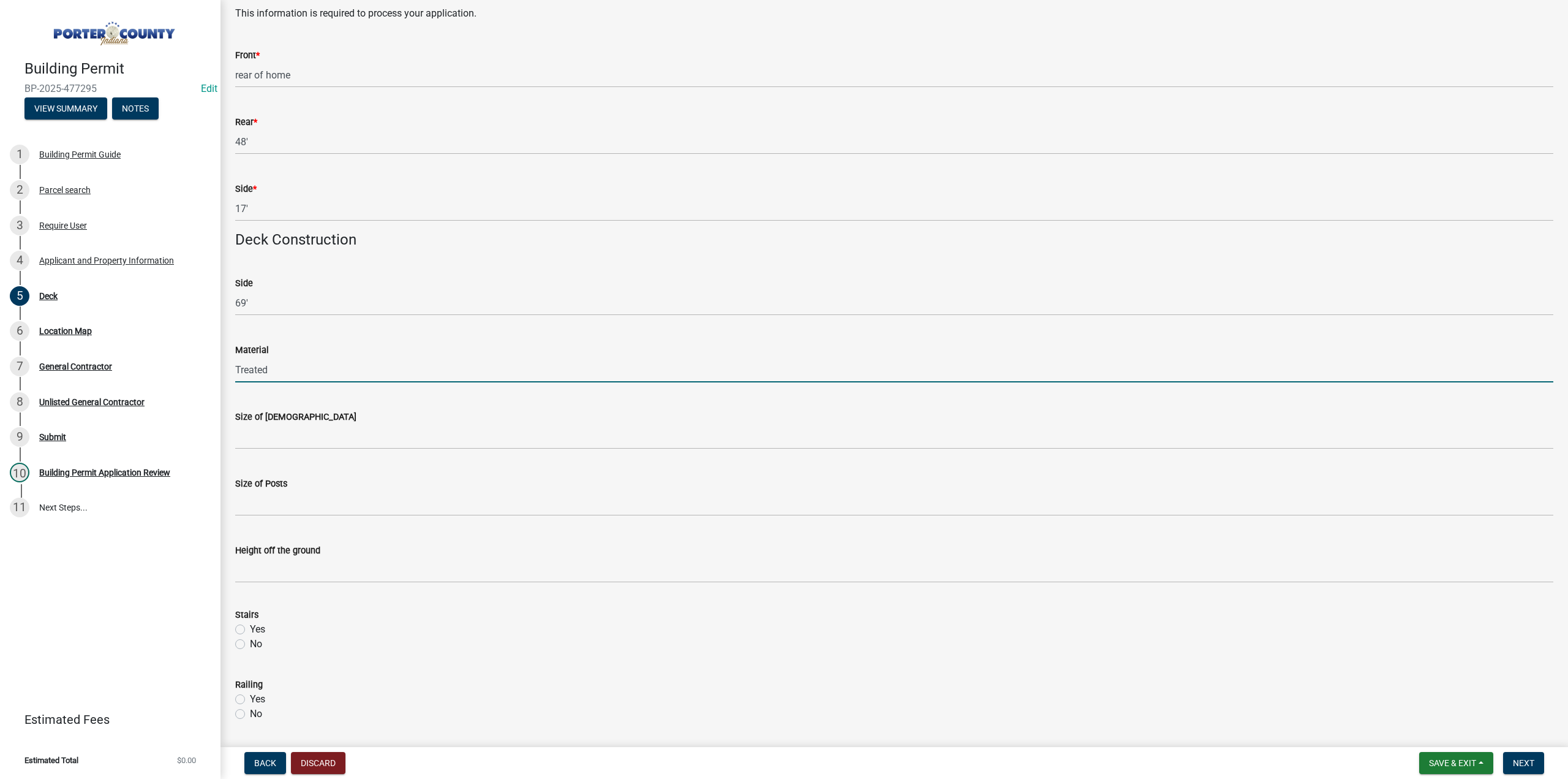
type input "treated lumber"
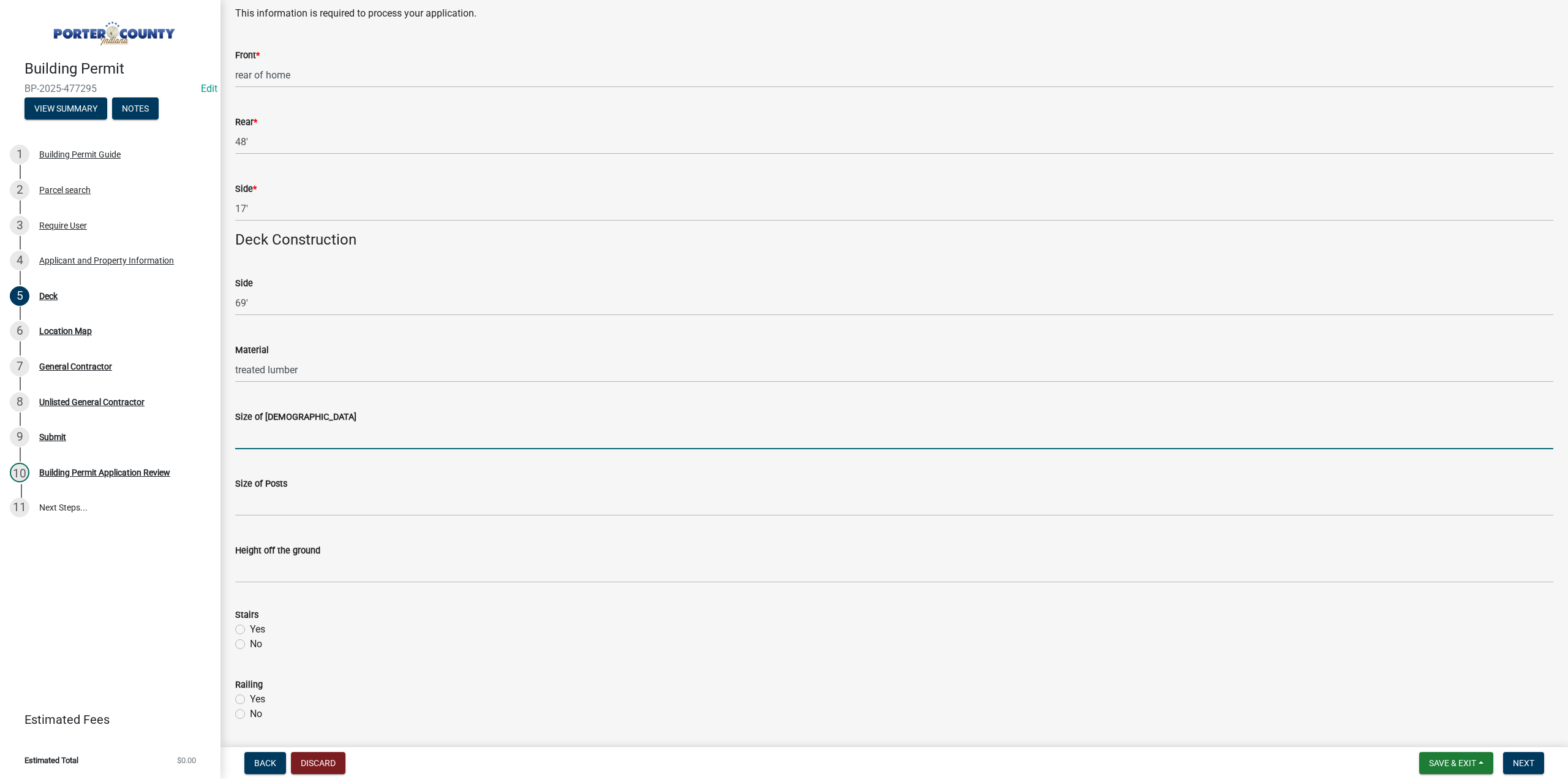
click at [308, 438] on input "Size of Joists" at bounding box center [894, 437] width 1318 height 25
type input "2x8"
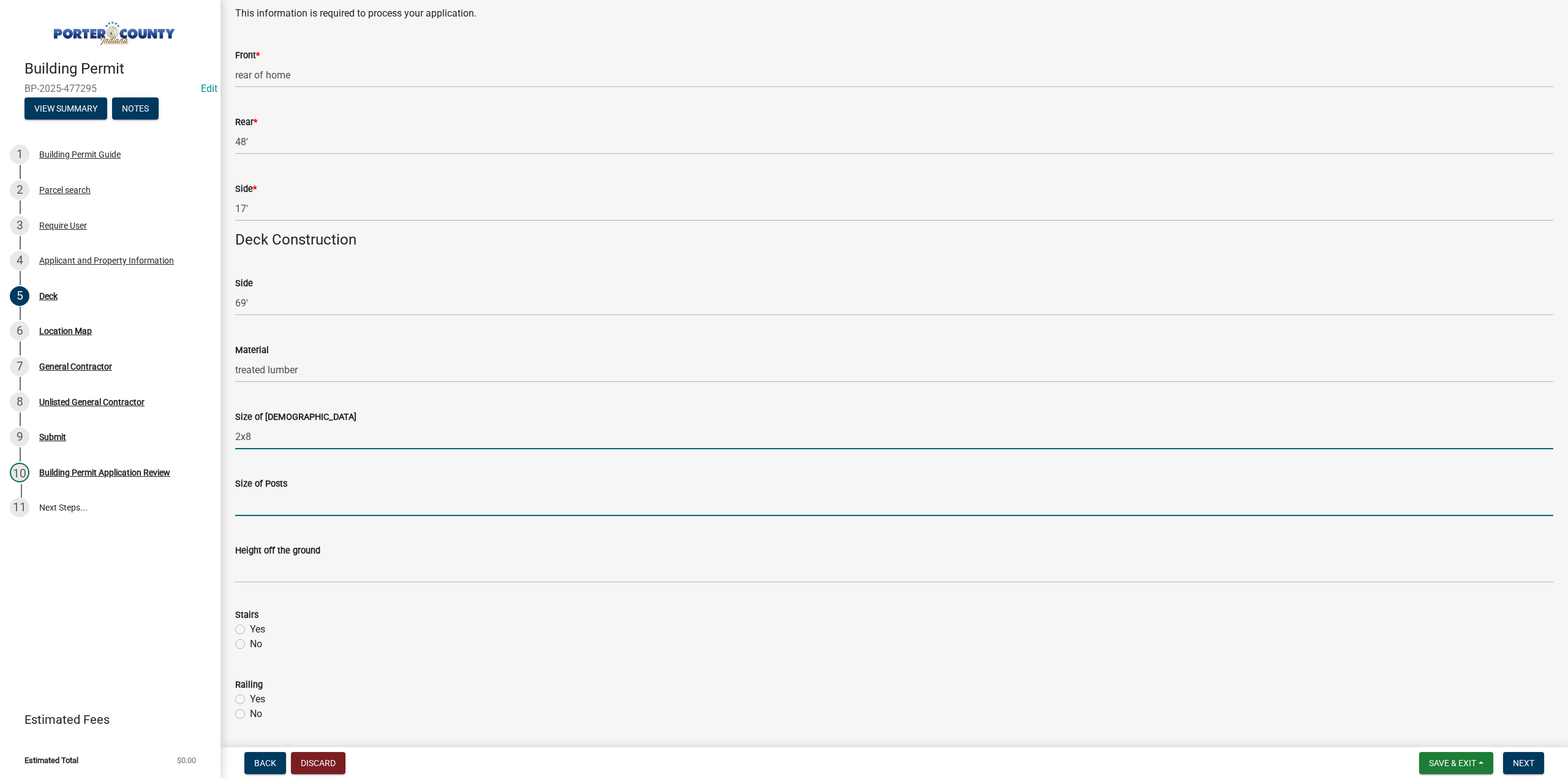
drag, startPoint x: 253, startPoint y: 503, endPoint x: 259, endPoint y: 500, distance: 6.7
click at [258, 500] on input "Size of Posts" at bounding box center [894, 503] width 1318 height 25
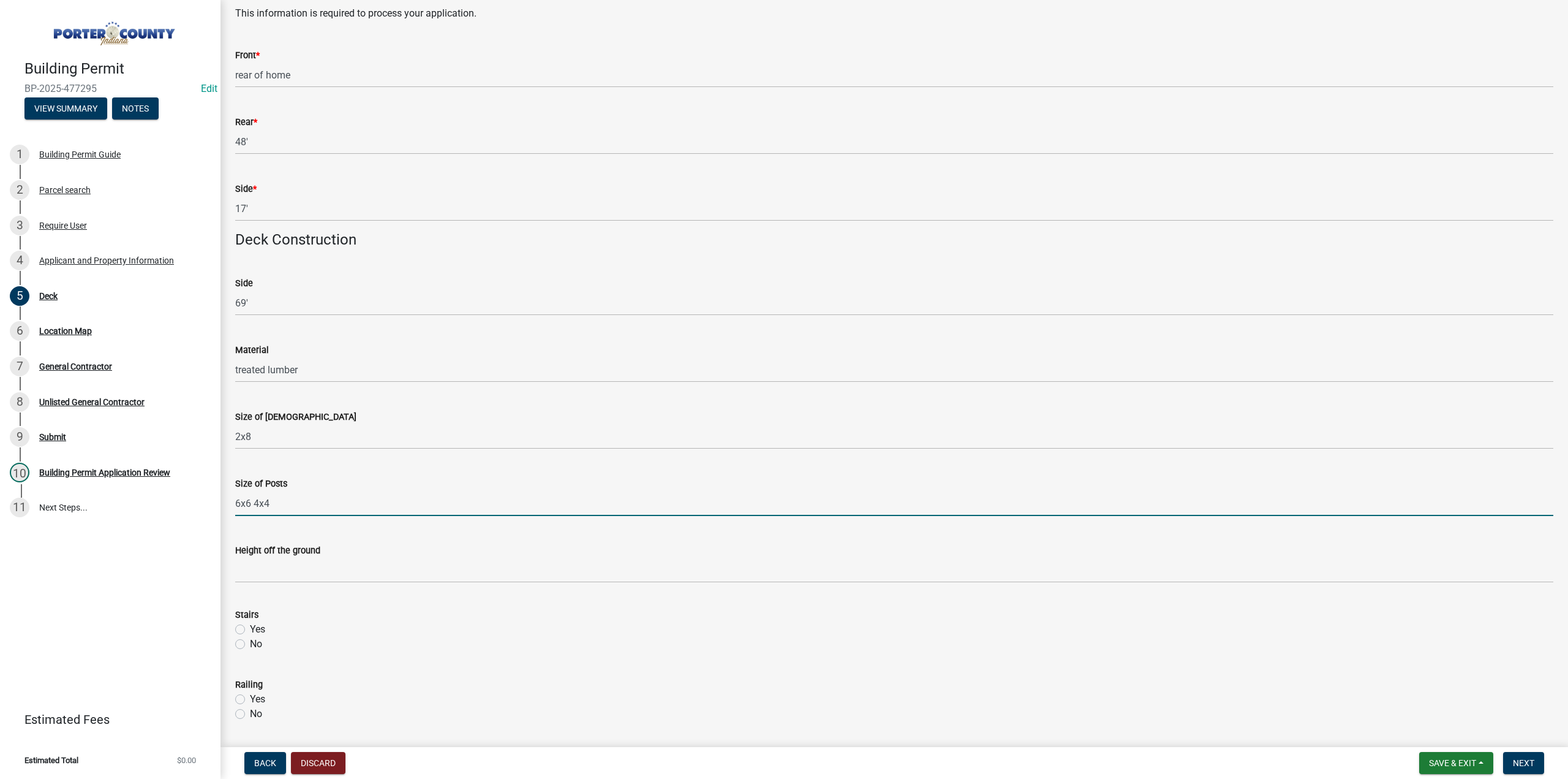
type input "6x6 4x4"
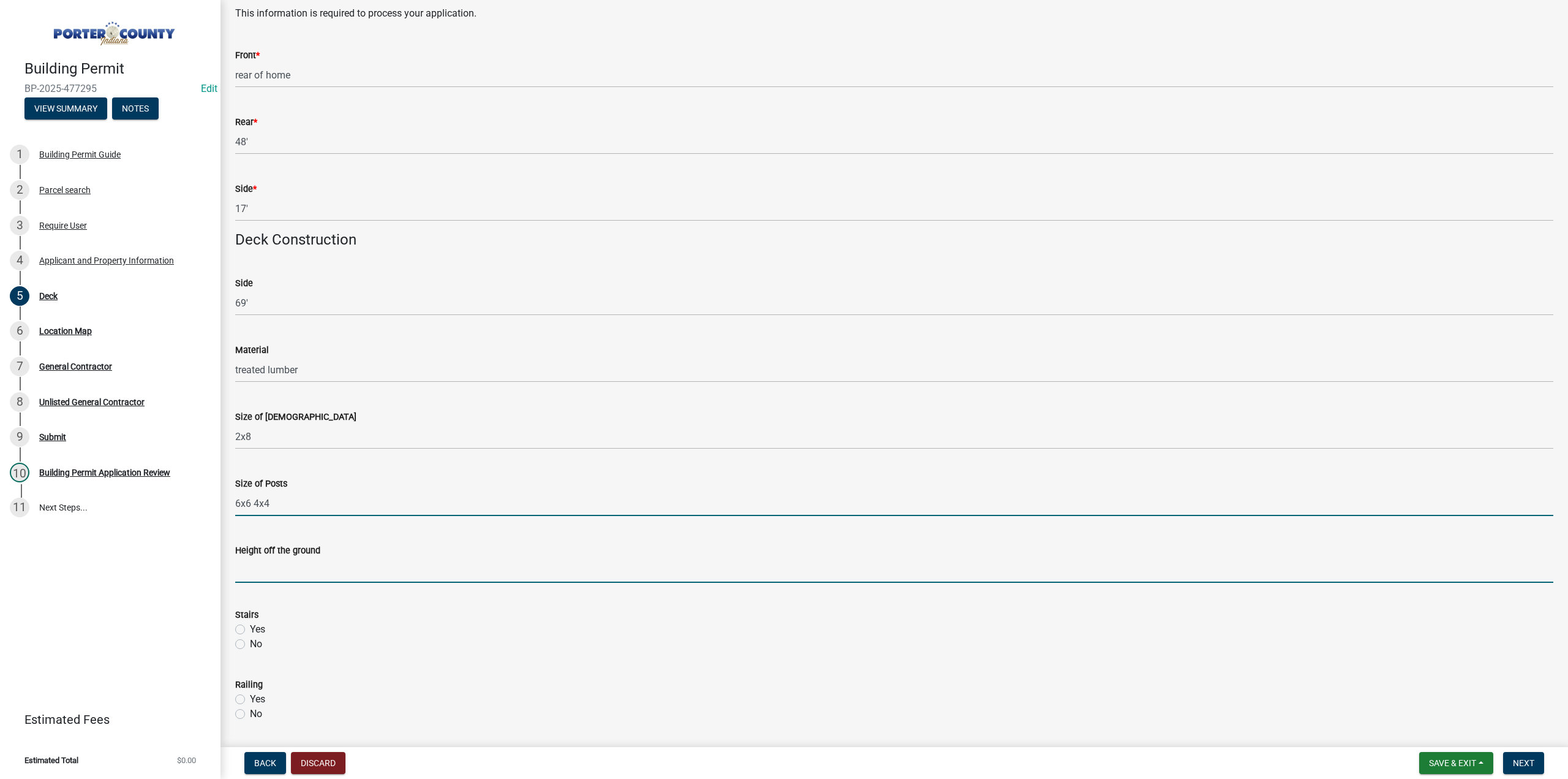
click at [314, 573] on input "Height off the ground" at bounding box center [894, 570] width 1318 height 25
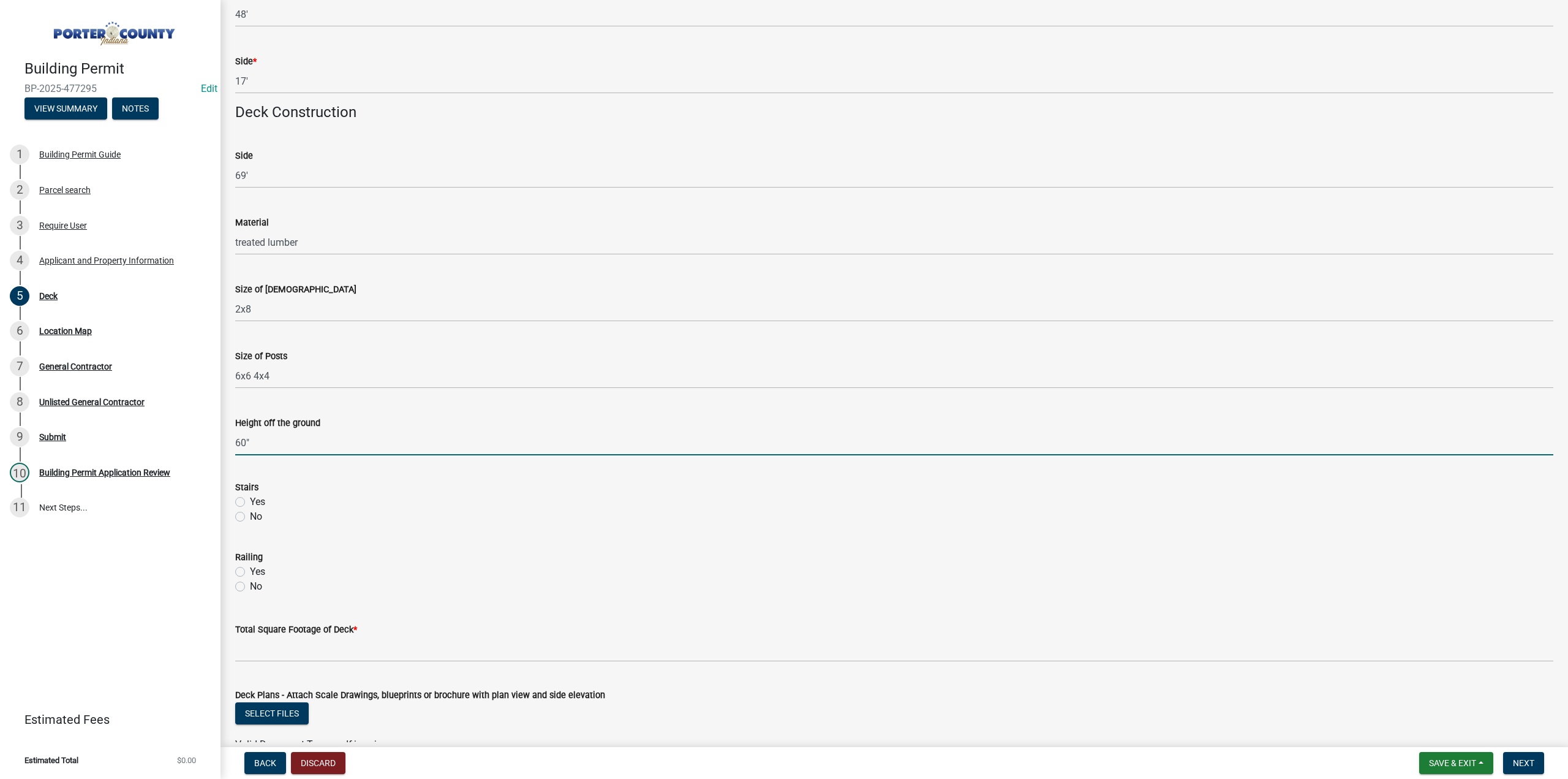
scroll to position [776, 0]
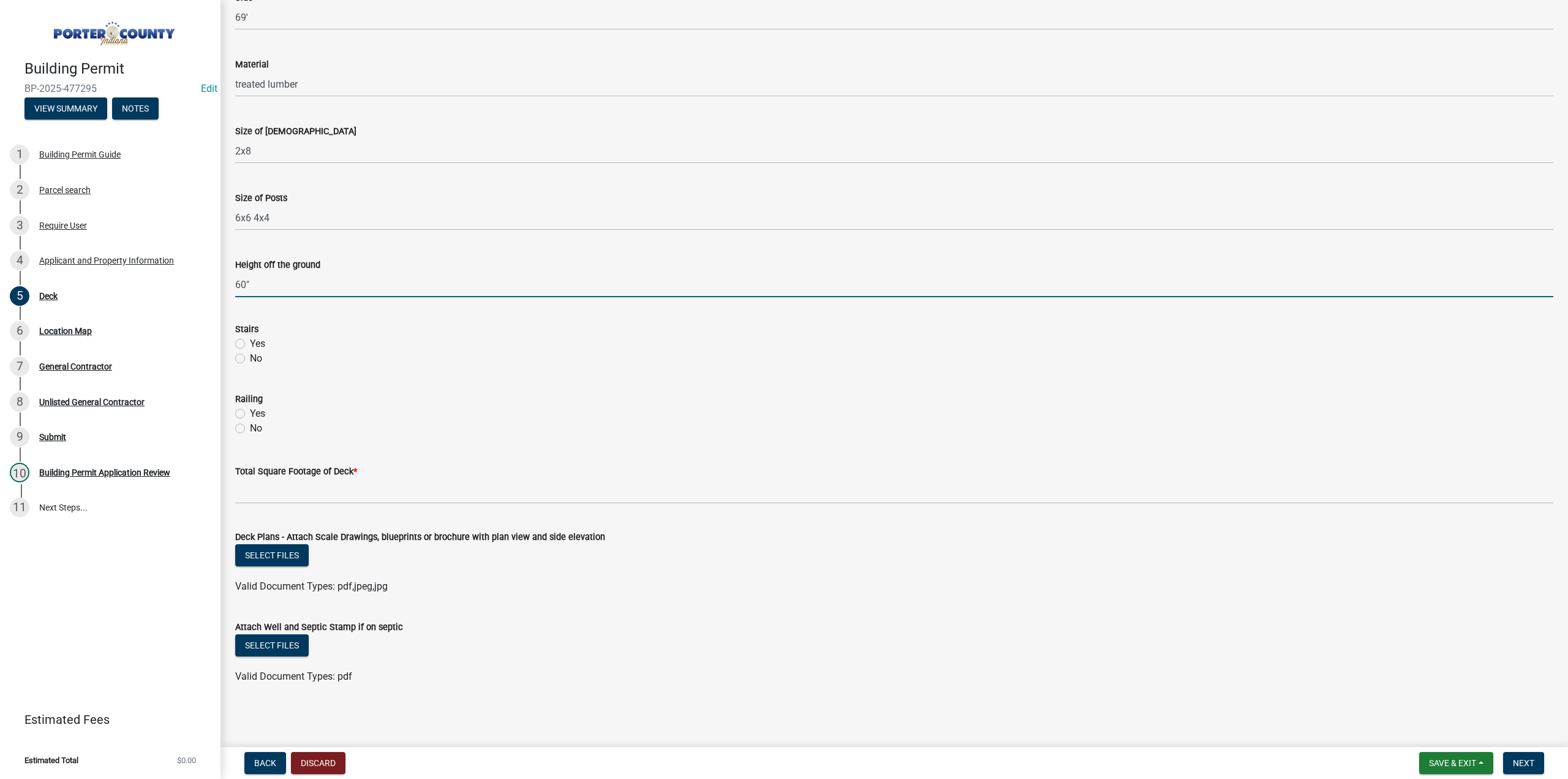
type input "60""
drag, startPoint x: 240, startPoint y: 344, endPoint x: 221, endPoint y: 378, distance: 38.9
click at [250, 344] on label "Yes" at bounding box center [257, 344] width 15 height 15
click at [250, 344] on input "Yes" at bounding box center [254, 340] width 8 height 8
radio input "true"
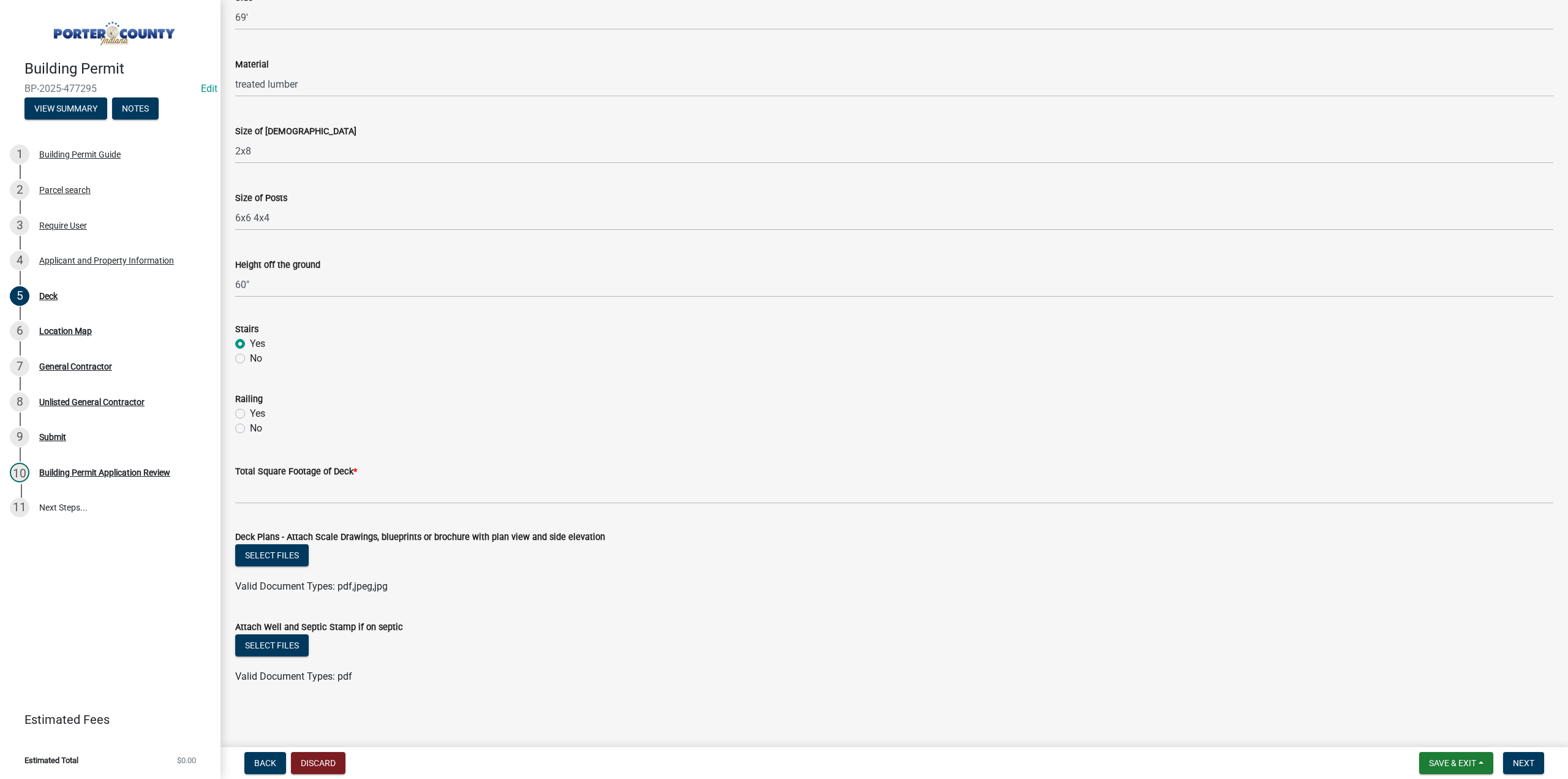
click at [250, 413] on label "Yes" at bounding box center [257, 414] width 15 height 15
click at [250, 413] on input "Yes" at bounding box center [254, 410] width 8 height 8
radio input "true"
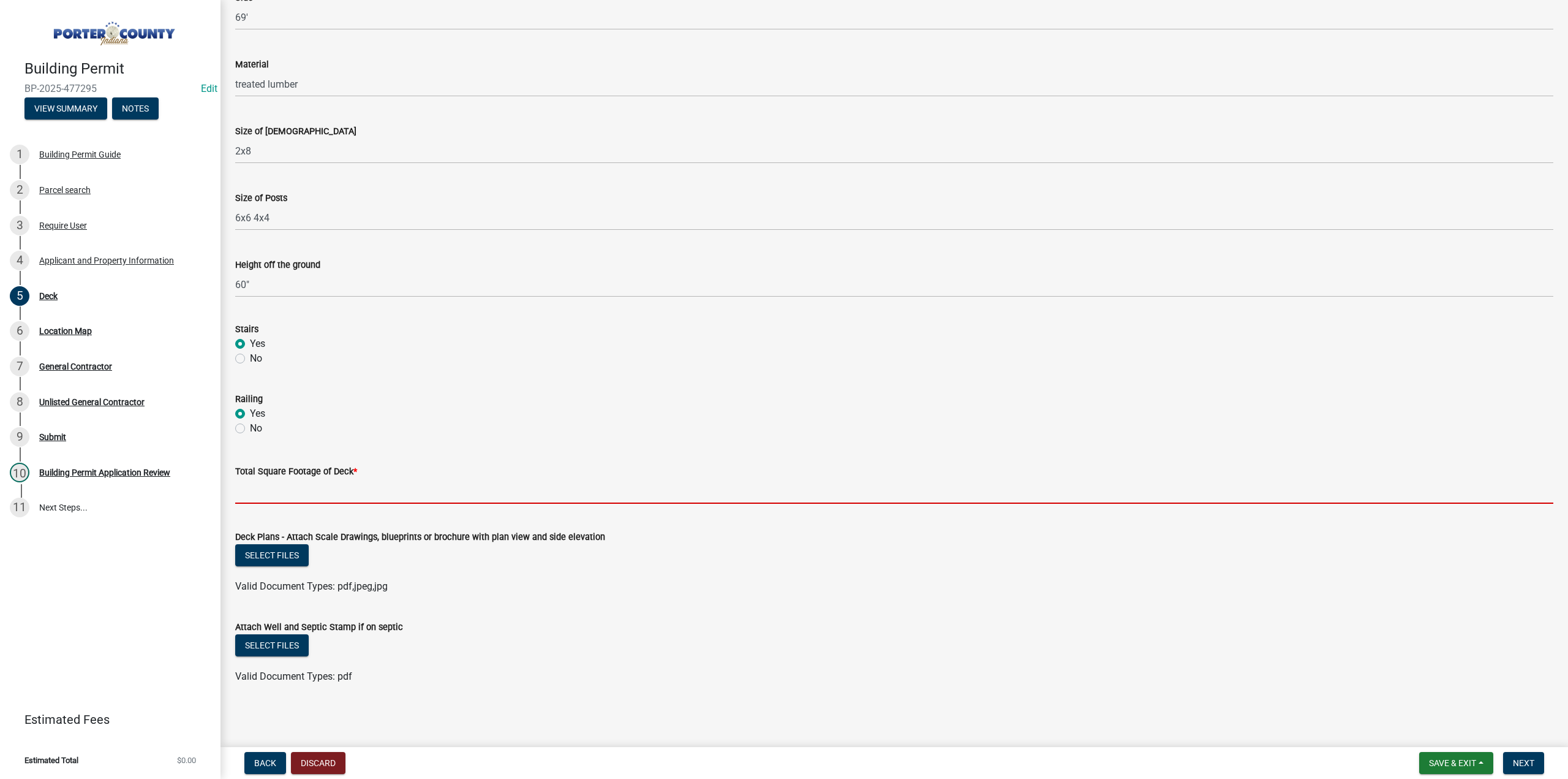
click at [295, 486] on input "text" at bounding box center [894, 491] width 1318 height 25
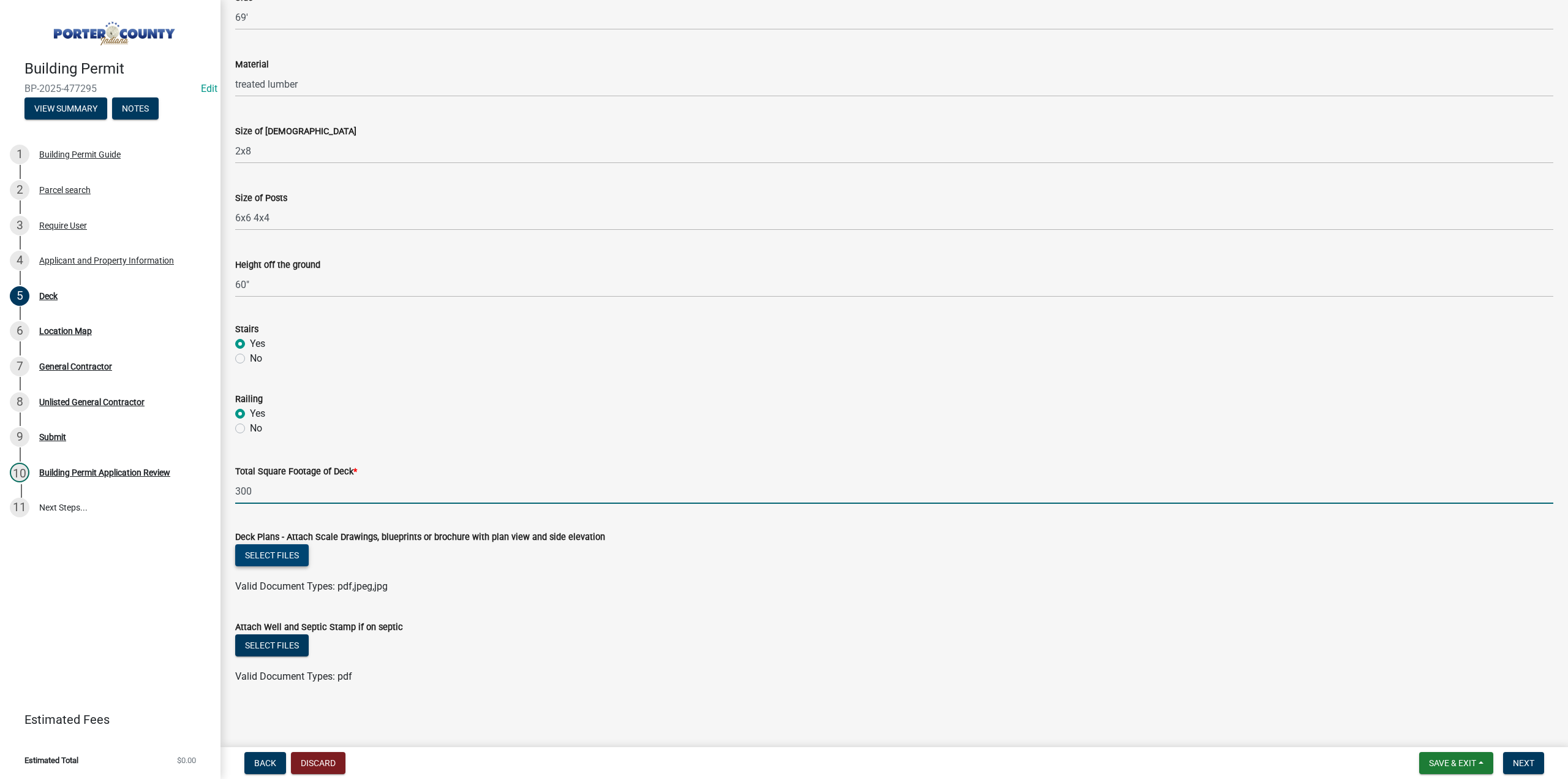
type input "300"
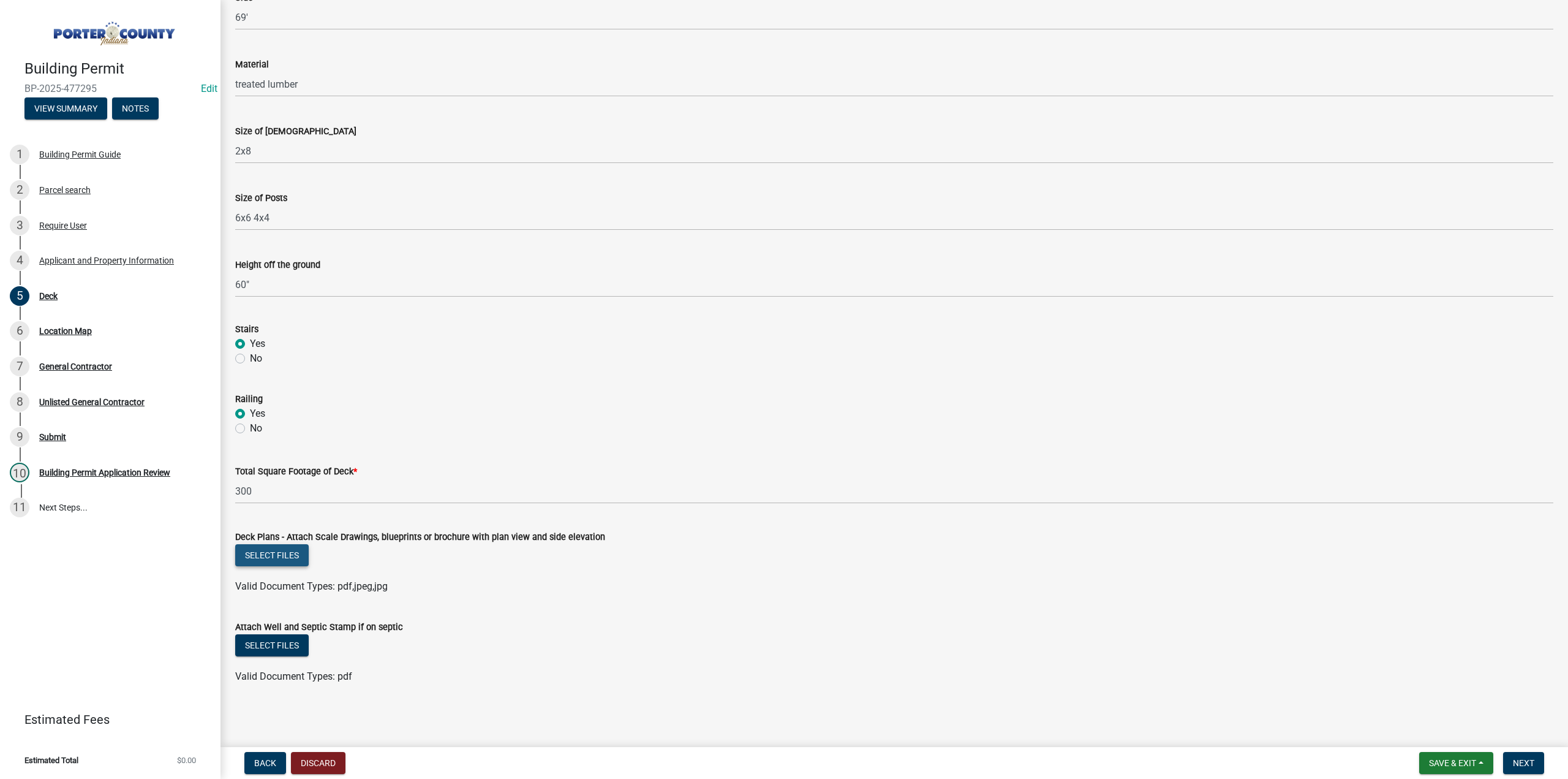
click at [297, 554] on button "Select files" at bounding box center [271, 555] width 73 height 22
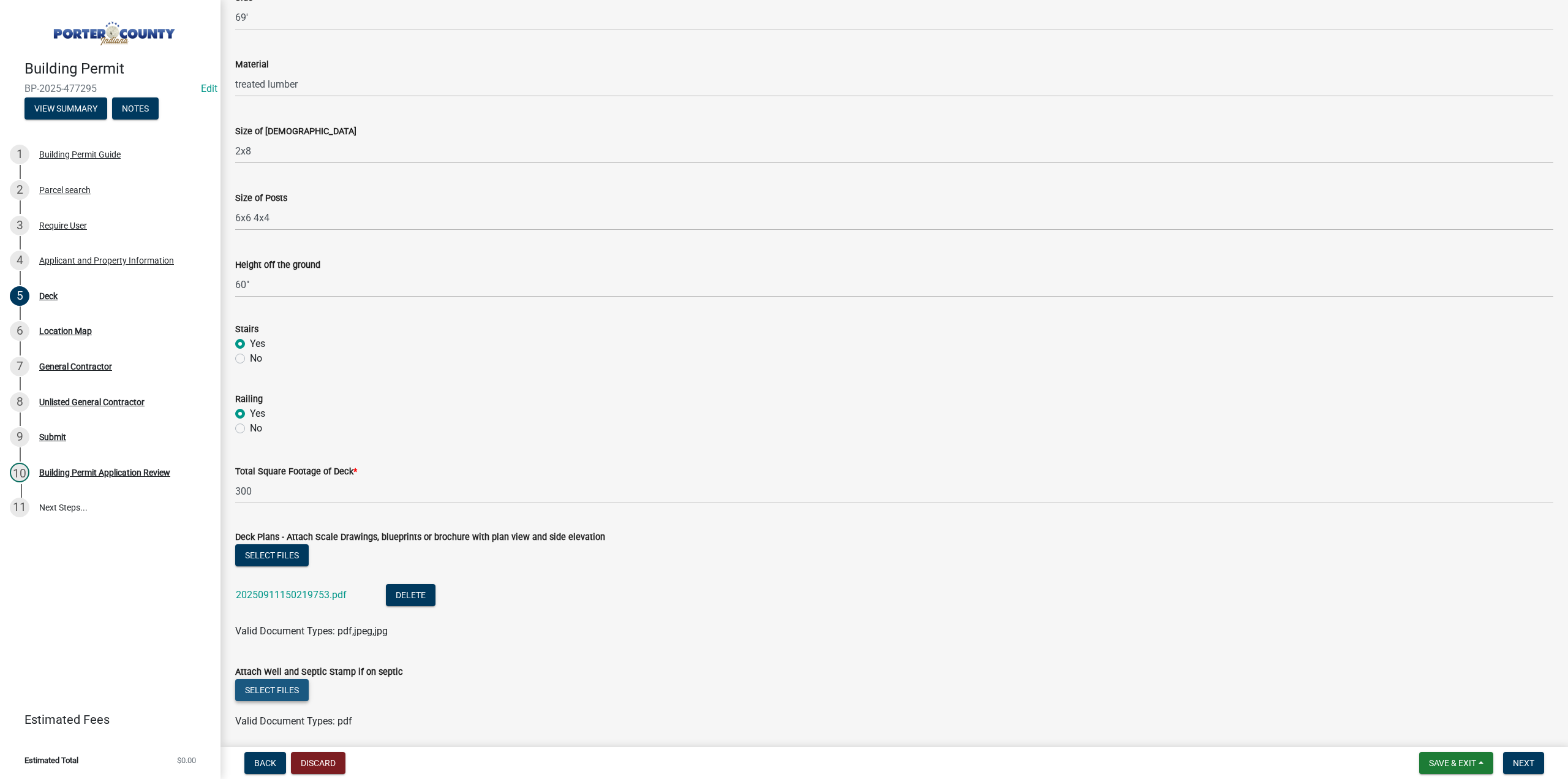
click at [287, 687] on button "Select files" at bounding box center [271, 690] width 73 height 22
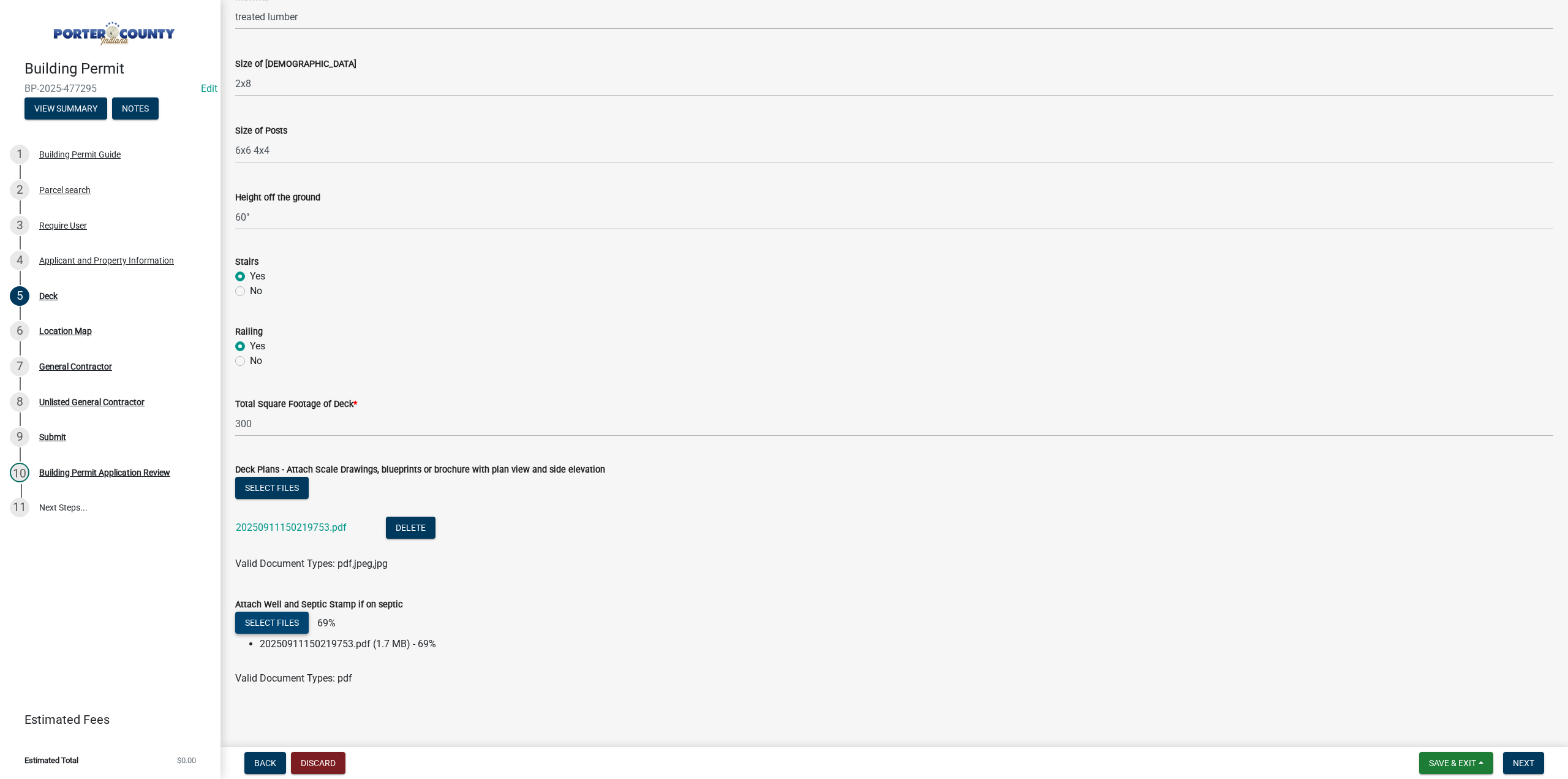
scroll to position [845, 0]
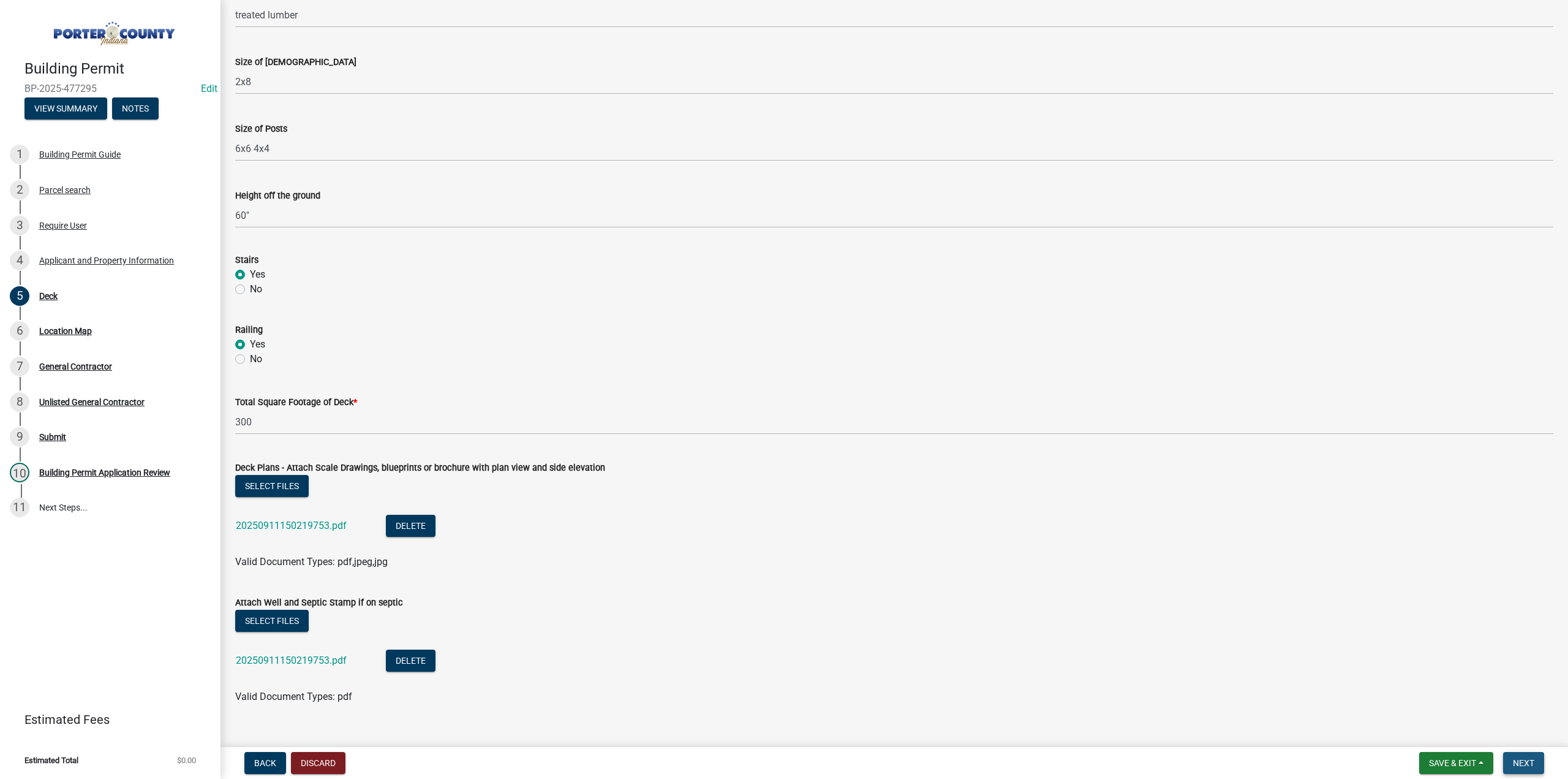
click at [1532, 759] on span "Next" at bounding box center [1524, 762] width 21 height 10
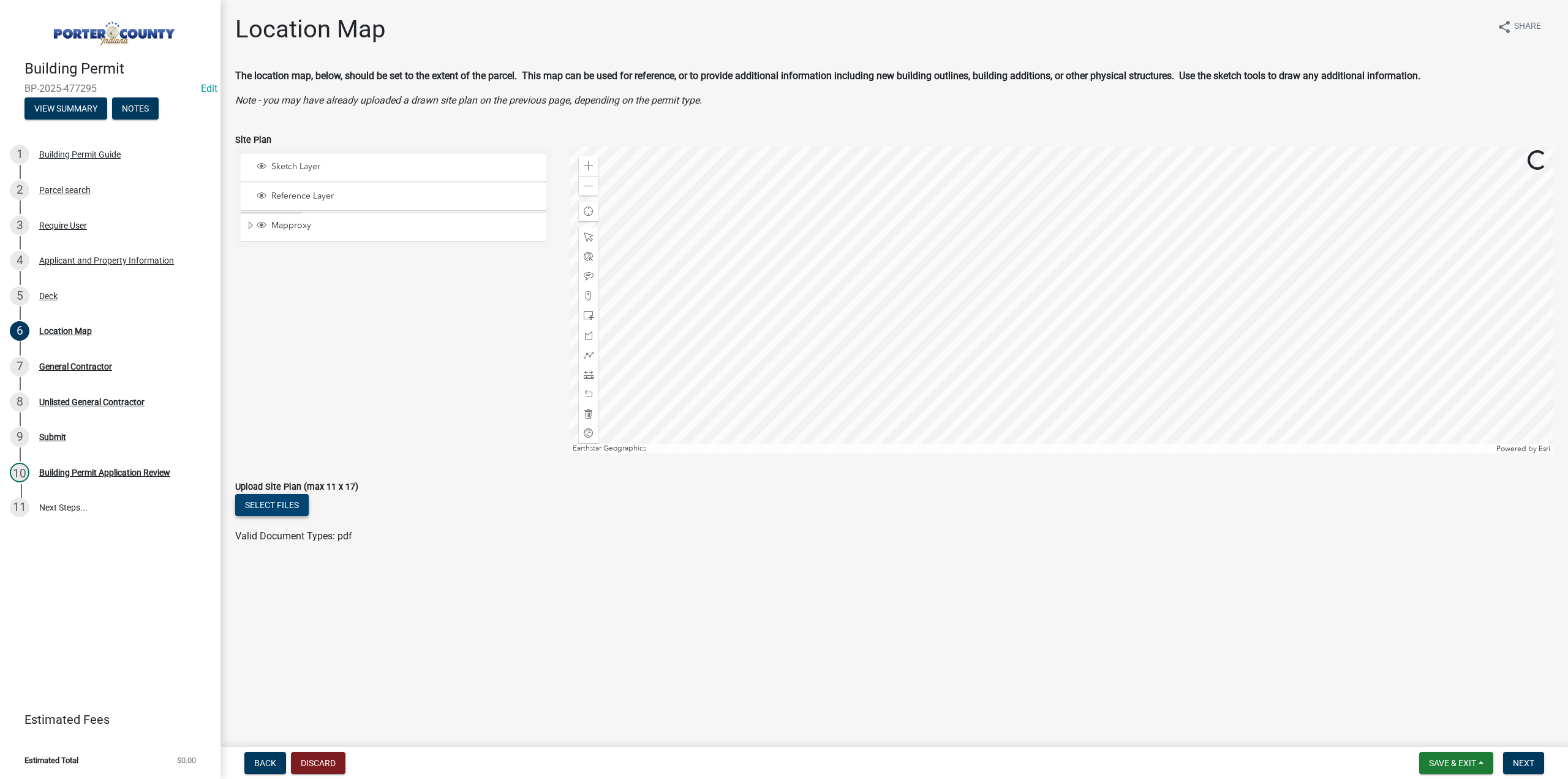
click at [265, 507] on button "Select files" at bounding box center [271, 505] width 73 height 22
click at [1522, 757] on button "Next" at bounding box center [1524, 762] width 41 height 22
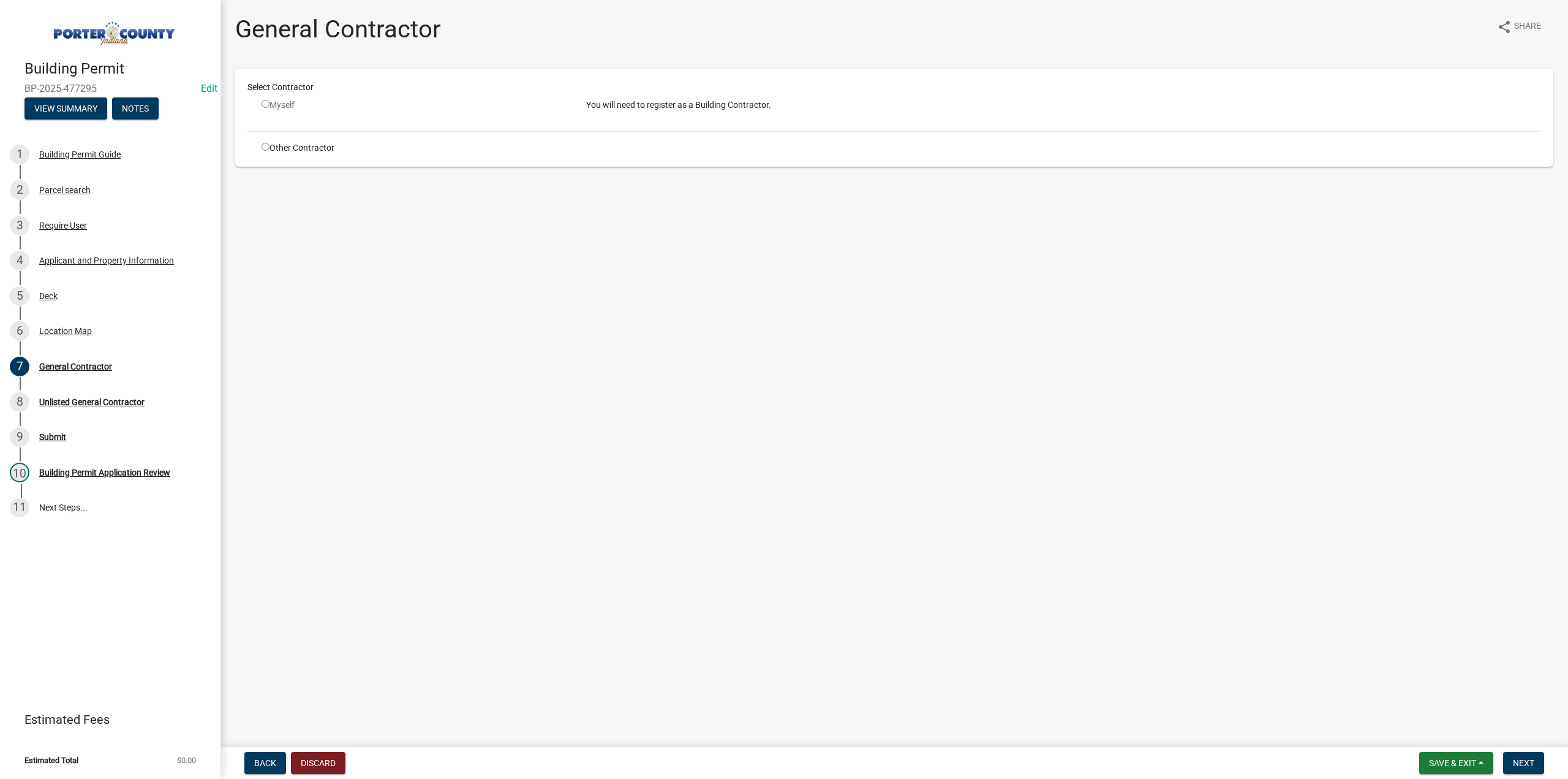
click at [262, 148] on input "radio" at bounding box center [266, 147] width 8 height 8
radio input "true"
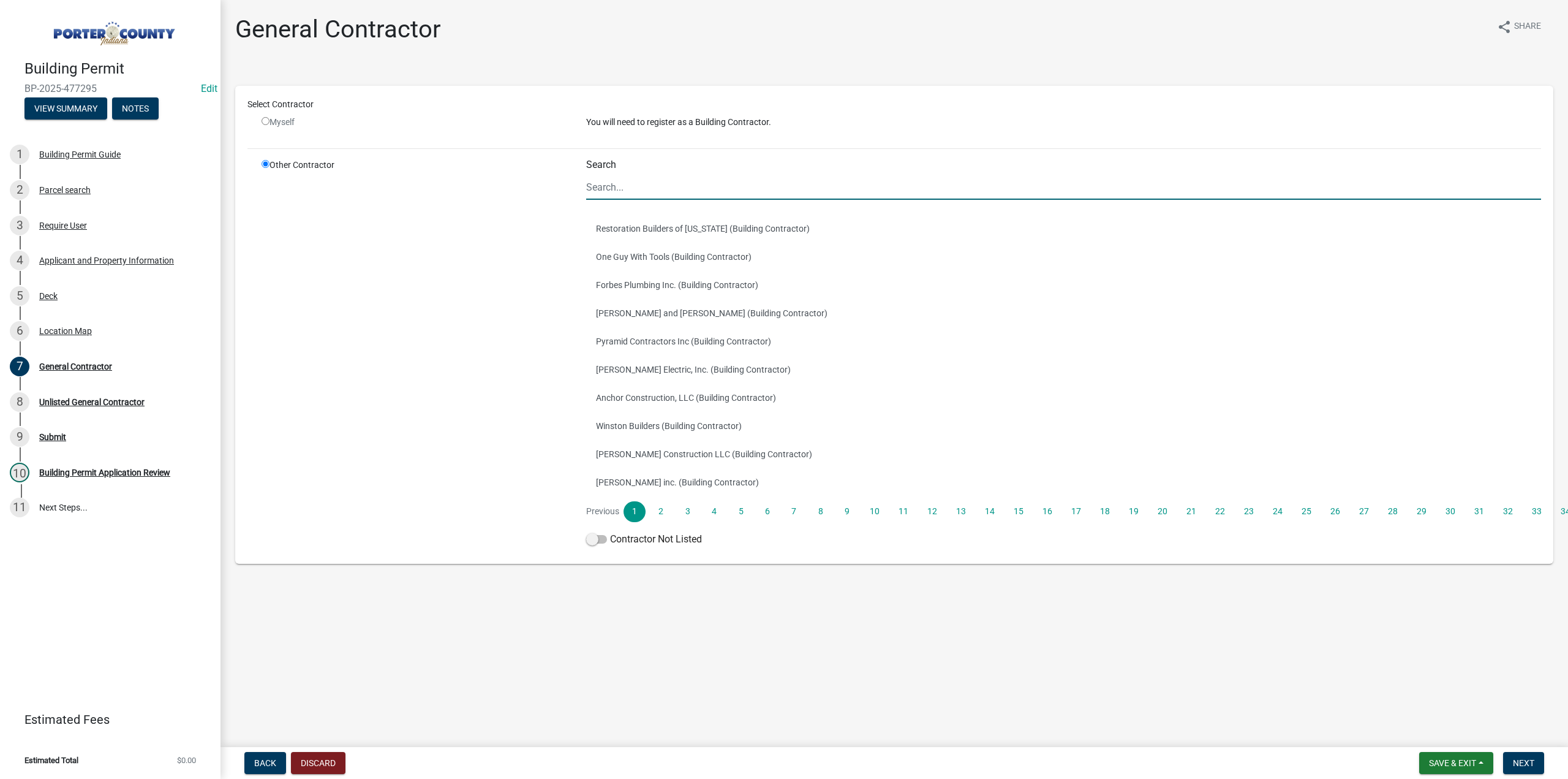
click at [634, 188] on input "Search" at bounding box center [1064, 187] width 955 height 25
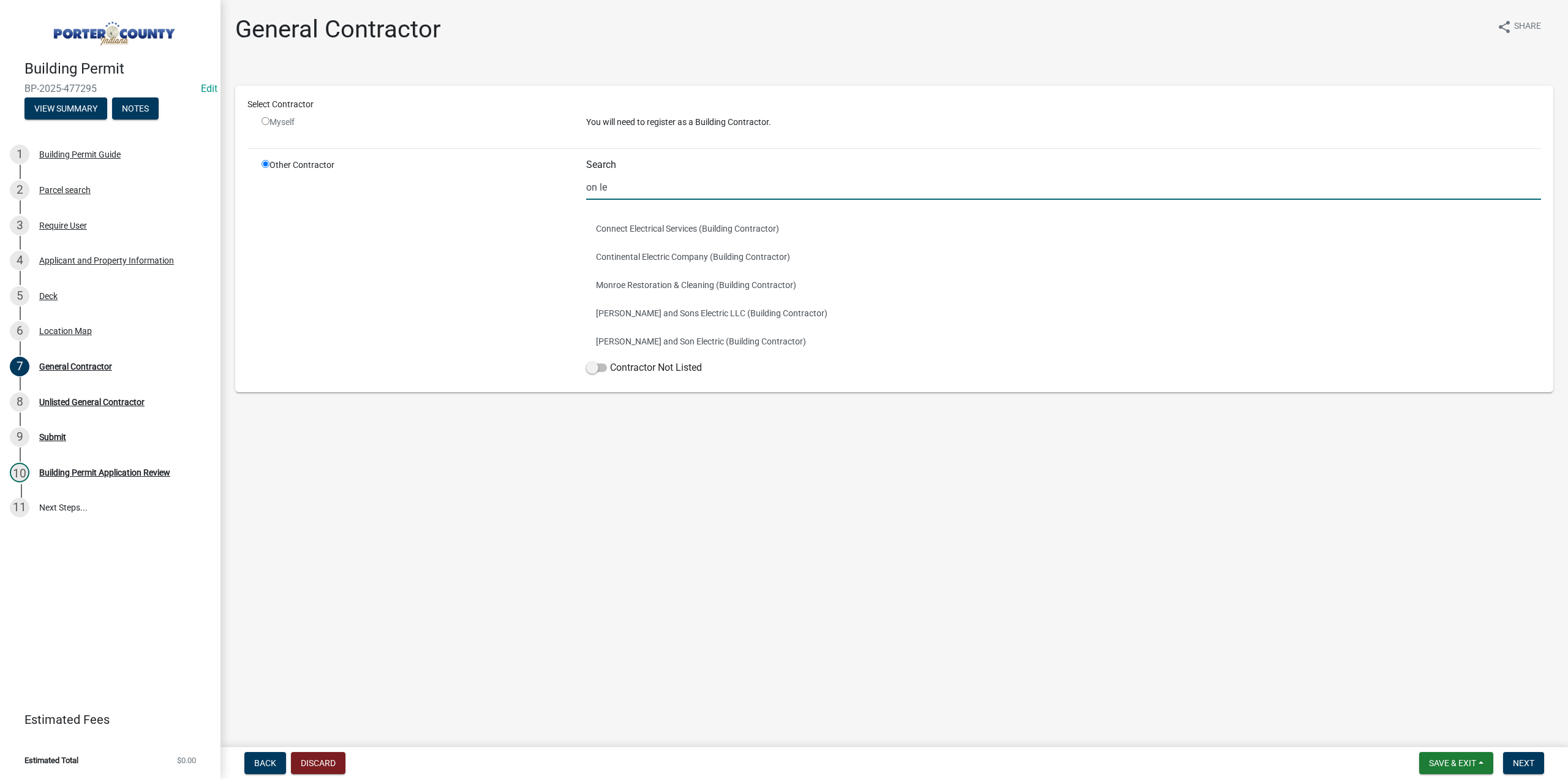
type input "on le"
click at [604, 365] on span at bounding box center [597, 367] width 21 height 9
click at [610, 360] on input "Contractor Not Listed" at bounding box center [610, 360] width 0 height 0
click at [1524, 763] on span "Next" at bounding box center [1524, 762] width 21 height 10
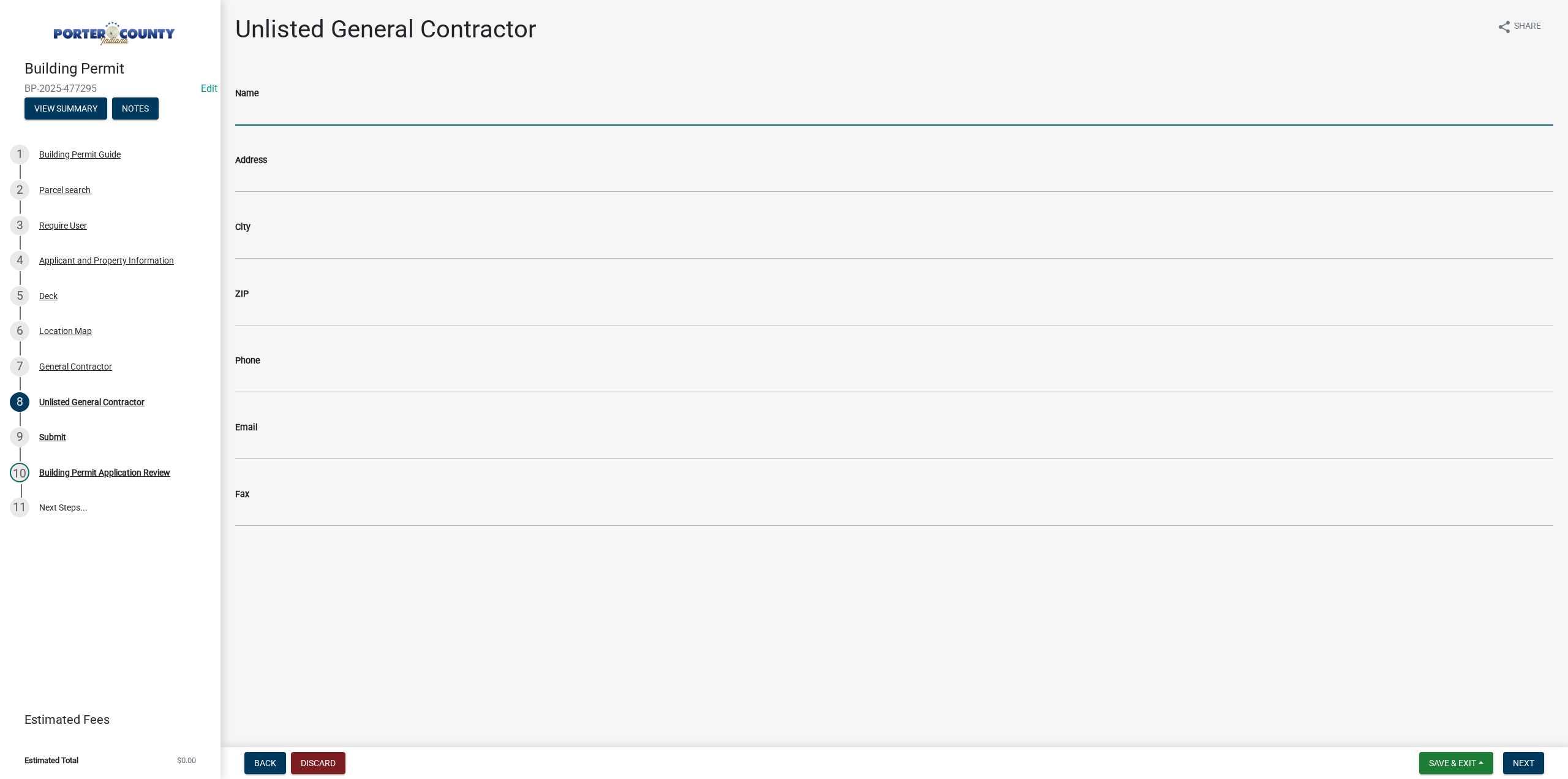
click at [273, 115] on input "Name" at bounding box center [894, 113] width 1318 height 25
type input "On the level"
click at [1533, 764] on span "Next" at bounding box center [1524, 762] width 21 height 10
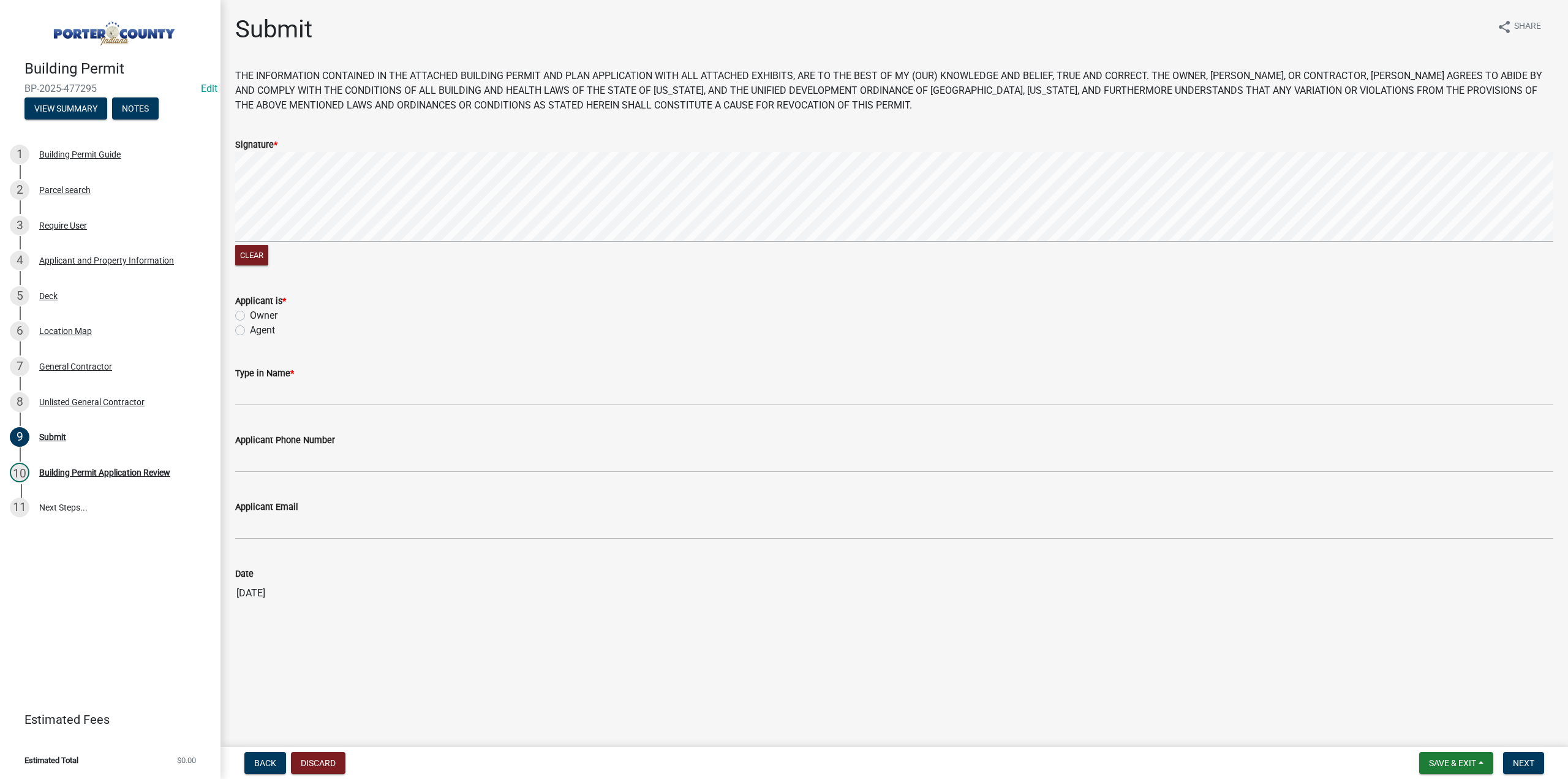
click at [250, 316] on label "Owner" at bounding box center [264, 316] width 28 height 15
click at [250, 316] on input "Owner" at bounding box center [254, 313] width 8 height 8
radio input "true"
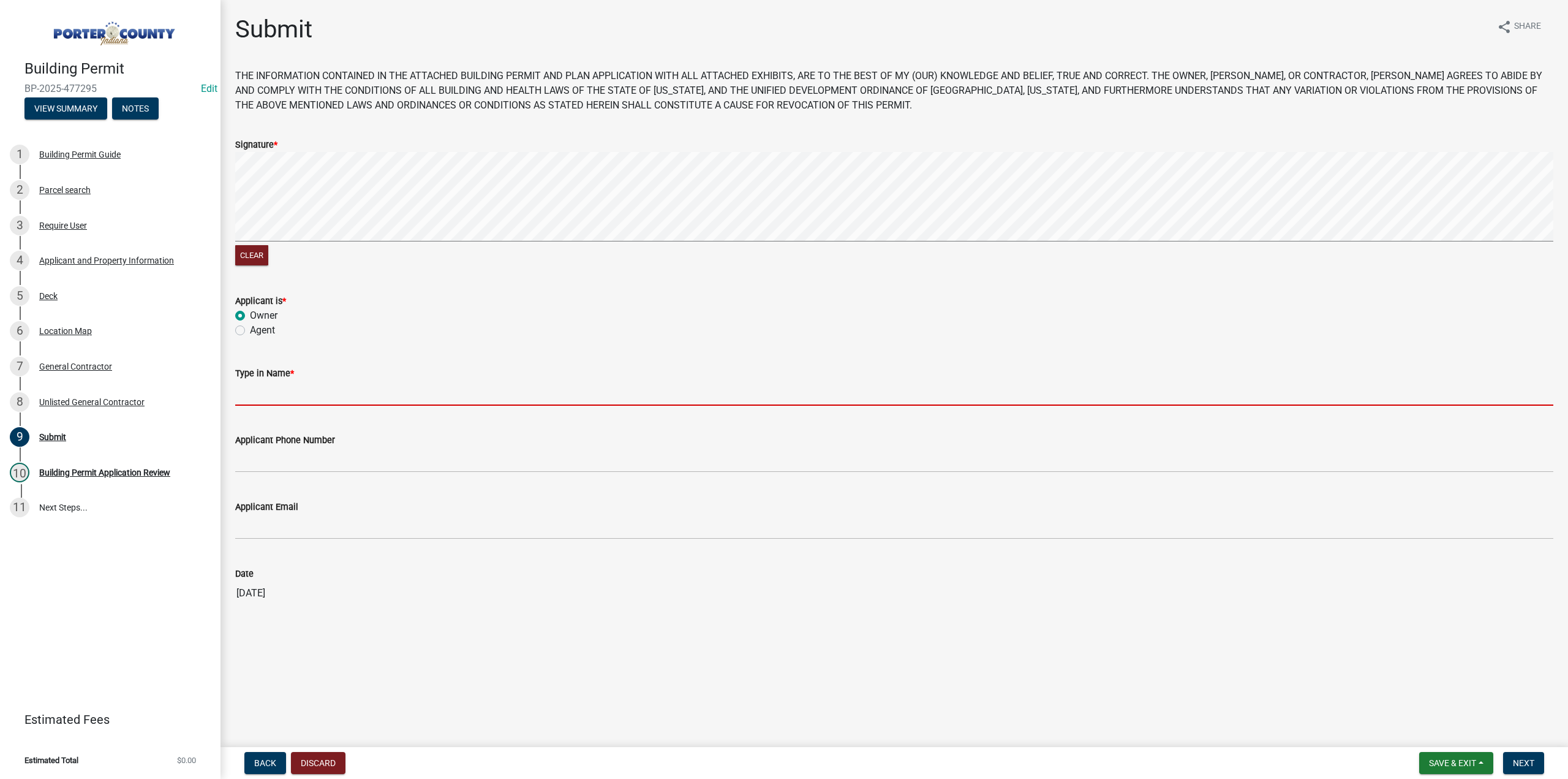
click at [270, 387] on input "Type in Name *" at bounding box center [894, 393] width 1318 height 25
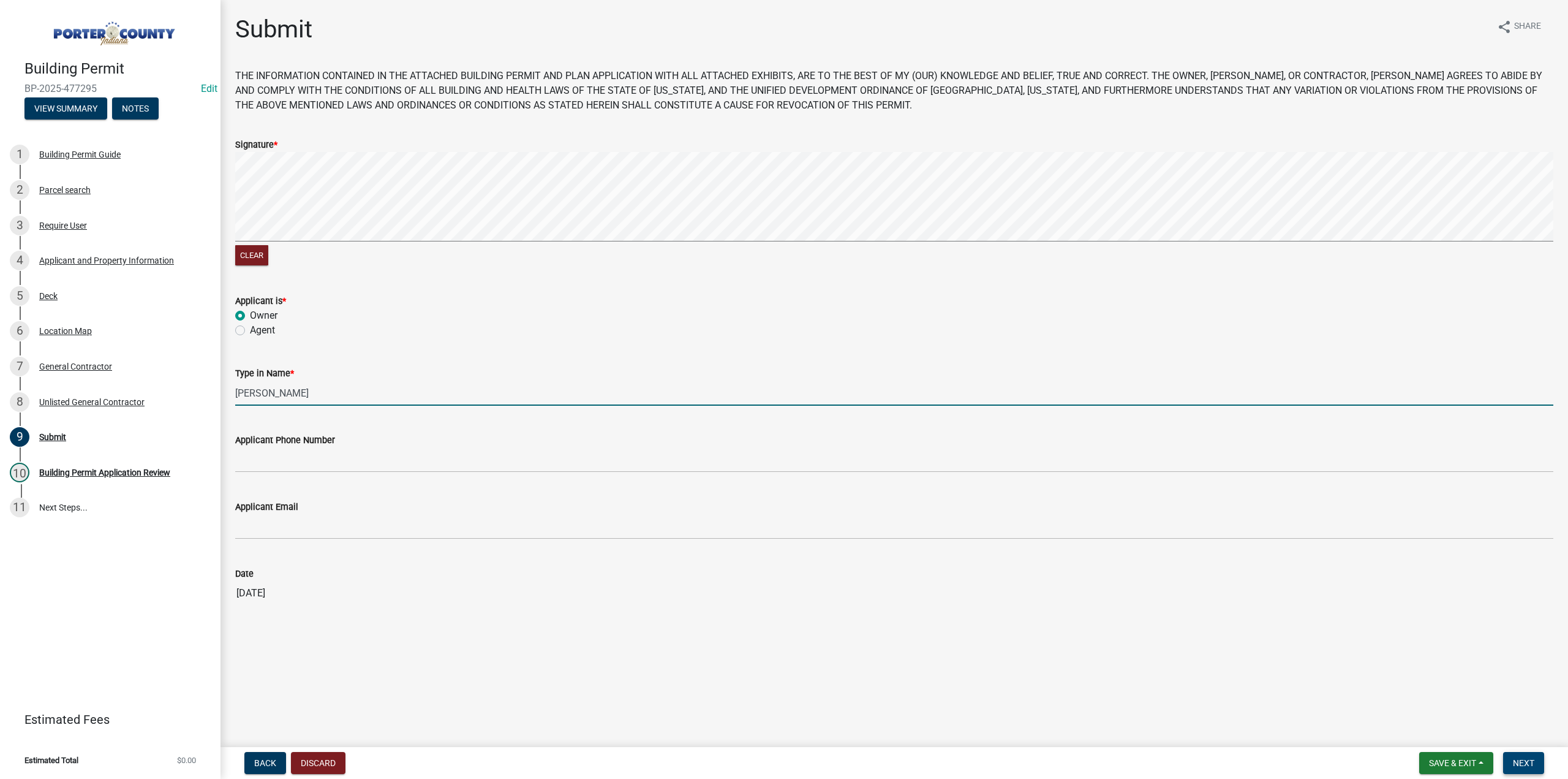
type input "Amber Phernetton"
click at [1518, 753] on button "Next" at bounding box center [1524, 762] width 41 height 22
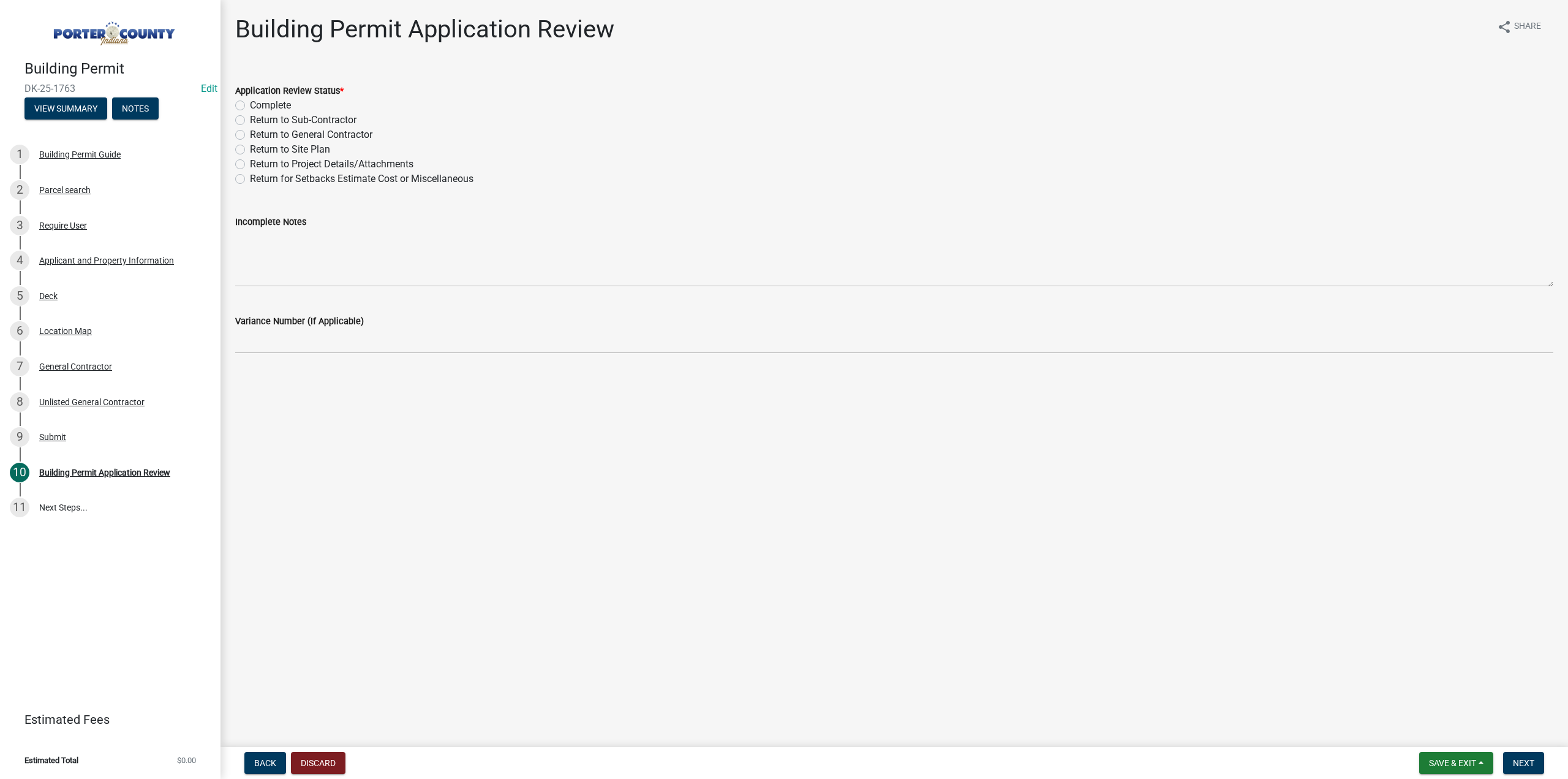
drag, startPoint x: 241, startPoint y: 106, endPoint x: 240, endPoint y: 117, distance: 11.0
click at [250, 106] on label "Complete" at bounding box center [270, 105] width 41 height 15
click at [250, 106] on input "Complete" at bounding box center [254, 102] width 8 height 8
radio input "true"
click at [1536, 765] on button "Next" at bounding box center [1524, 762] width 41 height 22
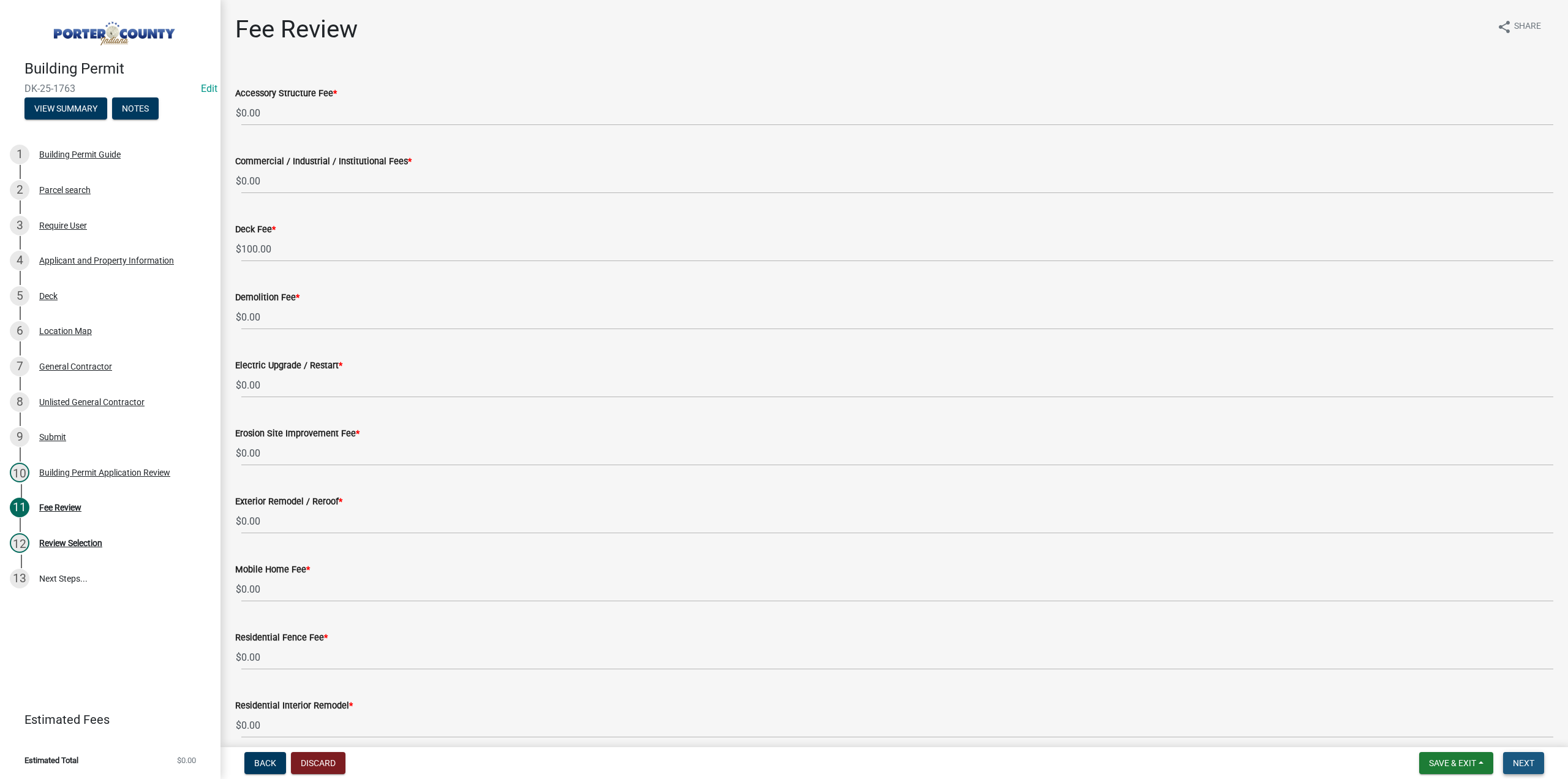
click at [1524, 755] on button "Next" at bounding box center [1524, 762] width 41 height 22
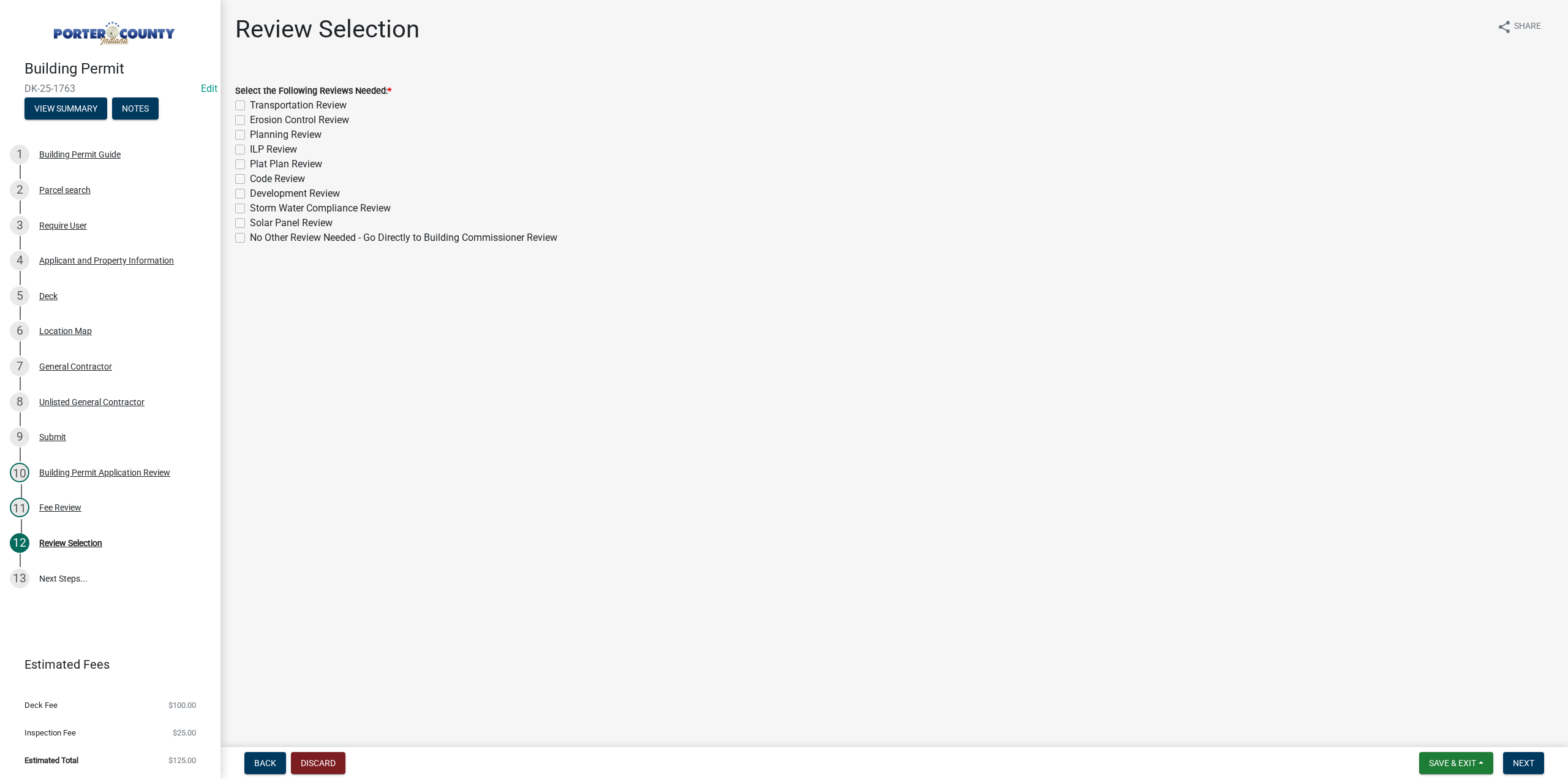
click at [250, 240] on label "No Other Review Needed - Go Directly to Building Commissioner Review" at bounding box center [404, 238] width 308 height 15
click at [250, 239] on input "No Other Review Needed - Go Directly to Building Commissioner Review" at bounding box center [254, 235] width 8 height 8
checkbox input "true"
checkbox input "false"
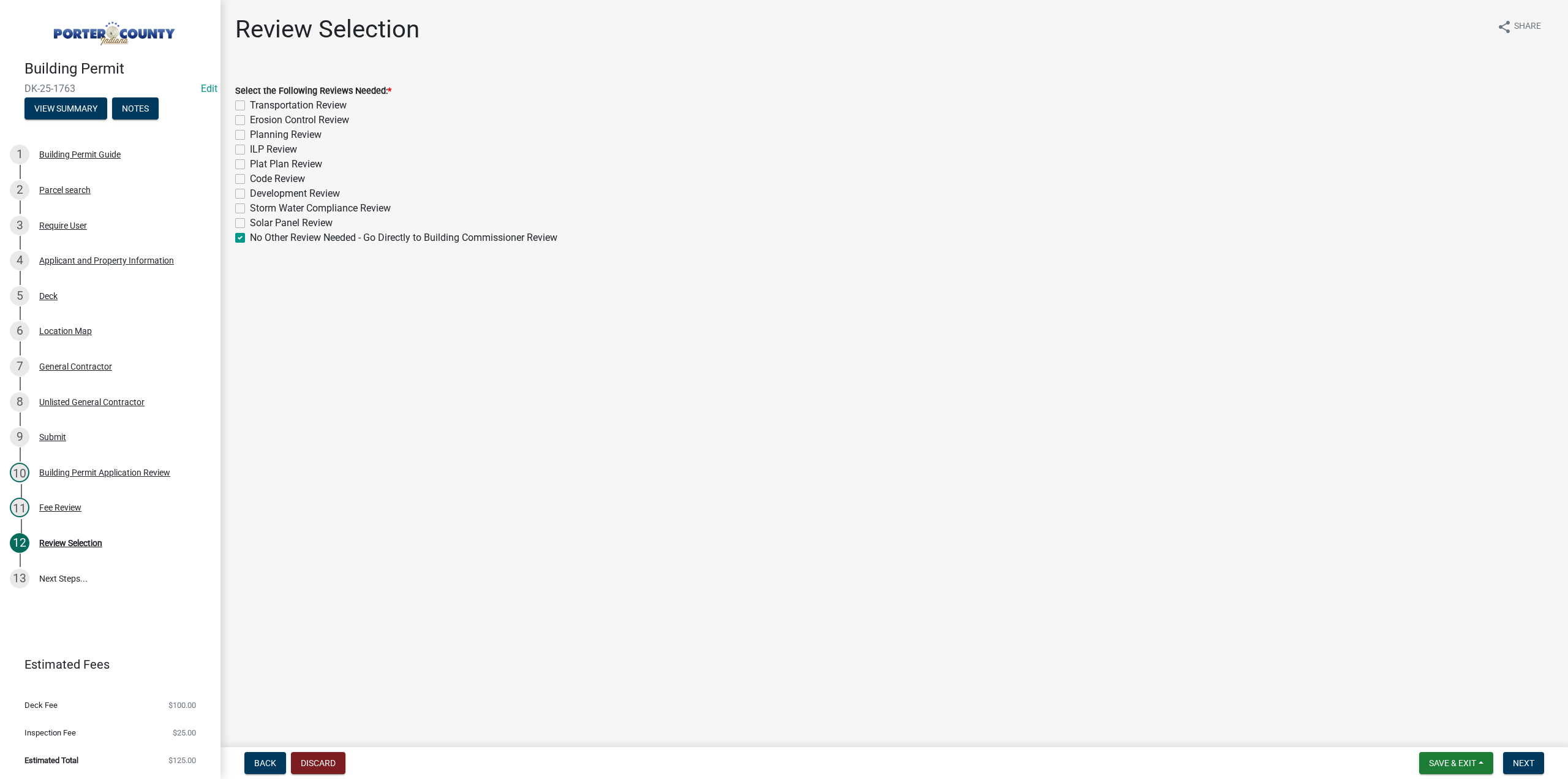
checkbox input "false"
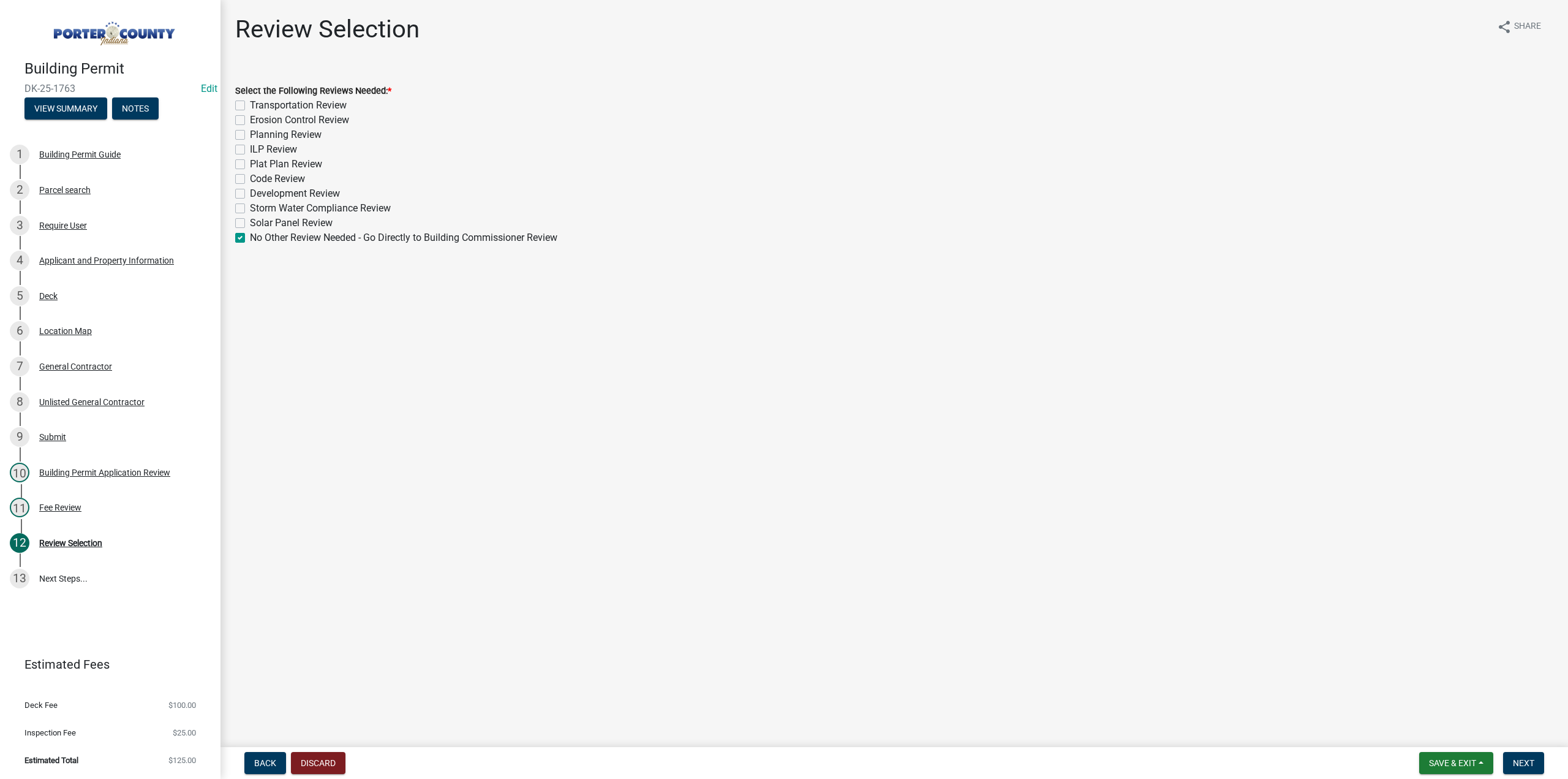
checkbox input "false"
checkbox input "true"
click at [1530, 766] on span "Next" at bounding box center [1524, 762] width 21 height 10
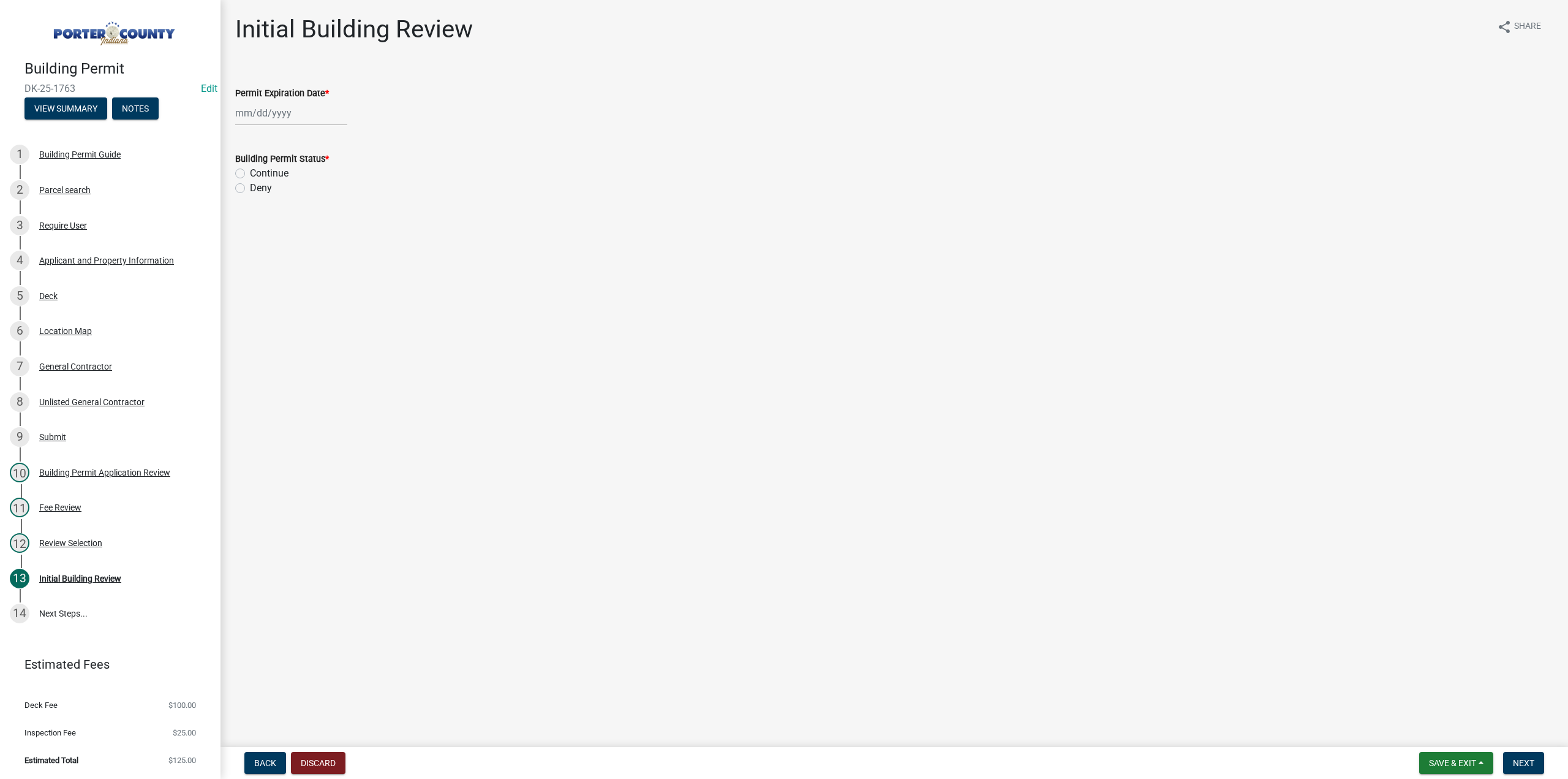
click at [284, 114] on div at bounding box center [291, 113] width 112 height 25
select select "9"
click at [322, 139] on select "1525 1526 1527 1528 1529 1530 1531 1532 1533 1534 1535 1536 1537 1538 1539 1540…" at bounding box center [331, 140] width 44 height 19
select select "2026"
click at [309, 131] on select "1525 1526 1527 1528 1529 1530 1531 1532 1533 1534 1535 1536 1537 1538 1539 1540…" at bounding box center [331, 140] width 44 height 19
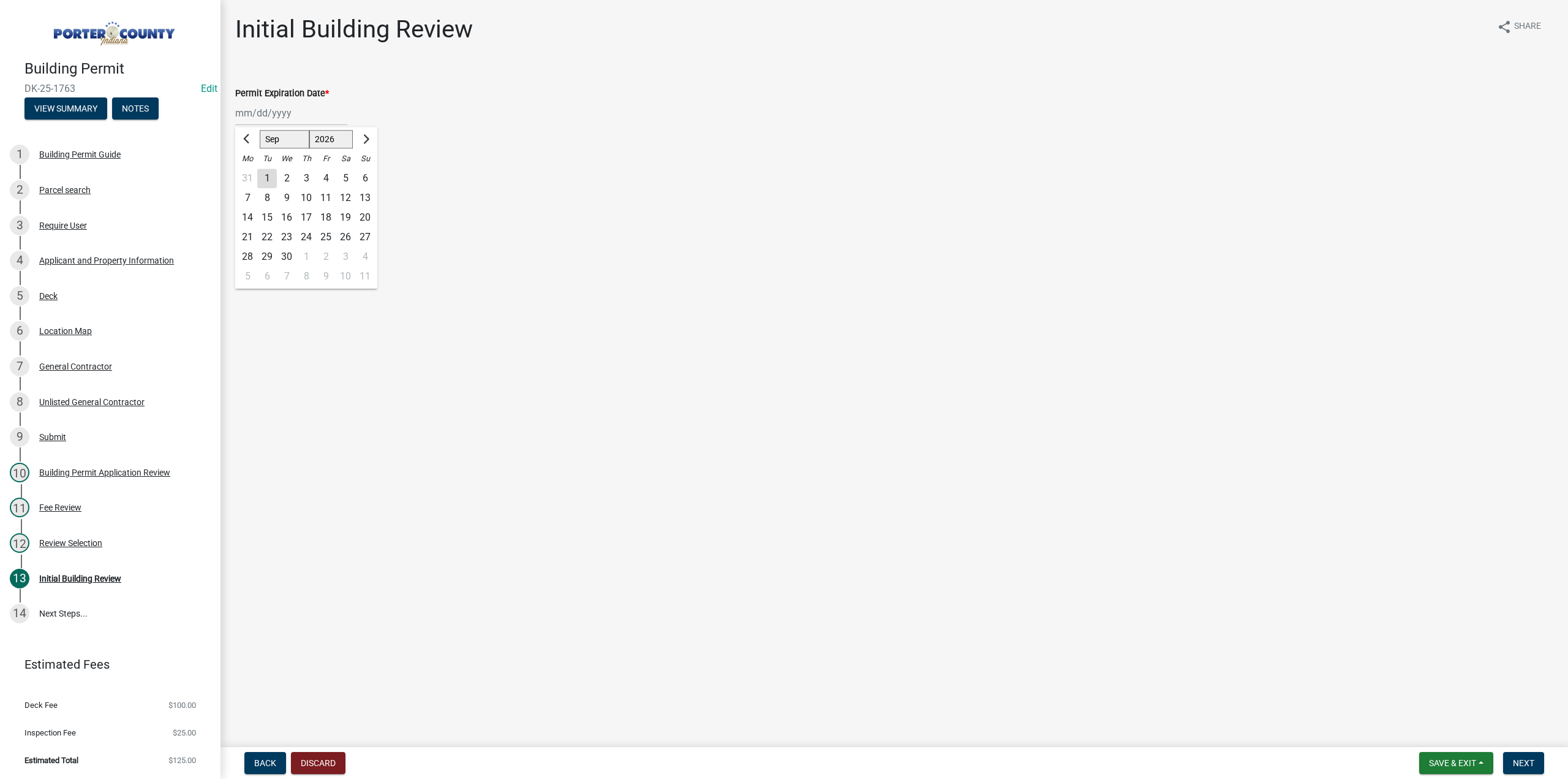
click at [327, 199] on div "11" at bounding box center [326, 198] width 20 height 20
type input "09/11/2026"
drag, startPoint x: 238, startPoint y: 174, endPoint x: 361, endPoint y: 466, distance: 316.8
click at [250, 174] on label "Continue" at bounding box center [269, 173] width 38 height 15
click at [250, 174] on input "Continue" at bounding box center [254, 170] width 8 height 8
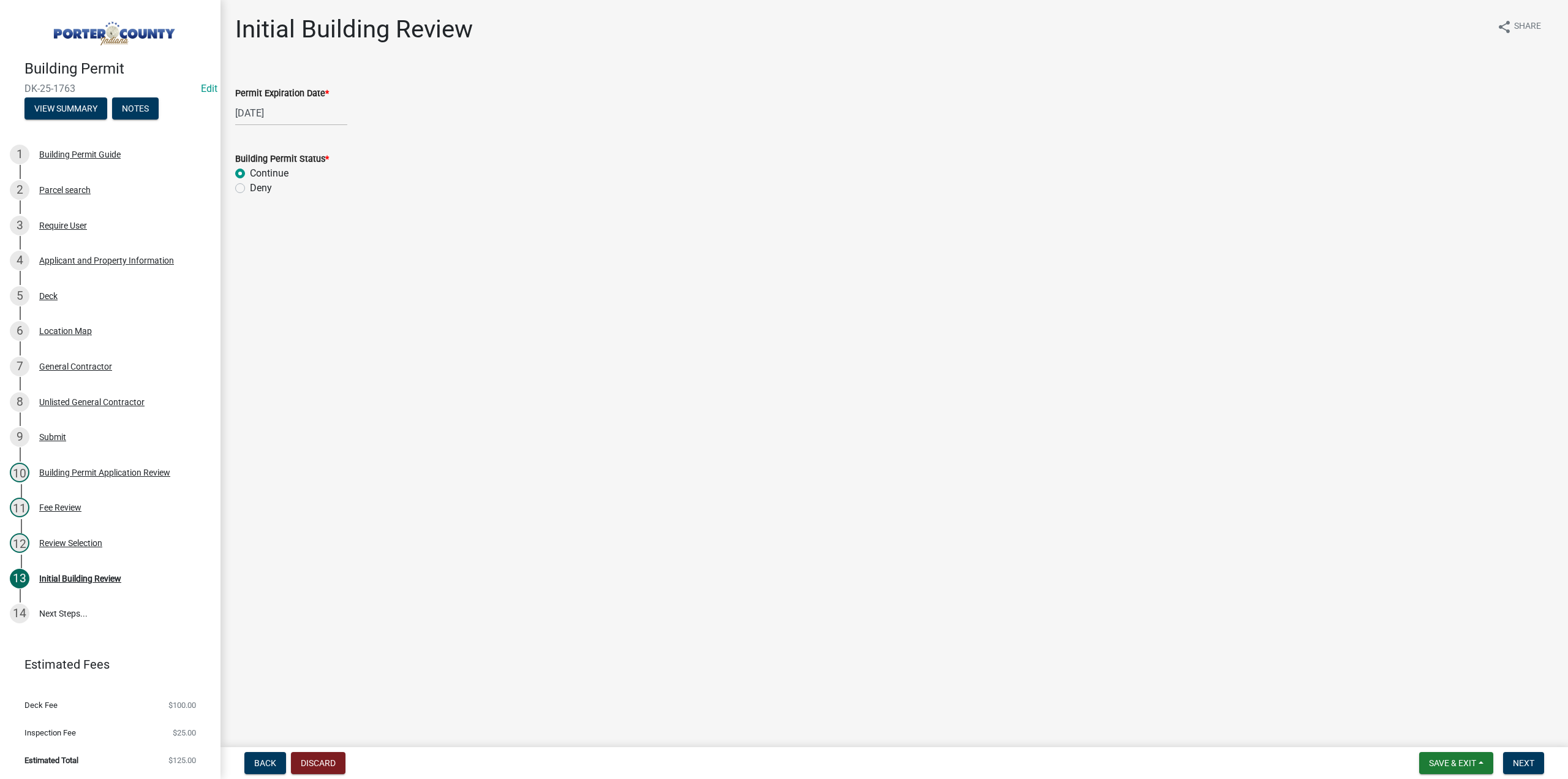
radio input "true"
click at [1516, 767] on span "Next" at bounding box center [1524, 762] width 21 height 10
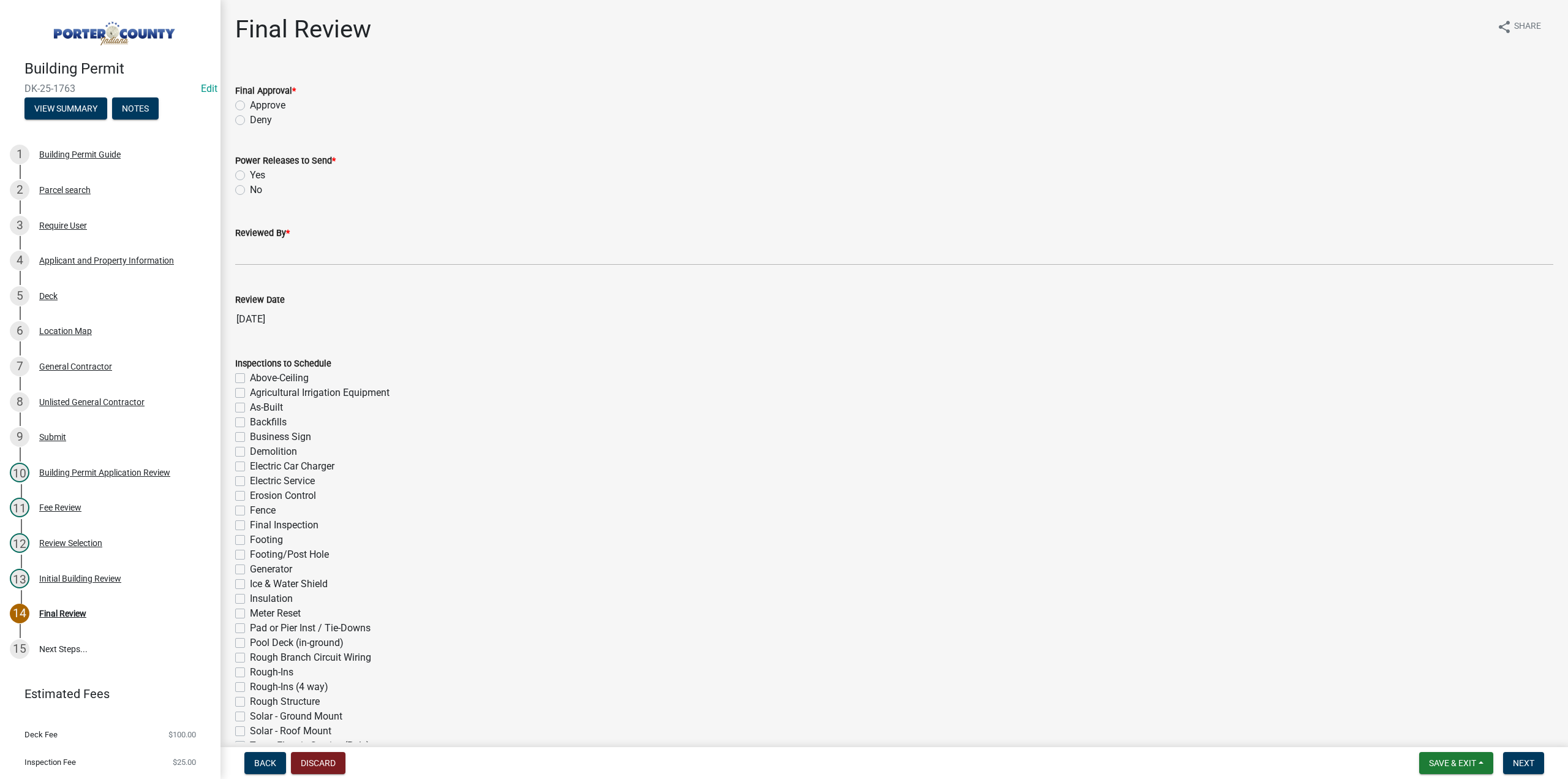
click at [250, 106] on label "Approve" at bounding box center [267, 105] width 36 height 15
click at [250, 106] on input "Approve" at bounding box center [254, 102] width 8 height 8
radio input "true"
click at [234, 190] on div "Power Releases to Send * Yes No" at bounding box center [894, 168] width 1337 height 59
click at [250, 190] on label "No" at bounding box center [256, 190] width 13 height 15
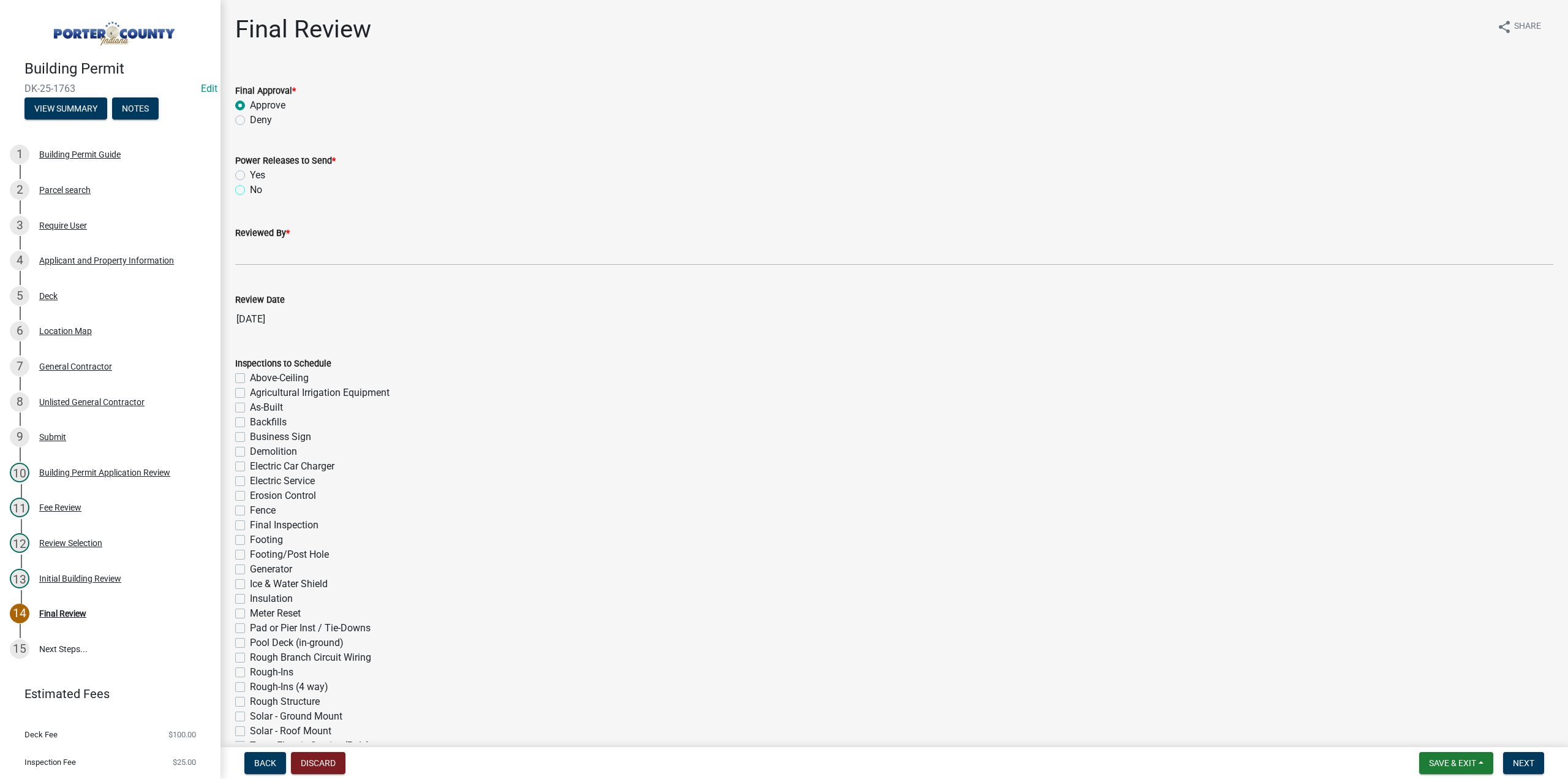
click at [250, 190] on input "No" at bounding box center [254, 186] width 8 height 8
radio input "true"
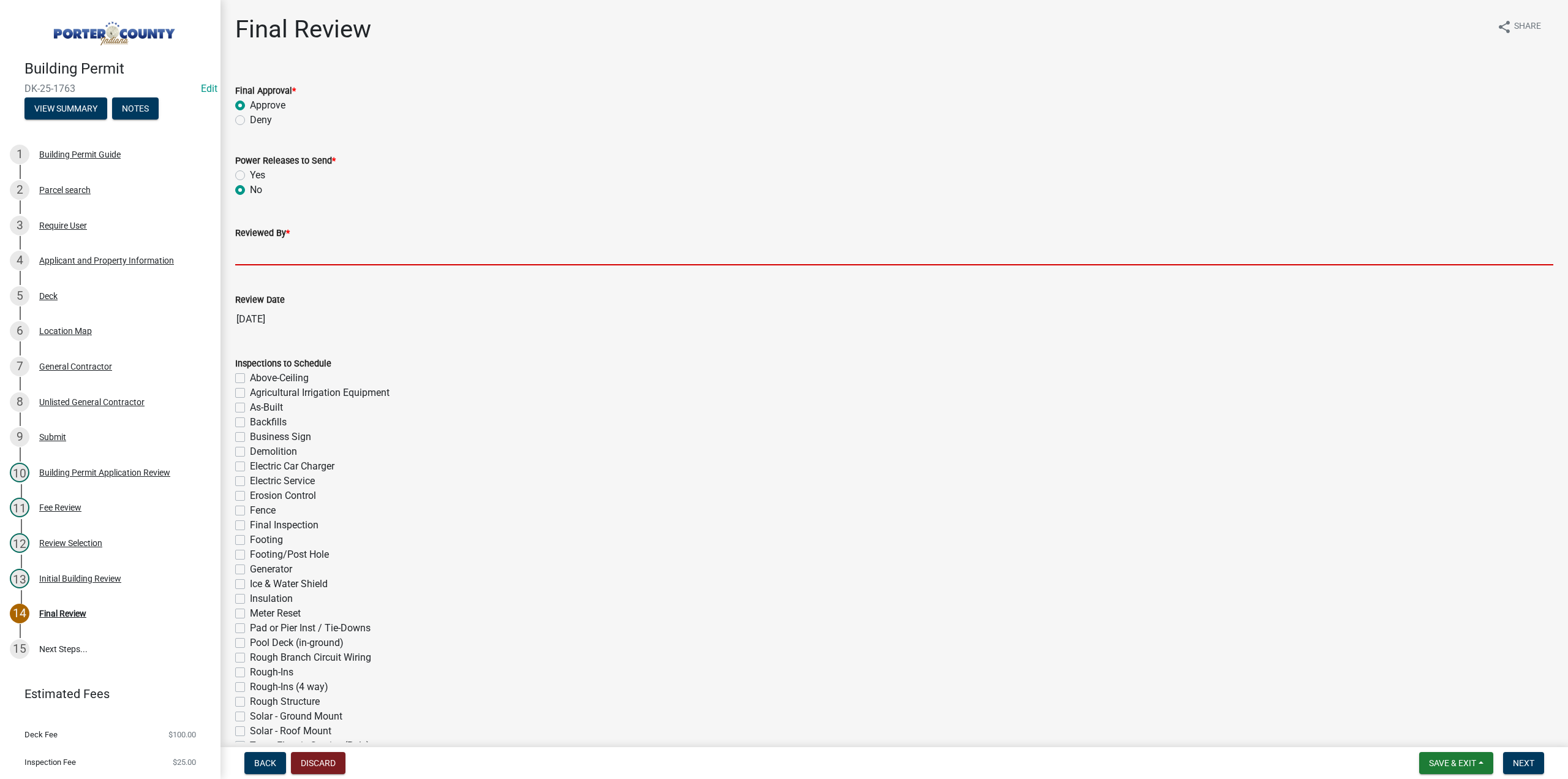
click at [258, 244] on input "Reviewed By *" at bounding box center [894, 253] width 1318 height 25
type input "TT"
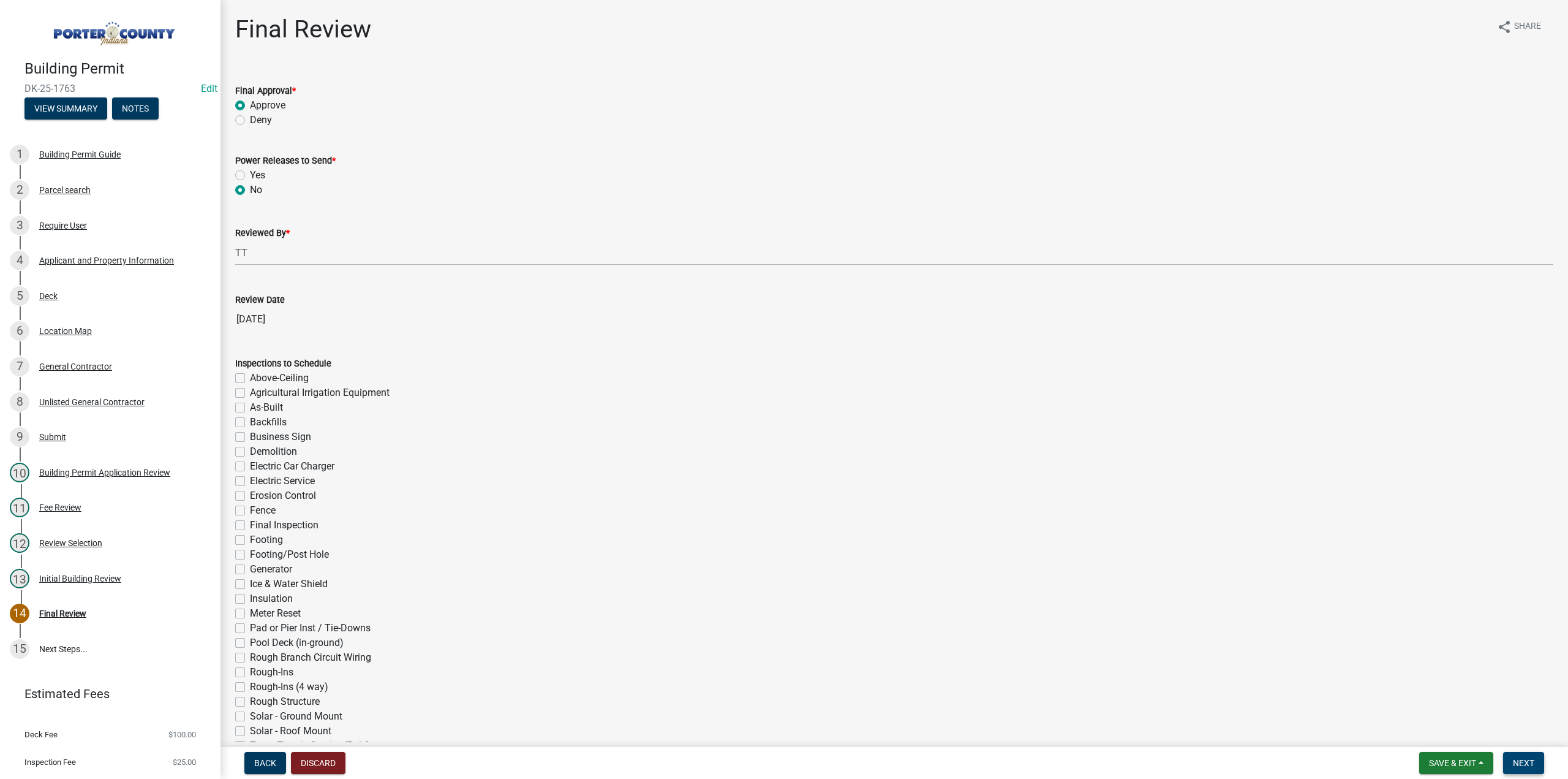
click at [1527, 771] on button "Next" at bounding box center [1524, 762] width 41 height 22
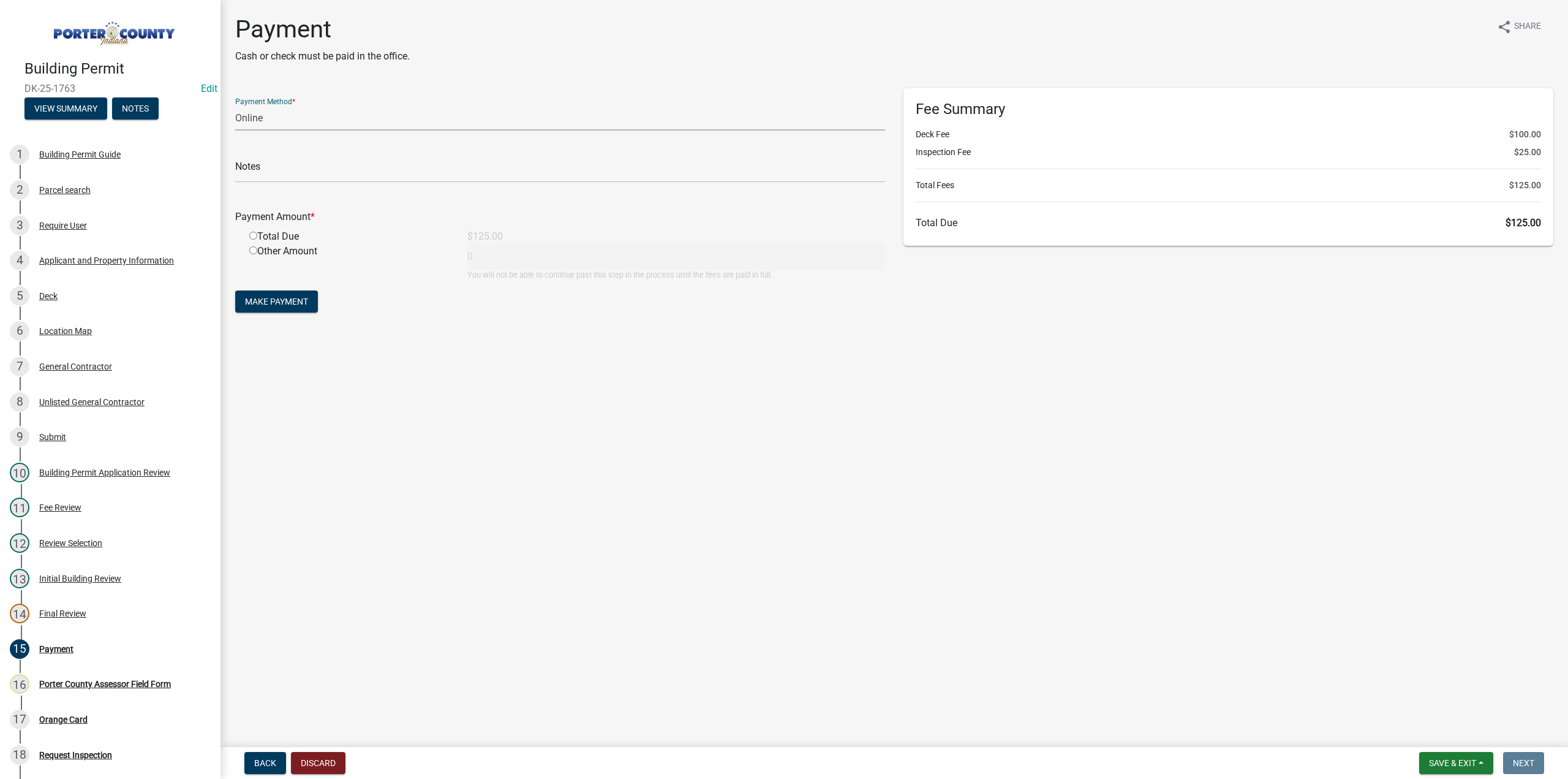
click at [301, 112] on select "Credit Card POS Check Cash Online" at bounding box center [560, 118] width 650 height 25
select select "2: 1"
click at [235, 106] on select "Credit Card POS Check Cash Online" at bounding box center [560, 118] width 650 height 25
click at [272, 175] on input "text" at bounding box center [560, 170] width 650 height 25
type input "Amber Phernetton"
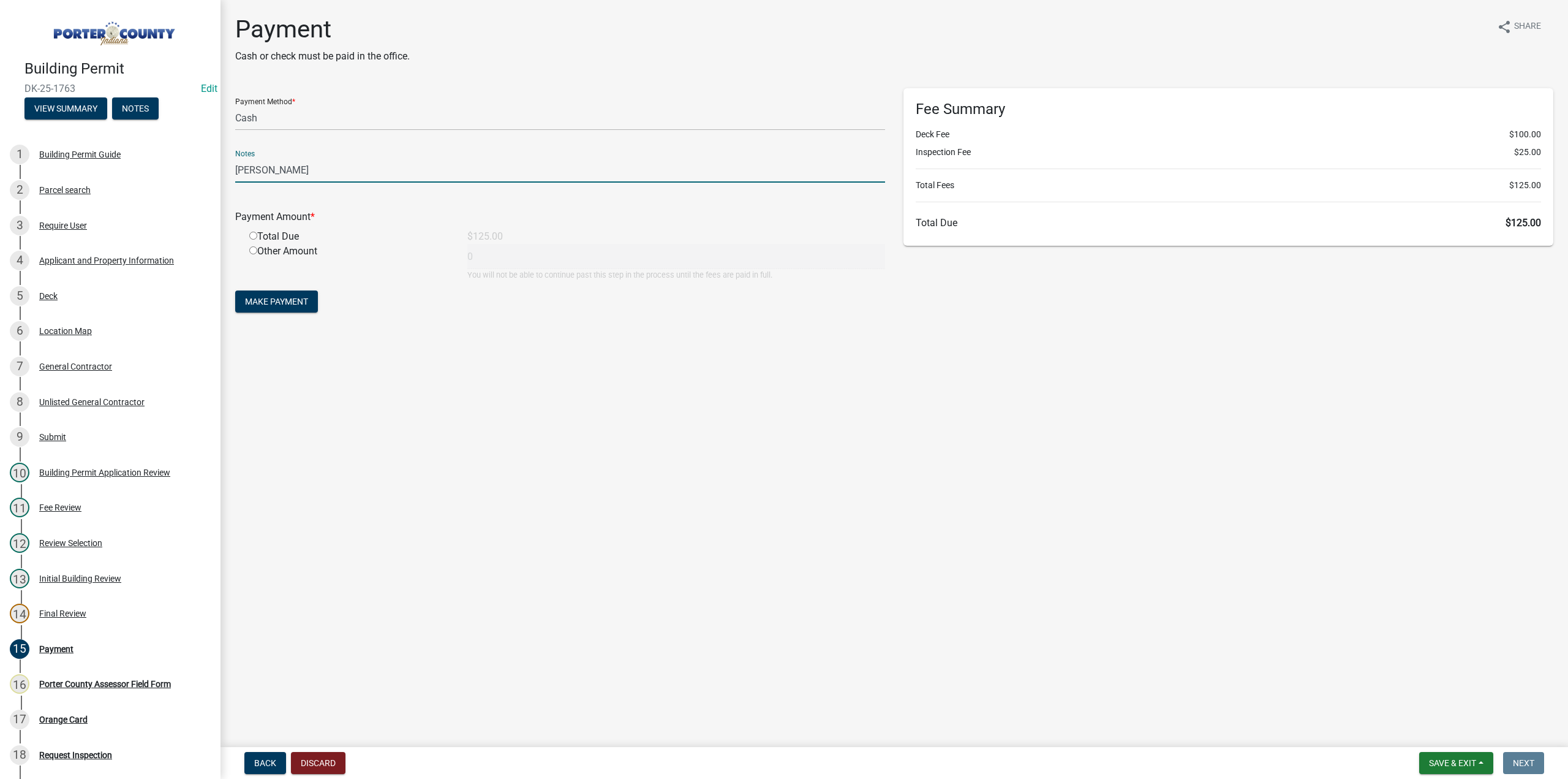
click at [252, 237] on input "radio" at bounding box center [253, 236] width 8 height 8
radio input "true"
type input "125"
click at [278, 303] on span "Make Payment" at bounding box center [277, 301] width 63 height 10
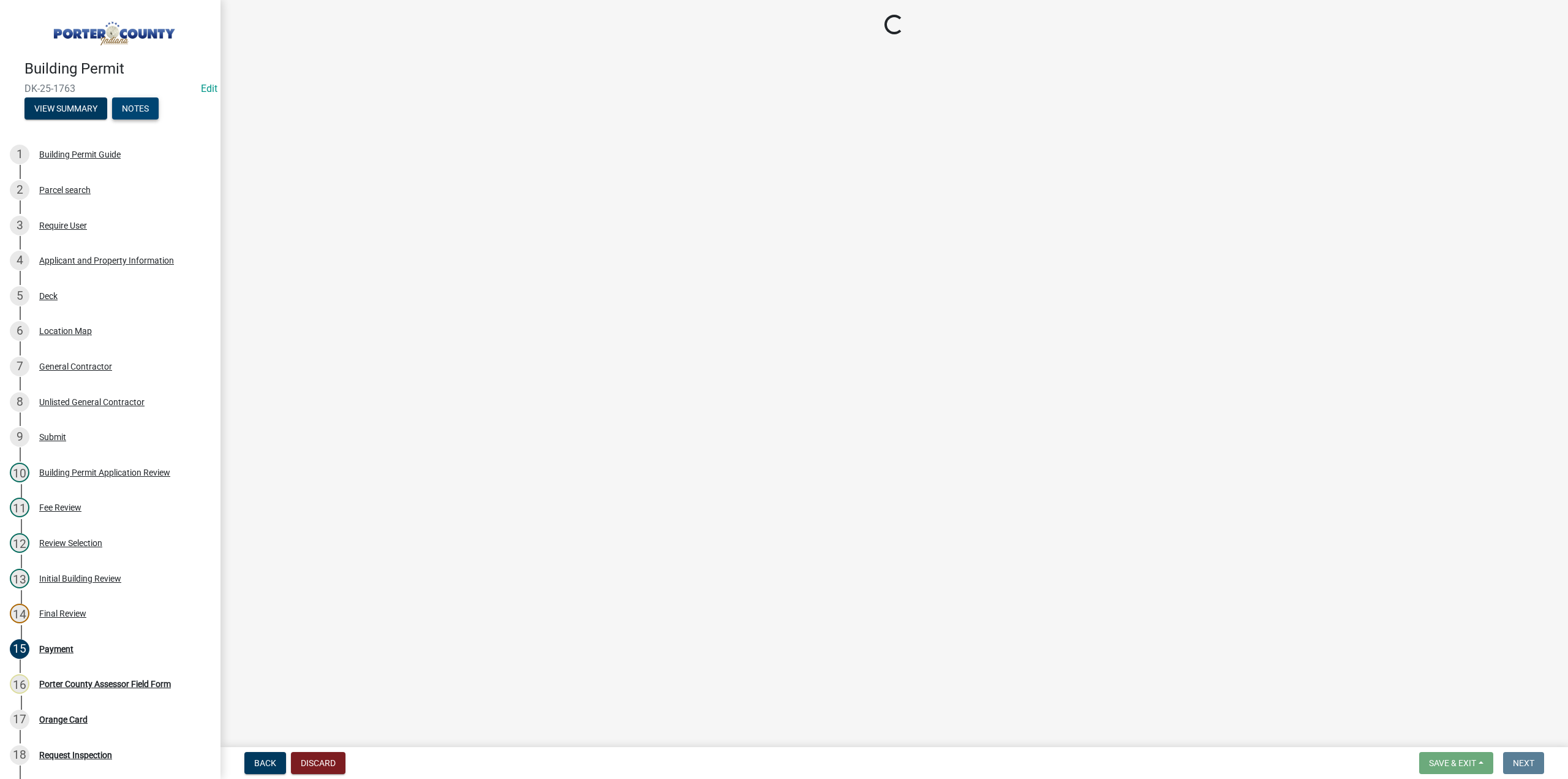
click at [153, 106] on button "Notes" at bounding box center [135, 108] width 46 height 22
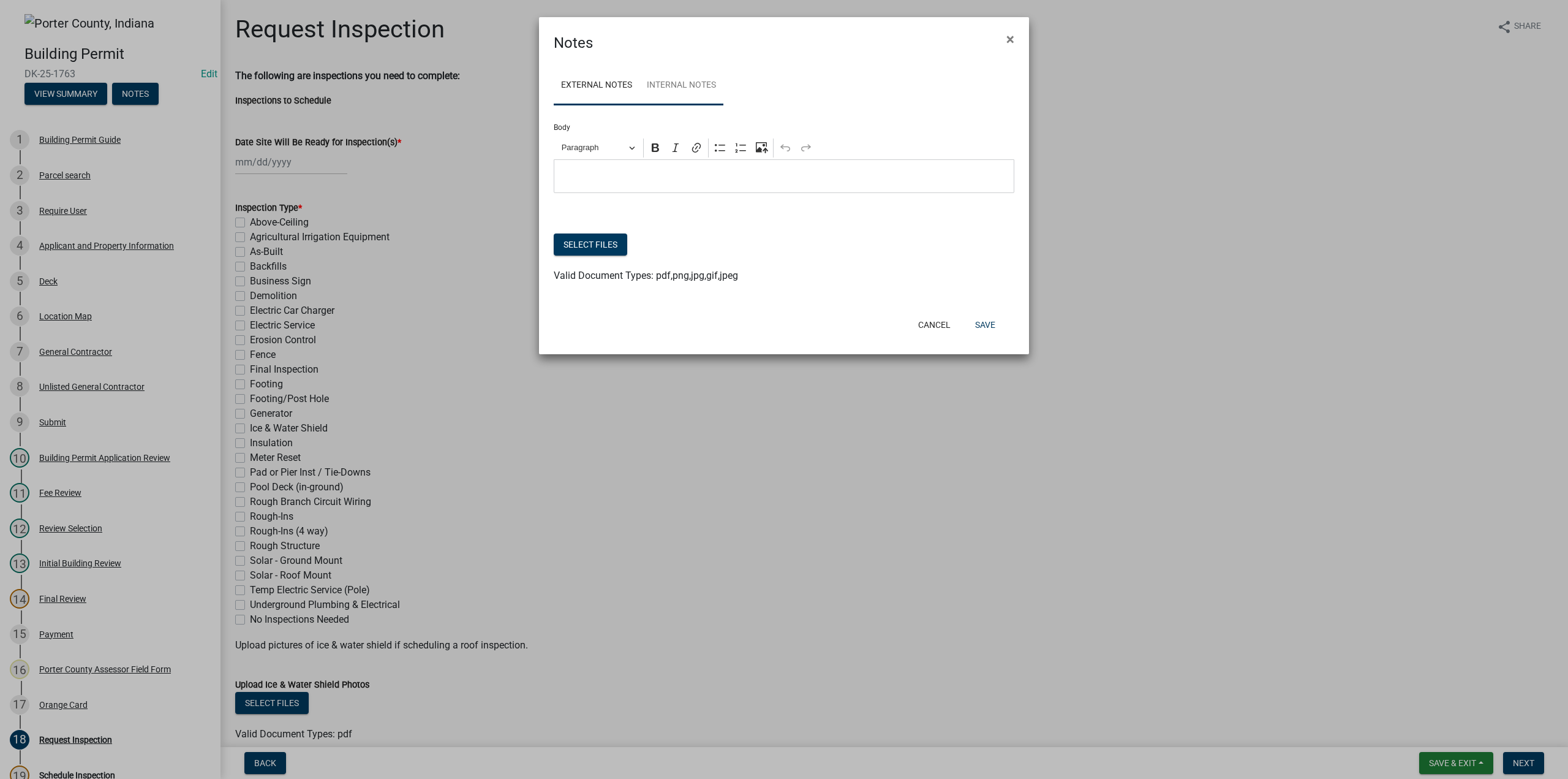
click at [679, 81] on link "Internal Notes" at bounding box center [681, 85] width 84 height 39
click at [573, 250] on button "Select files" at bounding box center [590, 244] width 73 height 22
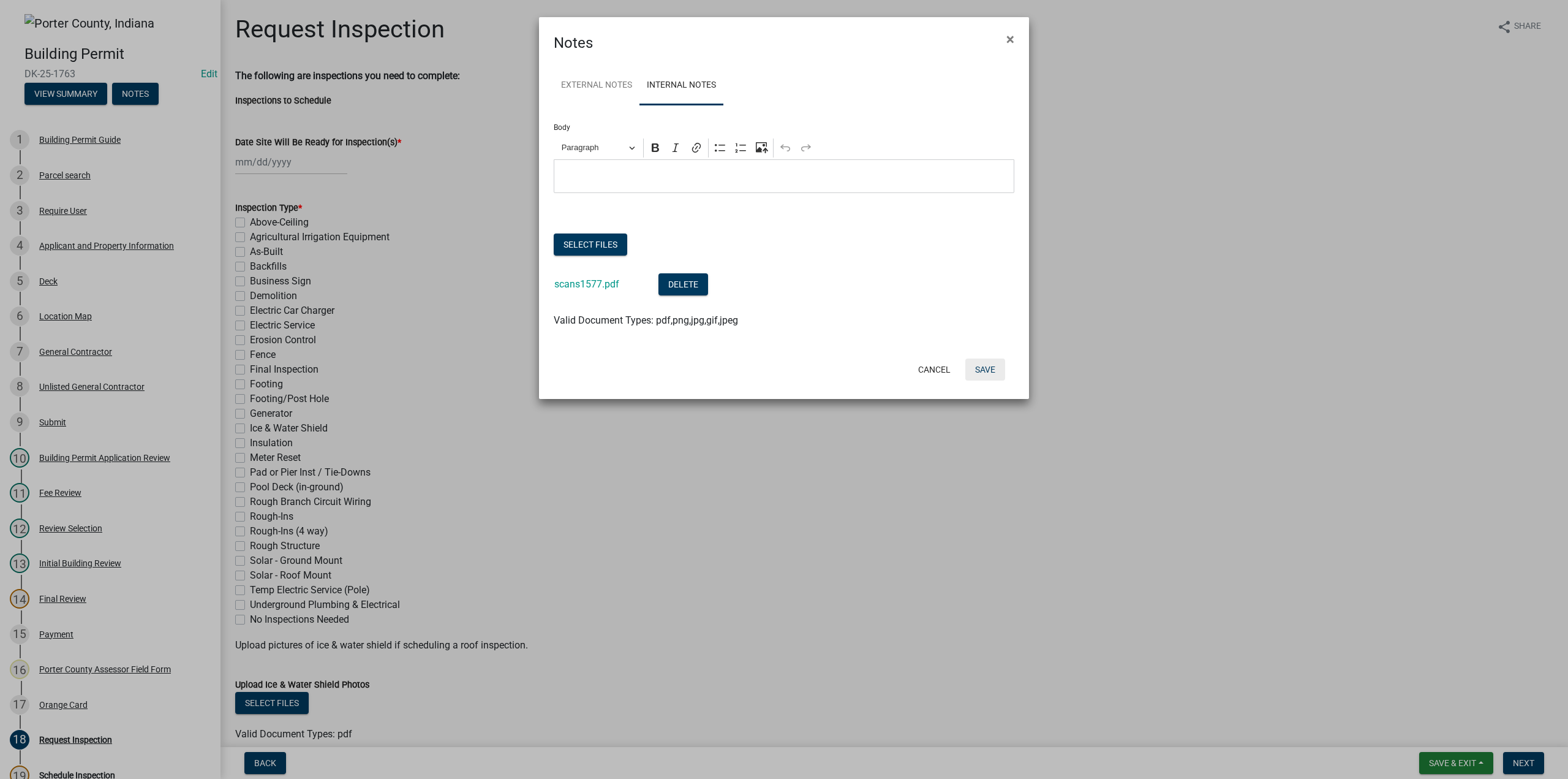
click at [968, 367] on button "Save" at bounding box center [985, 369] width 40 height 22
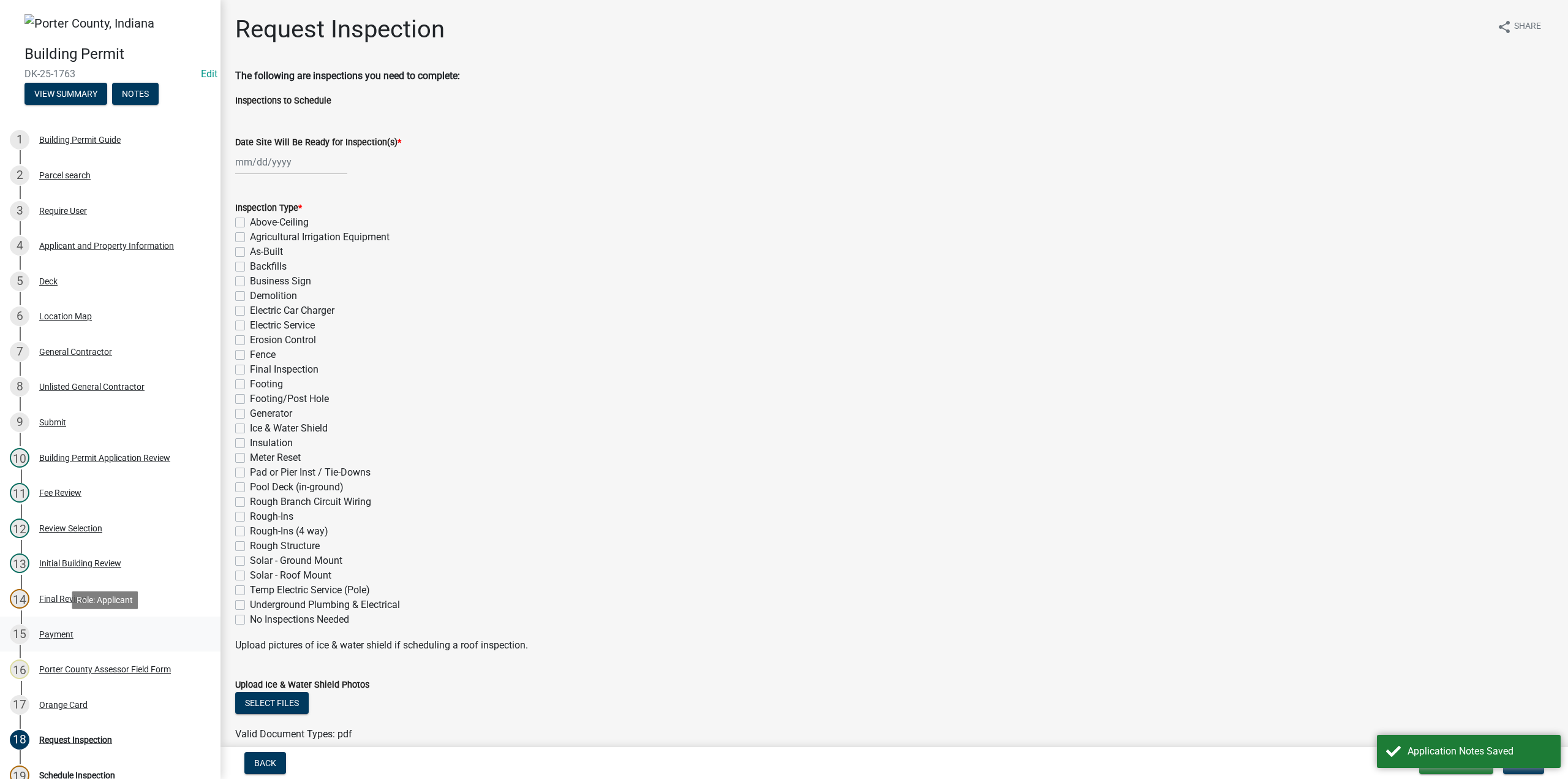
click at [52, 630] on div "Payment" at bounding box center [56, 634] width 34 height 9
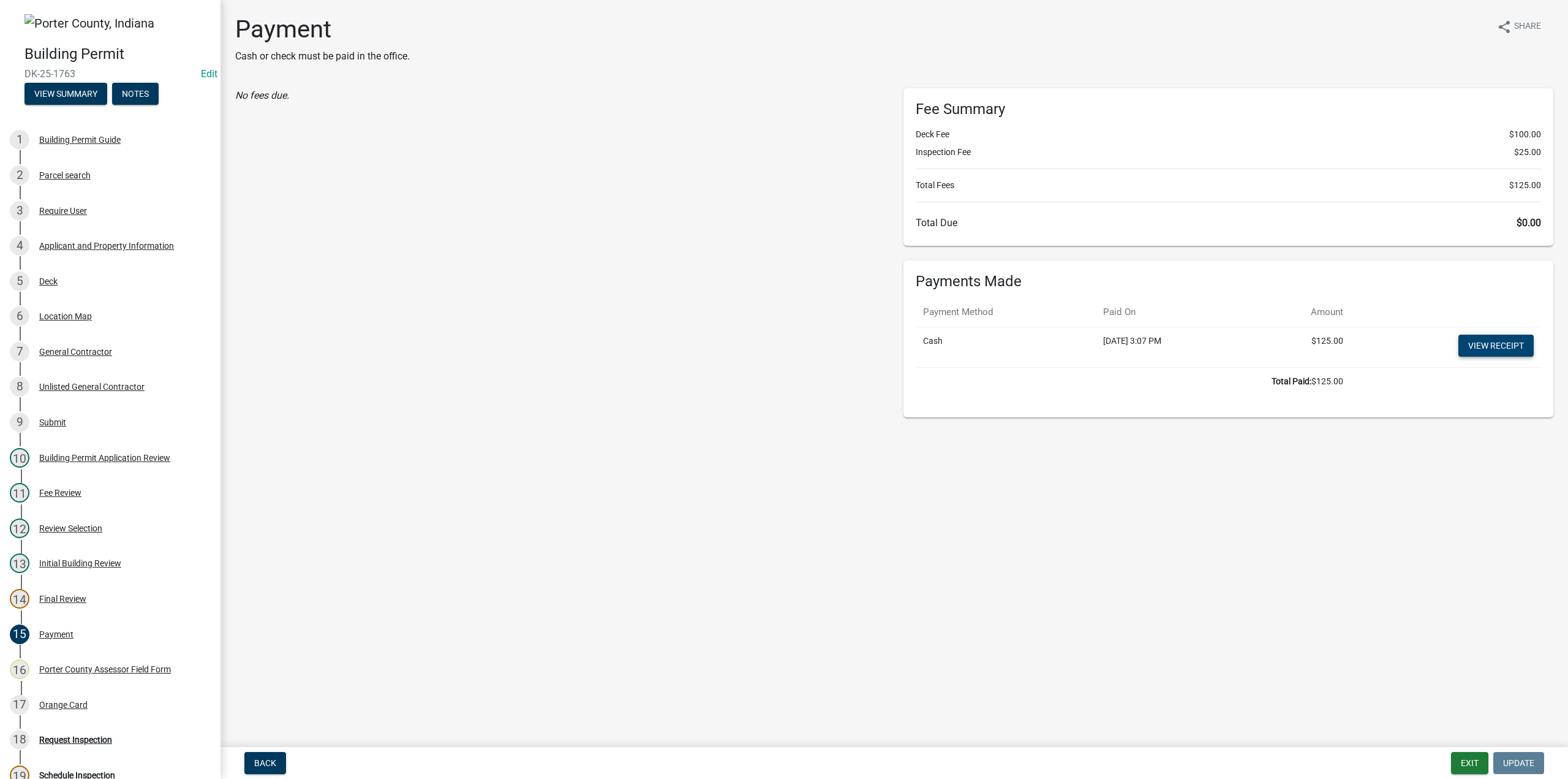
click at [1511, 339] on link "View receipt" at bounding box center [1496, 345] width 75 height 22
drag, startPoint x: 45, startPoint y: 705, endPoint x: 55, endPoint y: 700, distance: 11.2
click at [46, 705] on div "Orange Card" at bounding box center [63, 704] width 48 height 9
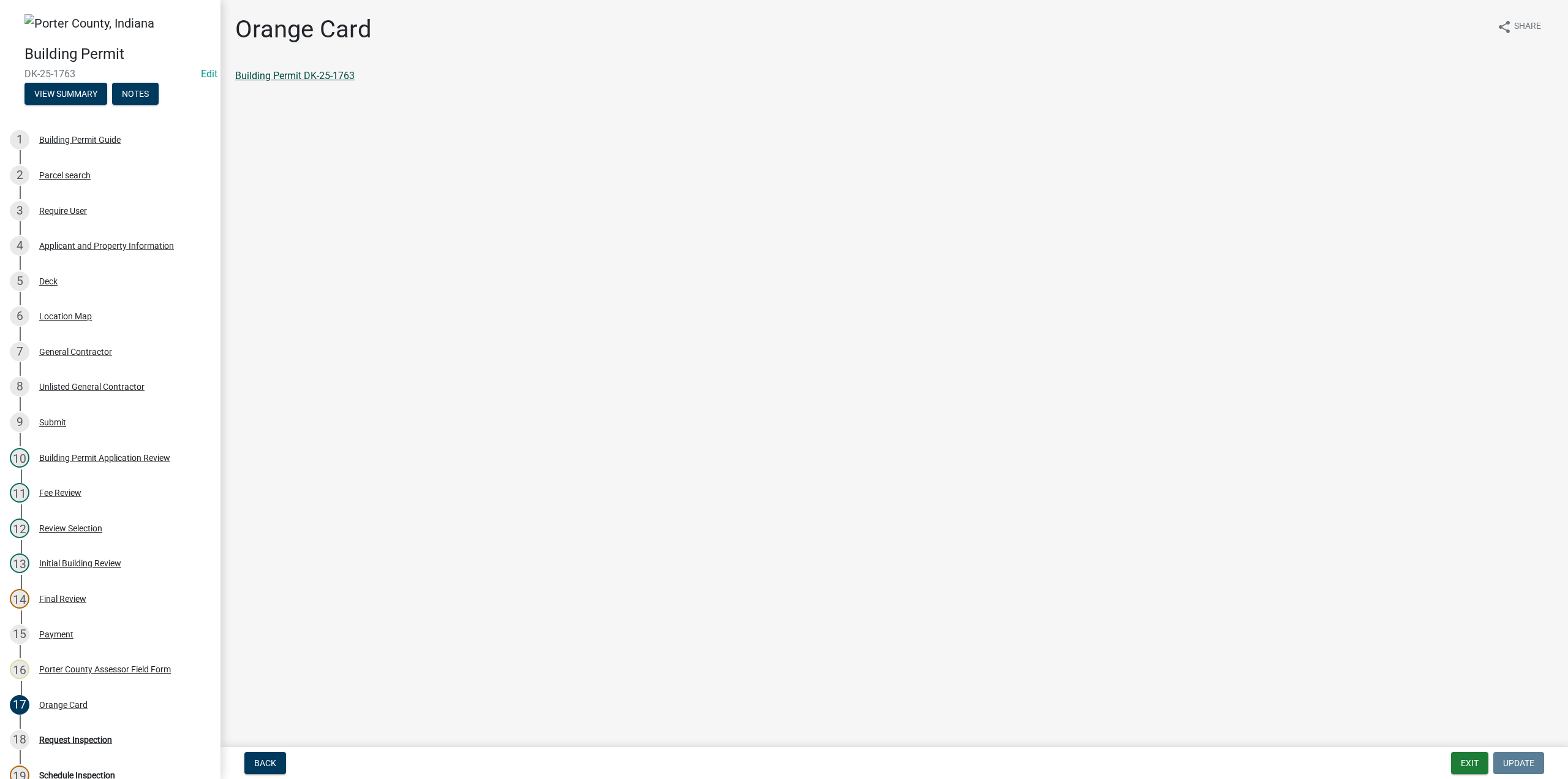
click at [293, 73] on link "Building Permit DK-25-1763" at bounding box center [295, 76] width 120 height 12
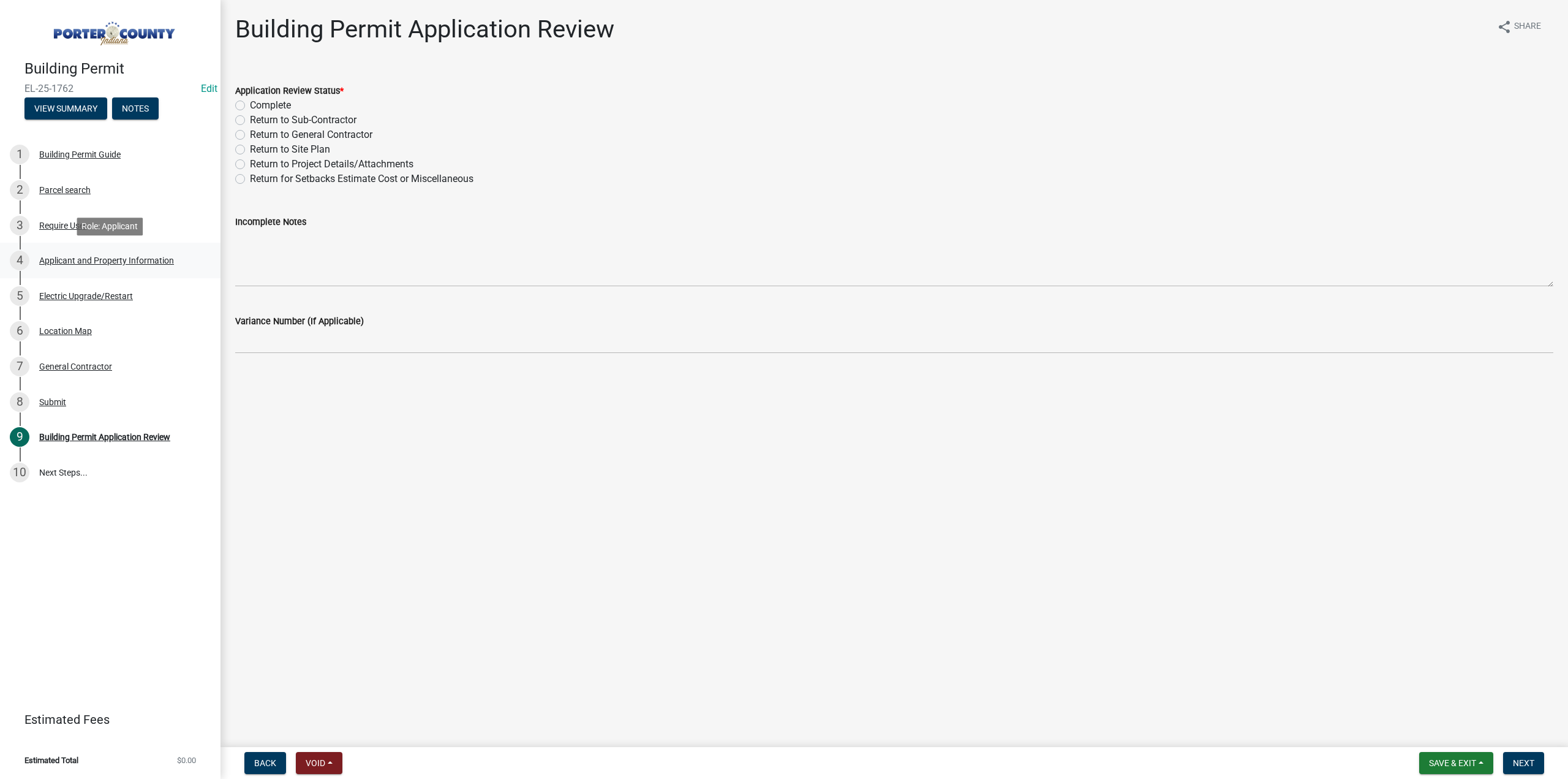
click at [92, 259] on div "Applicant and Property Information" at bounding box center [106, 260] width 135 height 9
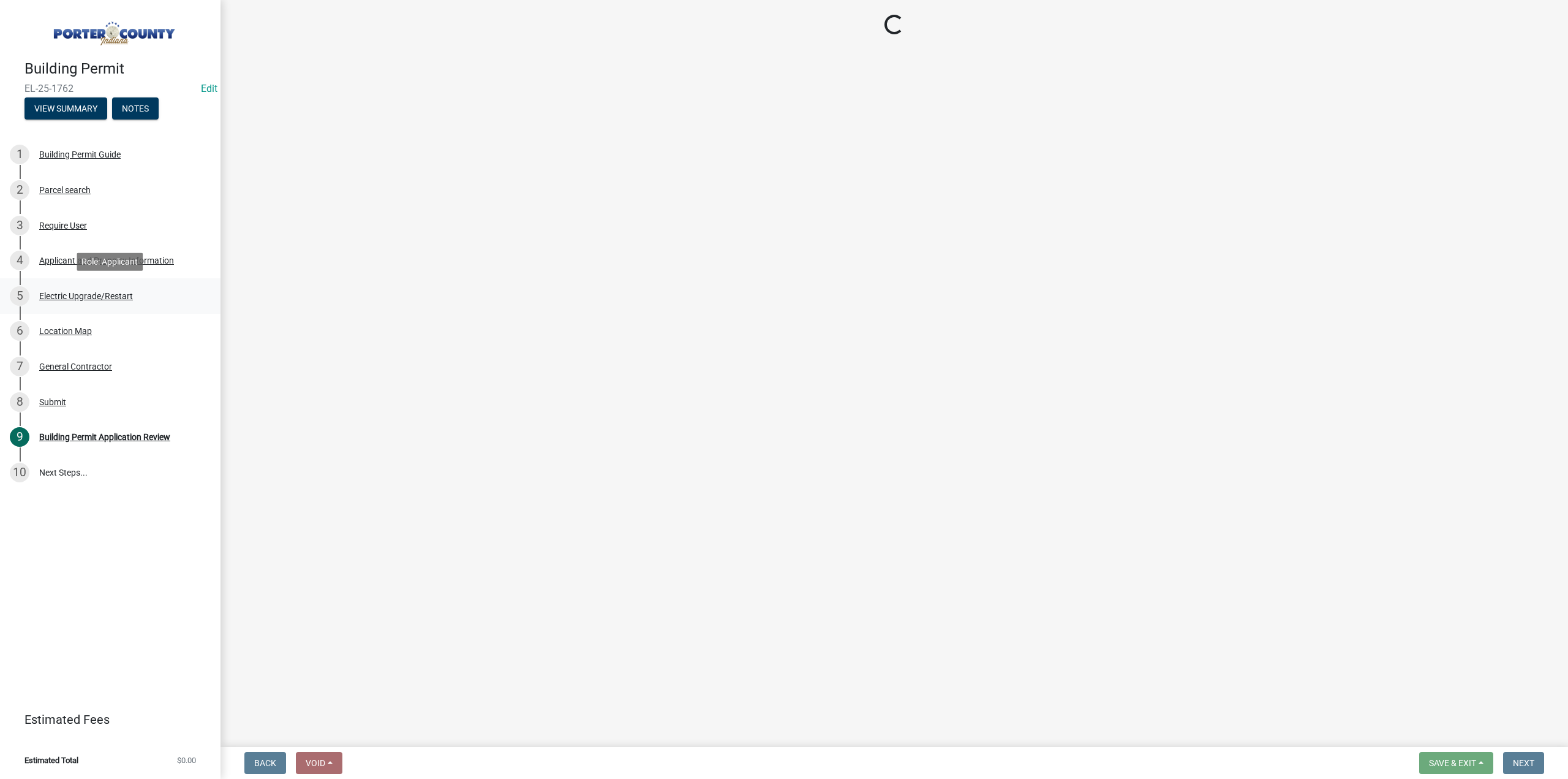
select select "4e6cbcac-7d48-4f78-b019-902ed53214cd"
select select "c796f995-08fe-487b-a20e-70ab553361d3"
select select "e2d1b1d7-ccc9-456b-9e96-e16306515997"
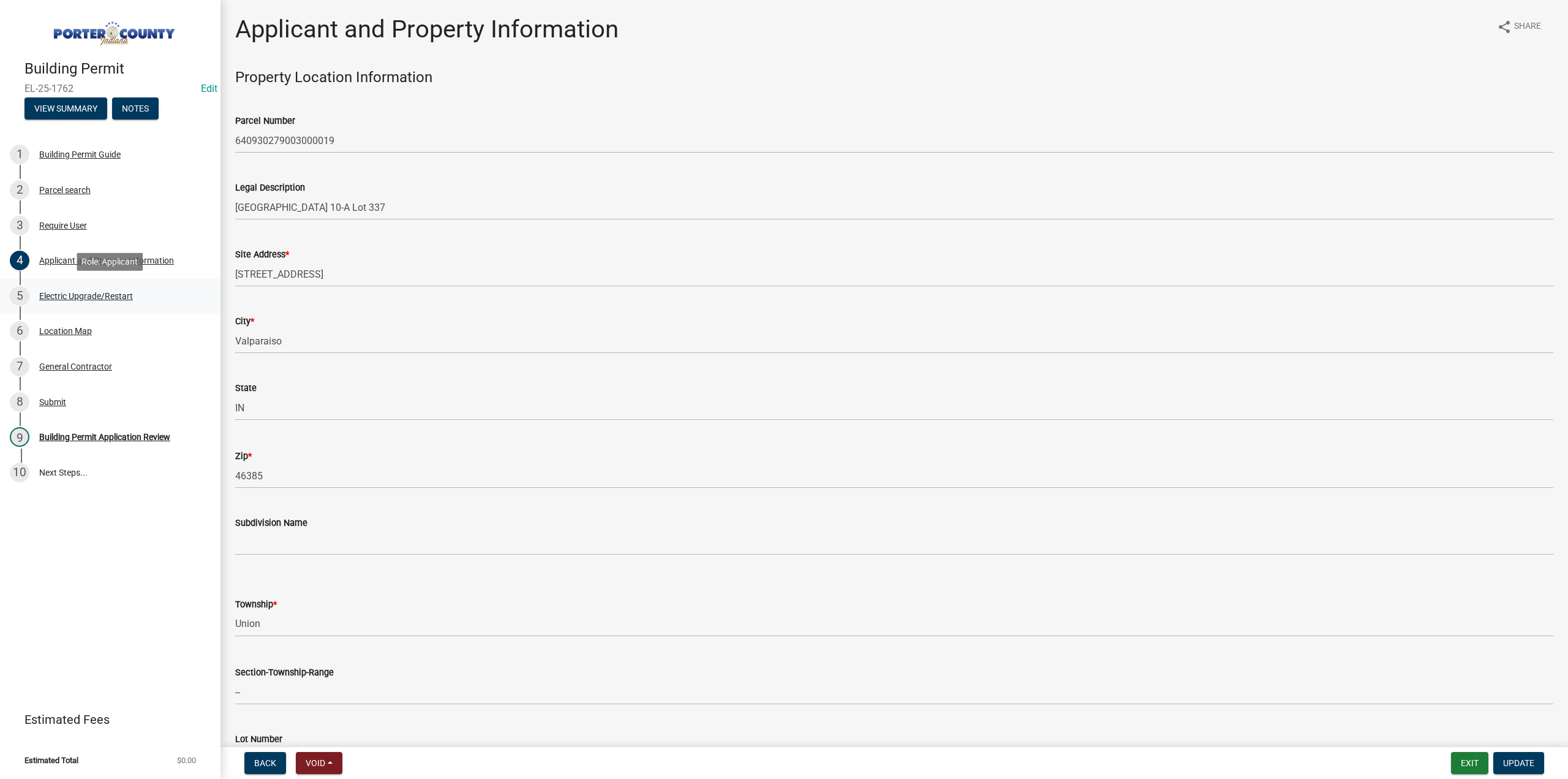
click at [98, 297] on div "Electric Upgrade/Restart" at bounding box center [86, 295] width 94 height 9
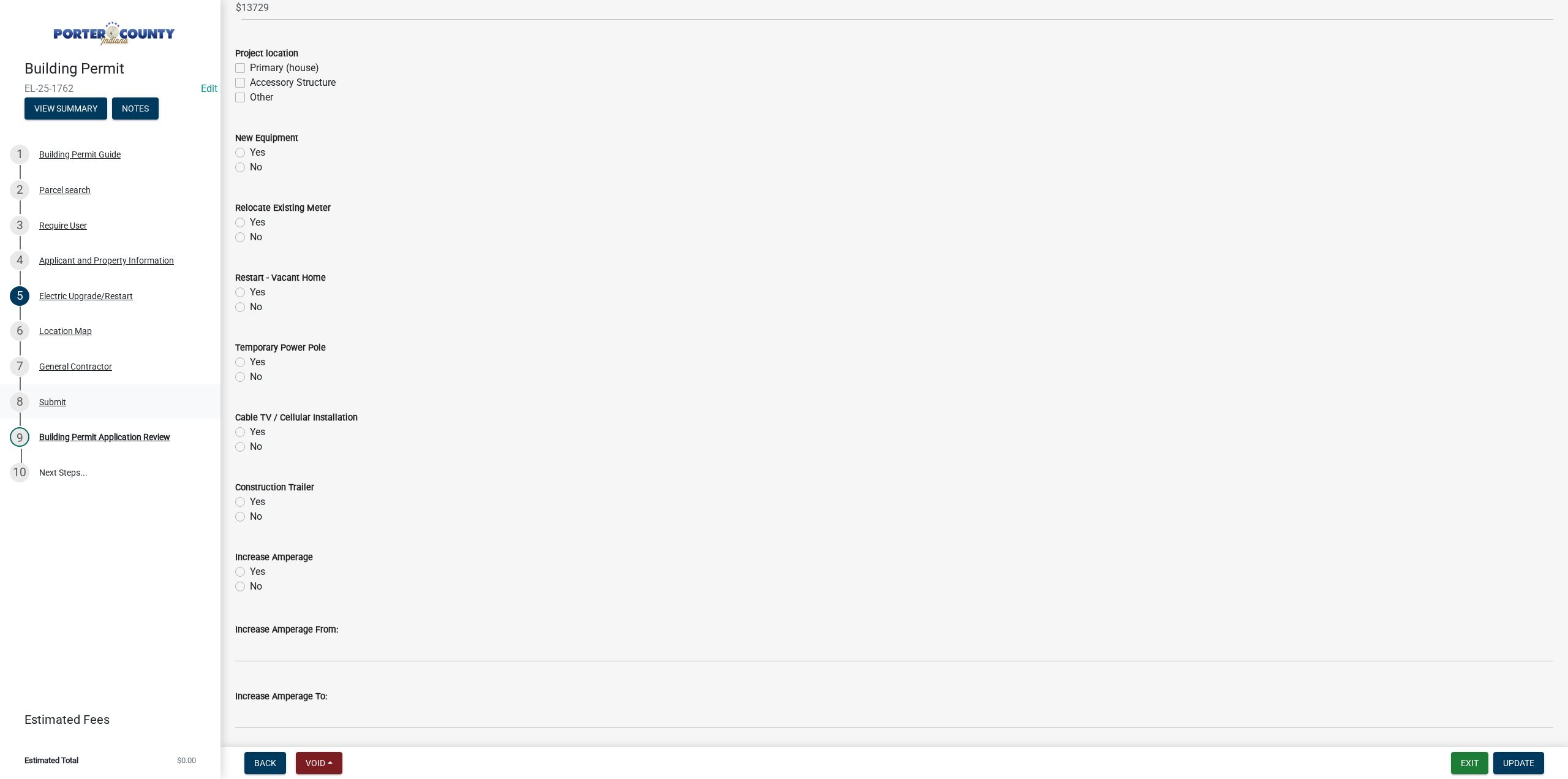
scroll to position [258, 0]
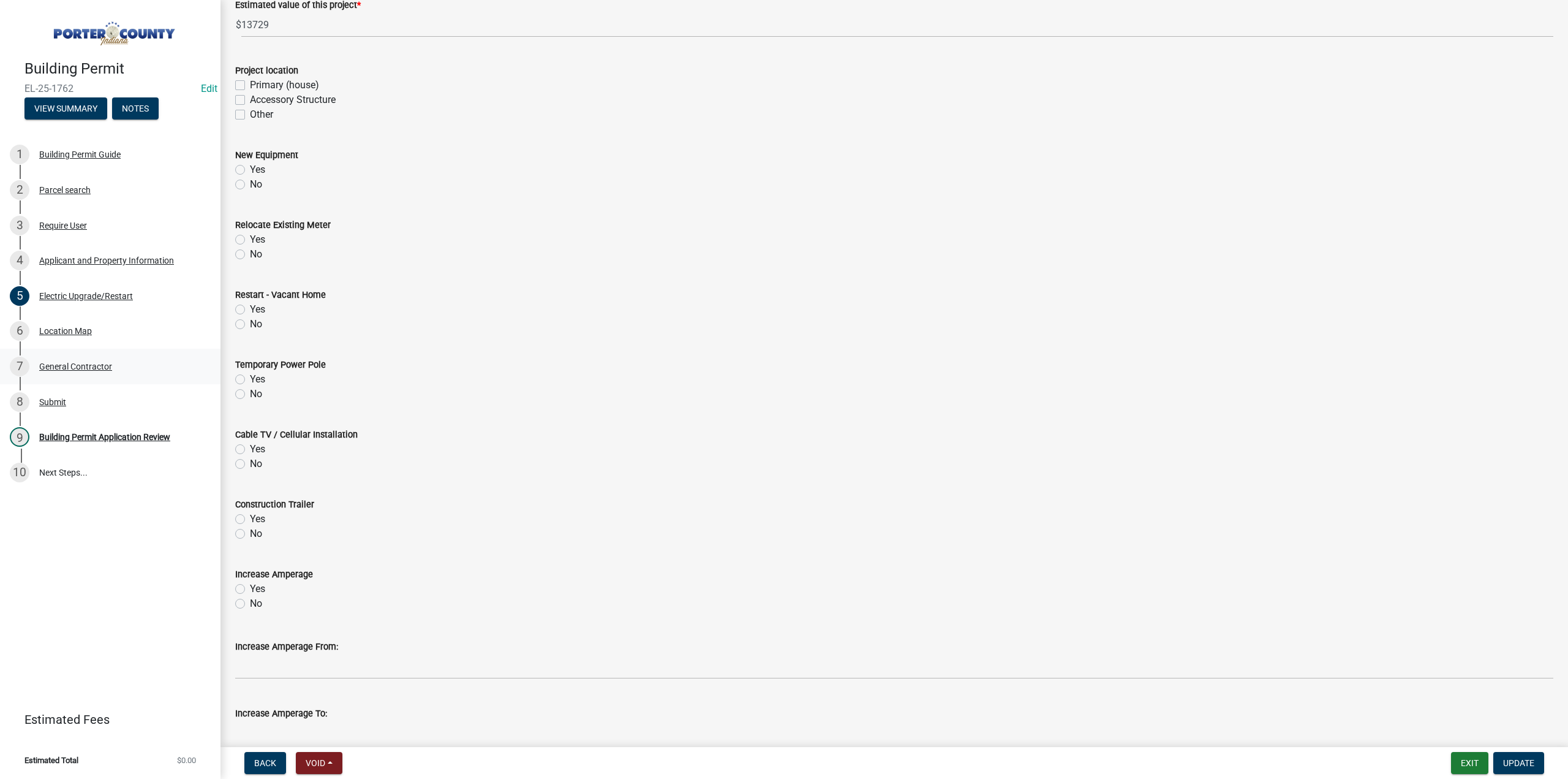
click at [96, 367] on div "General Contractor" at bounding box center [75, 366] width 73 height 9
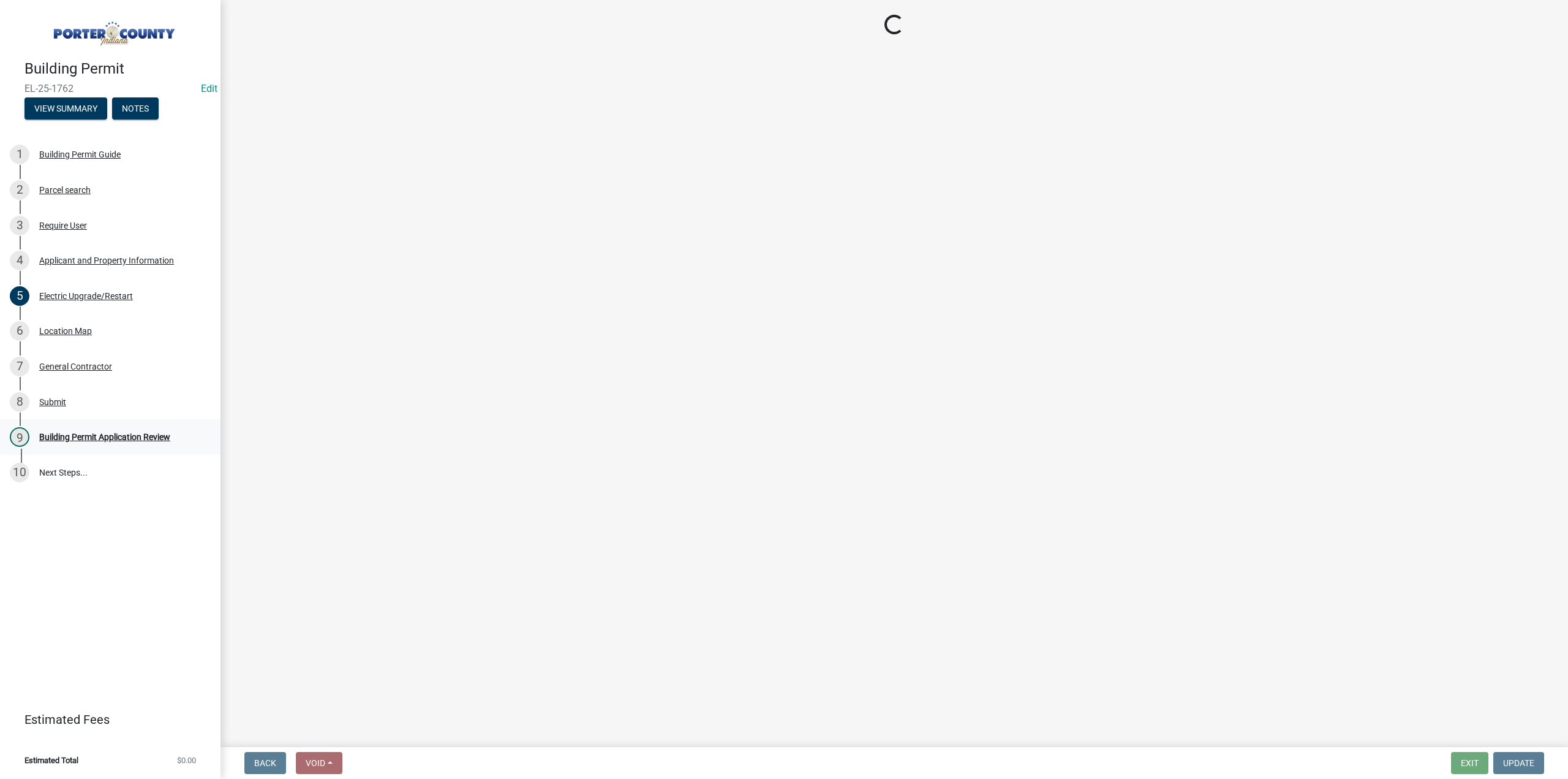
scroll to position [0, 0]
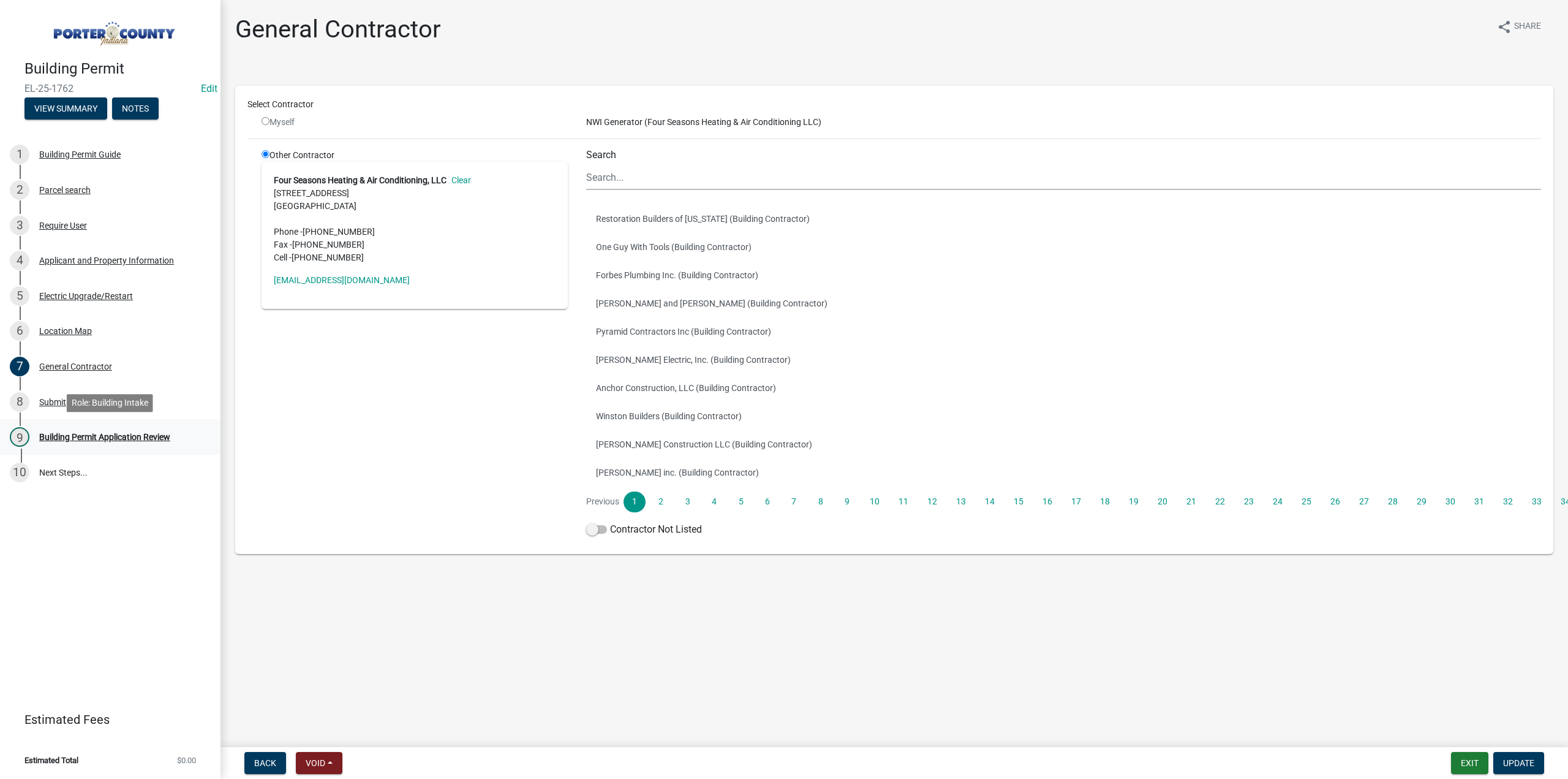
click at [130, 440] on div "Building Permit Application Review" at bounding box center [104, 437] width 131 height 9
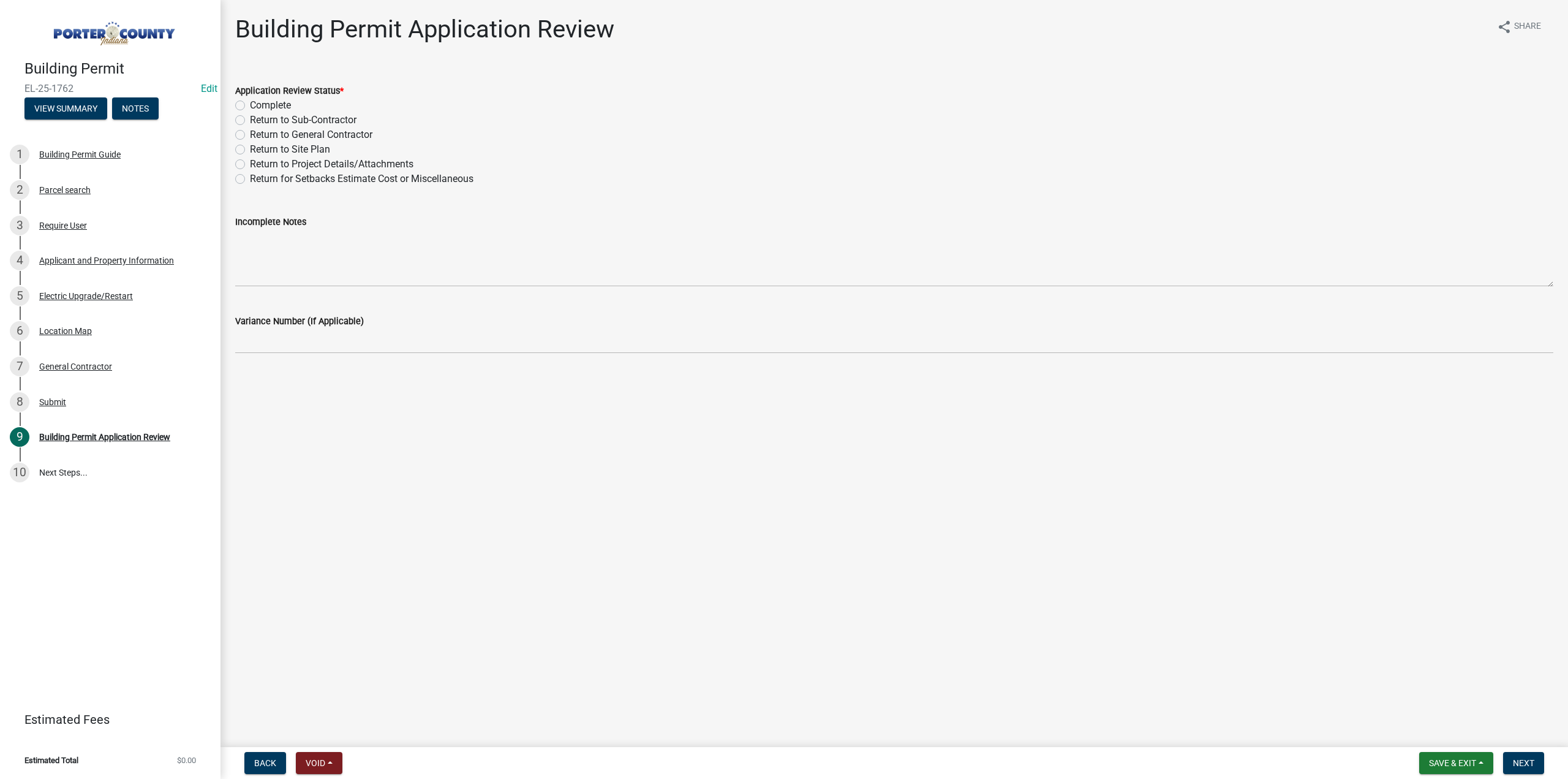
click at [250, 102] on label "Complete" at bounding box center [270, 105] width 41 height 15
click at [250, 102] on input "Complete" at bounding box center [254, 102] width 8 height 8
radio input "true"
click at [1519, 764] on span "Next" at bounding box center [1524, 762] width 21 height 10
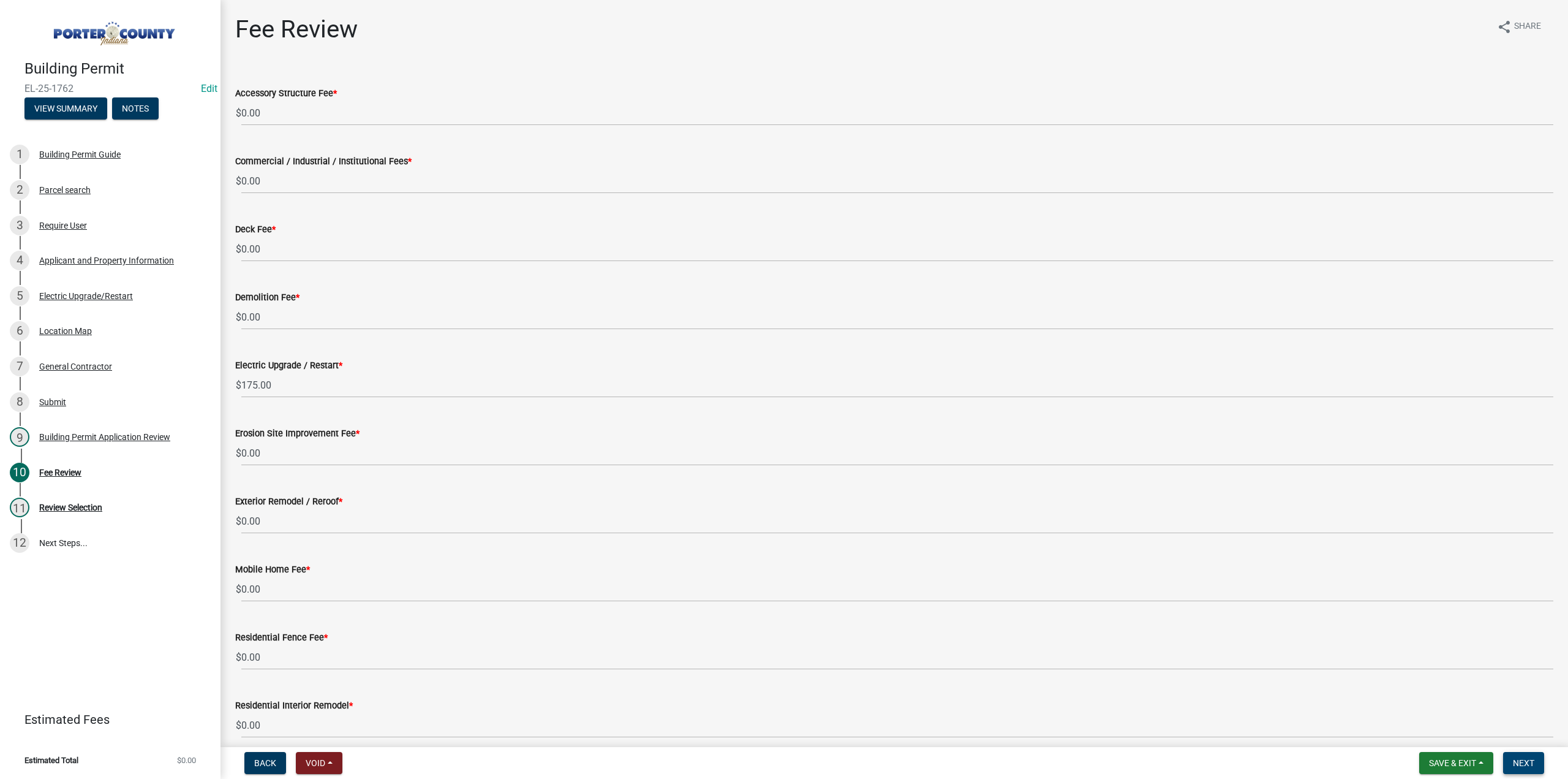
click at [1521, 764] on span "Next" at bounding box center [1524, 762] width 21 height 10
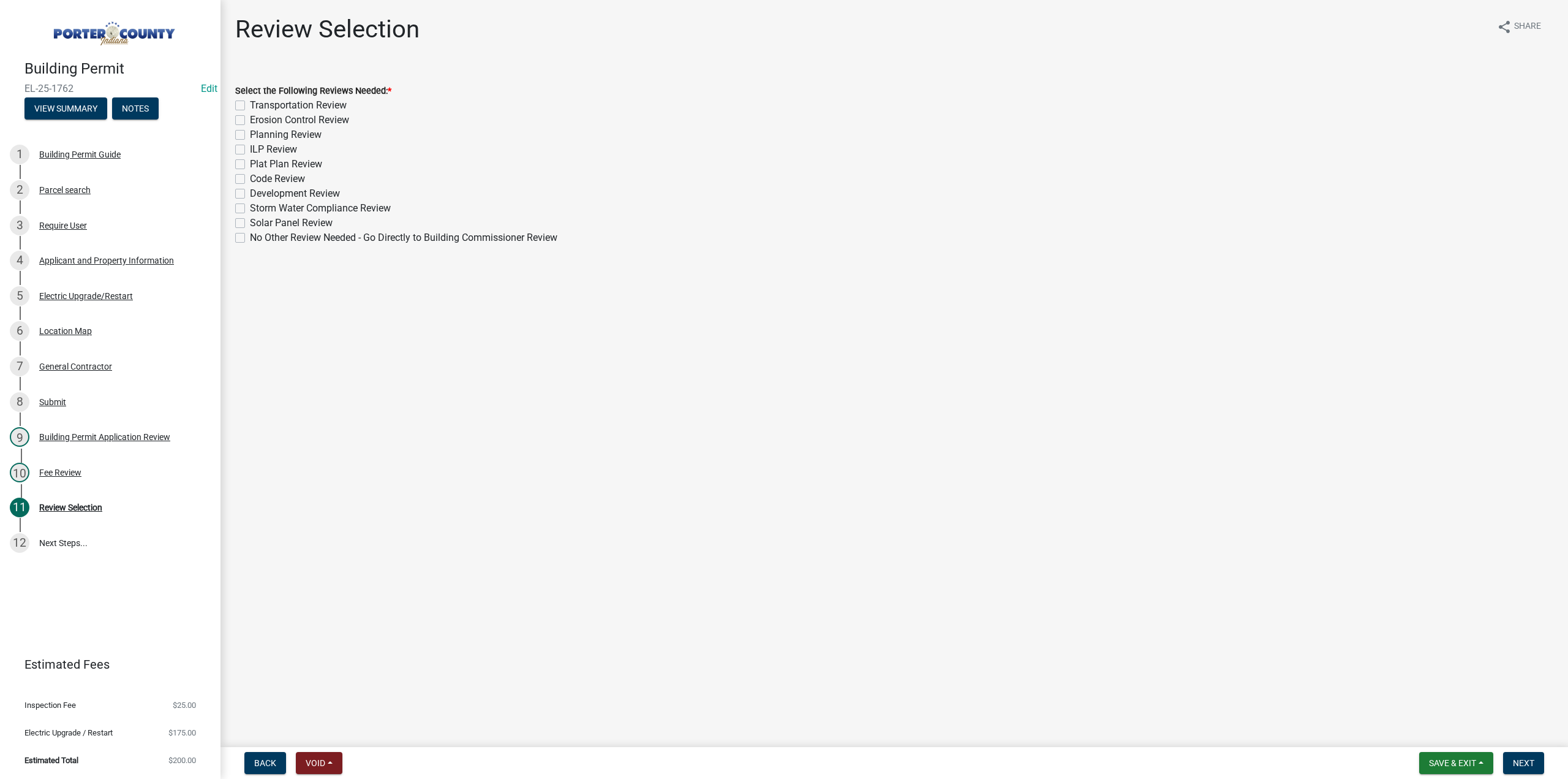
click at [250, 237] on label "No Other Review Needed - Go Directly to Building Commissioner Review" at bounding box center [404, 238] width 308 height 15
click at [250, 237] on input "No Other Review Needed - Go Directly to Building Commissioner Review" at bounding box center [254, 235] width 8 height 8
checkbox input "true"
checkbox input "false"
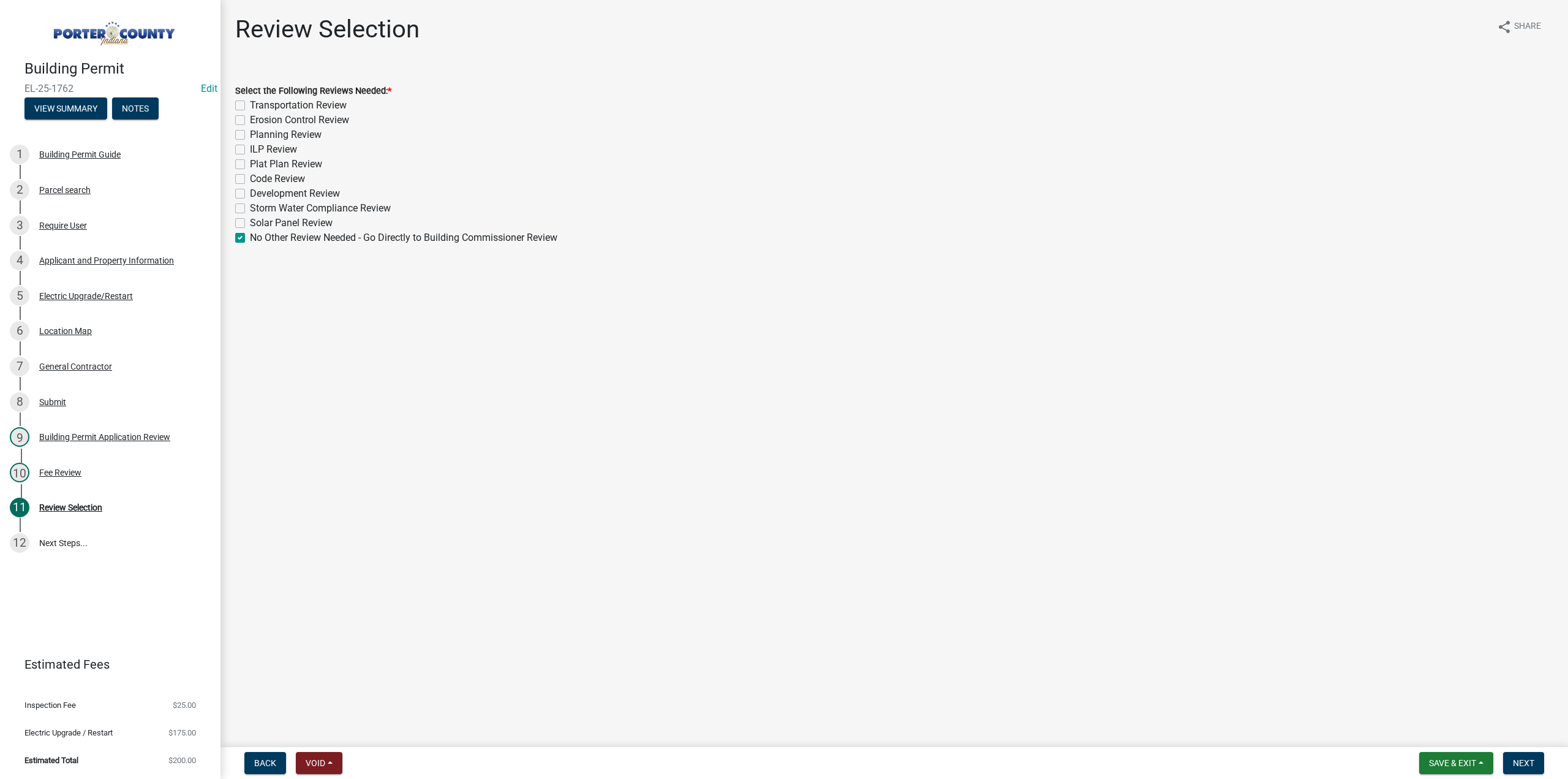
checkbox input "false"
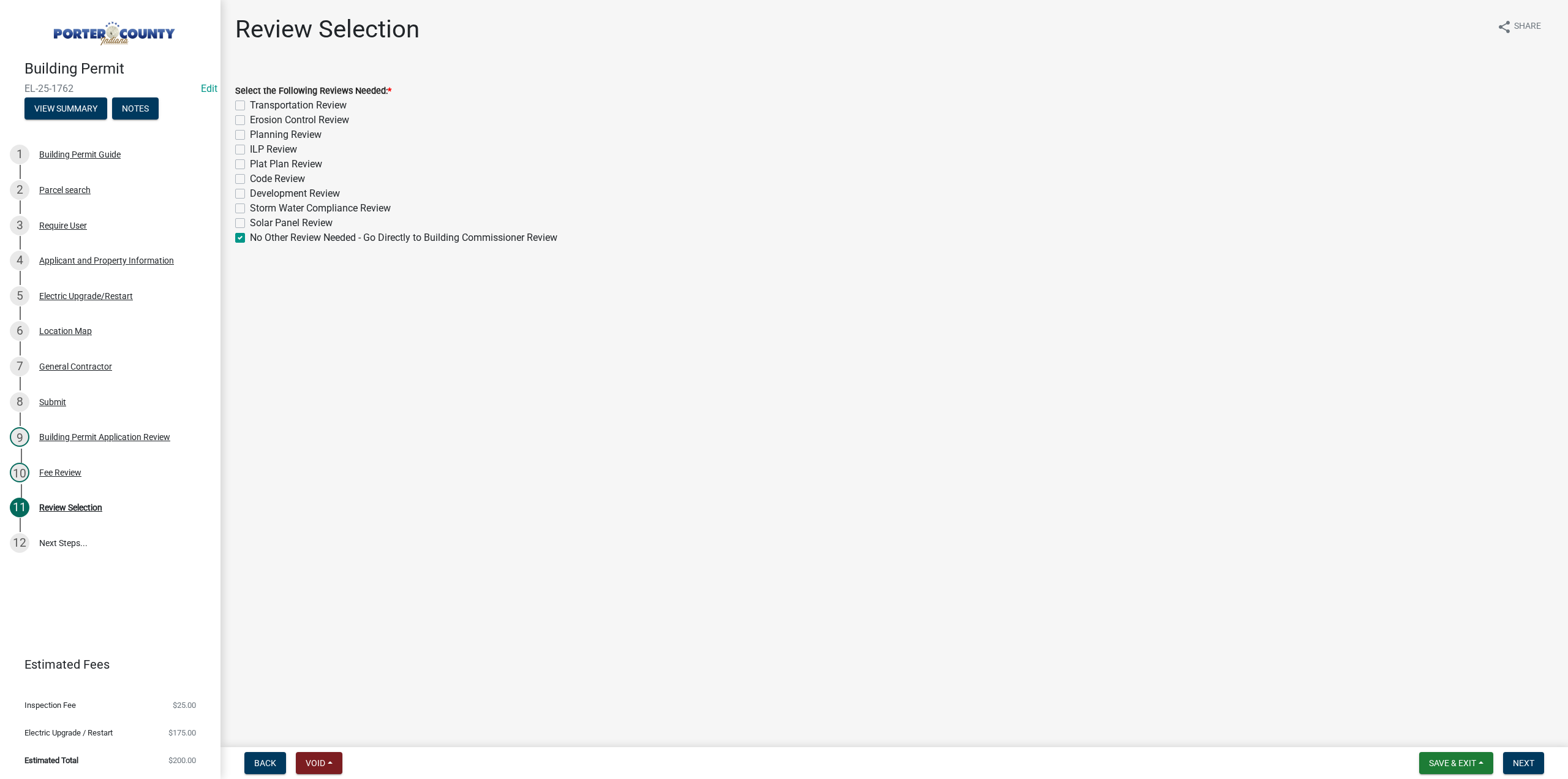
checkbox input "false"
checkbox input "true"
click at [1526, 760] on span "Next" at bounding box center [1524, 762] width 21 height 10
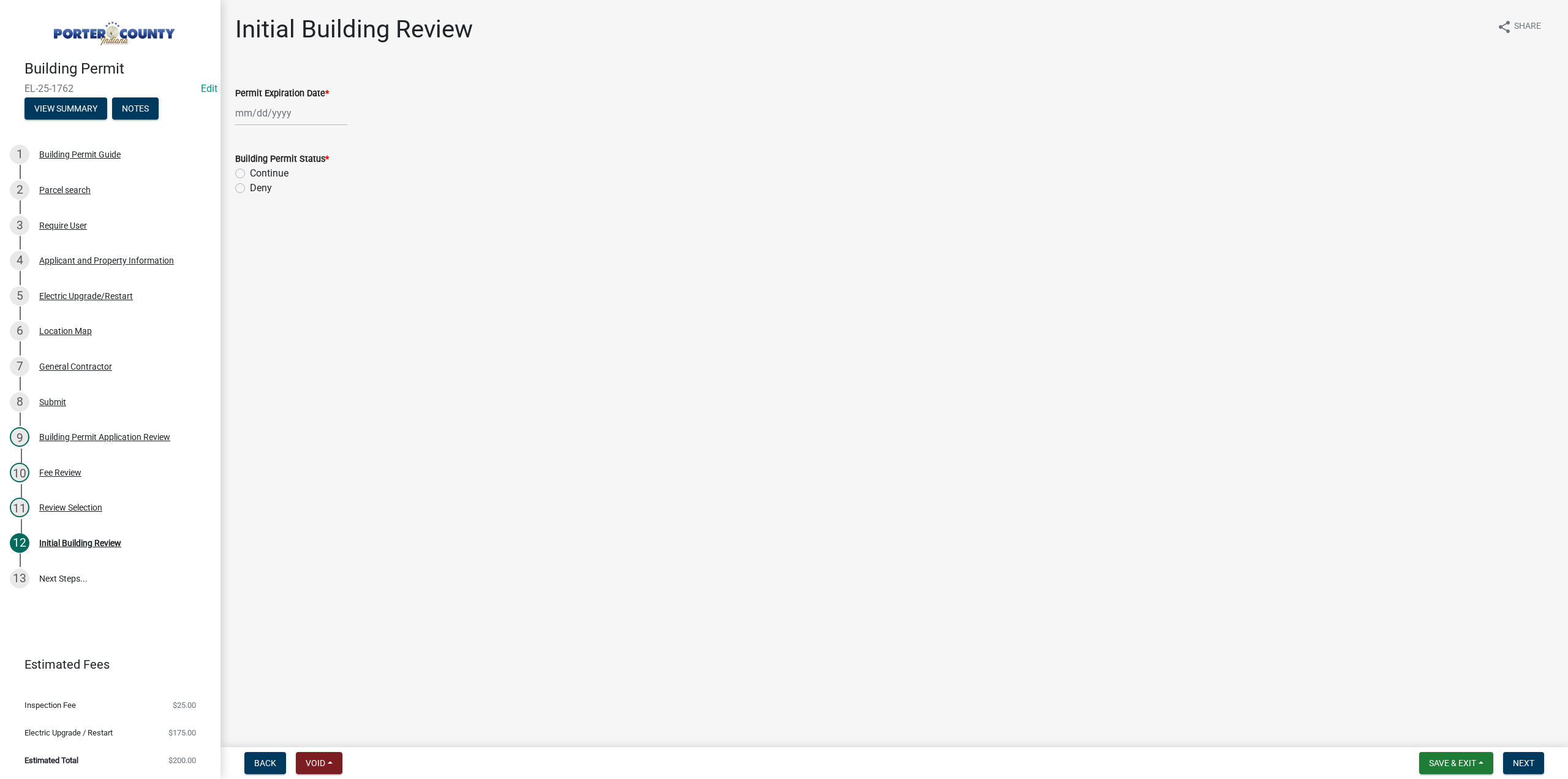
click at [289, 114] on div at bounding box center [291, 113] width 112 height 25
select select "9"
click at [317, 139] on select "1525 1526 1527 1528 1529 1530 1531 1532 1533 1534 1535 1536 1537 1538 1539 1540…" at bounding box center [331, 140] width 44 height 19
select select "2026"
click at [309, 131] on select "1525 1526 1527 1528 1529 1530 1531 1532 1533 1534 1535 1536 1537 1538 1539 1540…" at bounding box center [331, 140] width 44 height 19
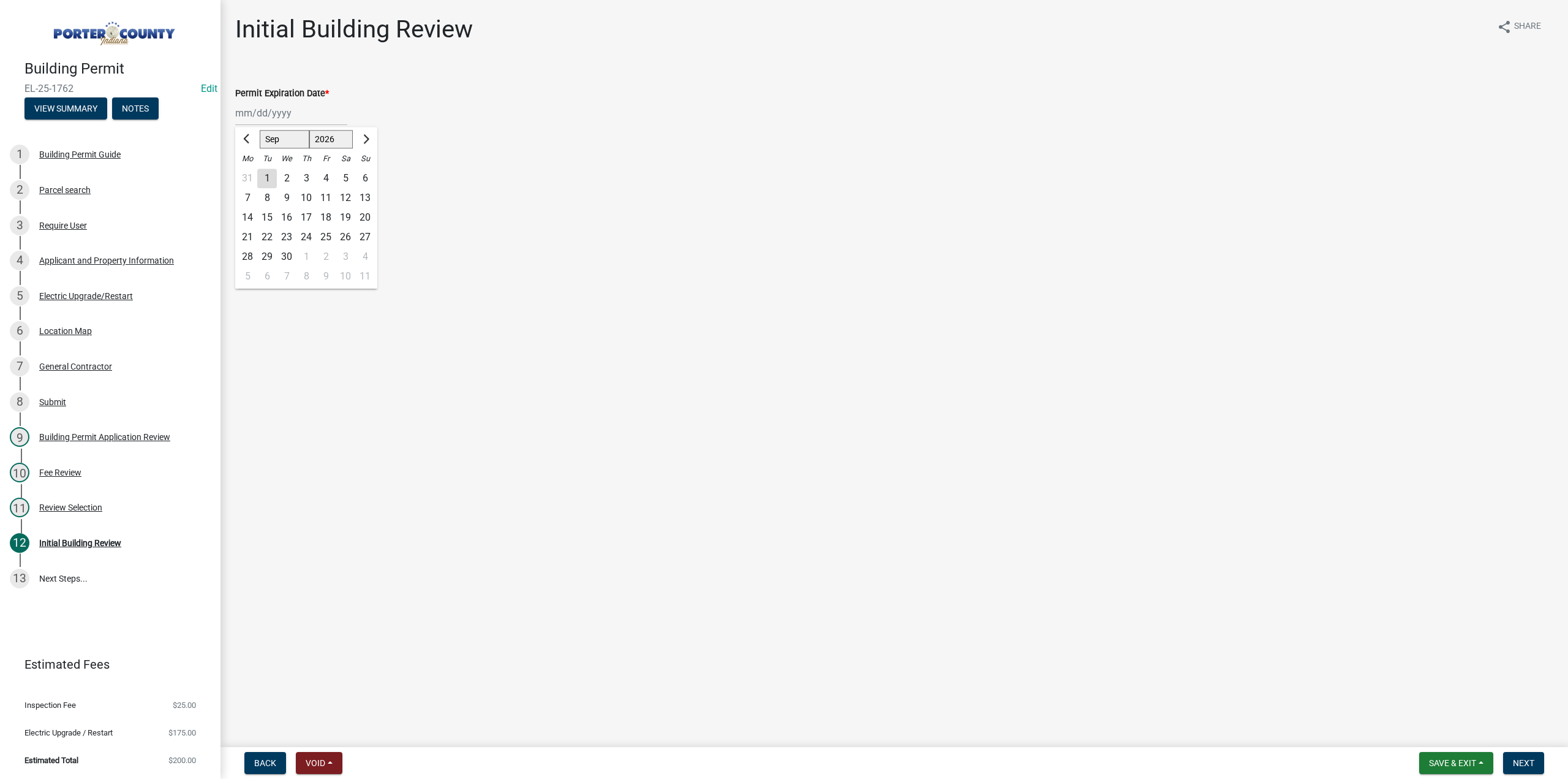
click at [328, 196] on div "11" at bounding box center [326, 198] width 20 height 20
type input "[DATE]"
drag, startPoint x: 241, startPoint y: 173, endPoint x: 283, endPoint y: 239, distance: 78.2
click at [250, 173] on label "Continue" at bounding box center [269, 173] width 38 height 15
click at [250, 173] on input "Continue" at bounding box center [254, 170] width 8 height 8
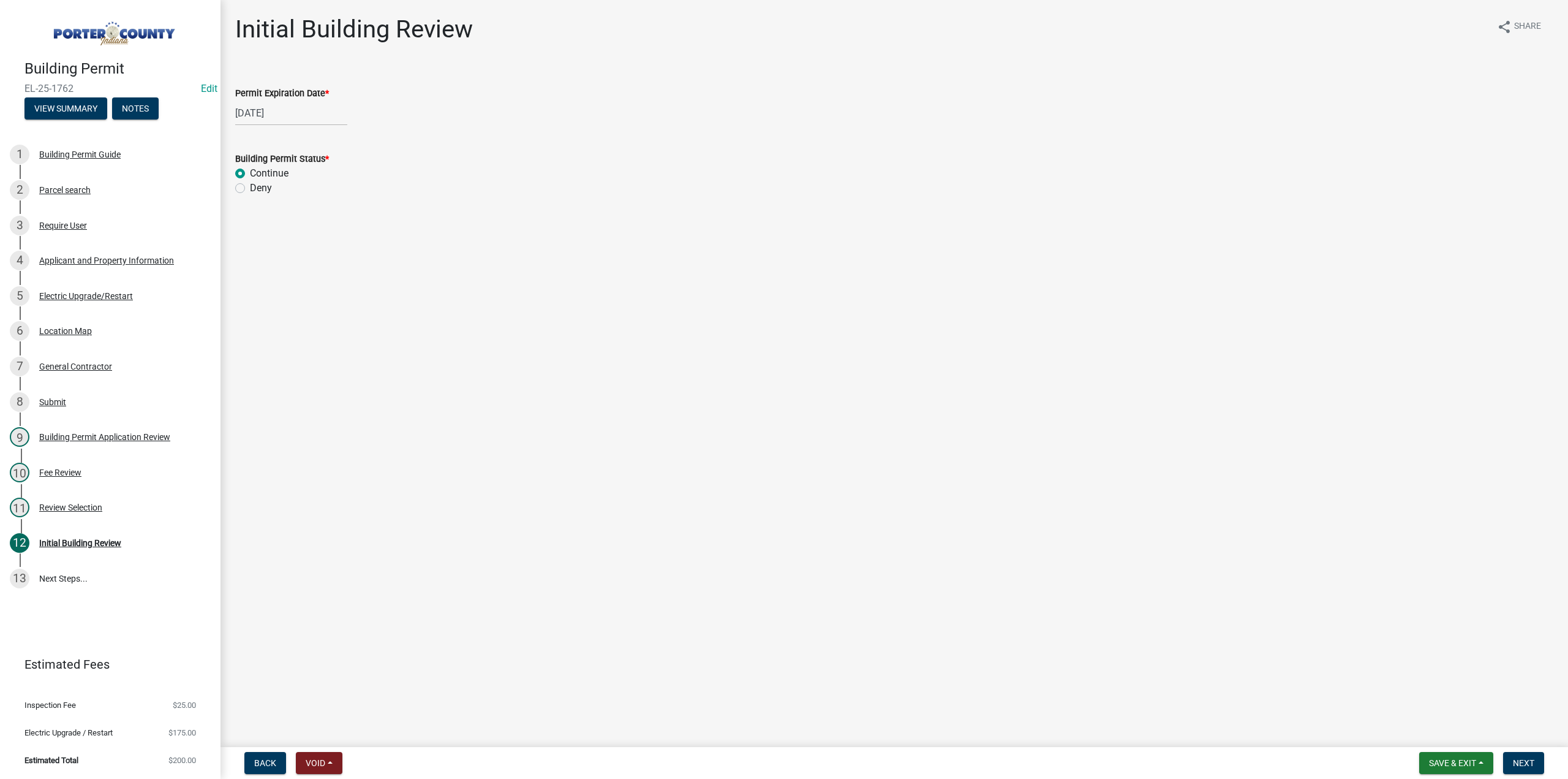
radio input "true"
click at [1528, 765] on span "Next" at bounding box center [1524, 762] width 21 height 10
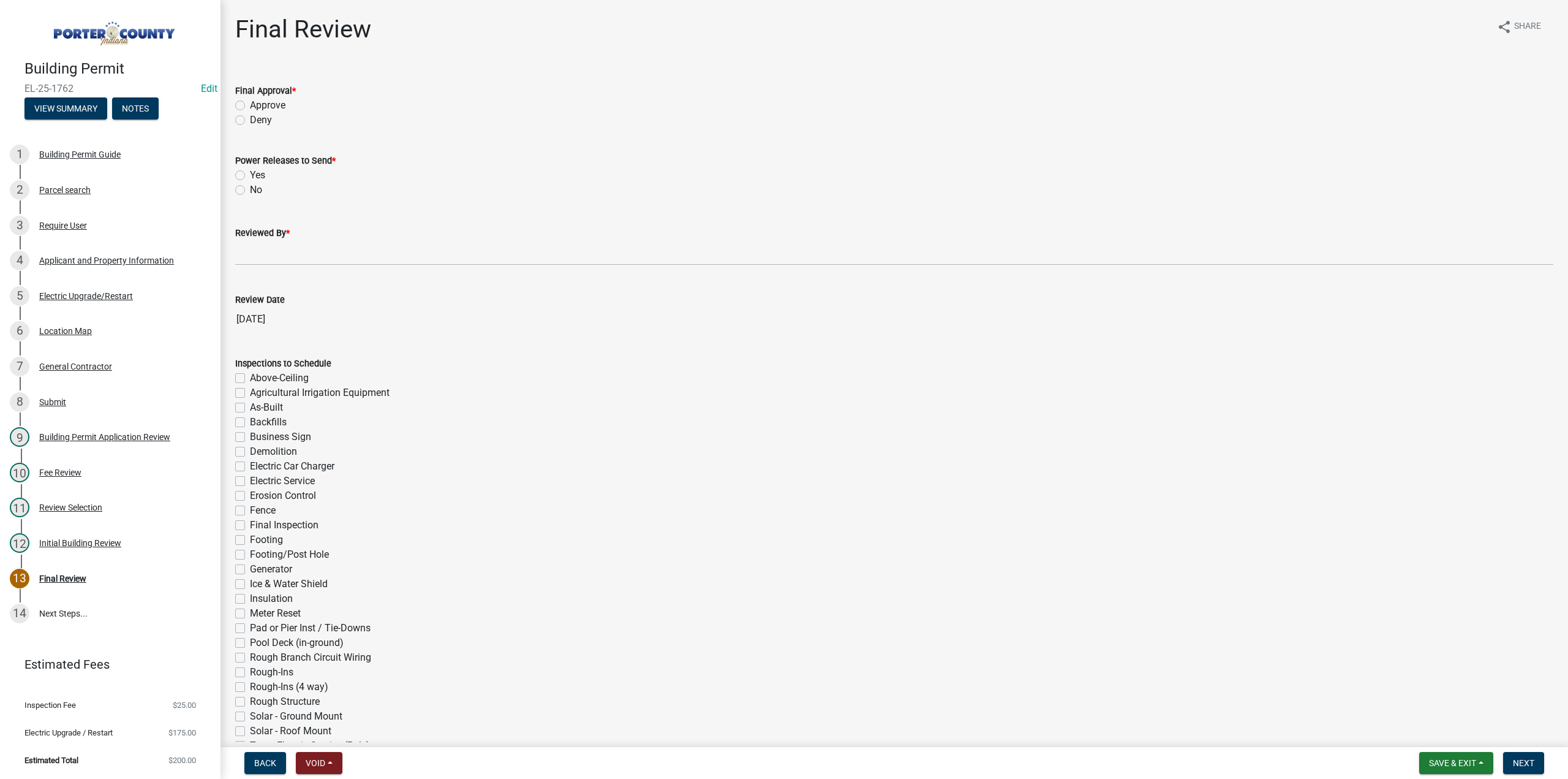
click at [250, 104] on label "Approve" at bounding box center [267, 105] width 36 height 15
click at [250, 104] on input "Approve" at bounding box center [254, 102] width 8 height 8
radio input "true"
click at [250, 192] on label "No" at bounding box center [256, 190] width 13 height 15
click at [250, 190] on input "No" at bounding box center [254, 186] width 8 height 8
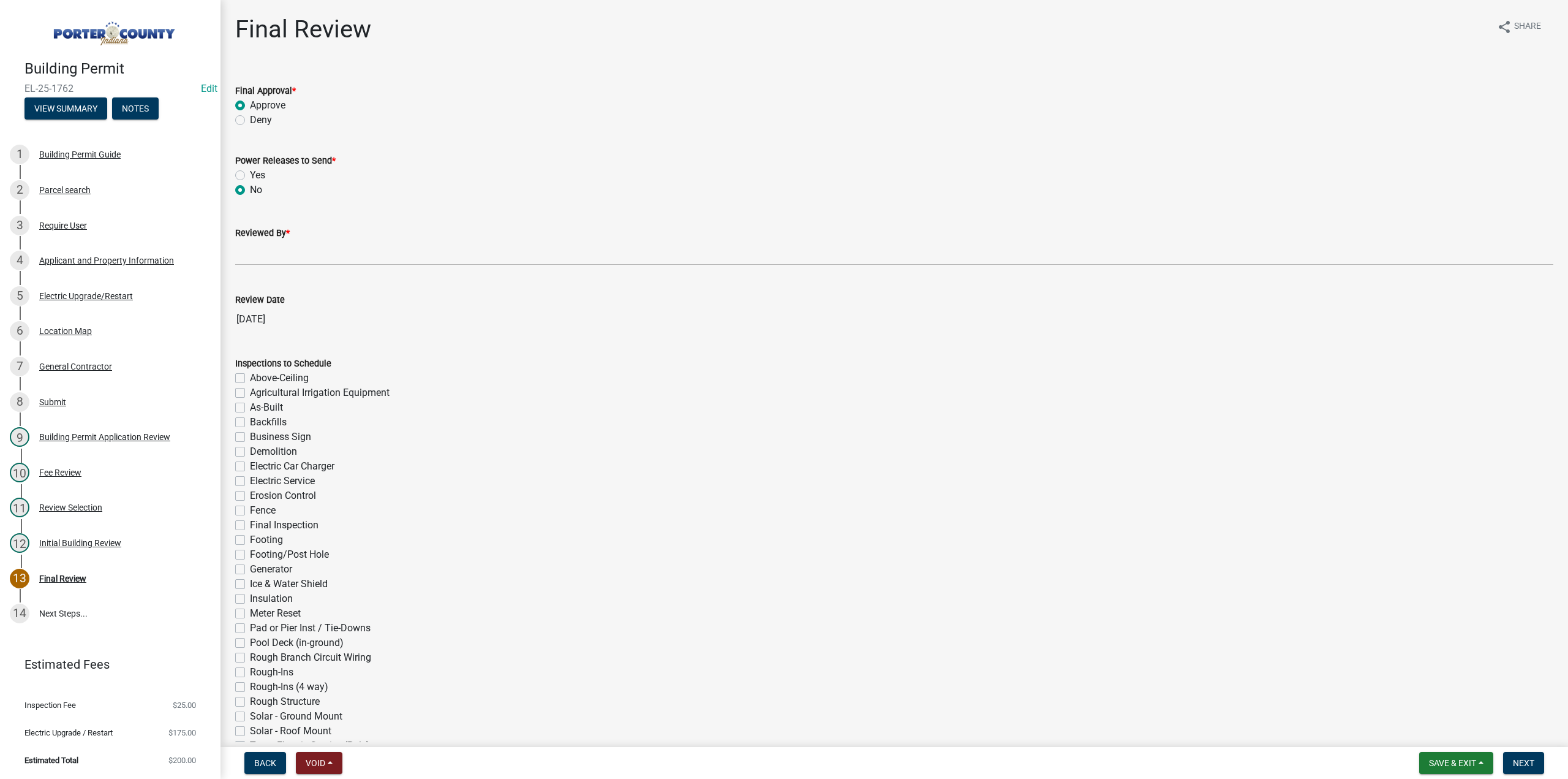
radio input "true"
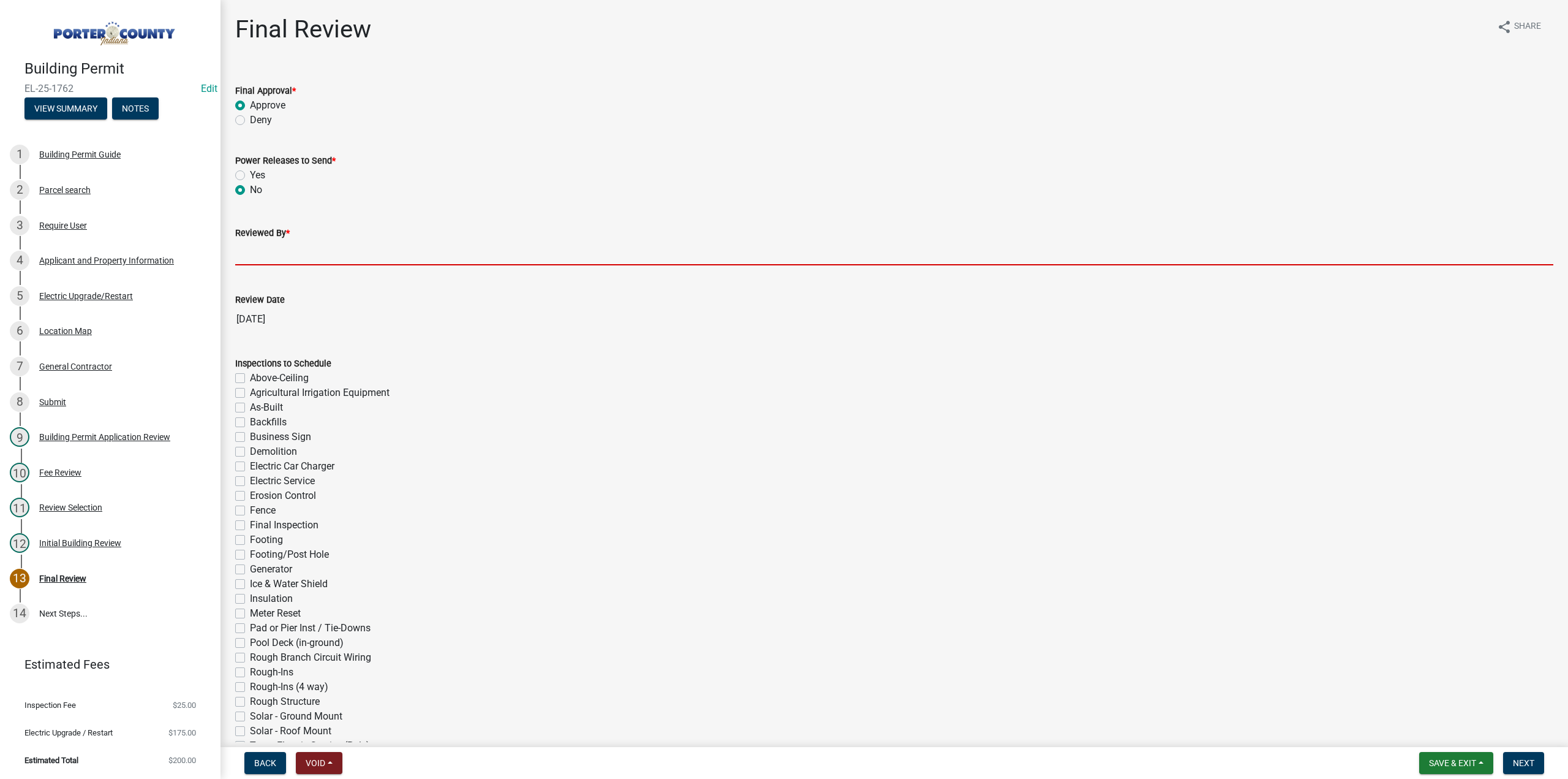
click at [260, 260] on input "Reviewed By *" at bounding box center [894, 253] width 1318 height 25
type input "TT"
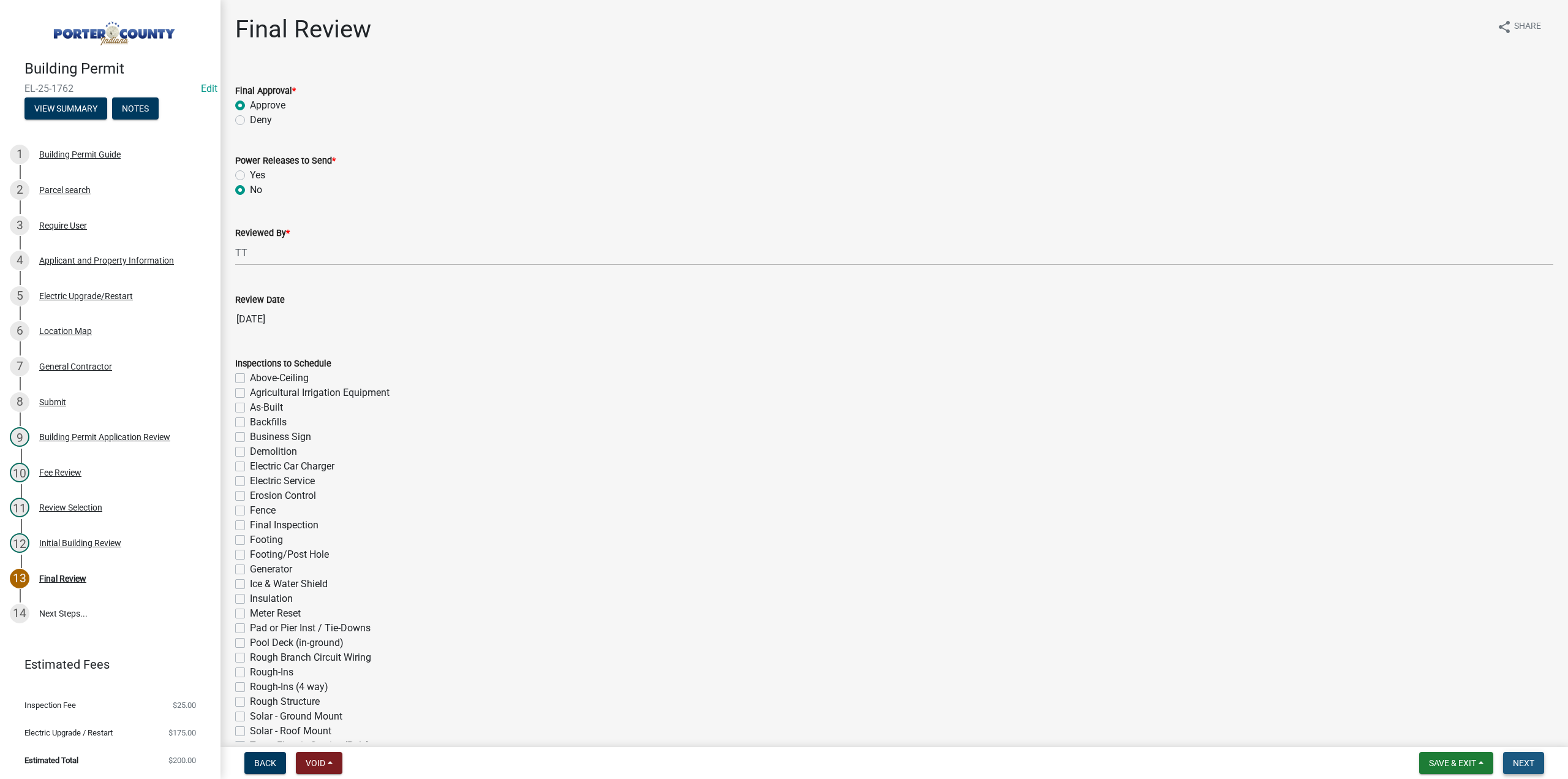
click at [1518, 760] on span "Next" at bounding box center [1524, 762] width 21 height 10
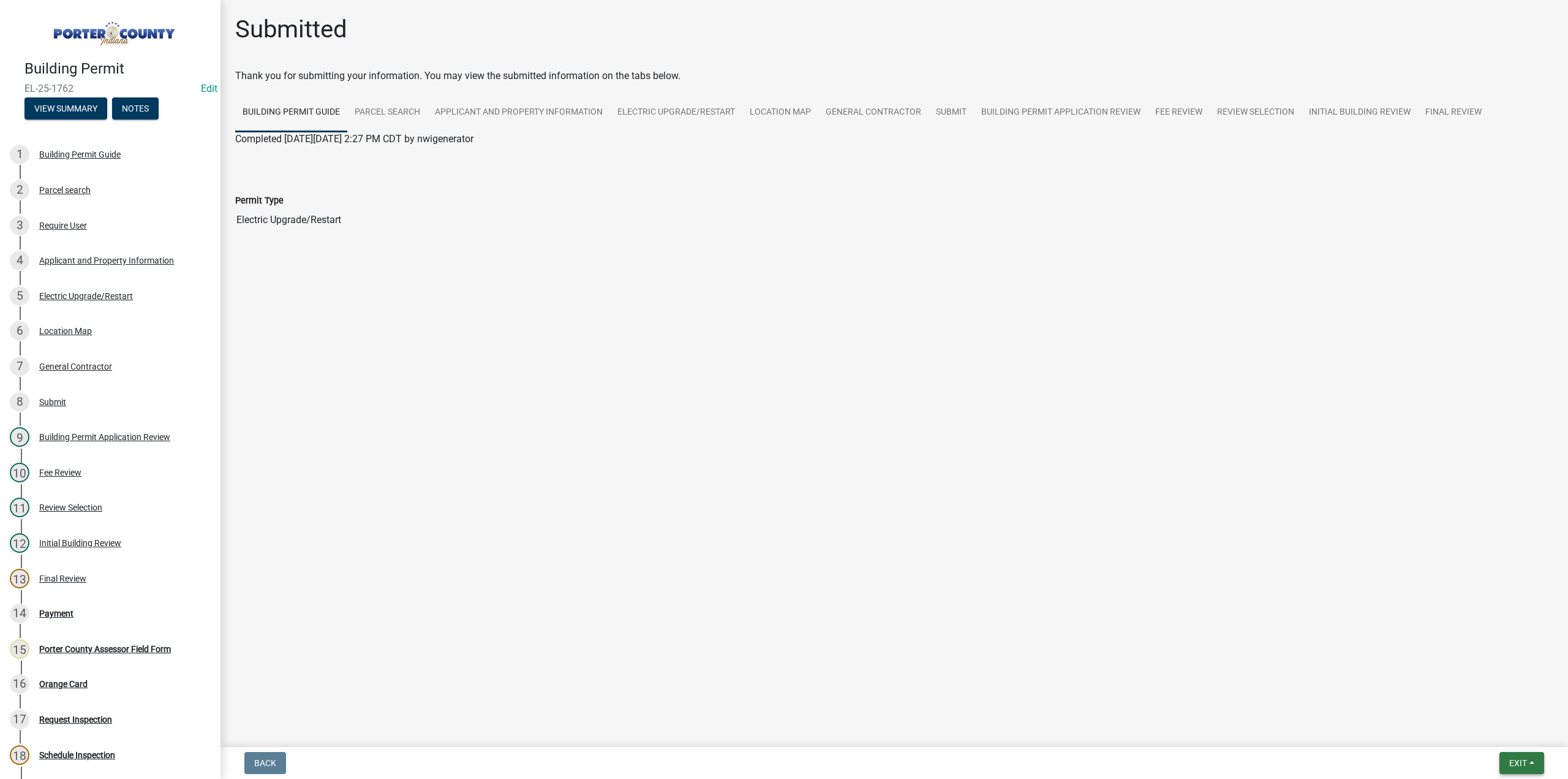
click at [1518, 762] on span "Exit" at bounding box center [1518, 762] width 18 height 10
click at [1505, 731] on button "Save & Exit" at bounding box center [1496, 731] width 98 height 30
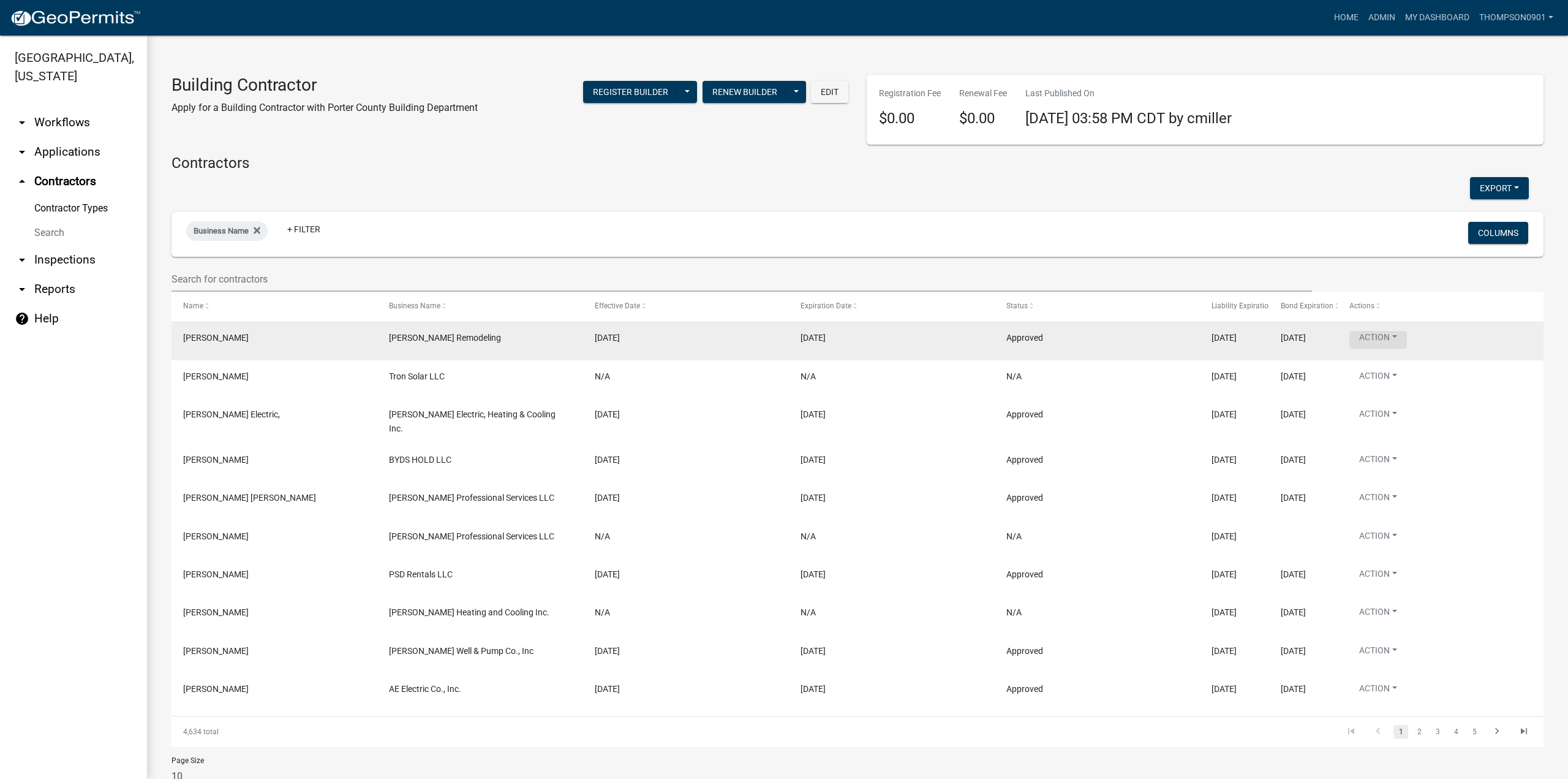
click at [1400, 340] on button "Action" at bounding box center [1378, 340] width 57 height 18
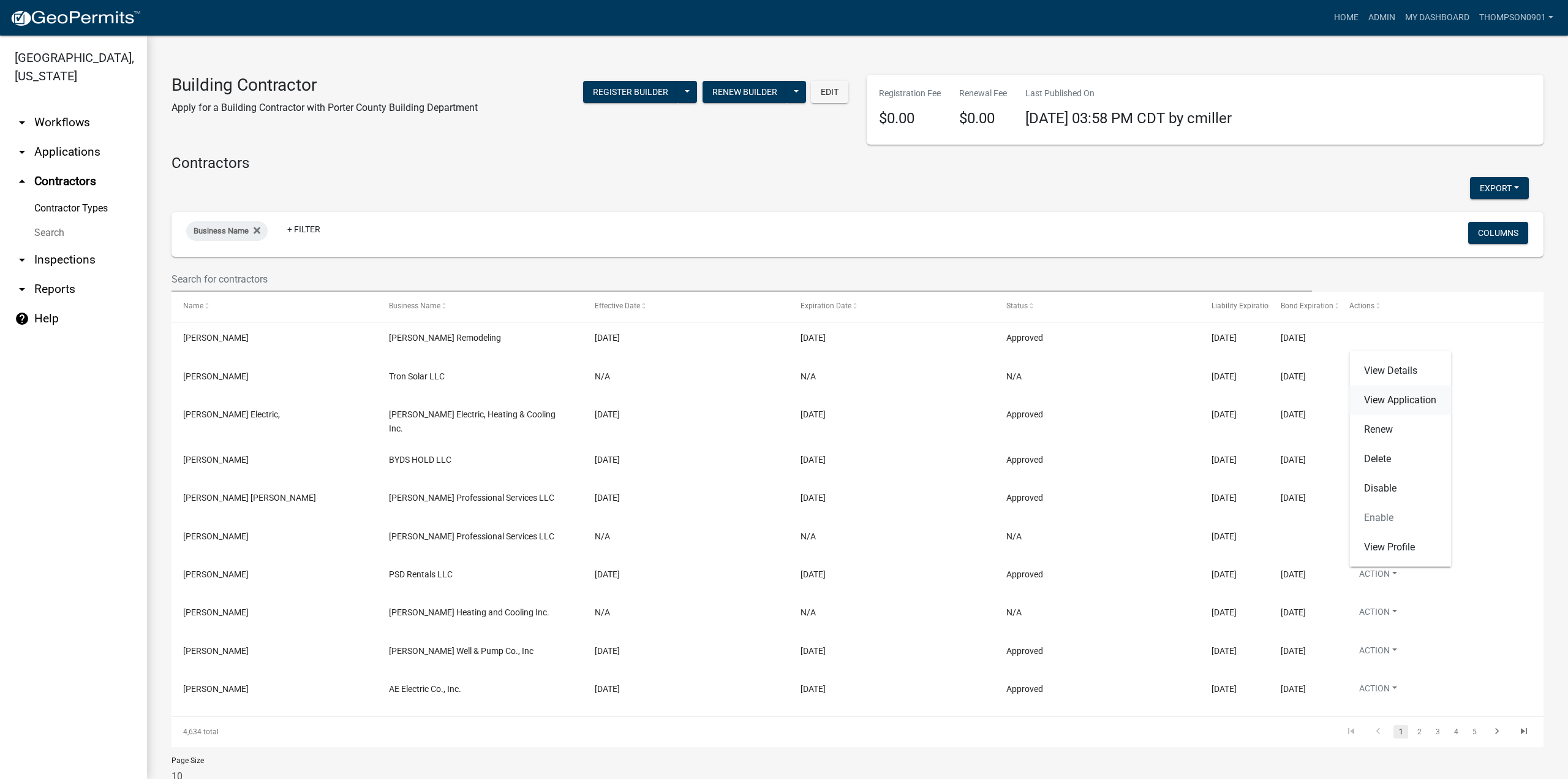
click at [1411, 399] on link "View Application" at bounding box center [1400, 400] width 102 height 30
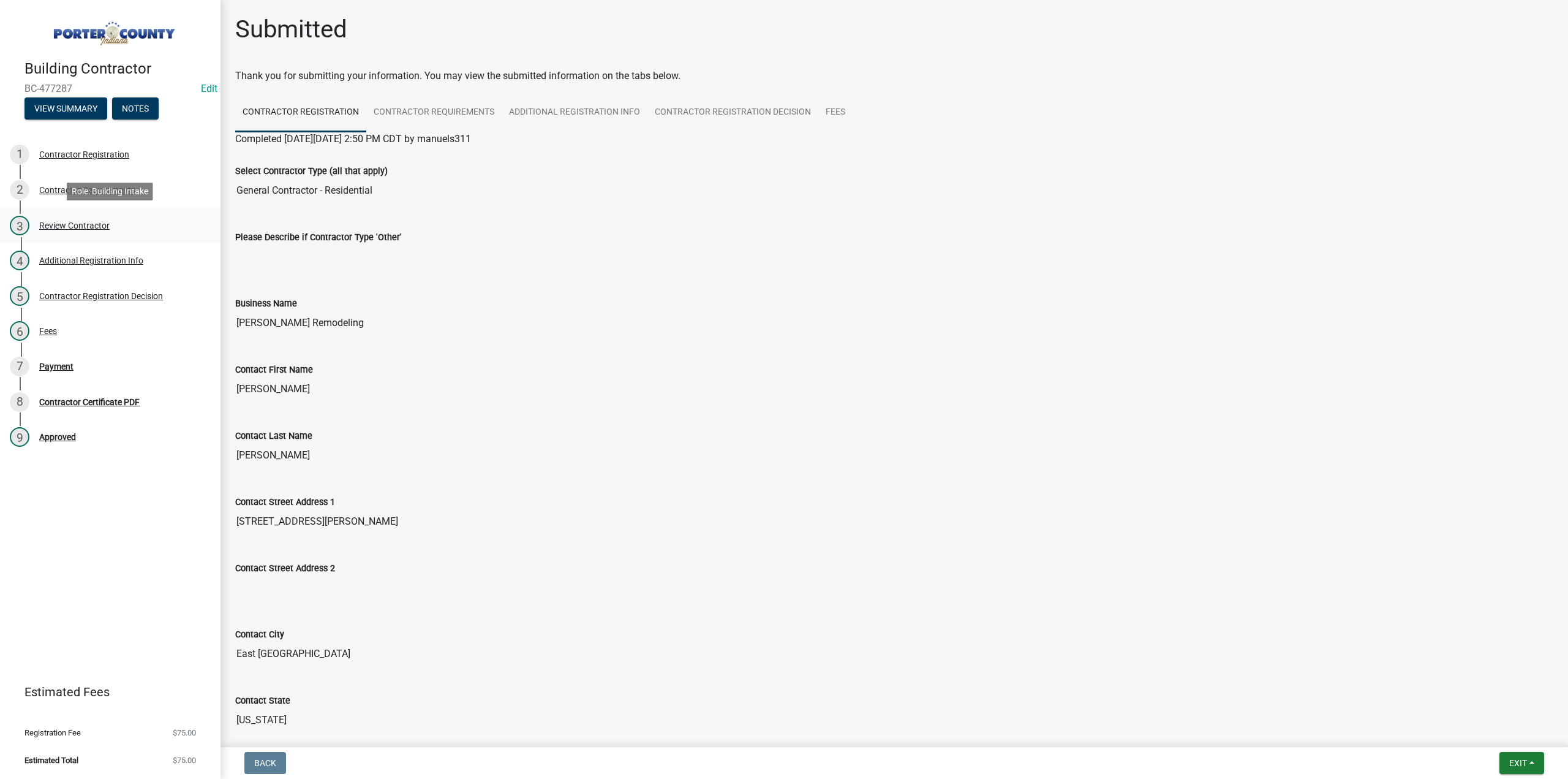
click at [89, 223] on div "Review Contractor" at bounding box center [74, 225] width 71 height 9
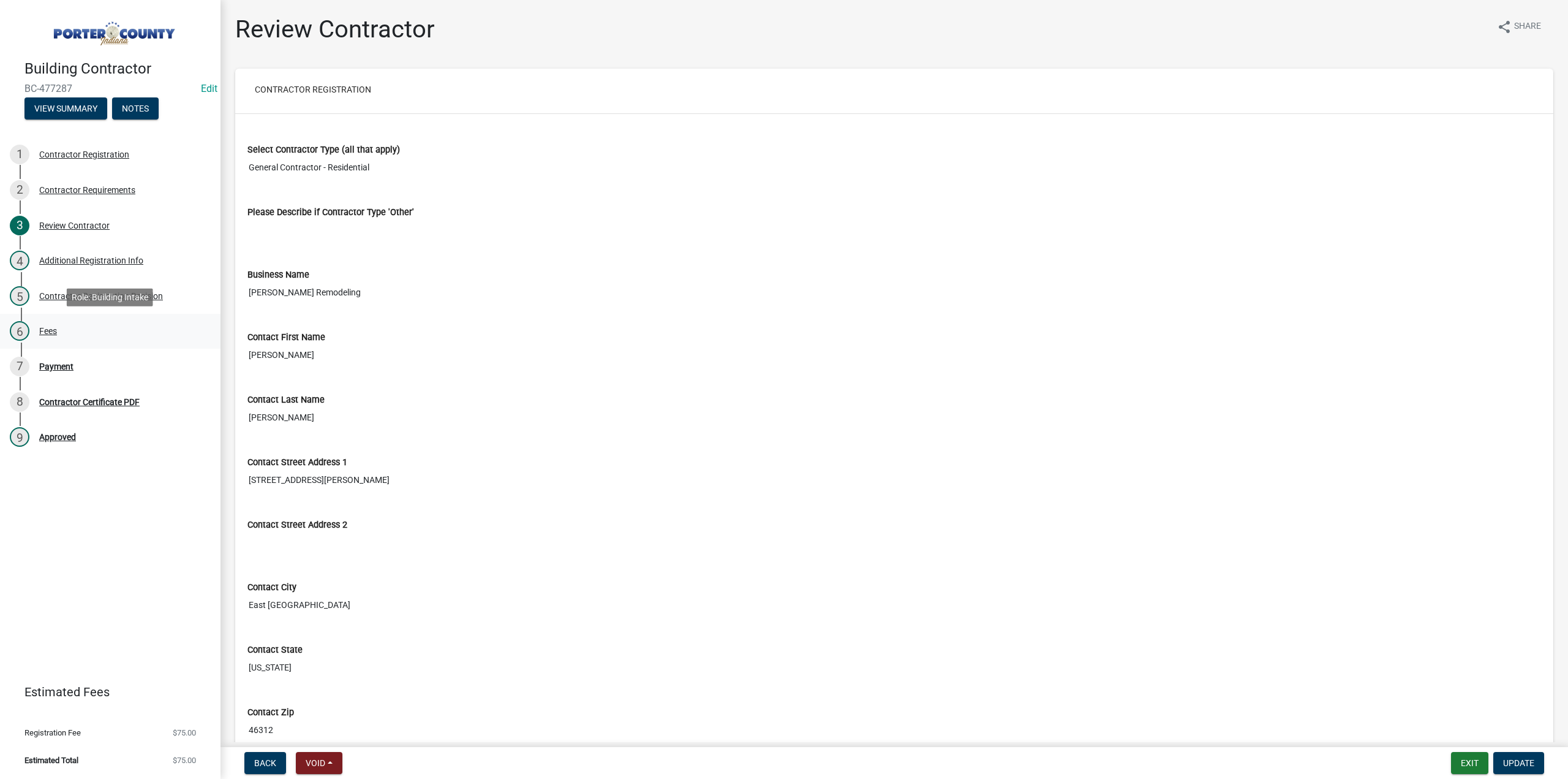
click at [40, 326] on div "Fees" at bounding box center [48, 330] width 18 height 9
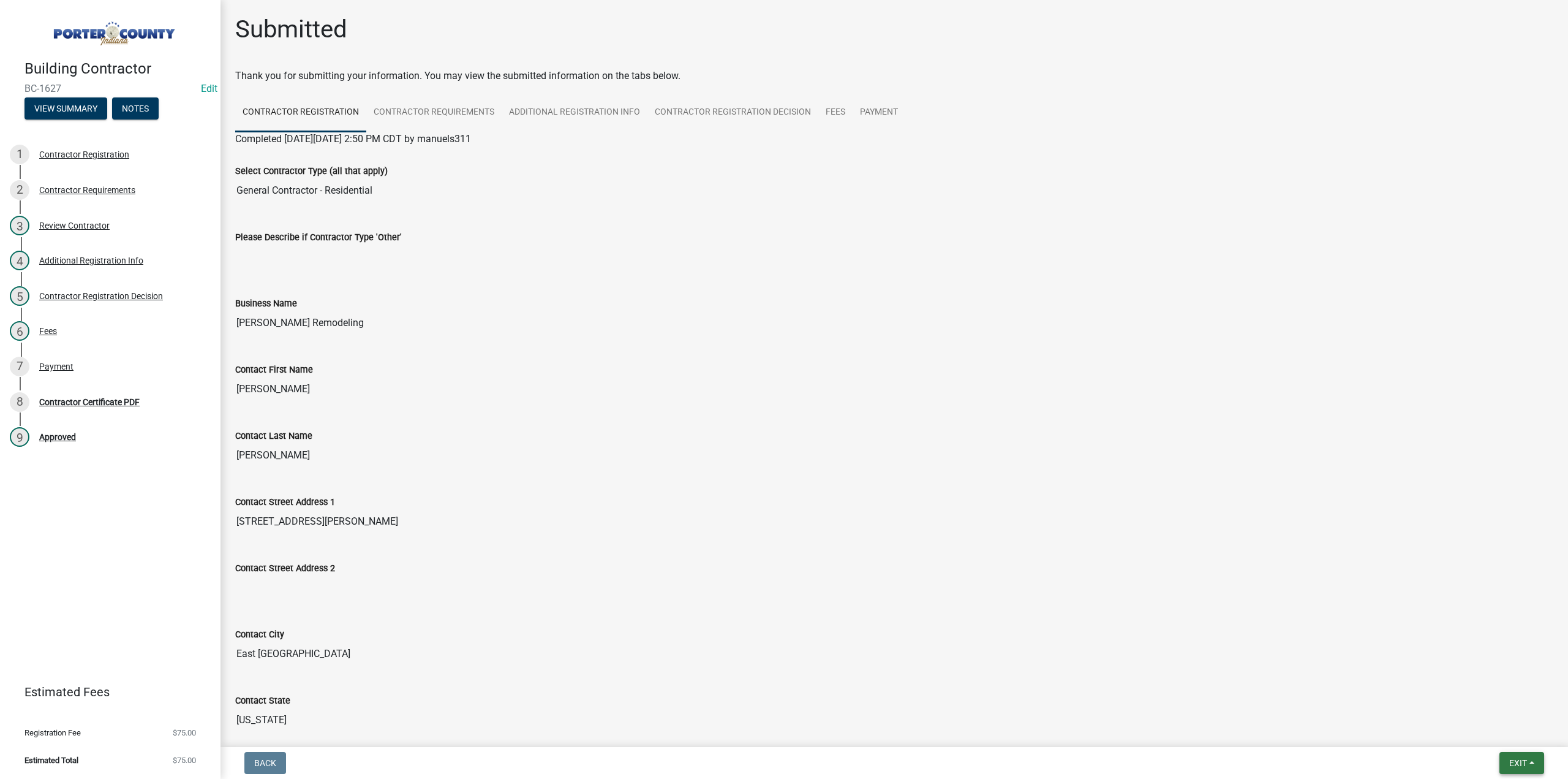
drag, startPoint x: 1512, startPoint y: 762, endPoint x: 1462, endPoint y: 737, distance: 55.9
click at [1511, 762] on span "Exit" at bounding box center [1518, 762] width 18 height 10
drag, startPoint x: 1486, startPoint y: 737, endPoint x: 1351, endPoint y: 739, distance: 135.0
click at [1486, 739] on button "Save & Exit" at bounding box center [1496, 731] width 98 height 30
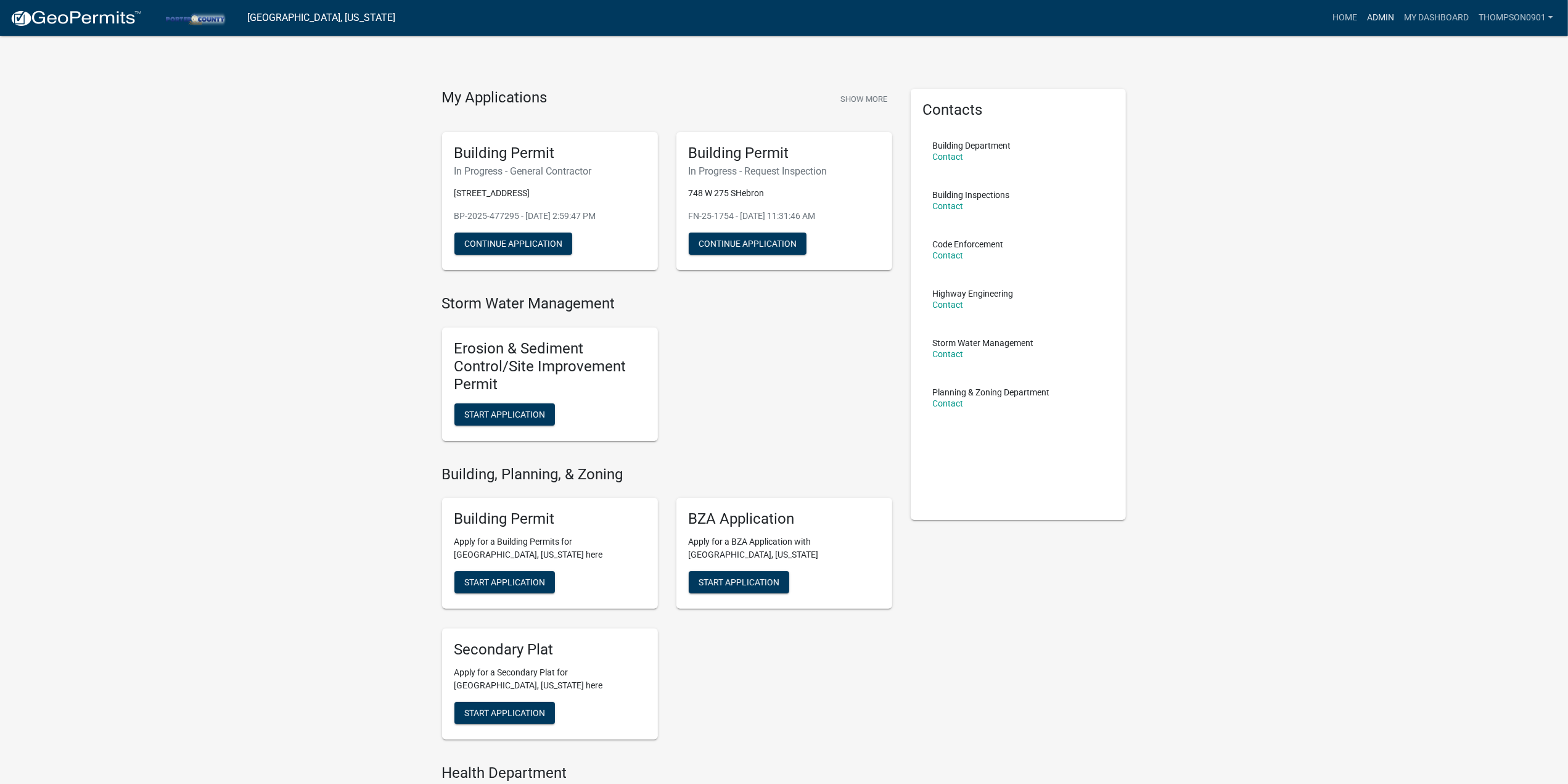
click at [1373, 17] on link "Admin" at bounding box center [1381, 17] width 37 height 23
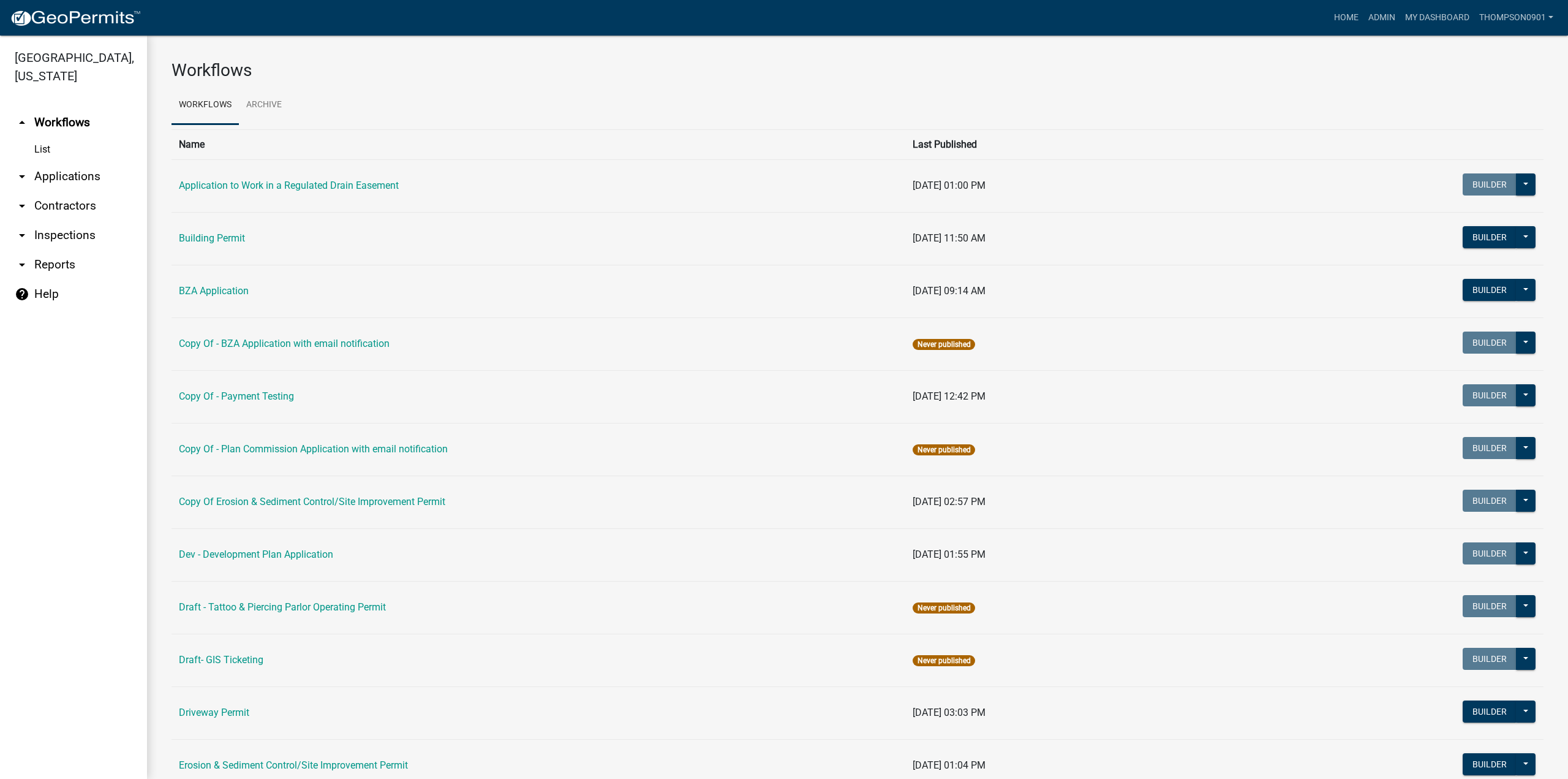
drag, startPoint x: 70, startPoint y: 190, endPoint x: 79, endPoint y: 182, distance: 12.0
click at [70, 191] on link "arrow_drop_down Contractors" at bounding box center [73, 205] width 147 height 30
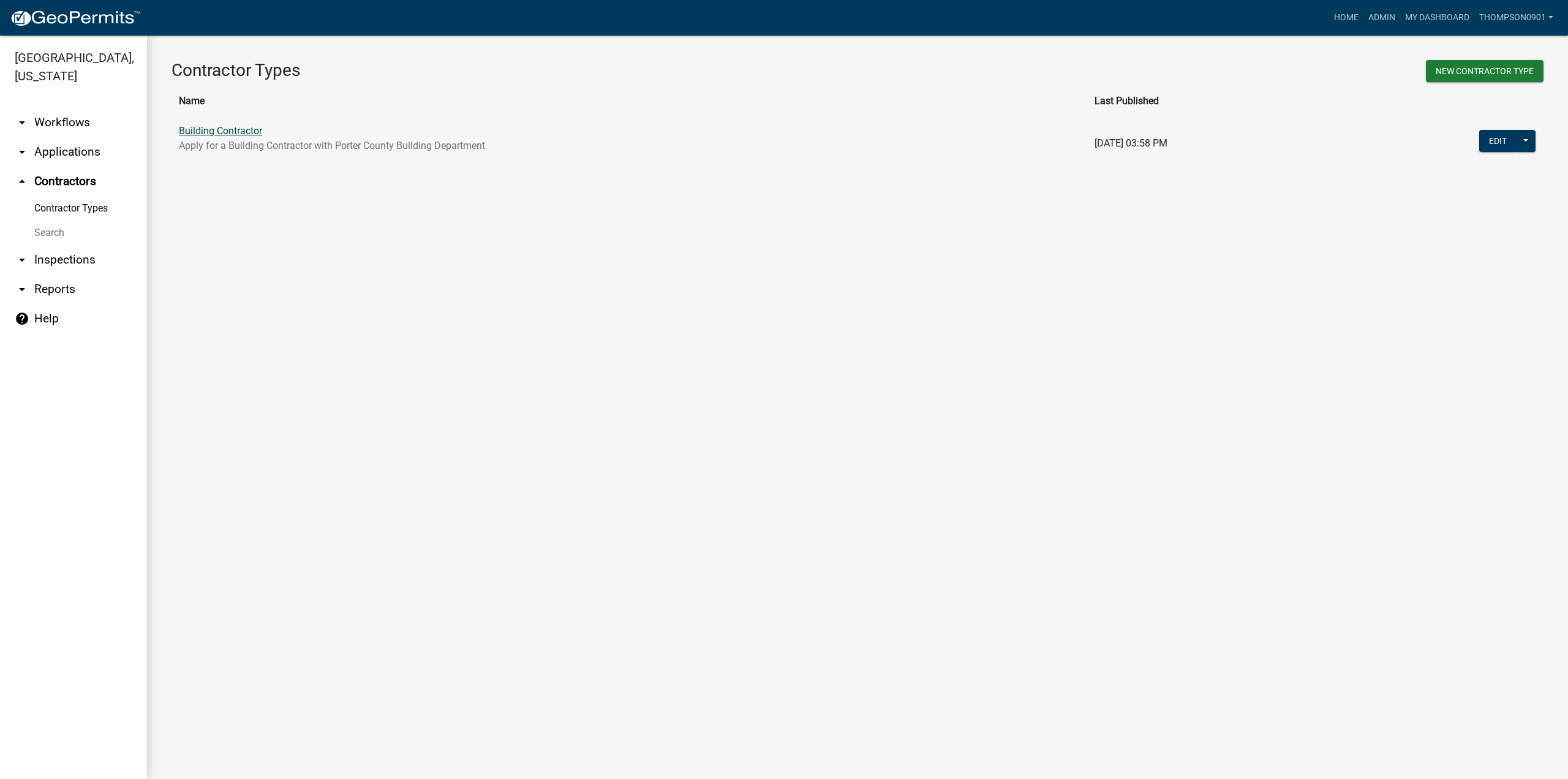
drag, startPoint x: 199, startPoint y: 128, endPoint x: 194, endPoint y: 139, distance: 12.1
click at [199, 128] on link "Building Contractor" at bounding box center [221, 131] width 83 height 12
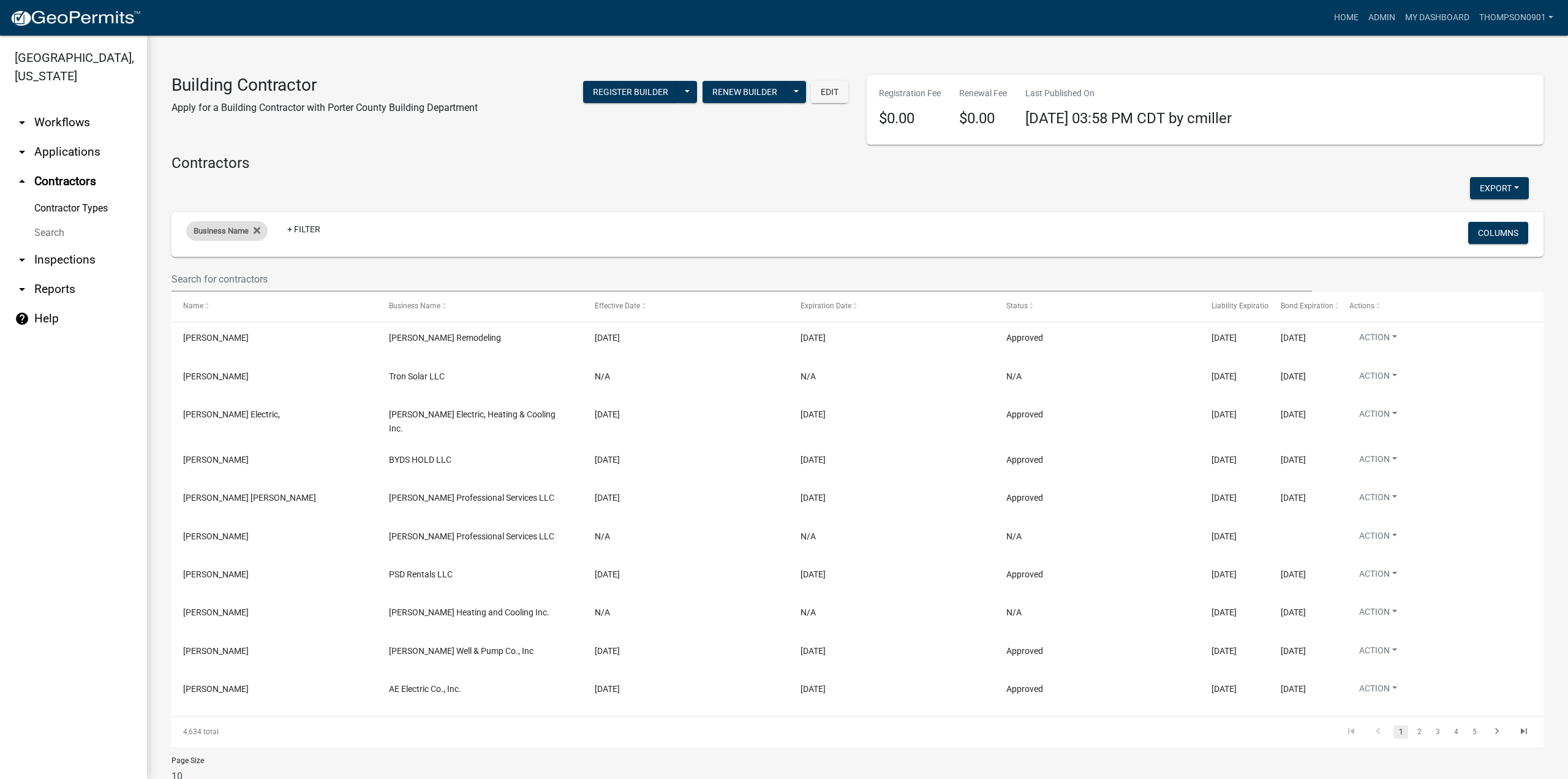
click at [215, 230] on span "Business Name" at bounding box center [221, 231] width 55 height 9
click at [222, 275] on input "text" at bounding box center [230, 276] width 112 height 25
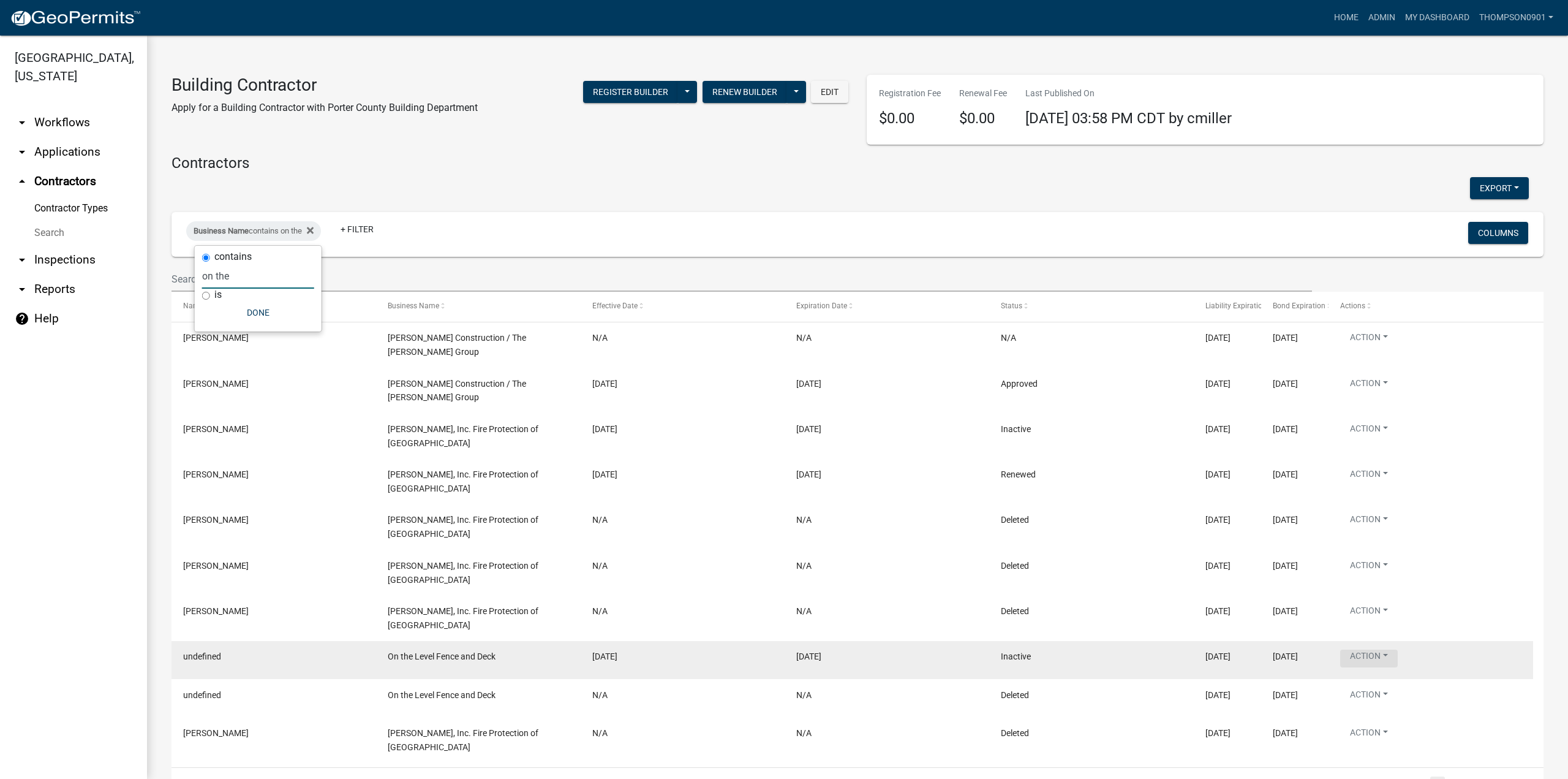
type input "on the"
click at [1392, 649] on button "Action" at bounding box center [1369, 658] width 57 height 18
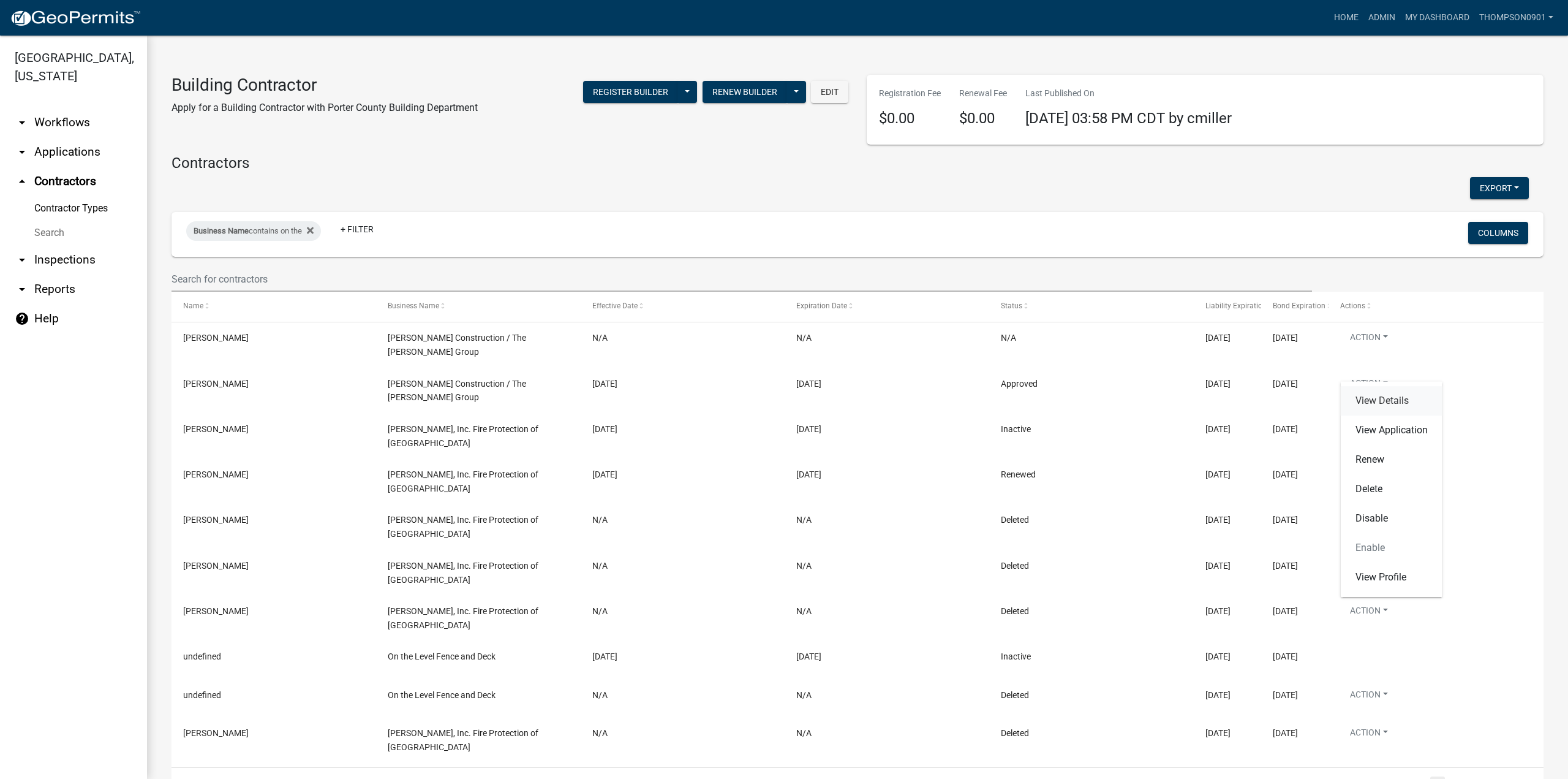
click at [1388, 406] on link "View Details" at bounding box center [1392, 400] width 102 height 30
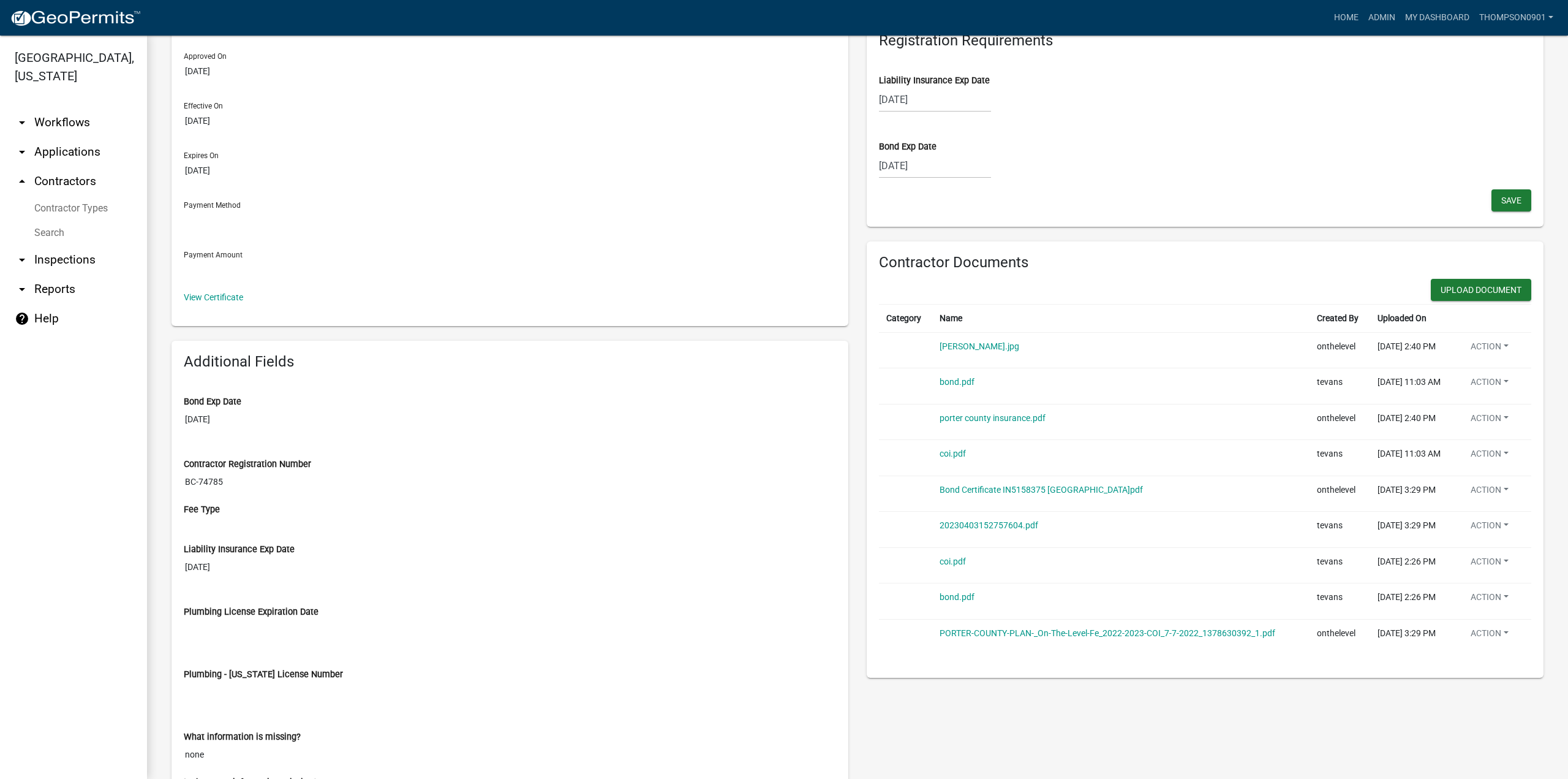
scroll to position [122, 0]
click at [954, 345] on link "[PERSON_NAME].jpg" at bounding box center [980, 343] width 80 height 10
click at [950, 371] on td "bond.pdf" at bounding box center [1121, 383] width 377 height 36
click at [950, 379] on link "bond.pdf" at bounding box center [957, 379] width 35 height 10
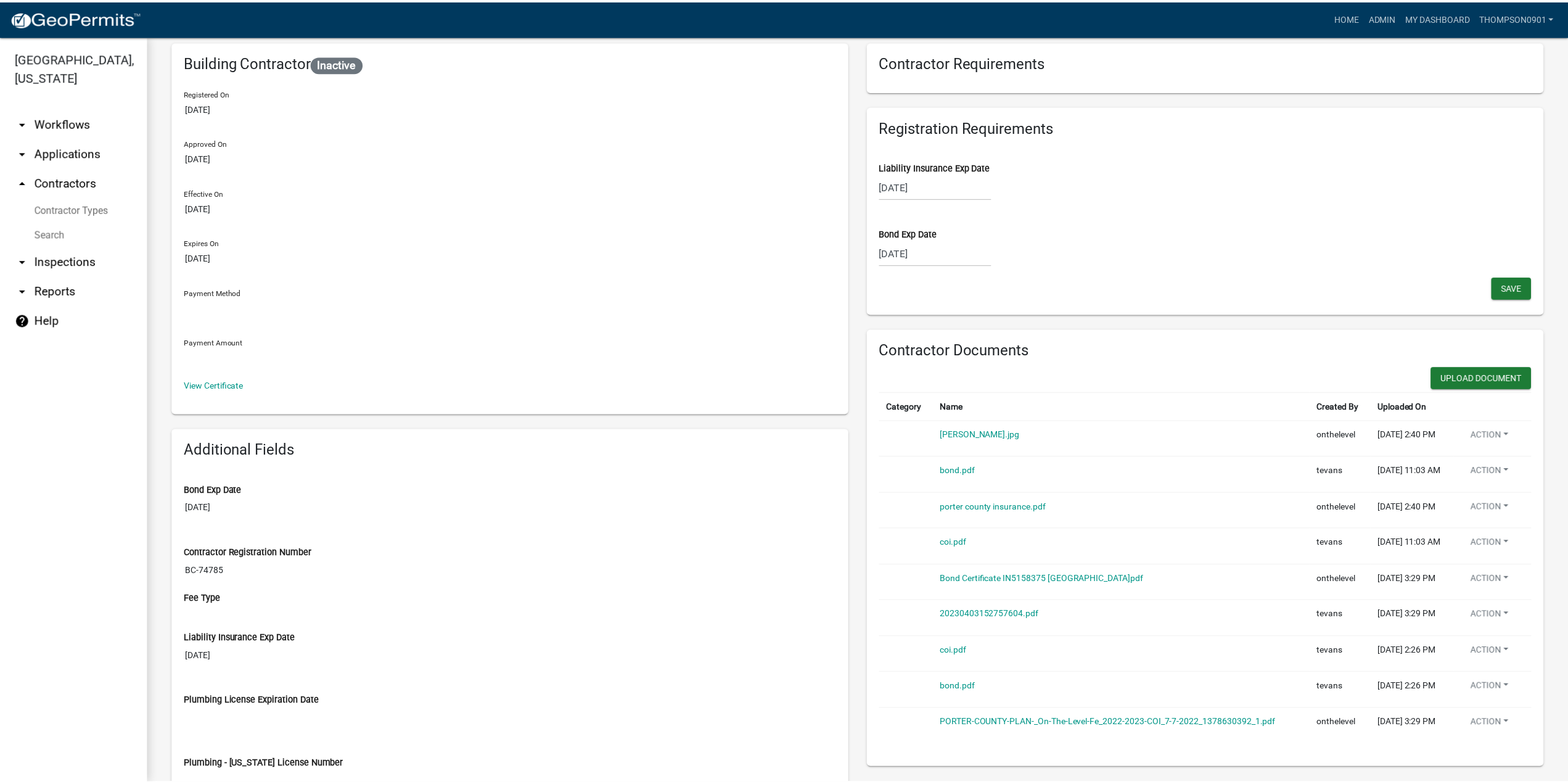
scroll to position [62, 0]
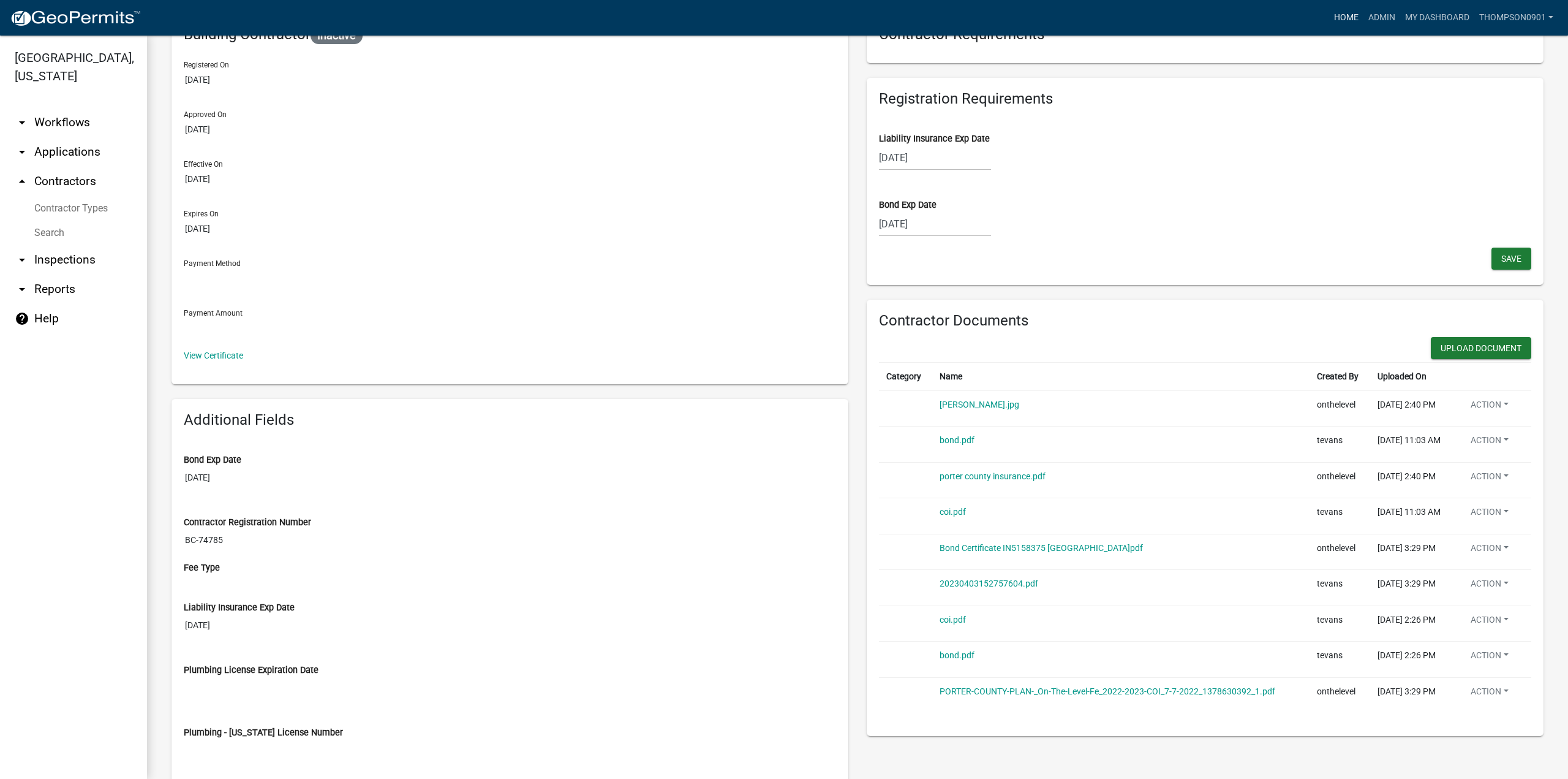
click at [1345, 19] on link "Home" at bounding box center [1347, 17] width 34 height 23
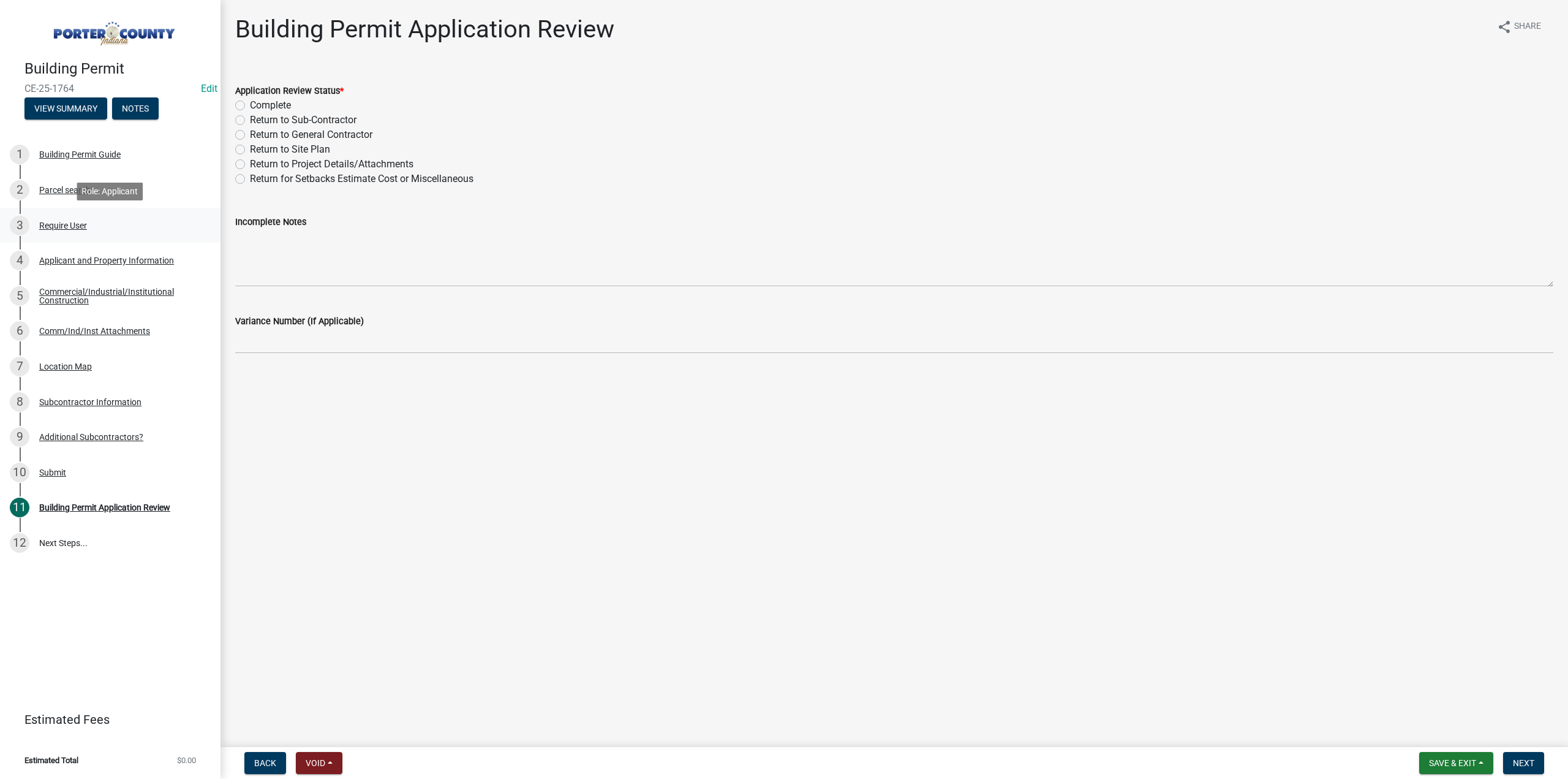
click at [86, 223] on div "Require User" at bounding box center [63, 225] width 48 height 9
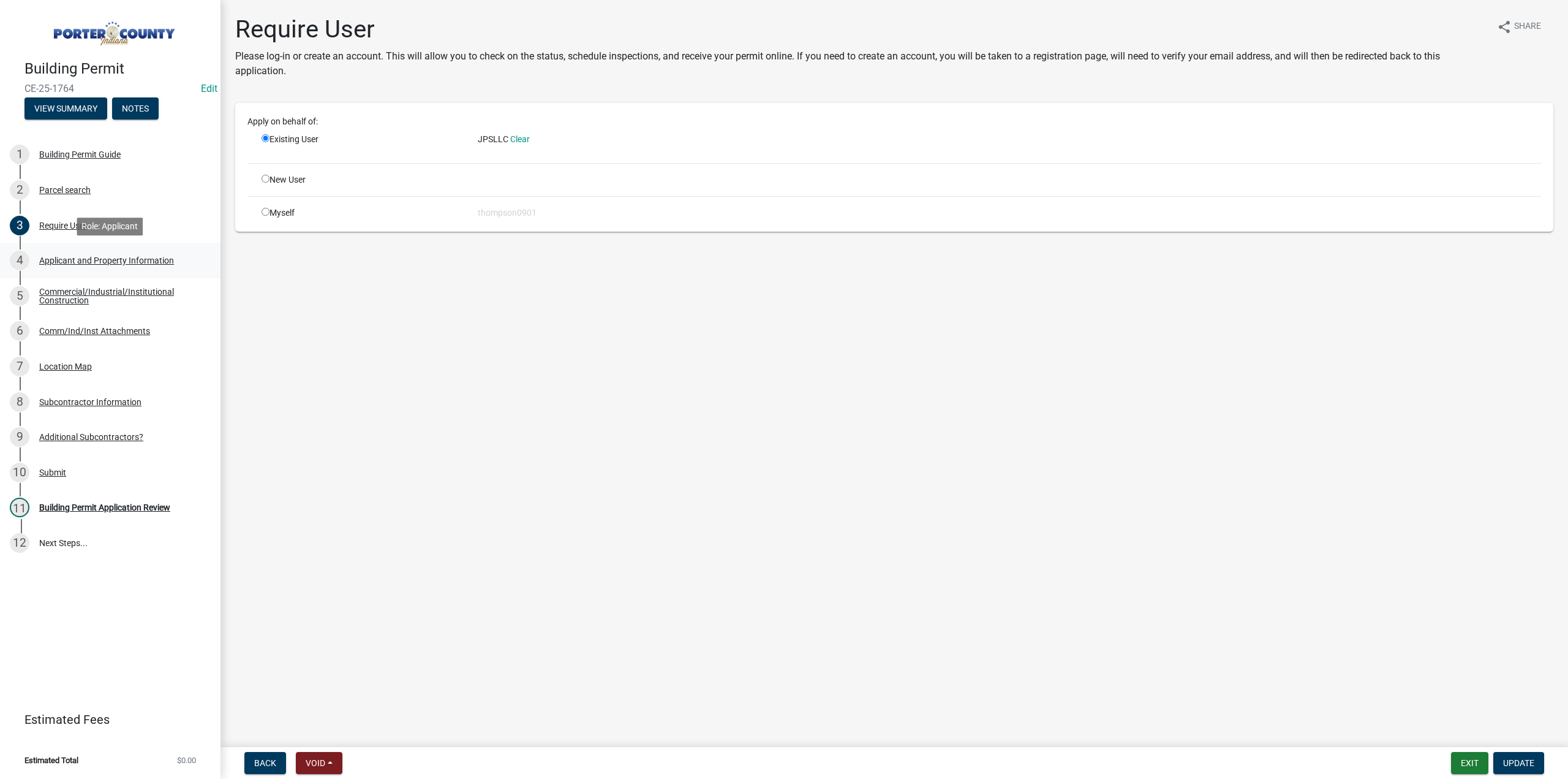
click at [102, 265] on div "Applicant and Property Information" at bounding box center [106, 260] width 135 height 9
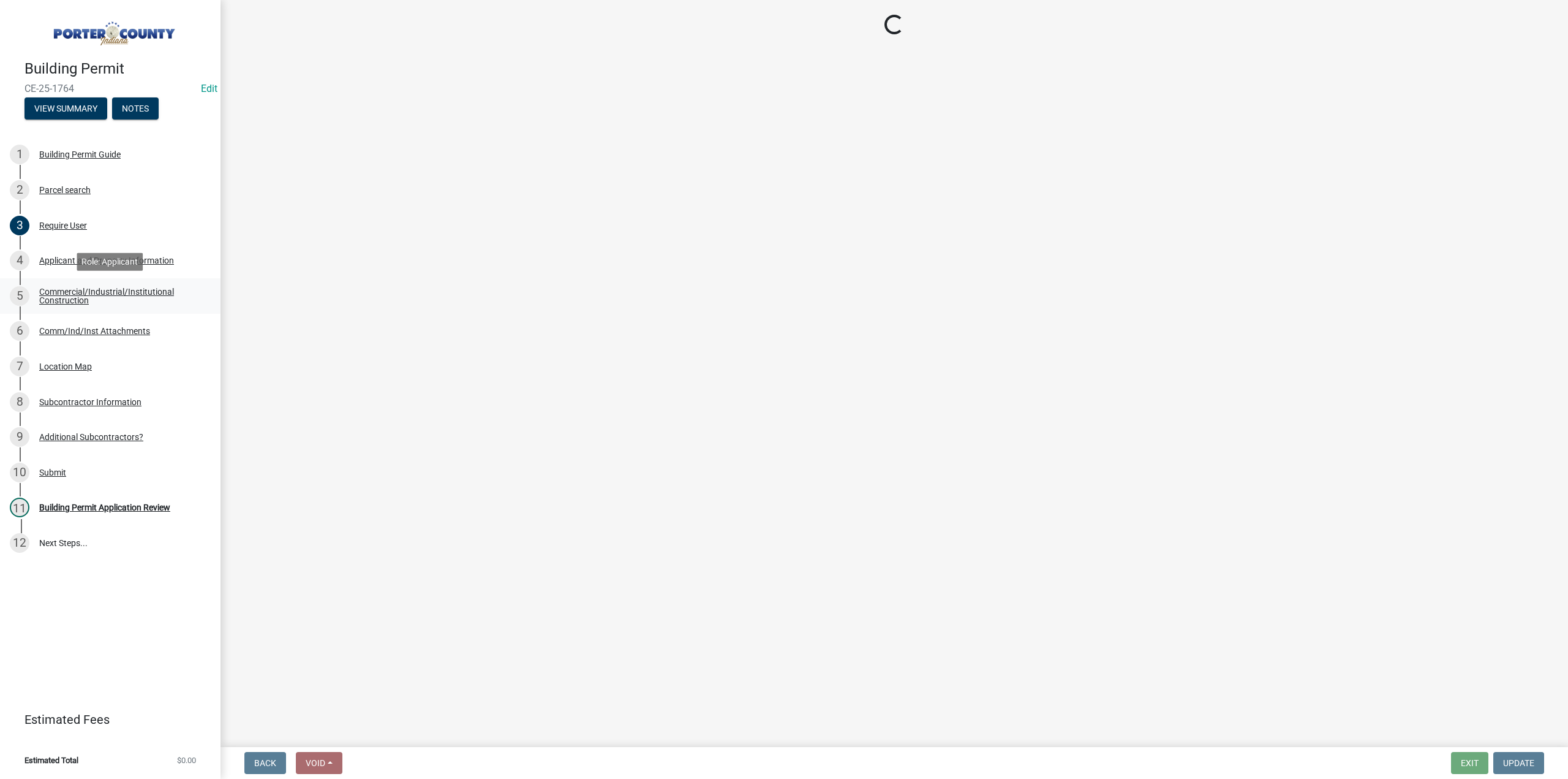
select select "3ef279d8-364d-4472-9edf-8c32643de6c0"
select select "e9693ee9-839c-4ce5-a9e2-fa871f23e64b"
select select "db0db83b-c29e-42ac-bfa8-291173216fe4"
select select "ad46db9b-b68a-4590-8d08-f4fb10f3ead6"
select select "80419f04-909b-4553-b8ea-4a8135098198"
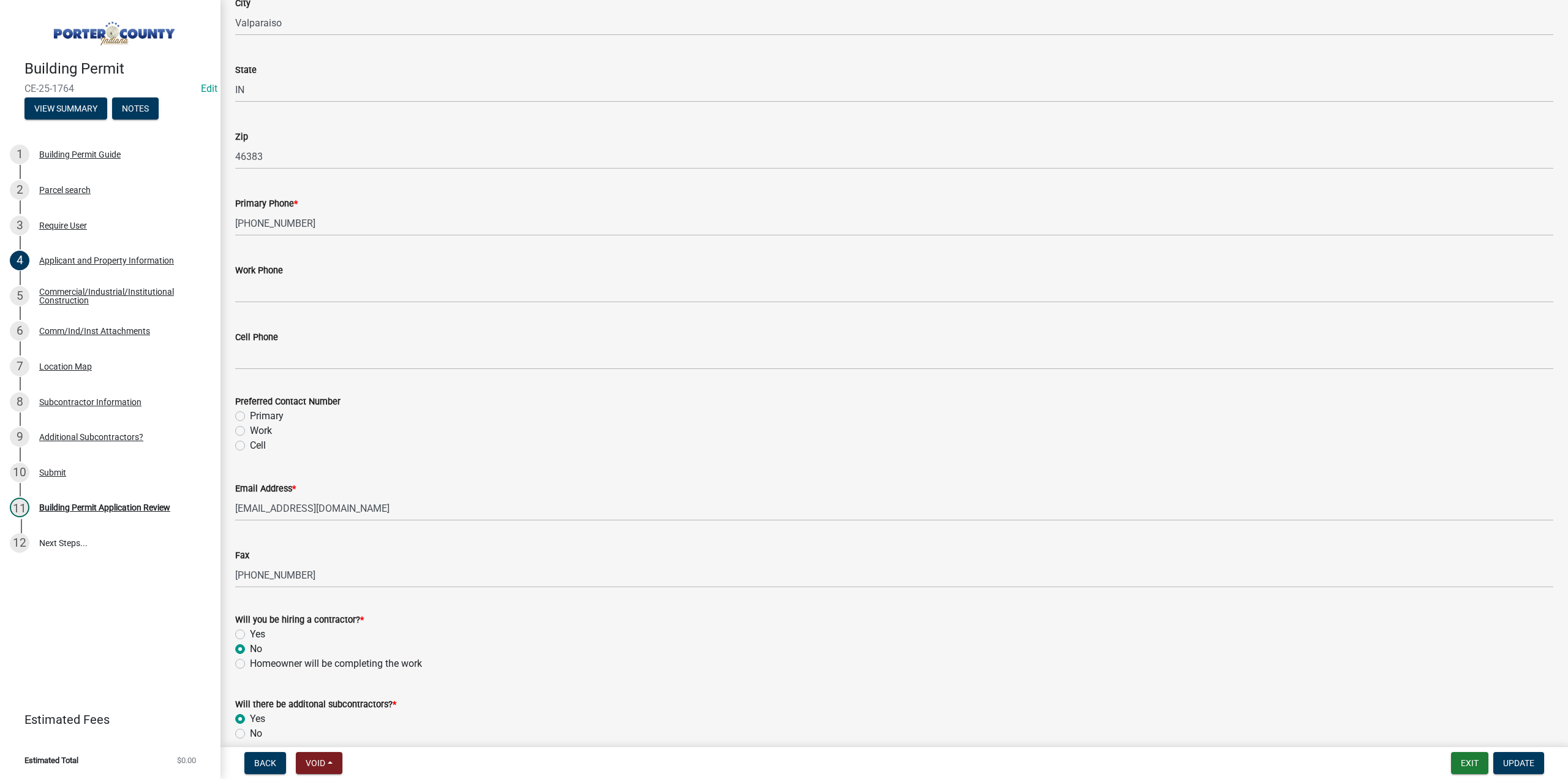
scroll to position [1513, 0]
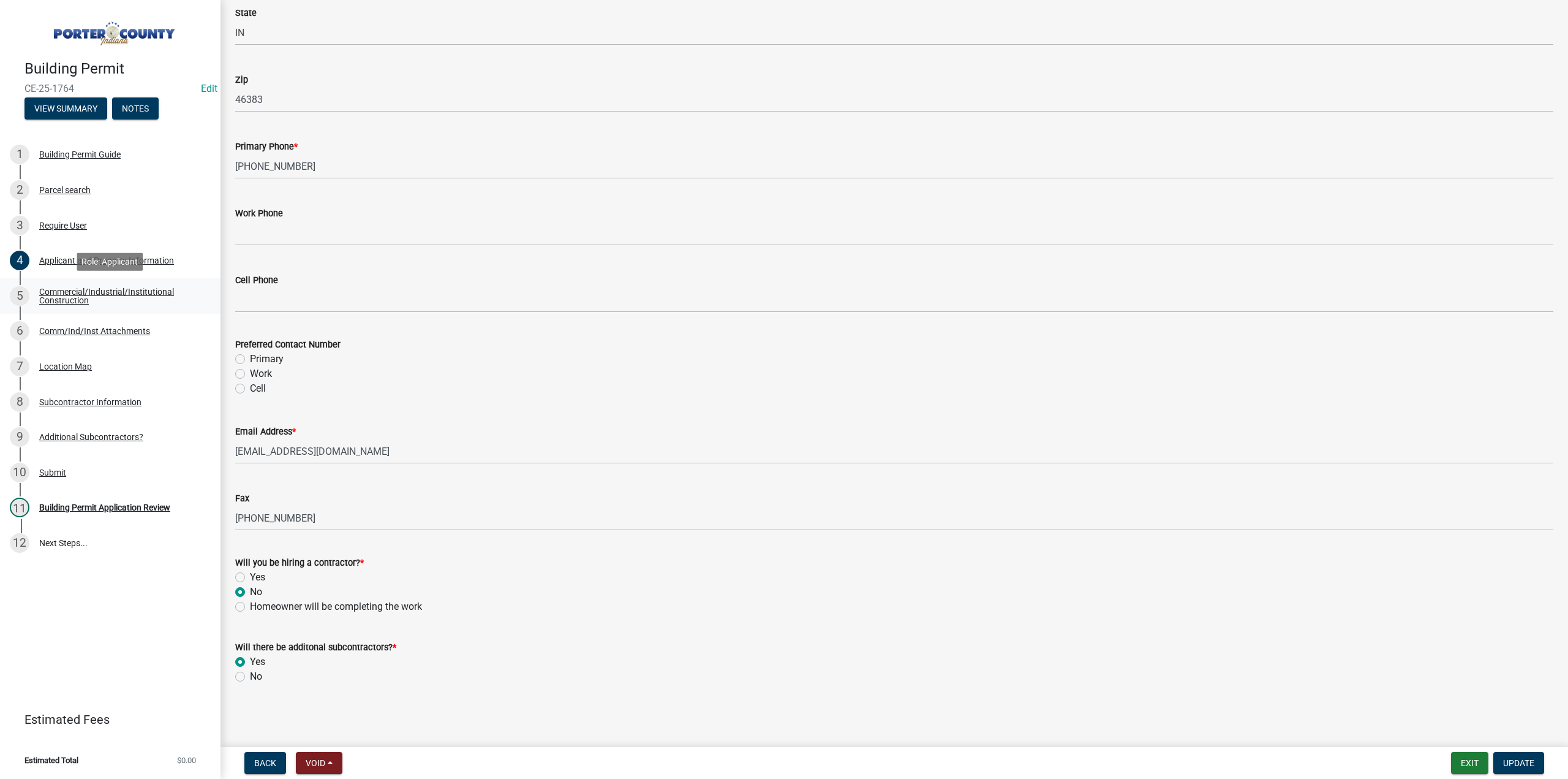
click at [99, 291] on div "Commercial/Industrial/Institutional Construction" at bounding box center [120, 296] width 162 height 17
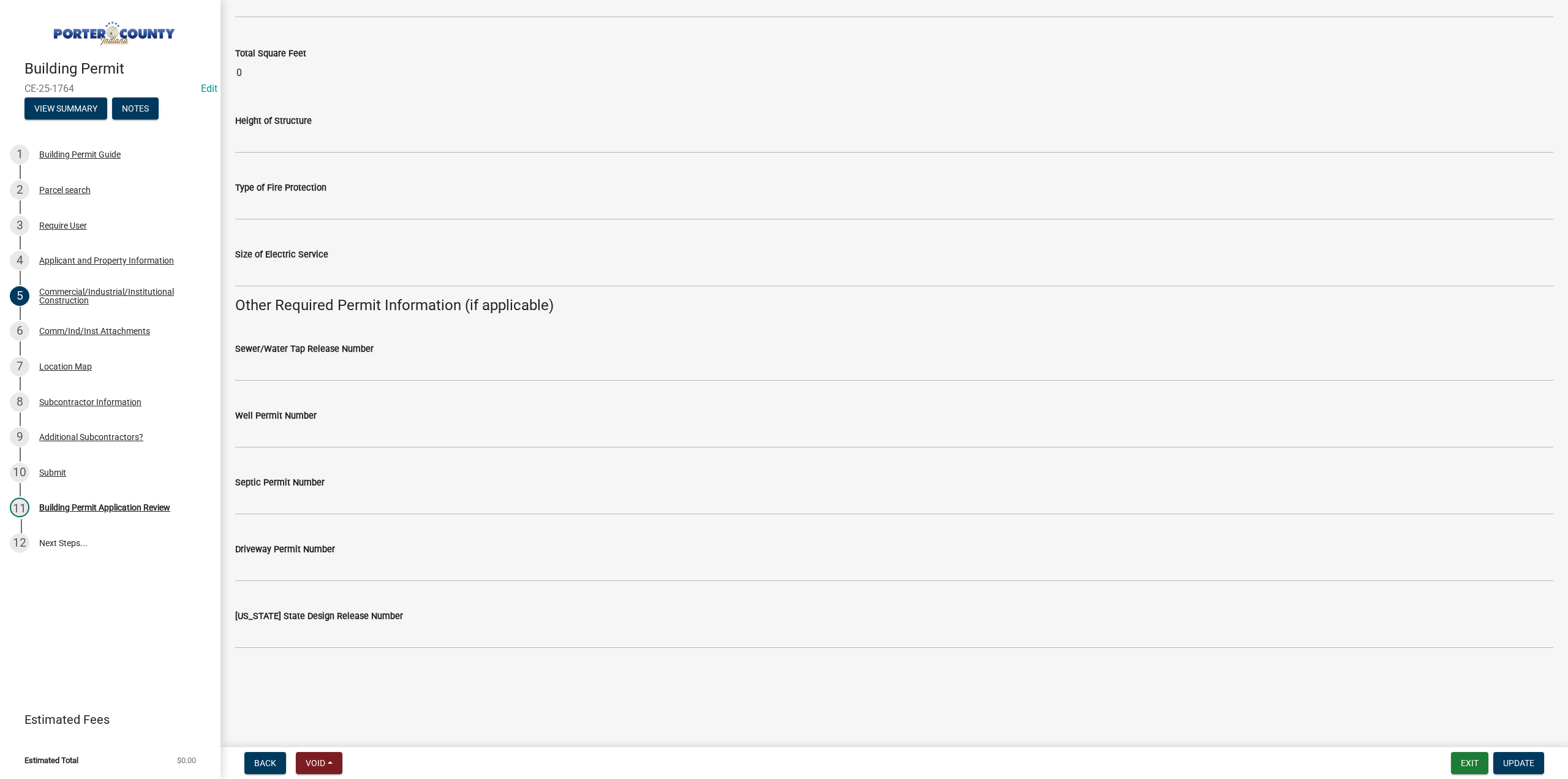
scroll to position [2056, 0]
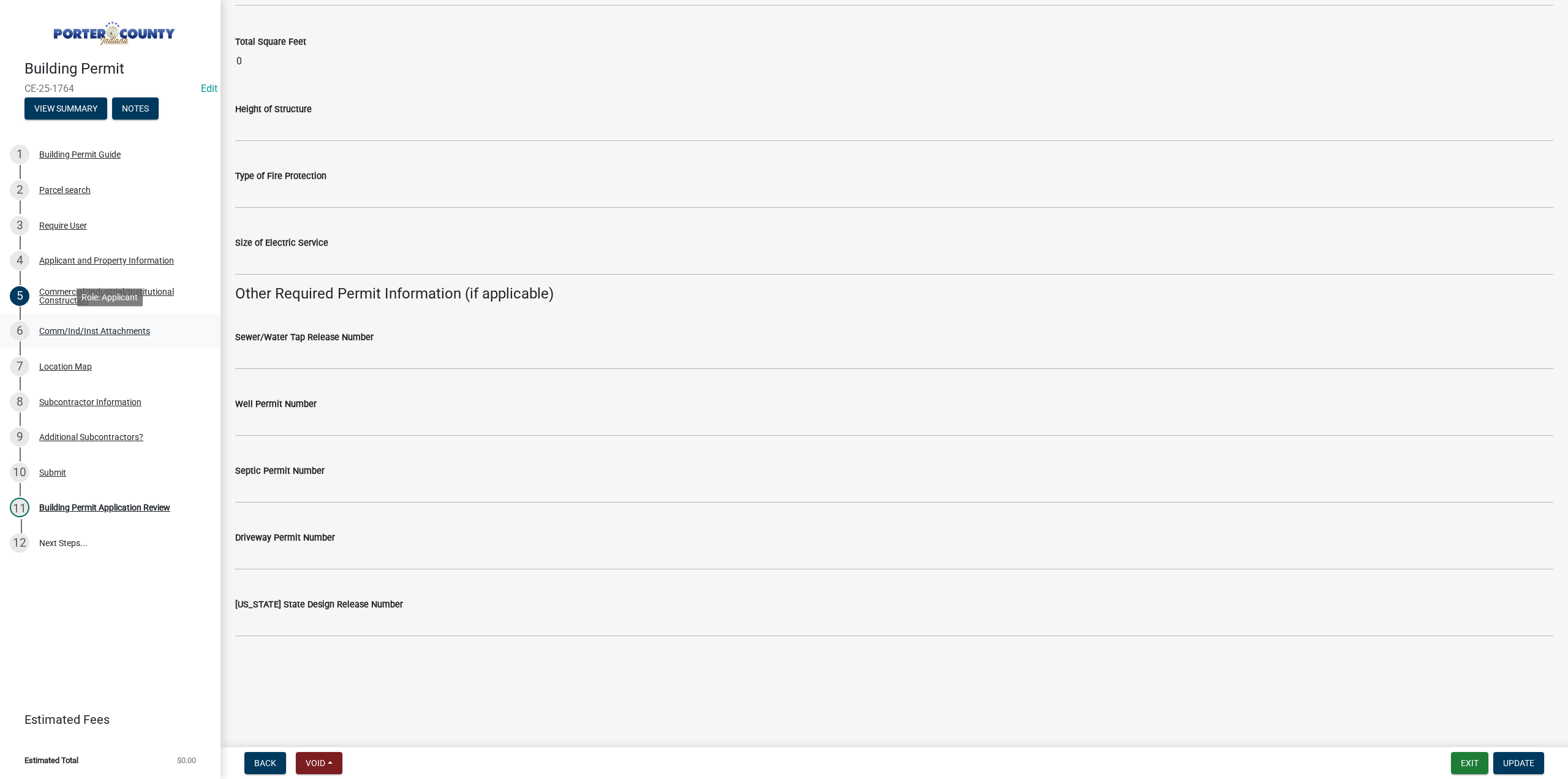
click at [133, 329] on div "Comm/Ind/Inst Attachments" at bounding box center [94, 330] width 111 height 9
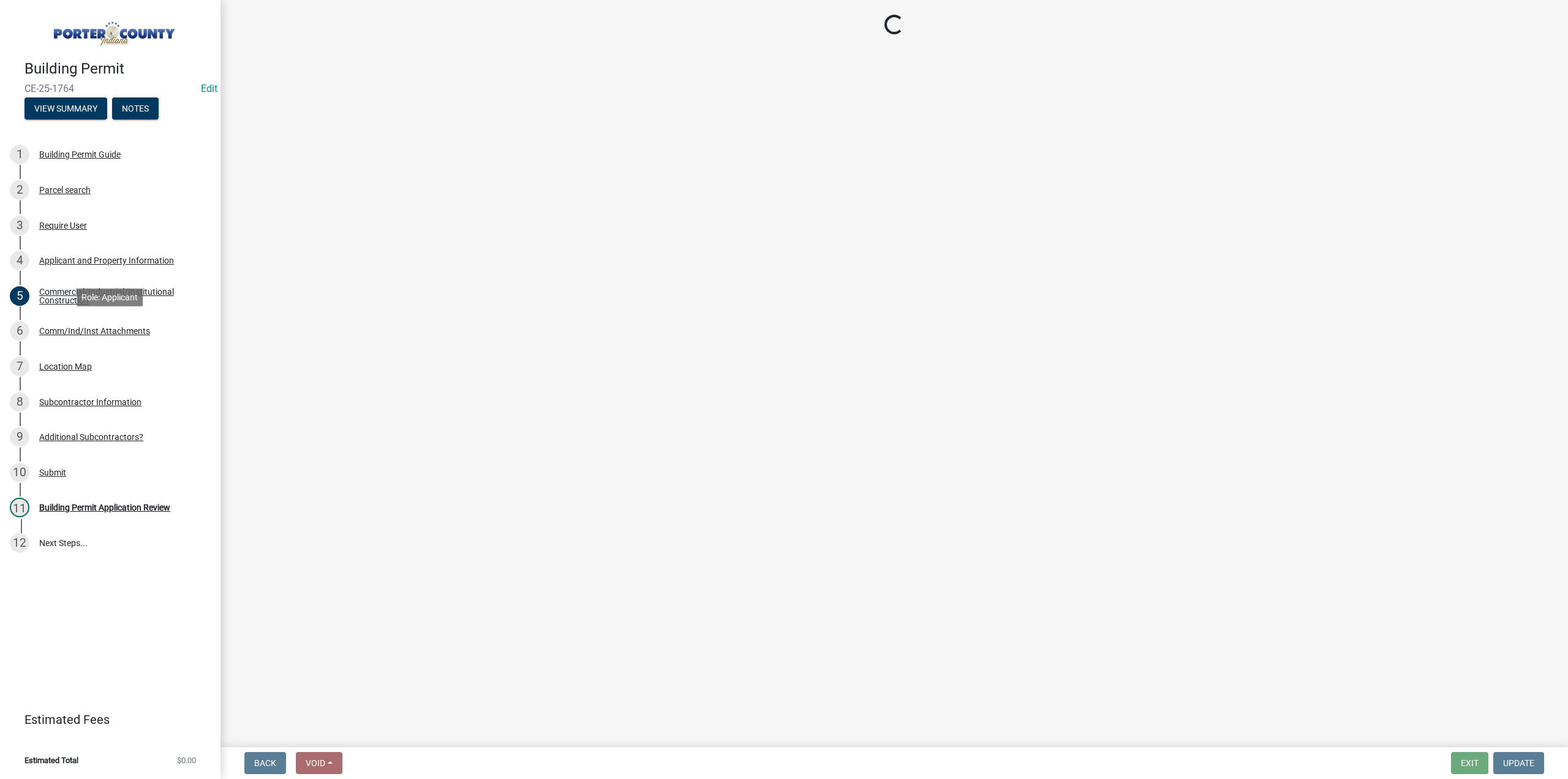
scroll to position [0, 0]
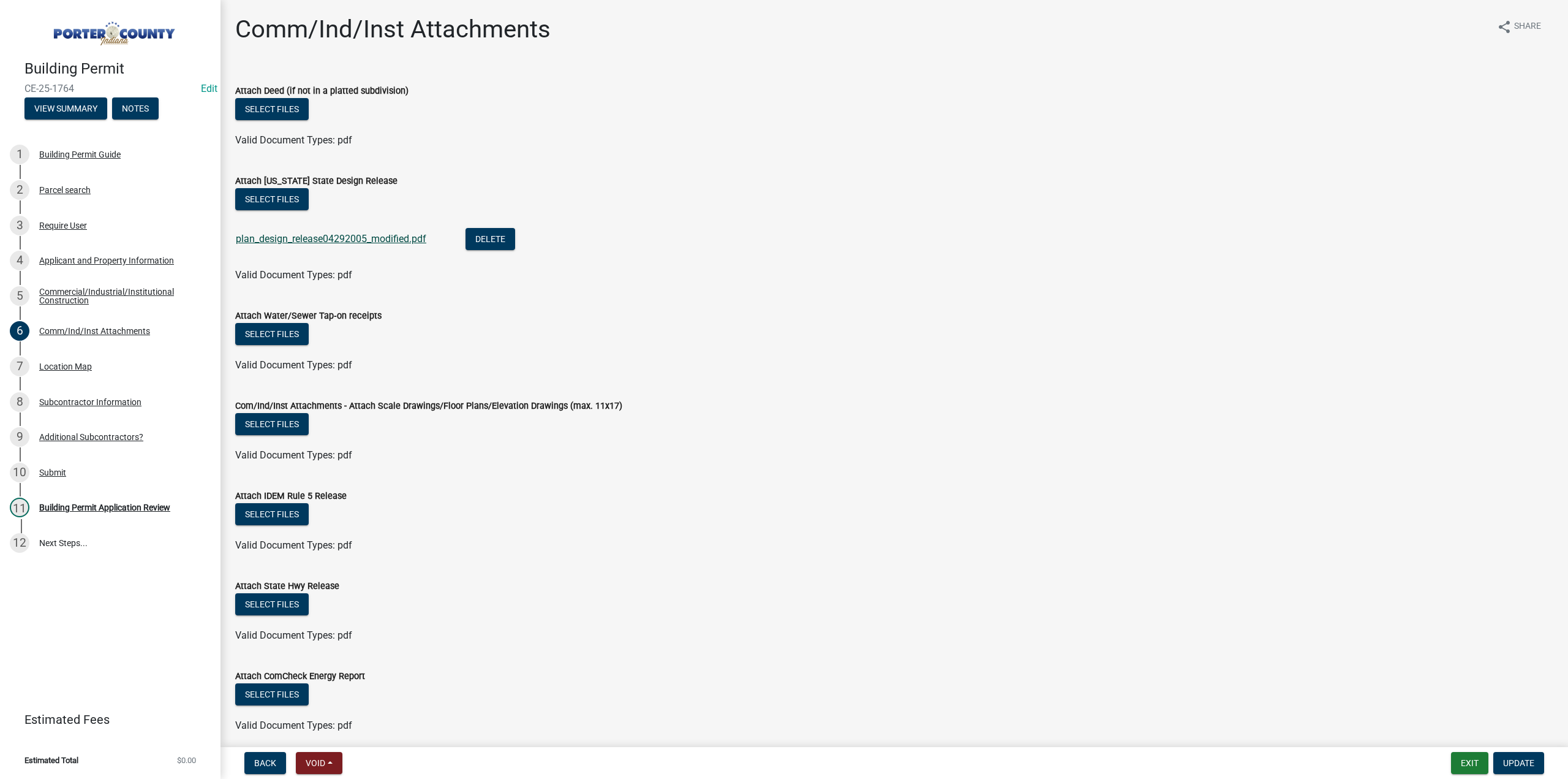
click at [354, 237] on link "plan_design_release04292005_modified.pdf" at bounding box center [331, 239] width 190 height 12
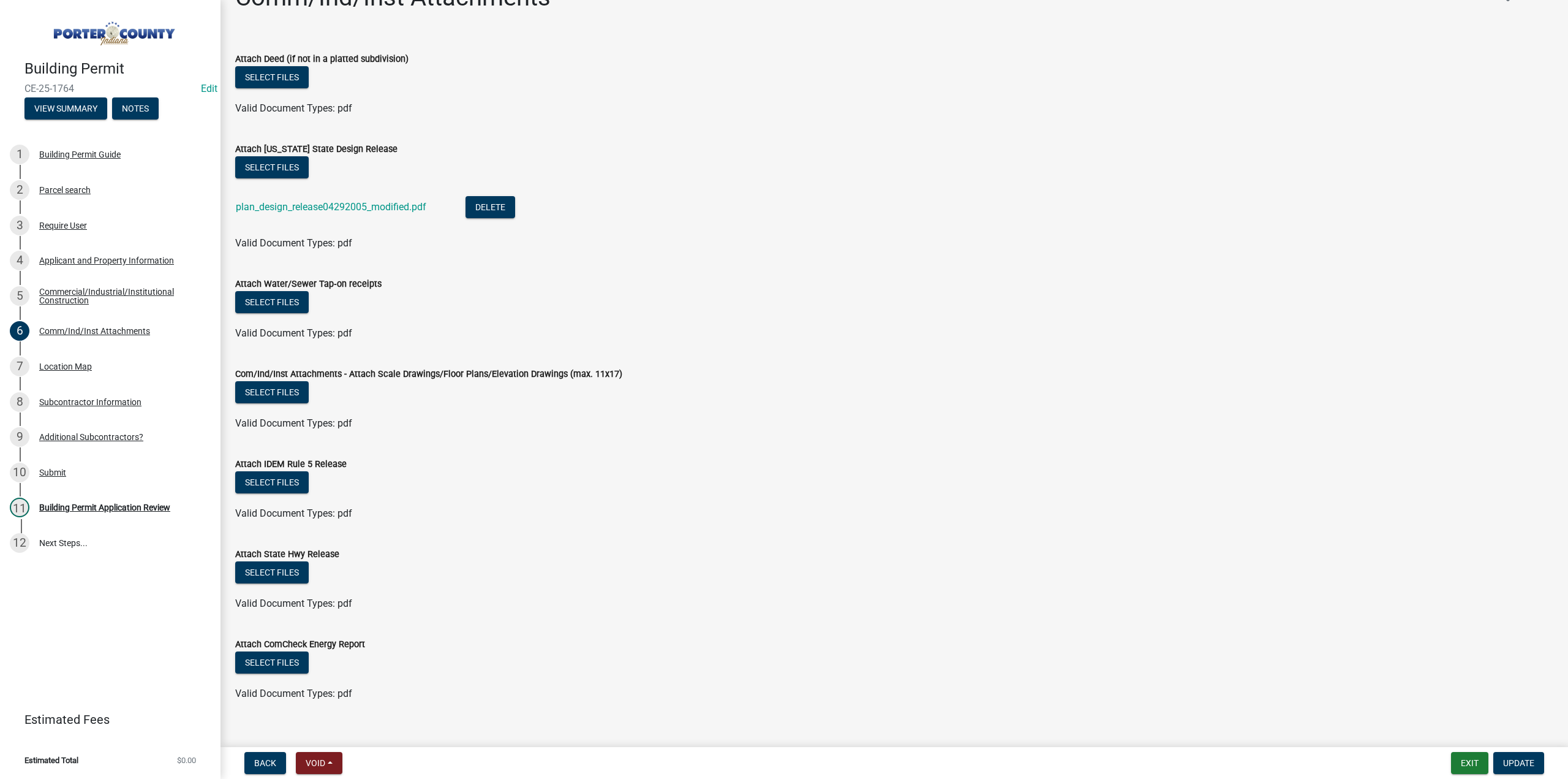
scroll to position [49, 0]
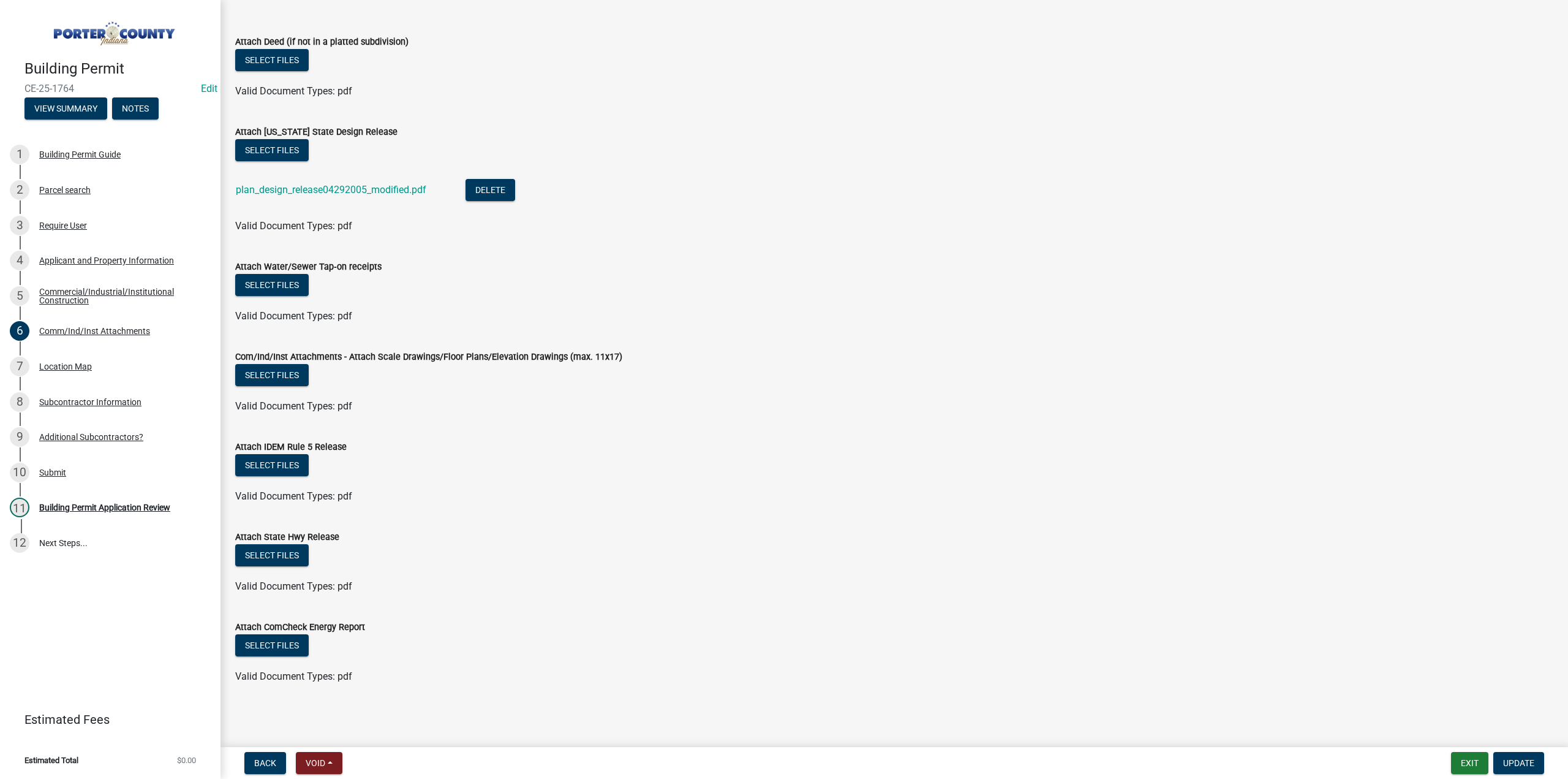
drag, startPoint x: 77, startPoint y: 89, endPoint x: 21, endPoint y: 91, distance: 56.0
click at [21, 91] on div "Building Permit CE-25-1764 Edit View Summary Notes" at bounding box center [110, 86] width 201 height 72
copy span "CE-25-1764"
click at [125, 503] on div "Building Permit Application Review" at bounding box center [104, 507] width 131 height 9
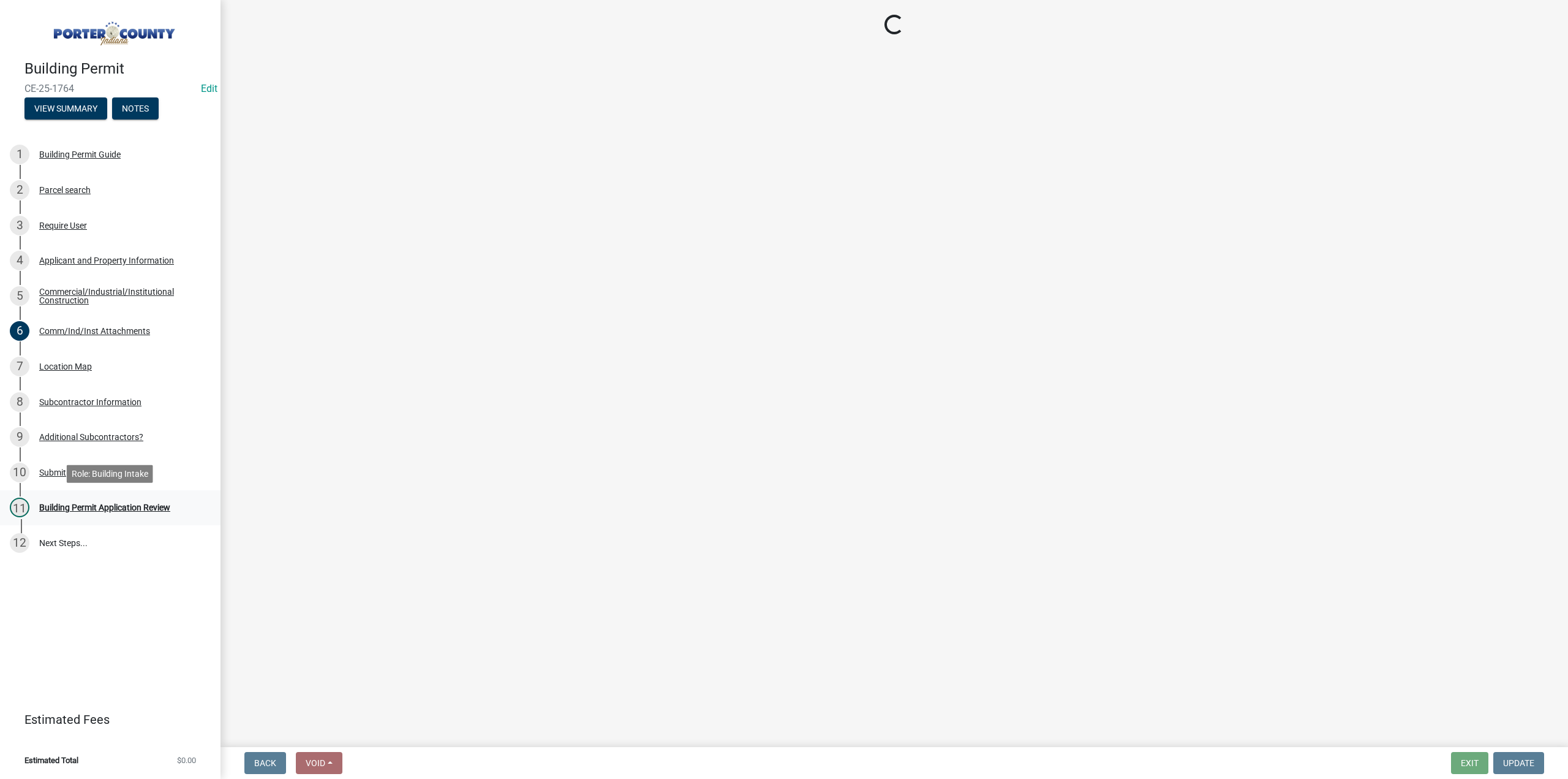
scroll to position [0, 0]
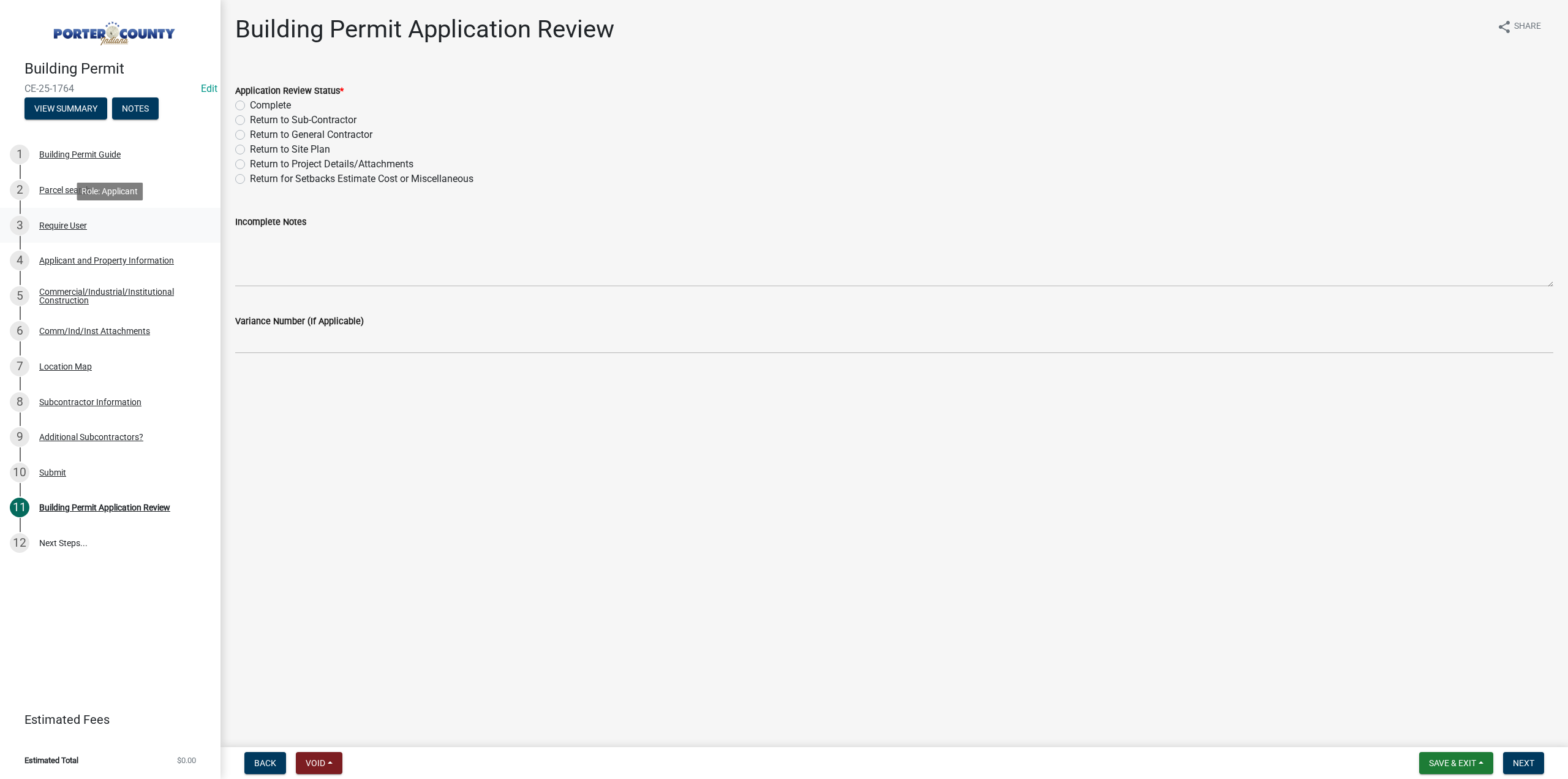
click at [49, 227] on div "Require User" at bounding box center [63, 225] width 48 height 9
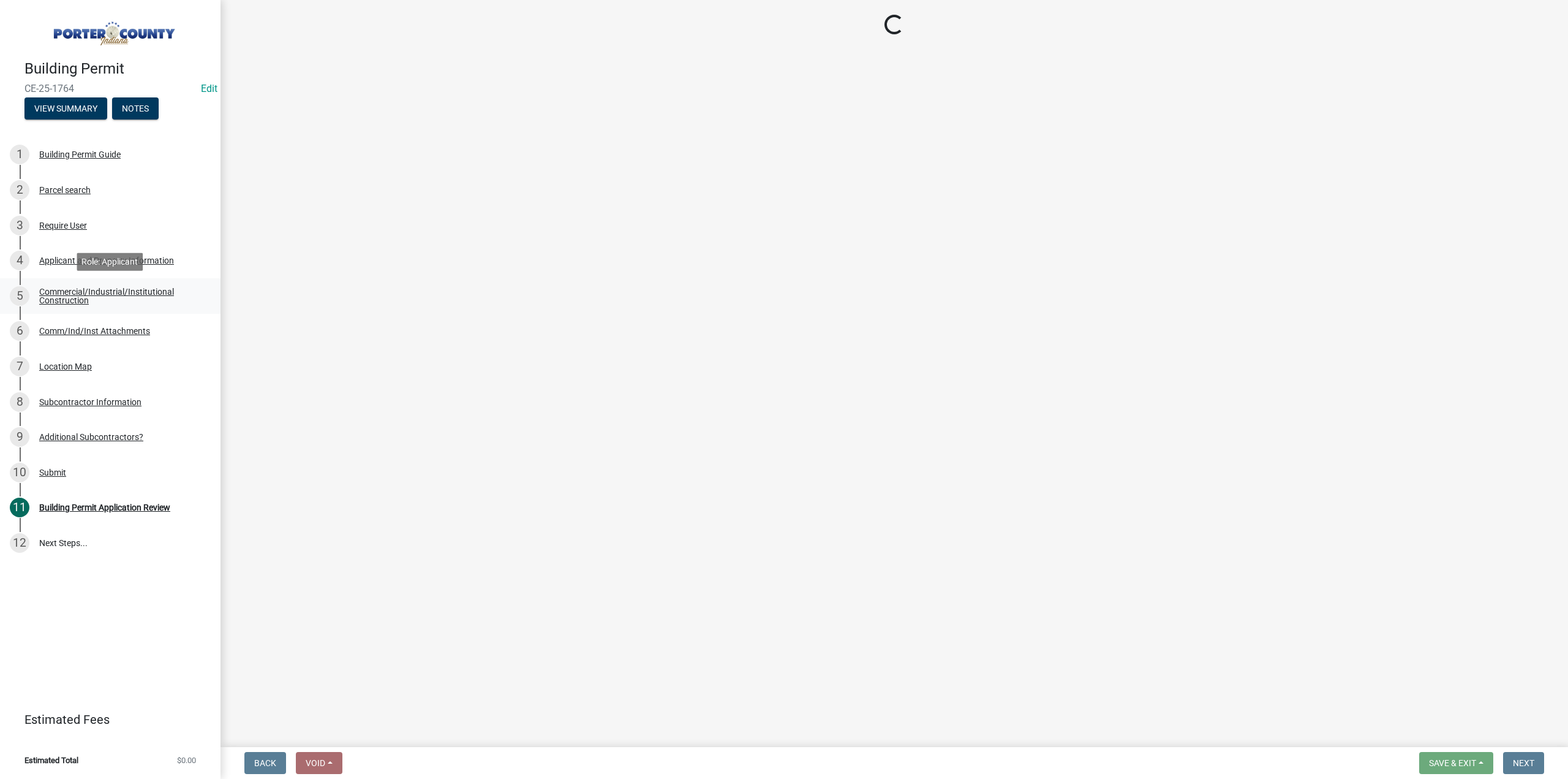
click at [58, 293] on div "Commercial/Industrial/Institutional Construction" at bounding box center [120, 296] width 162 height 17
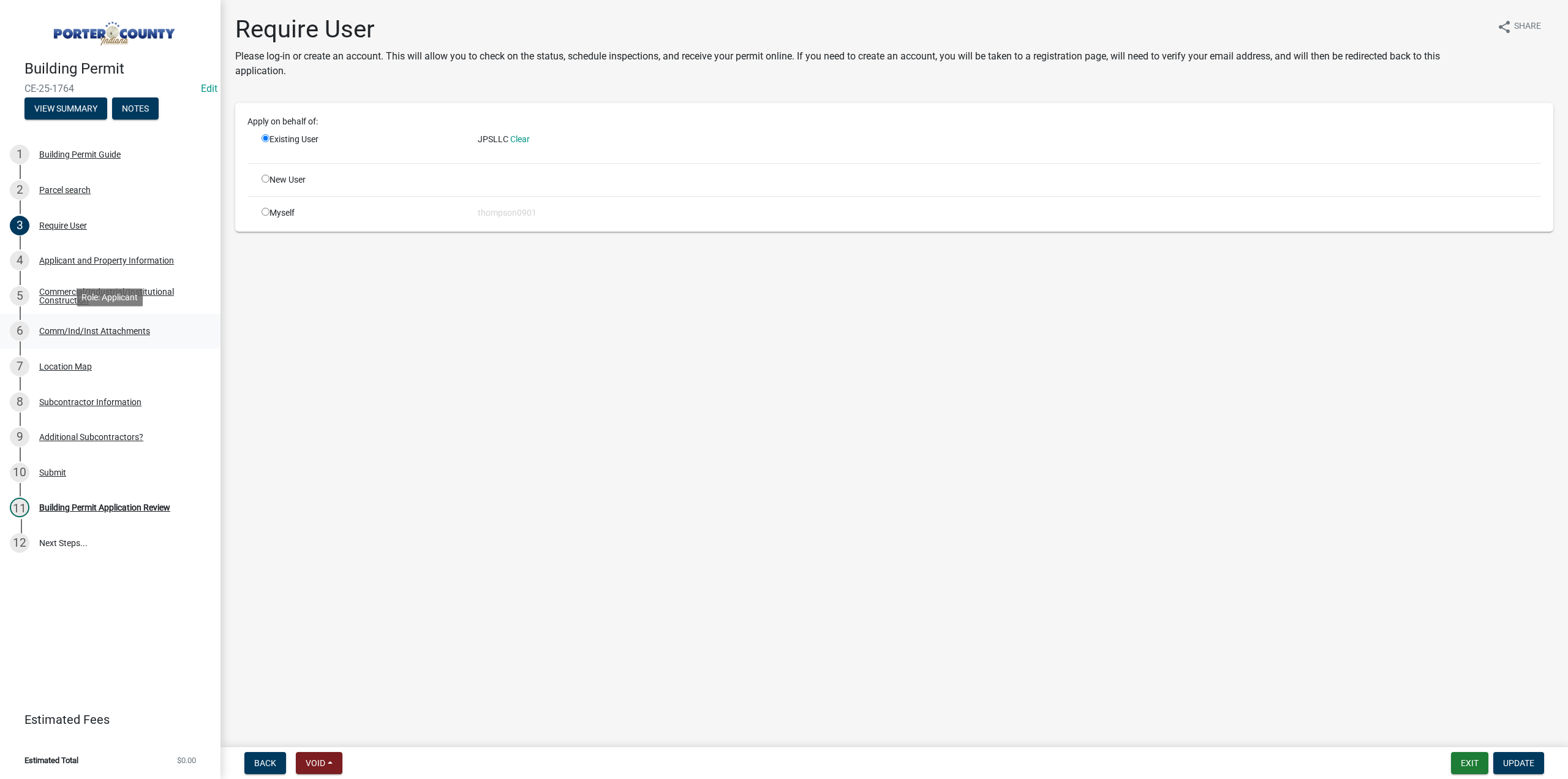
click at [49, 324] on div "6 Comm/Ind/Inst Attachments" at bounding box center [105, 331] width 191 height 20
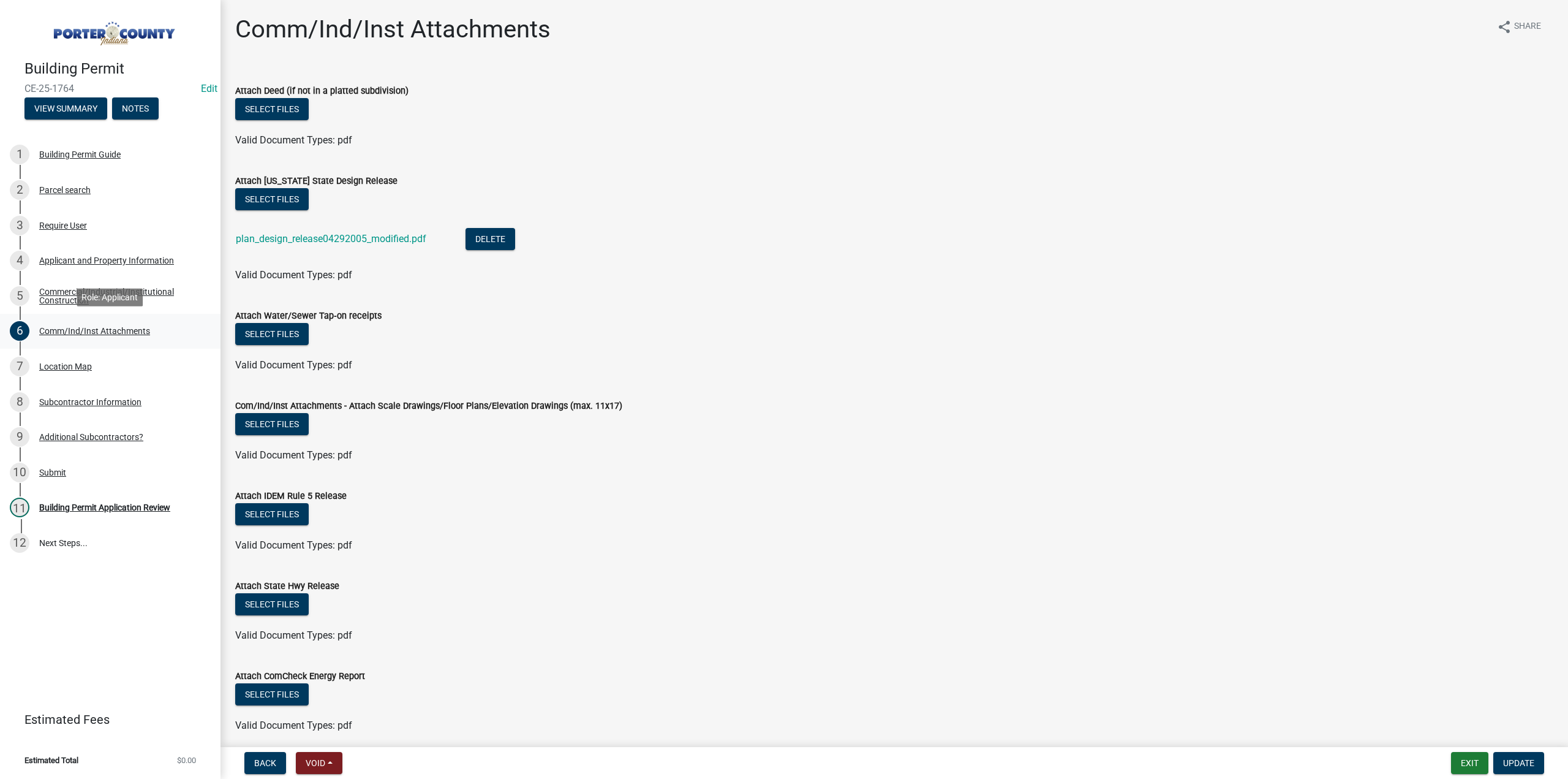
click at [69, 331] on div "Comm/Ind/Inst Attachments" at bounding box center [94, 330] width 111 height 9
click at [61, 291] on div "Commercial/Industrial/Institutional Construction" at bounding box center [120, 296] width 162 height 17
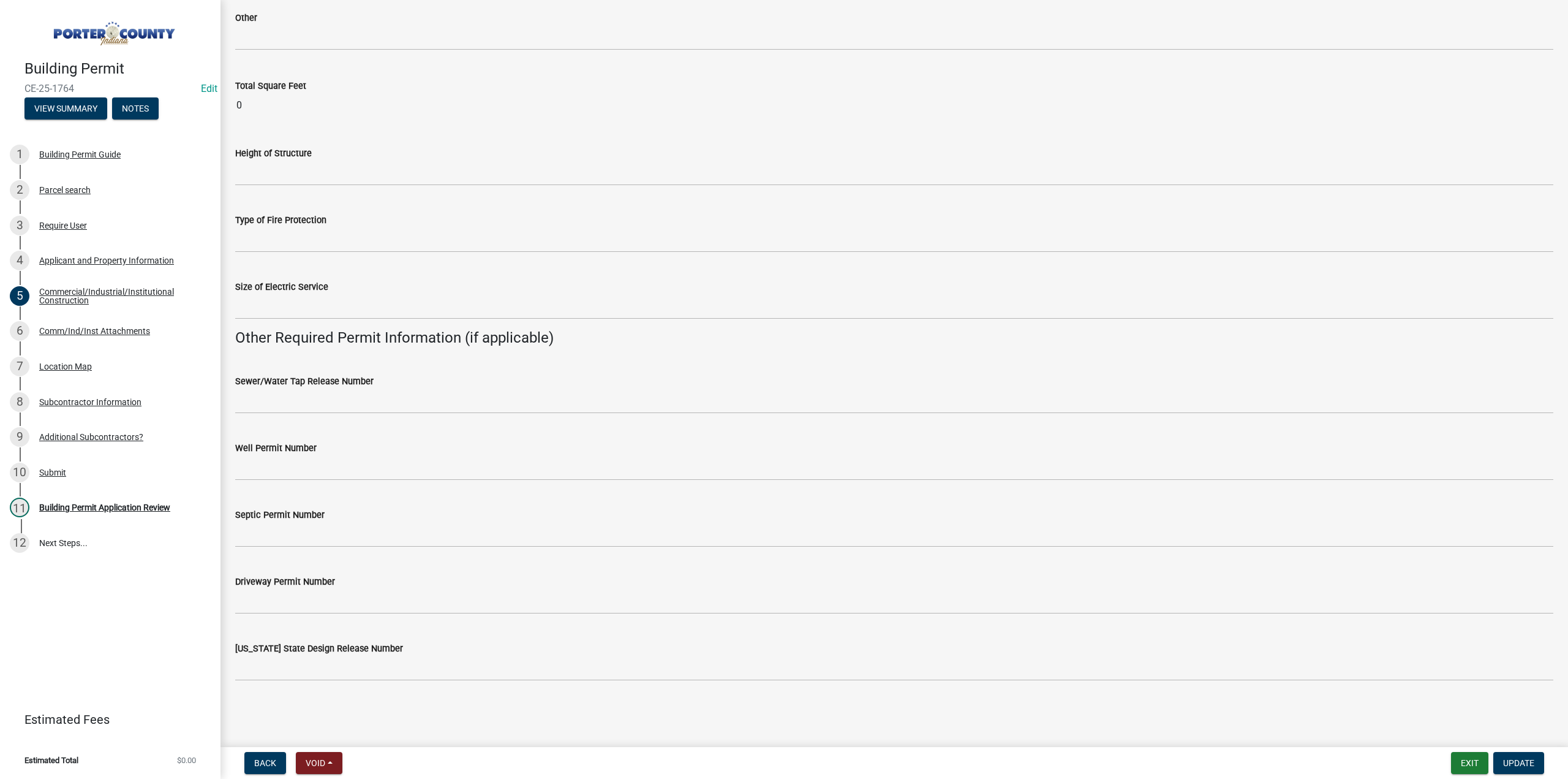
scroll to position [2056, 0]
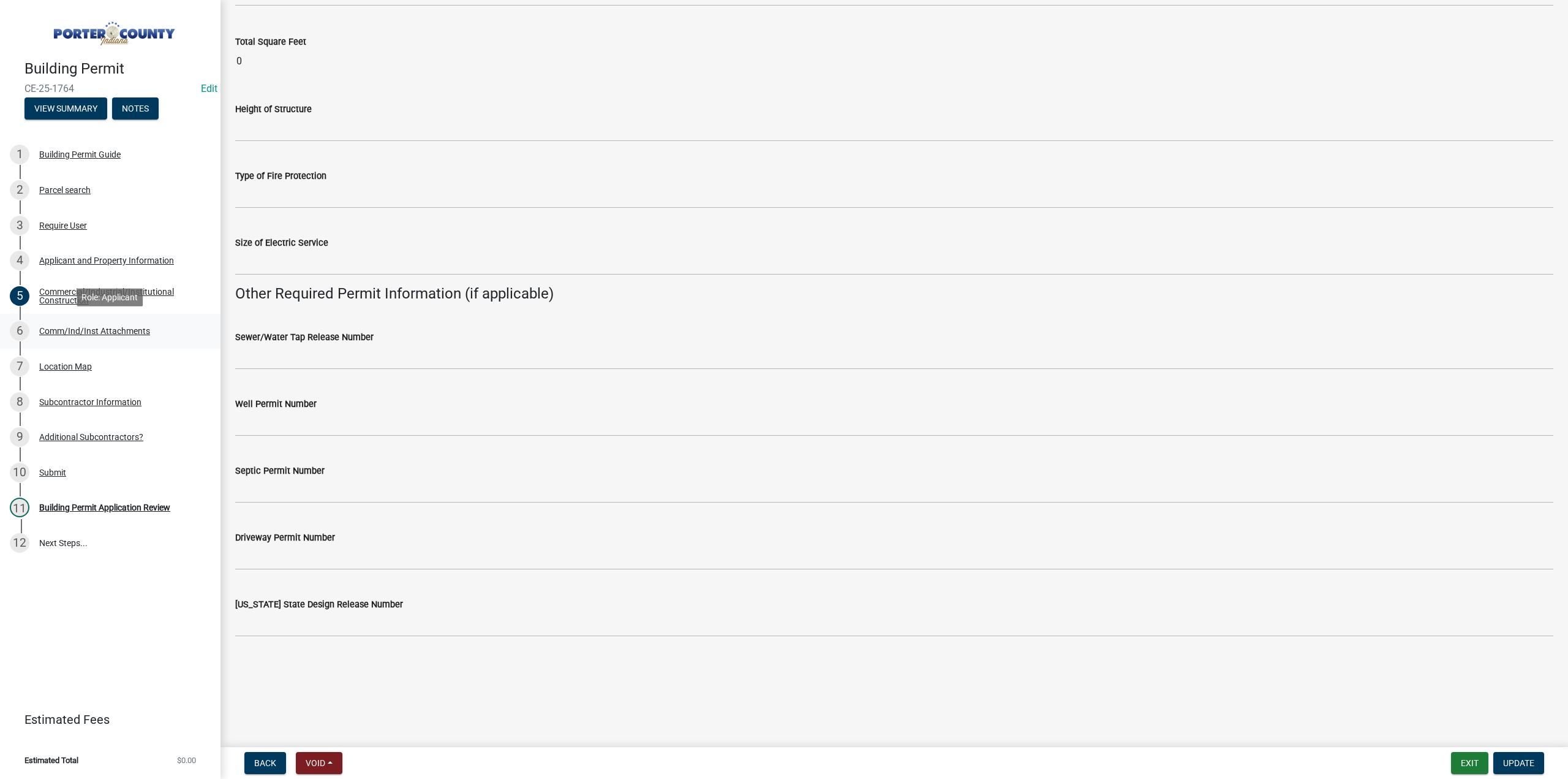
click at [100, 332] on div "Comm/Ind/Inst Attachments" at bounding box center [94, 330] width 111 height 9
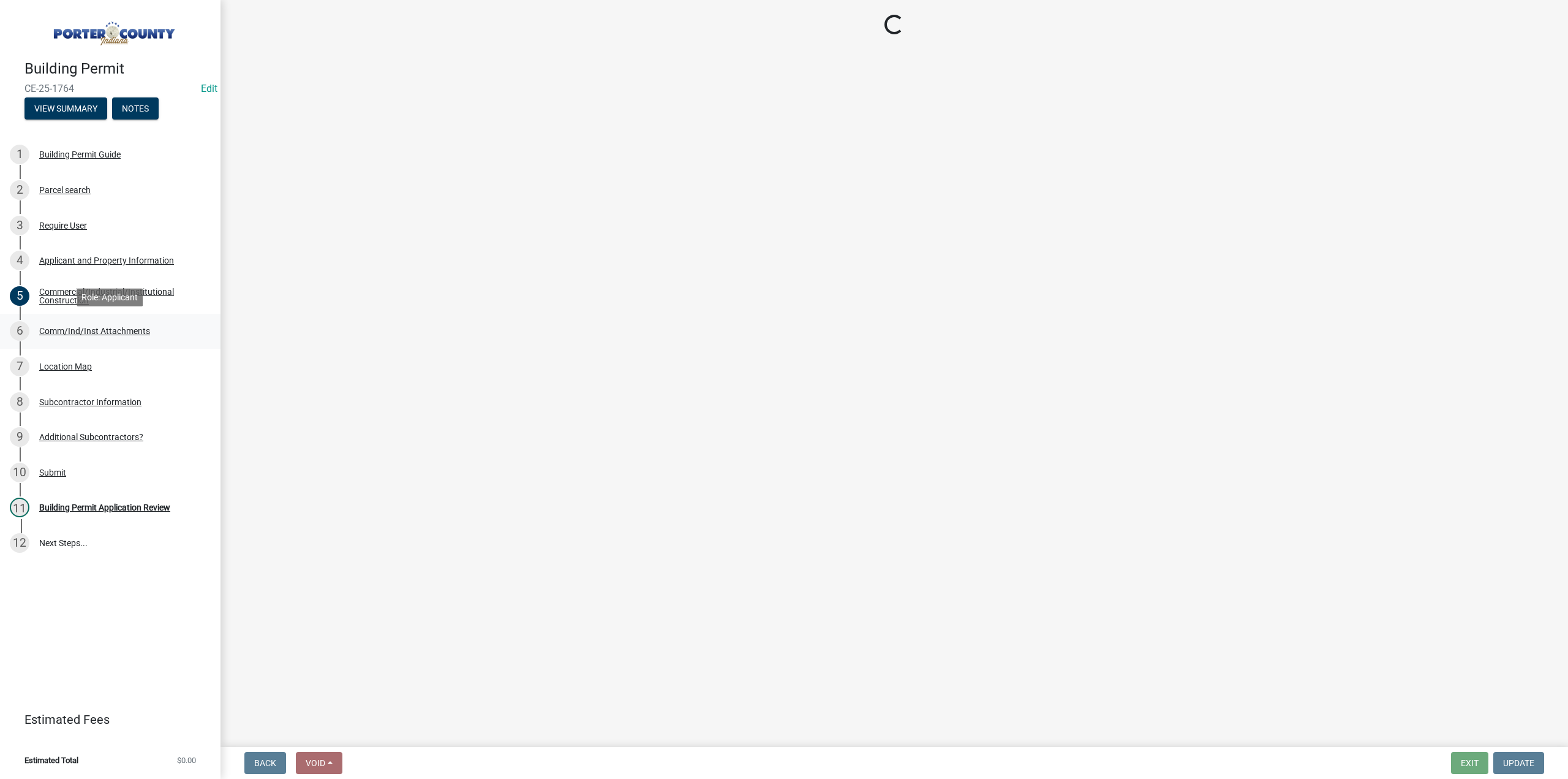
scroll to position [0, 0]
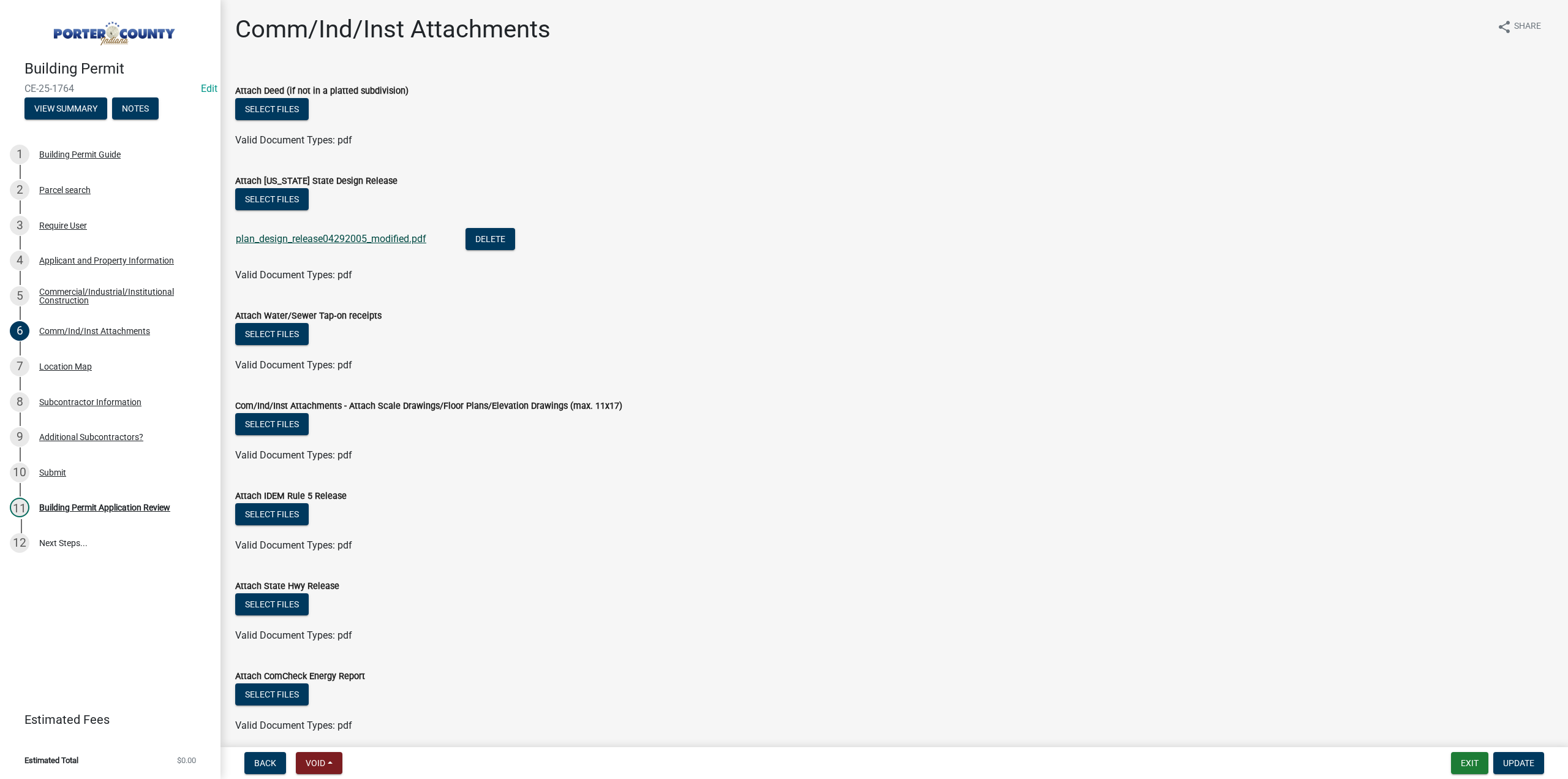
click at [346, 243] on link "plan_design_release04292005_modified.pdf" at bounding box center [331, 239] width 190 height 12
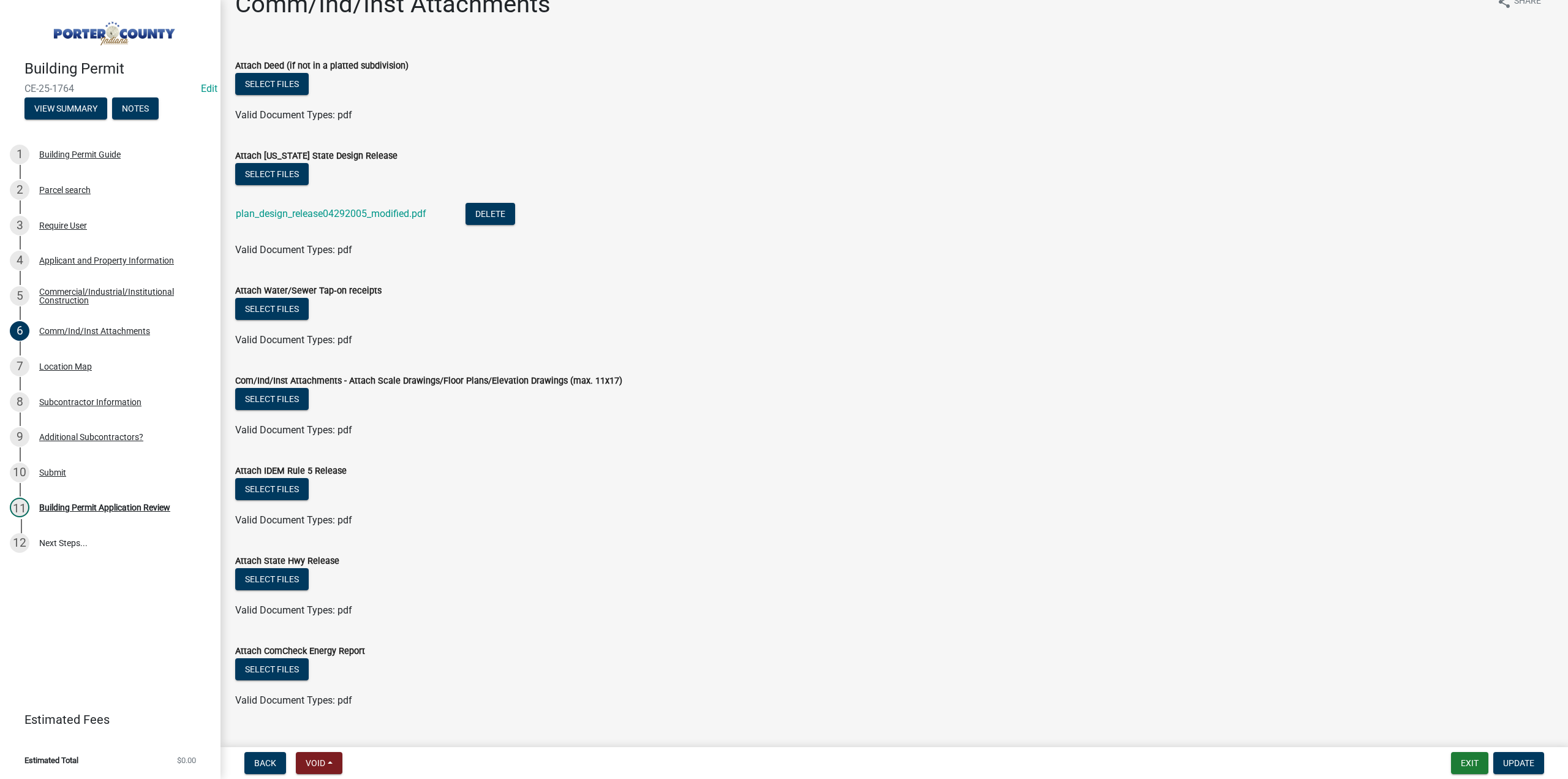
scroll to position [49, 0]
